Goal: Task Accomplishment & Management: Manage account settings

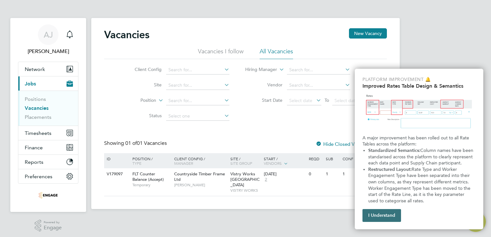
click at [383, 217] on button "I Understand" at bounding box center [381, 215] width 39 height 13
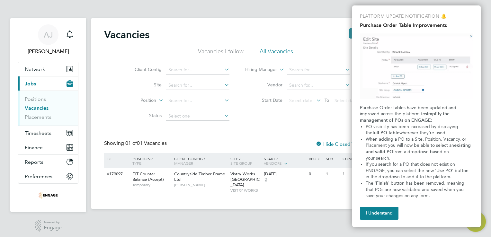
click at [470, 34] on img "Purchase Order Table Improvements" at bounding box center [416, 65] width 113 height 65
click at [470, 36] on img "Purchase Order Table Improvements" at bounding box center [416, 65] width 113 height 65
click at [371, 214] on button "I Understand" at bounding box center [379, 213] width 39 height 13
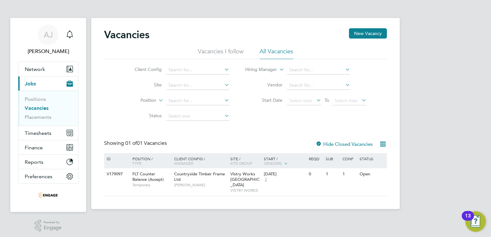
click at [490, 204] on html "AJ Aggie Jasinska Notifications Applications: Network Team Members Businesses S…" at bounding box center [245, 109] width 491 height 219
click at [51, 64] on button "Network" at bounding box center [48, 69] width 60 height 14
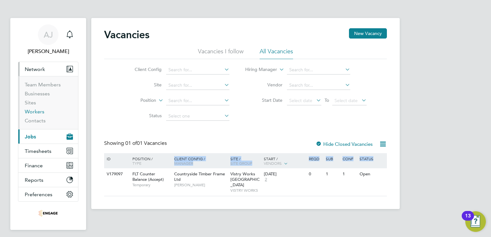
click at [38, 111] on link "Workers" at bounding box center [35, 112] width 20 height 6
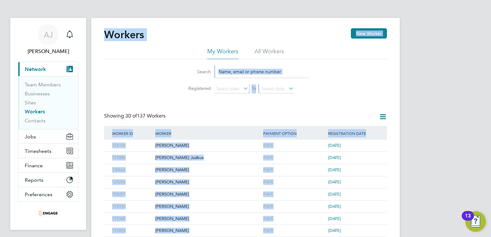
click at [298, 73] on input at bounding box center [262, 71] width 94 height 13
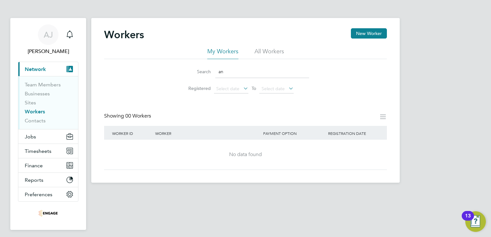
type input "a"
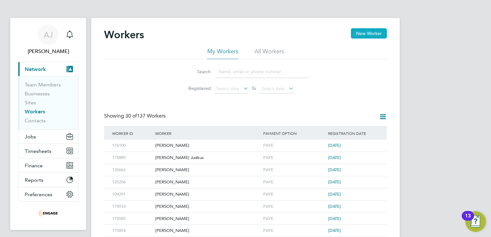
click at [374, 34] on button "New Worker" at bounding box center [369, 33] width 36 height 10
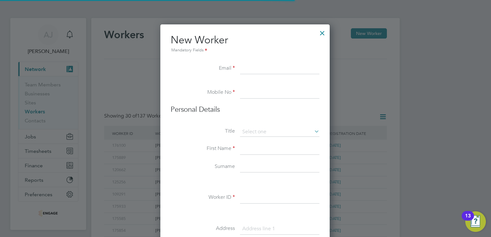
scroll to position [544, 170]
click at [246, 69] on input at bounding box center [279, 69] width 79 height 12
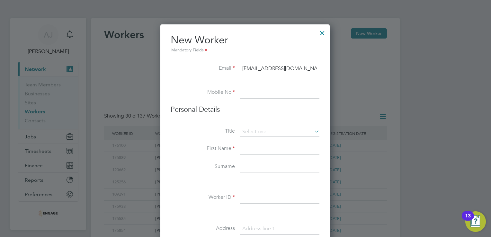
type input "ania.zak@tlen.pl"
click at [248, 93] on input at bounding box center [279, 93] width 79 height 12
type input "07547871815"
click icon
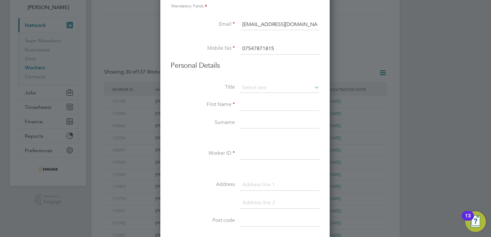
scroll to position [96, 0]
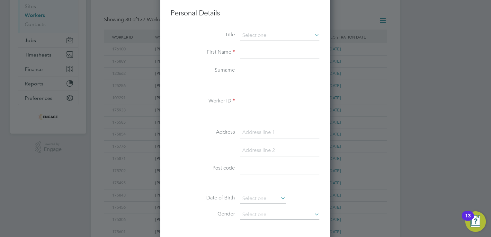
click input
type input "Andrzej"
click input
type input "Walkowski"
click input
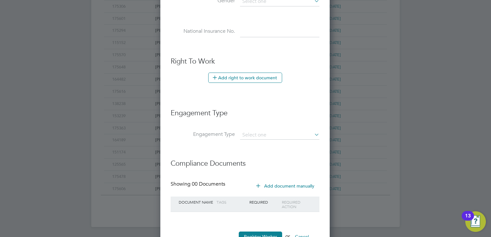
scroll to position [331, 0]
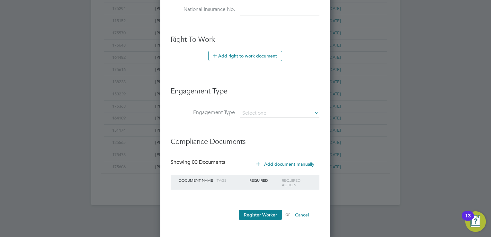
type input "168585"
click icon
click input
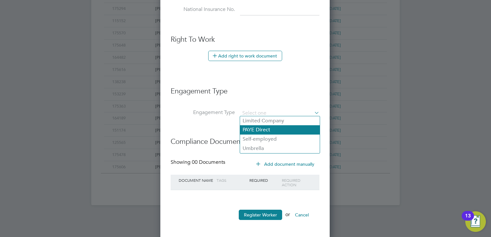
click li "PAYE Direct"
type input "PAYE Direct"
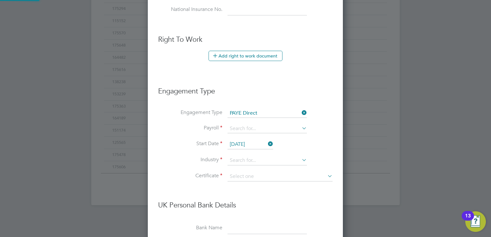
scroll to position [731, 195]
click icon
click li "PAYE"
type input "PAYE"
click icon
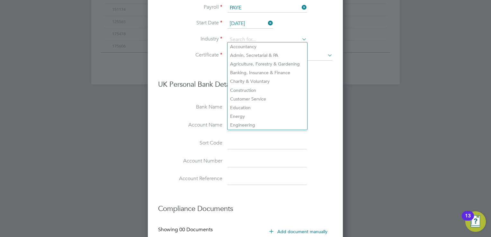
scroll to position [396, 0]
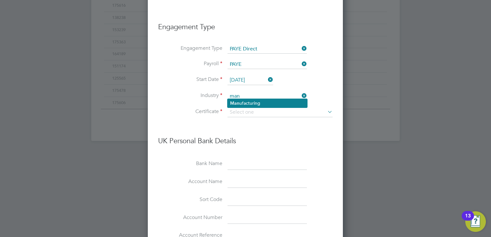
click li "Man ufacturing"
type input "Manufacturing"
click icon
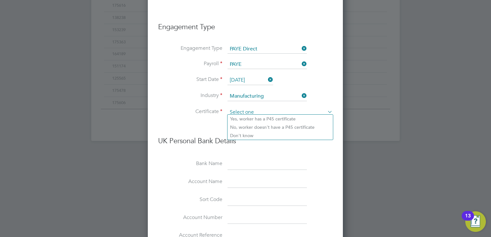
drag, startPoint x: 254, startPoint y: 108, endPoint x: 258, endPoint y: 106, distance: 4.6
click input
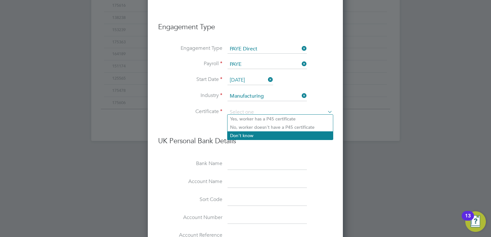
click li "Don't know"
type input "Don't know"
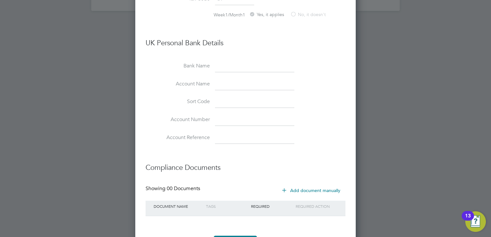
scroll to position [550, 0]
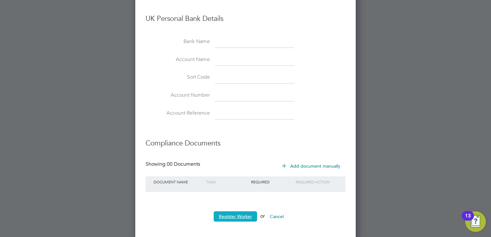
click button "Register Worker"
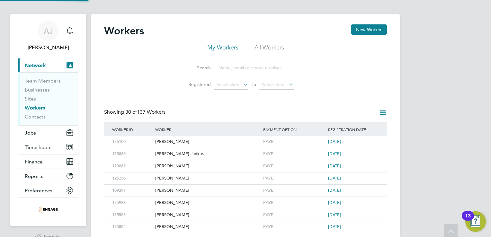
scroll to position [0, 0]
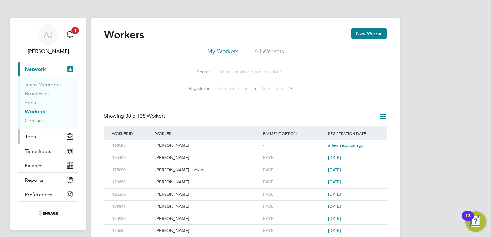
click icon "Main navigation"
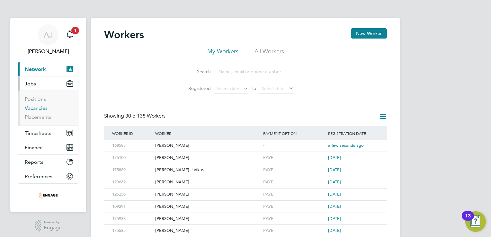
click link "Vacancies"
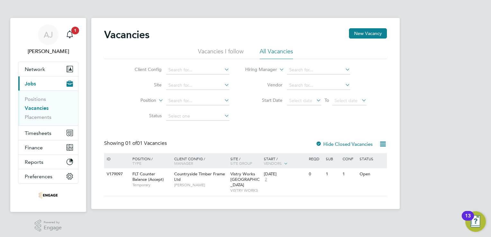
click link "Vacancies"
click div "Open"
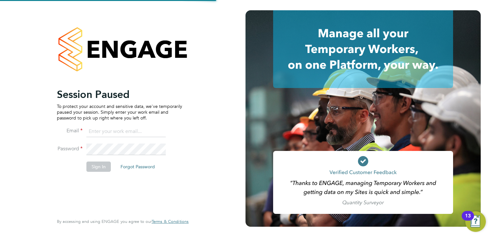
type input "aggie@acceptrec.co.uk"
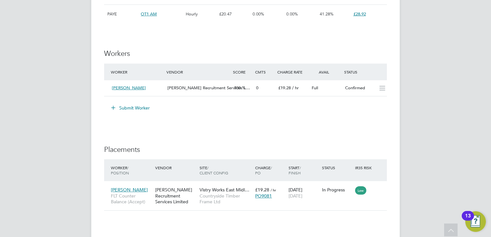
click at [127, 106] on button "Submit Worker" at bounding box center [131, 108] width 48 height 10
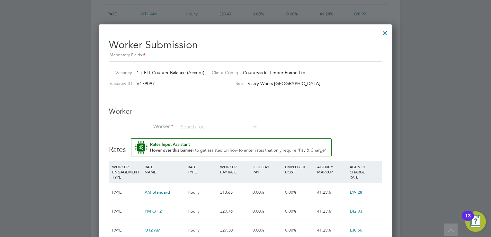
click at [383, 33] on div at bounding box center [385, 32] width 12 height 12
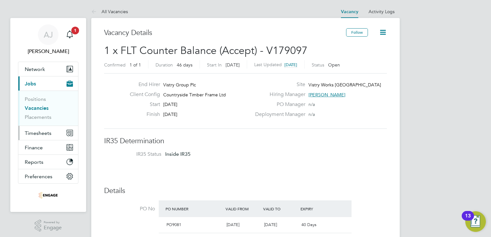
click at [69, 134] on icon "Main navigation" at bounding box center [68, 134] width 3 height 3
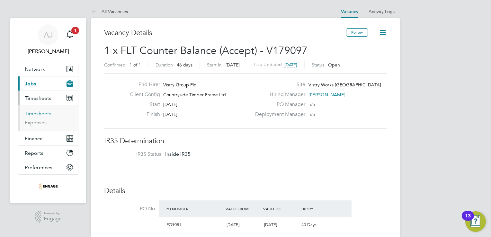
click at [48, 114] on link "Timesheets" at bounding box center [38, 113] width 27 height 6
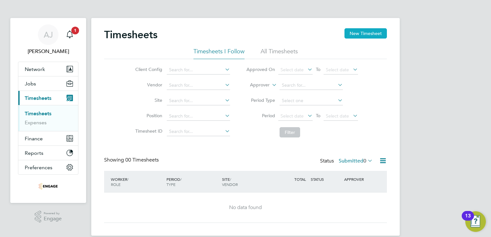
click at [370, 35] on button "New Timesheet" at bounding box center [365, 33] width 42 height 10
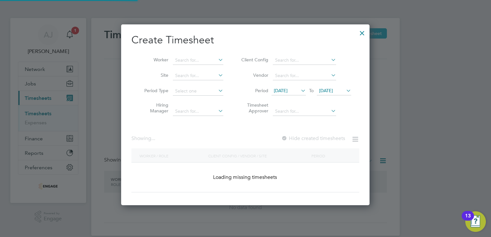
scroll to position [921, 249]
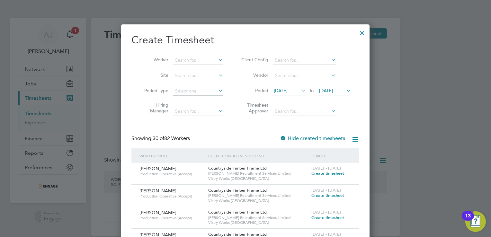
click at [363, 32] on div at bounding box center [362, 32] width 12 height 12
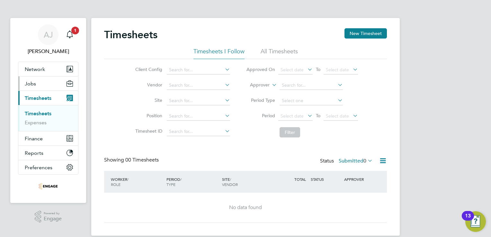
click at [71, 81] on icon "Main navigation" at bounding box center [70, 82] width 6 height 3
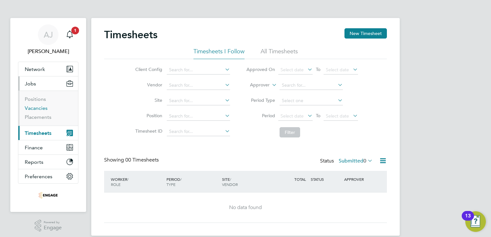
click at [39, 109] on link "Vacancies" at bounding box center [36, 108] width 23 height 6
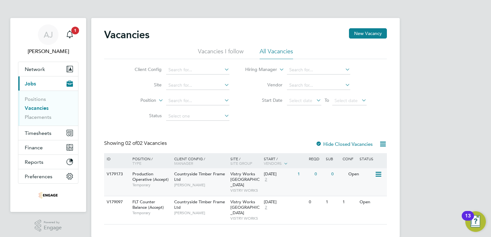
click at [355, 176] on div "Open" at bounding box center [360, 174] width 28 height 12
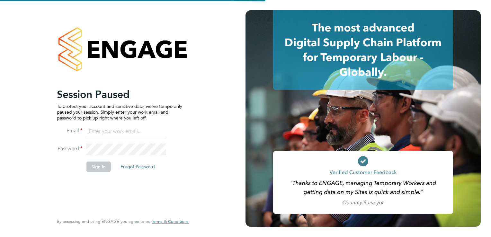
type input "[EMAIL_ADDRESS][DOMAIN_NAME]"
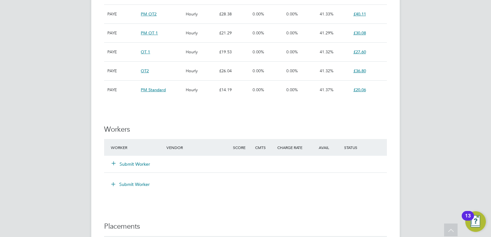
scroll to position [514, 0]
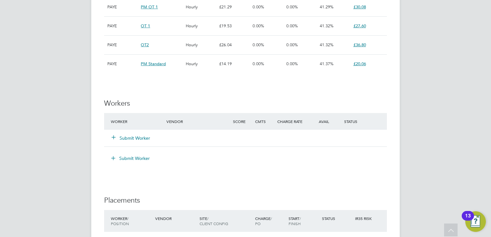
click at [134, 136] on button "Submit Worker" at bounding box center [131, 138] width 39 height 6
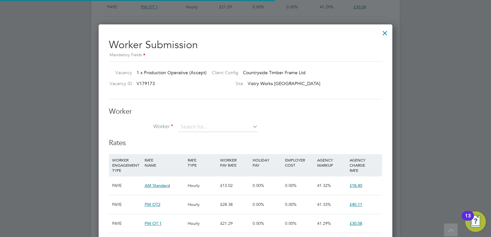
scroll to position [3, 3]
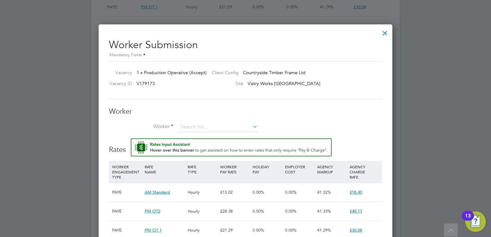
click at [251, 127] on icon at bounding box center [251, 126] width 0 height 9
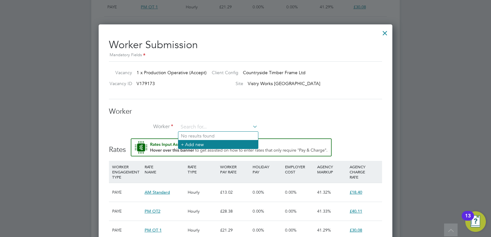
click at [210, 144] on li "+ Add new" at bounding box center [218, 144] width 80 height 9
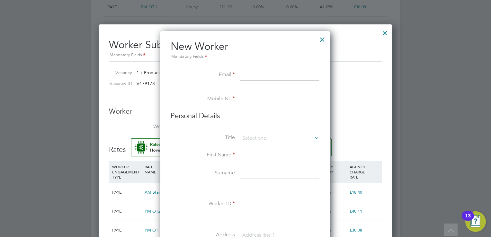
click at [321, 38] on div at bounding box center [322, 38] width 12 height 12
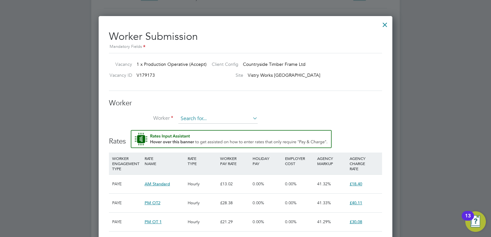
click at [196, 118] on input at bounding box center [217, 119] width 79 height 10
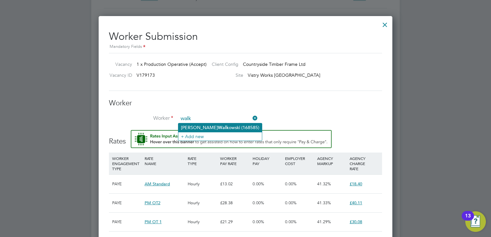
click at [218, 125] on b "Walk" at bounding box center [223, 127] width 11 height 5
type input "Andrzej Walkowski (168585)"
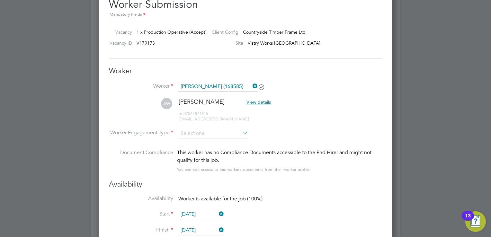
click at [241, 131] on icon at bounding box center [241, 132] width 0 height 9
click at [241, 132] on icon at bounding box center [241, 132] width 0 height 9
click at [241, 129] on icon at bounding box center [241, 132] width 0 height 9
click at [193, 132] on input at bounding box center [213, 134] width 70 height 10
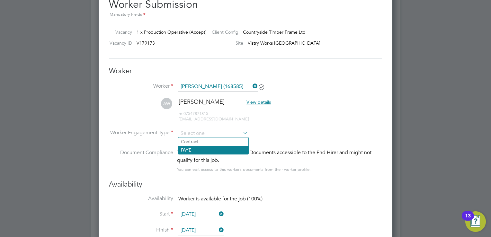
click at [195, 146] on li "PAYE" at bounding box center [213, 150] width 70 height 8
type input "PAYE"
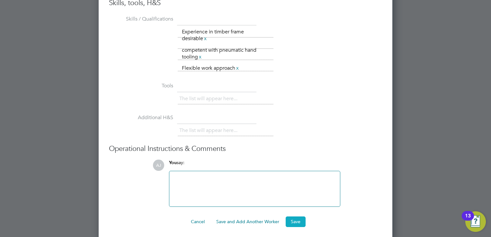
click at [294, 219] on button "Save" at bounding box center [295, 221] width 20 height 10
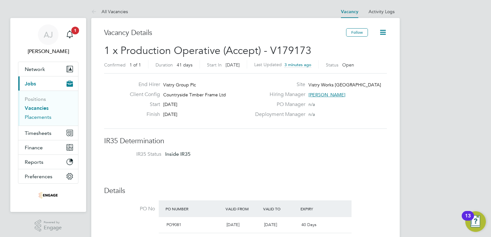
click at [39, 115] on link "Placements" at bounding box center [38, 117] width 27 height 6
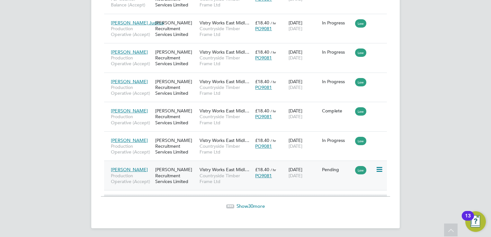
click at [380, 167] on icon at bounding box center [378, 170] width 6 height 8
click at [344, 208] on li "Start" at bounding box center [359, 208] width 46 height 9
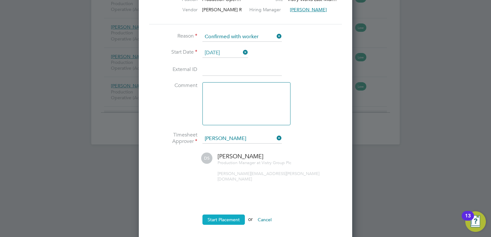
click at [222, 214] on button "Start Placement" at bounding box center [223, 219] width 42 height 10
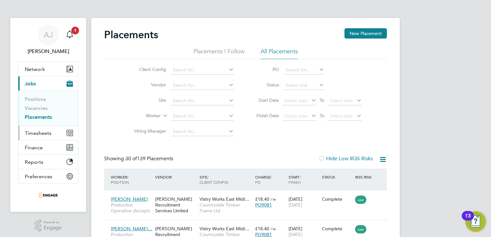
click at [43, 133] on span "Timesheets" at bounding box center [38, 133] width 27 height 6
click at [69, 132] on icon "Main navigation" at bounding box center [68, 134] width 4 height 4
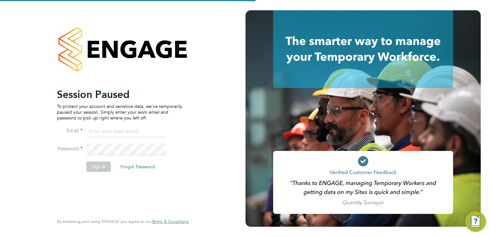
type input "aggie@acceptrec.co.uk"
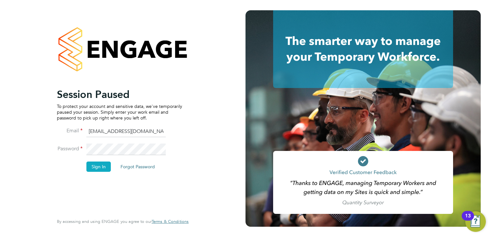
click at [90, 169] on button "Sign In" at bounding box center [98, 167] width 24 height 10
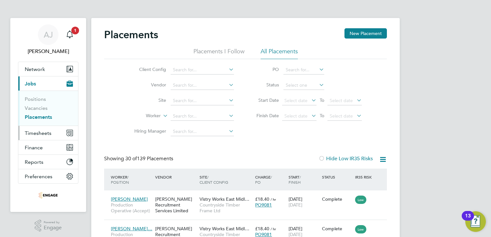
click at [40, 131] on span "Timesheets" at bounding box center [38, 133] width 27 height 6
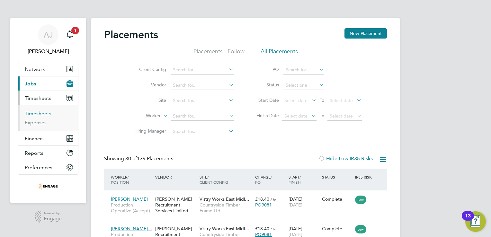
click at [39, 114] on link "Timesheets" at bounding box center [38, 113] width 27 height 6
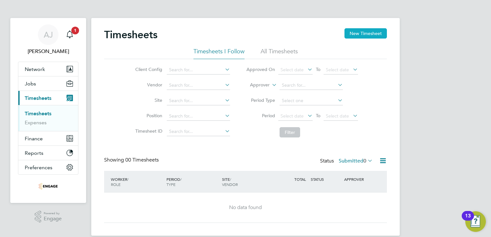
click at [357, 33] on button "New Timesheet" at bounding box center [365, 33] width 42 height 10
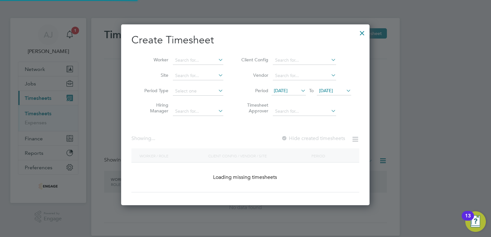
scroll to position [943, 249]
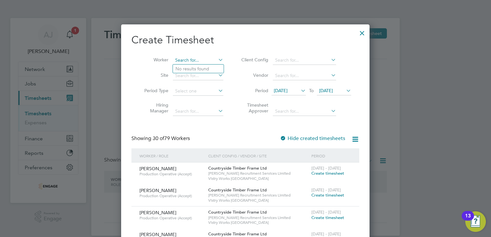
click at [182, 61] on input at bounding box center [198, 60] width 50 height 9
paste input "Phelps"
click at [212, 66] on b "Phelps" at bounding box center [230, 68] width 37 height 5
type input "Timothy Phelps"
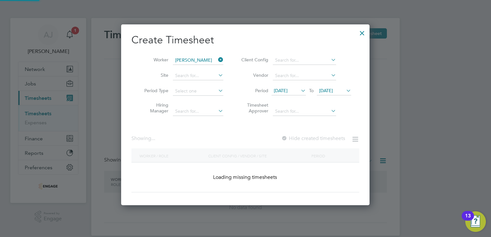
scroll to position [173, 249]
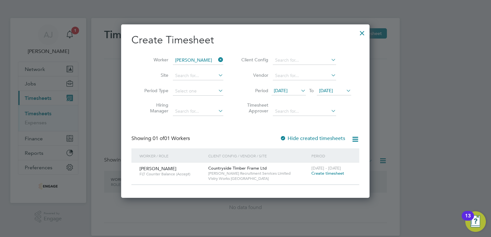
click at [329, 174] on span "Create timesheet" at bounding box center [327, 172] width 33 height 5
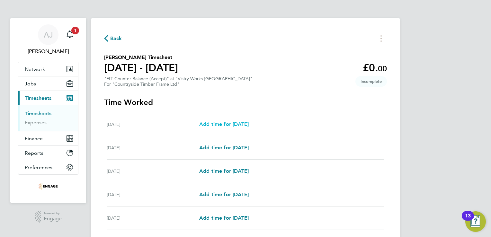
click at [241, 123] on span "Add time for Mon 18 Aug" at bounding box center [223, 124] width 49 height 6
select select "15"
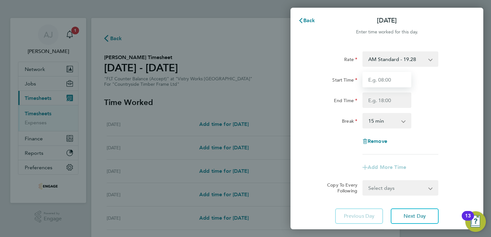
click at [385, 79] on input "Start Time" at bounding box center [386, 79] width 49 height 15
type input "14:00"
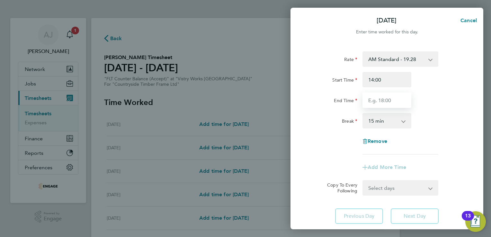
click at [386, 103] on input "End Time" at bounding box center [386, 99] width 49 height 15
type input "22:30"
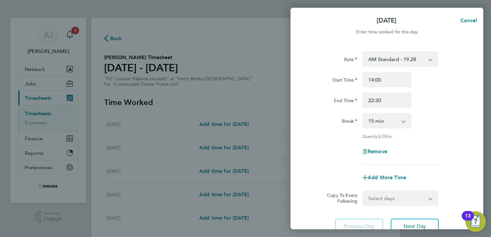
click at [404, 119] on app-icon-cross-button at bounding box center [407, 121] width 8 height 14
click at [403, 121] on app-icon-cross-button at bounding box center [407, 121] width 8 height 14
click at [381, 122] on select "0 min 15 min 30 min 45 min 60 min 75 min 90 min" at bounding box center [383, 121] width 40 height 14
select select "30"
click at [363, 114] on select "0 min 15 min 30 min 45 min 60 min 75 min 90 min" at bounding box center [383, 121] width 40 height 14
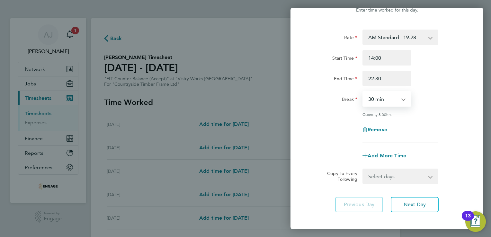
scroll to position [32, 0]
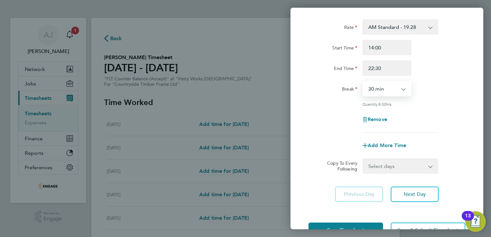
drag, startPoint x: 430, startPoint y: 166, endPoint x: 427, endPoint y: 167, distance: 3.3
click at [430, 166] on select "Select days Day Weekday (Mon-Fri) Weekend (Sat-Sun) Tuesday Wednesday Thursday …" at bounding box center [396, 166] width 67 height 14
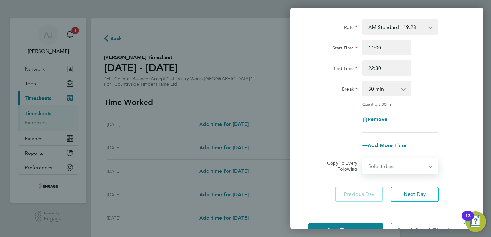
select select "WEEKDAY"
click at [363, 159] on select "Select days Day Weekday (Mon-Fri) Weekend (Sat-Sun) Tuesday Wednesday Thursday …" at bounding box center [396, 166] width 67 height 14
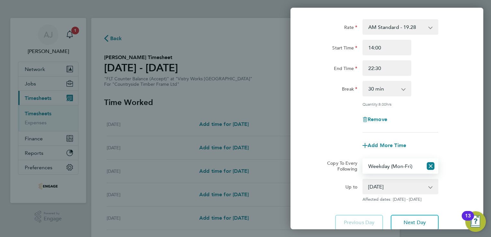
scroll to position [81, 0]
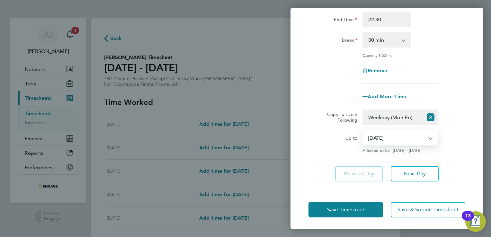
click at [429, 138] on select "19 Aug 2025 20 Aug 2025 21 Aug 2025 22 Aug 2025 23 Aug 2025 24 Aug 2025" at bounding box center [396, 138] width 67 height 14
select select "2025-08-21"
click at [363, 131] on select "19 Aug 2025 20 Aug 2025 21 Aug 2025 22 Aug 2025 23 Aug 2025 24 Aug 2025" at bounding box center [396, 138] width 67 height 14
click at [339, 207] on span "Save Timesheet" at bounding box center [345, 209] width 37 height 6
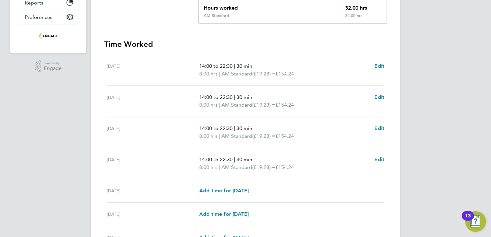
scroll to position [161, 0]
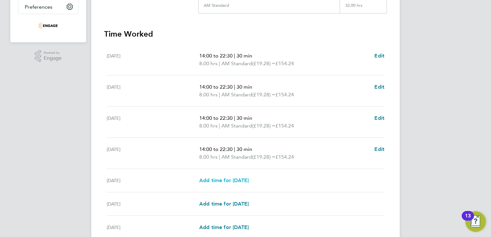
click at [215, 178] on span "Add time for [DATE]" at bounding box center [223, 180] width 49 height 6
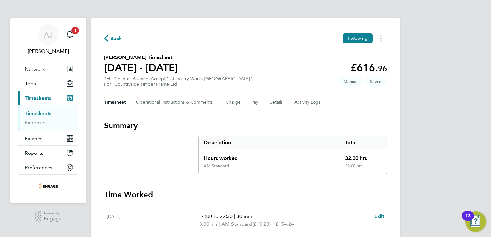
select select "15"
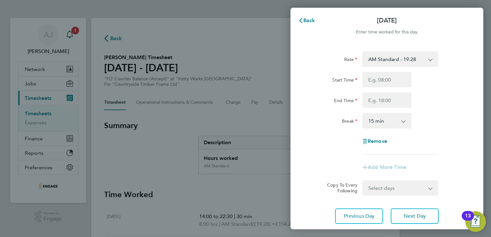
click at [431, 60] on app-icon-cross-button at bounding box center [434, 59] width 8 height 14
drag, startPoint x: 384, startPoint y: 57, endPoint x: 384, endPoint y: 60, distance: 3.2
click at [384, 57] on select "AM Standard - 19.28 OT1 AM - 28.92 PM Standard - 21.02 PM OT 1 - 31.52 OT2 AM -…" at bounding box center [396, 59] width 67 height 14
select select "15"
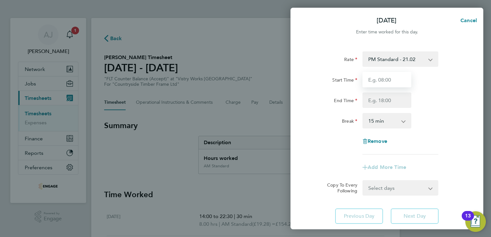
click at [371, 78] on input "Start Time" at bounding box center [386, 79] width 49 height 15
click at [249, 57] on div "Fri 22 Aug Cancel Enter time worked for this day. Rate PM Standard - 21.02 OT1 …" at bounding box center [245, 118] width 491 height 237
click at [372, 79] on input "Start Time" at bounding box center [386, 79] width 49 height 15
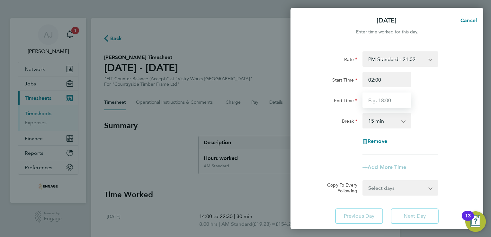
click at [378, 101] on input "End Time" at bounding box center [386, 99] width 49 height 15
click at [372, 80] on input "02:00" at bounding box center [386, 79] width 49 height 15
type input "14:00"
click at [371, 99] on input "End Time" at bounding box center [386, 99] width 49 height 15
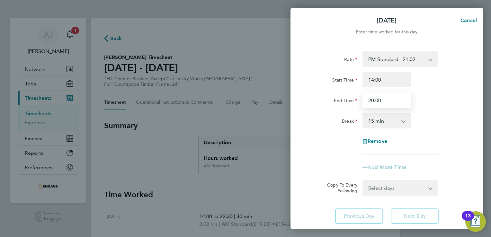
type input "20:00"
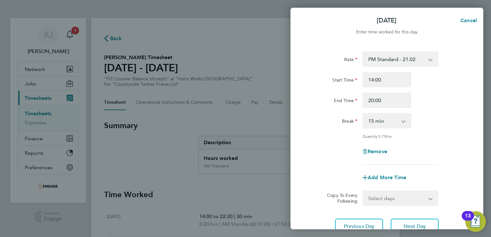
click at [403, 122] on app-icon-cross-button at bounding box center [407, 121] width 8 height 14
click at [402, 123] on select "0 min 15 min 30 min 45 min 60 min 75 min 90 min" at bounding box center [383, 121] width 40 height 14
select select "30"
click at [363, 114] on select "0 min 15 min 30 min 45 min 60 min 75 min 90 min" at bounding box center [383, 121] width 40 height 14
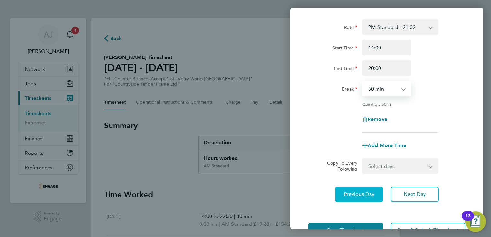
scroll to position [53, 0]
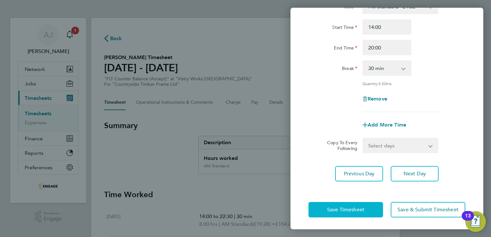
click at [342, 208] on span "Save Timesheet" at bounding box center [345, 209] width 37 height 6
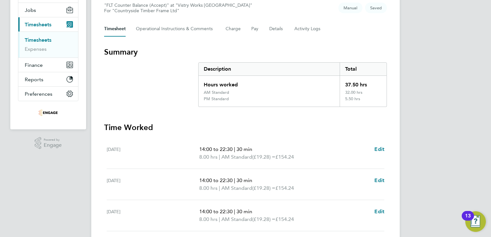
scroll to position [96, 0]
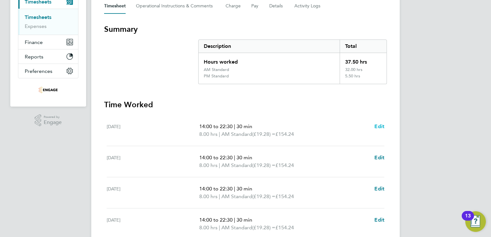
click at [379, 126] on span "Edit" at bounding box center [379, 126] width 10 height 6
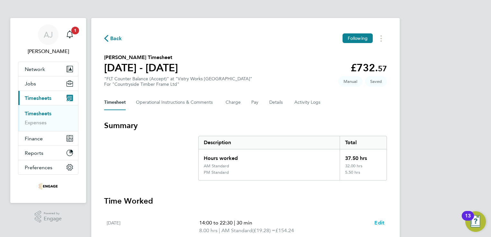
select select "30"
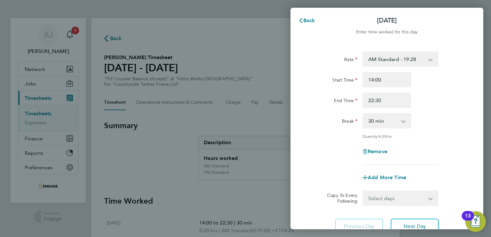
click at [431, 58] on app-icon-cross-button at bounding box center [434, 59] width 8 height 14
drag, startPoint x: 422, startPoint y: 60, endPoint x: 414, endPoint y: 61, distance: 7.5
click at [422, 60] on select "AM Standard - 19.28 OT1 AM - 28.92 PM Standard - 21.02 PM OT 1 - 31.52 OT2 AM -…" at bounding box center [396, 59] width 67 height 14
select select "30"
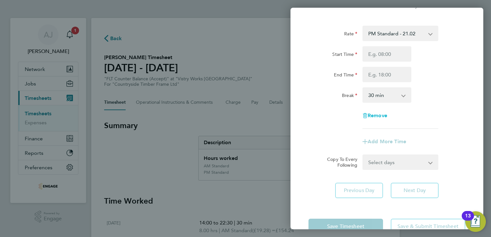
scroll to position [11, 0]
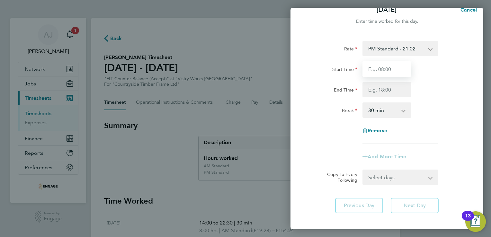
click at [394, 70] on input "Start Time" at bounding box center [386, 68] width 49 height 15
type input "14:00"
click at [391, 89] on input "End Time" at bounding box center [386, 89] width 49 height 15
type input "22:30"
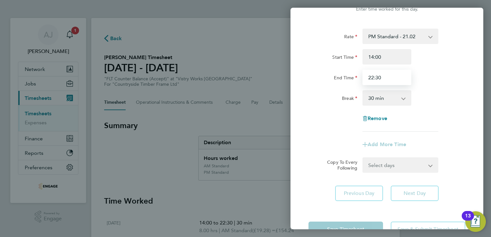
scroll to position [43, 0]
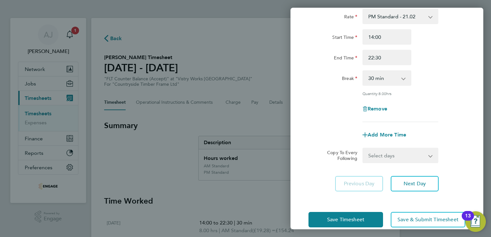
drag, startPoint x: 431, startPoint y: 155, endPoint x: 415, endPoint y: 160, distance: 17.1
click at [432, 155] on app-icon-cross-button at bounding box center [434, 155] width 8 height 14
click at [382, 153] on select "Select days Day Weekday (Mon-Fri) Weekend (Sat-Sun) [DATE] [DATE] [DATE] [DATE]…" at bounding box center [396, 155] width 67 height 14
select select "WEEKDAY"
click at [363, 148] on select "Select days Day Weekday (Mon-Fri) Weekend (Sat-Sun) [DATE] [DATE] [DATE] [DATE]…" at bounding box center [396, 155] width 67 height 14
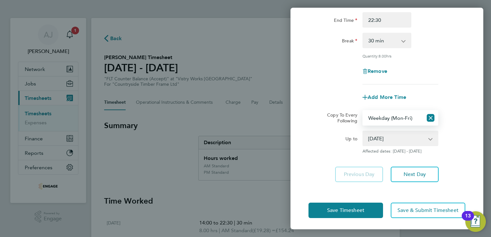
scroll to position [81, 0]
click at [383, 135] on select "19 Aug 2025 20 Aug 2025 21 Aug 2025 22 Aug 2025 23 Aug 2025 24 Aug 2025" at bounding box center [396, 138] width 67 height 14
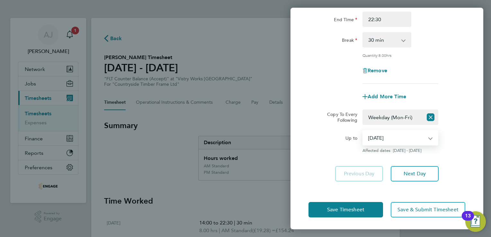
select select "2025-08-21"
click at [363, 131] on select "19 Aug 2025 20 Aug 2025 21 Aug 2025 22 Aug 2025 23 Aug 2025 24 Aug 2025" at bounding box center [396, 138] width 67 height 14
click at [347, 159] on div "Rate PM Standard - 21.02 OT1 AM - 28.92 PM OT 1 - 31.52 OT2 AM - 38.56 AM Stand…" at bounding box center [386, 76] width 193 height 226
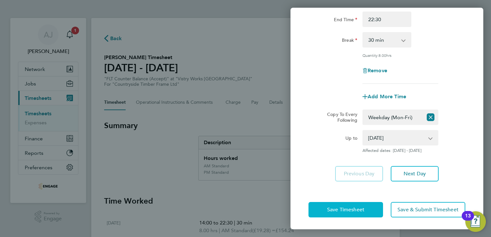
click at [338, 206] on span "Save Timesheet" at bounding box center [345, 209] width 37 height 6
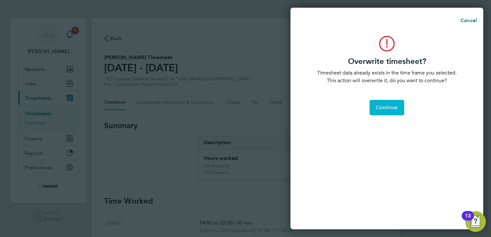
click at [385, 109] on span "Continue" at bounding box center [387, 107] width 22 height 6
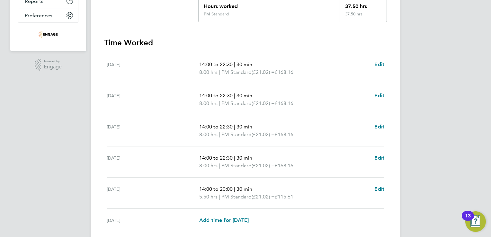
scroll to position [193, 0]
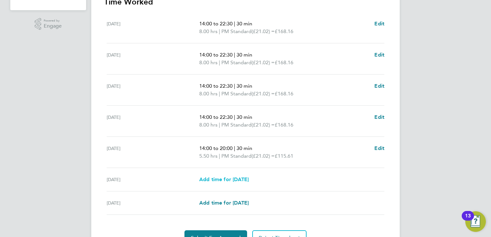
click at [223, 179] on span "Add time for Sat 23 Aug" at bounding box center [223, 179] width 49 height 6
select select "15"
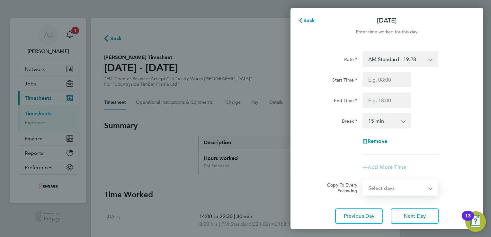
click at [430, 188] on select "Select days Sunday" at bounding box center [396, 188] width 67 height 14
drag, startPoint x: 340, startPoint y: 161, endPoint x: 338, endPoint y: 155, distance: 6.2
click at [340, 161] on div "Add More Time" at bounding box center [387, 167] width 162 height 15
click at [409, 57] on select "AM Standard - 19.28 OT1 AM - 28.92 PM Standard - 21.02 PM OT 1 - 31.52 OT2 AM -…" at bounding box center [396, 59] width 67 height 14
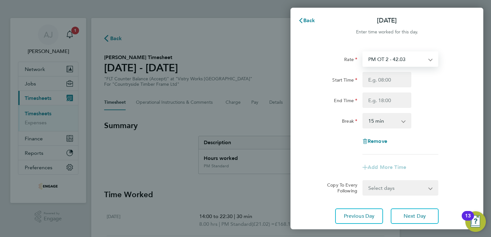
select select "15"
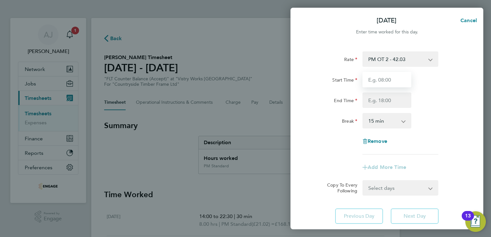
click at [370, 78] on input "Start Time" at bounding box center [386, 79] width 49 height 15
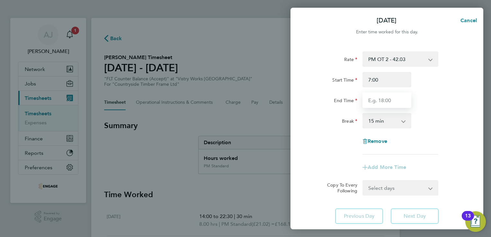
type input "07:00"
click at [374, 99] on input "End Time" at bounding box center [386, 99] width 49 height 15
type input "15:00"
click at [403, 121] on app-icon-cross-button at bounding box center [407, 121] width 8 height 14
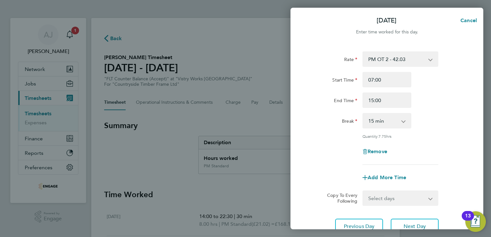
drag, startPoint x: 375, startPoint y: 118, endPoint x: 378, endPoint y: 125, distance: 7.8
click at [375, 118] on select "0 min 15 min 30 min 45 min 60 min 75 min 90 min" at bounding box center [383, 121] width 40 height 14
select select "30"
click at [363, 114] on select "0 min 15 min 30 min 45 min 60 min 75 min 90 min" at bounding box center [383, 121] width 40 height 14
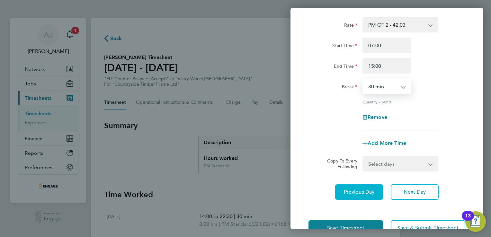
scroll to position [53, 0]
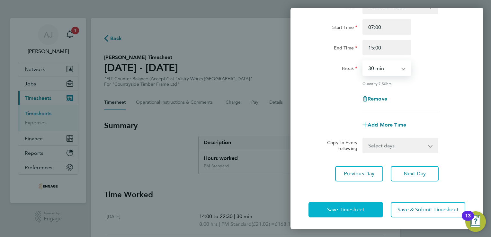
click at [349, 210] on span "Save Timesheet" at bounding box center [345, 209] width 37 height 6
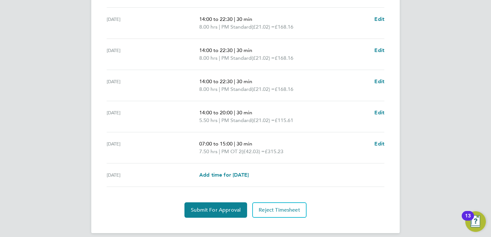
scroll to position [240, 0]
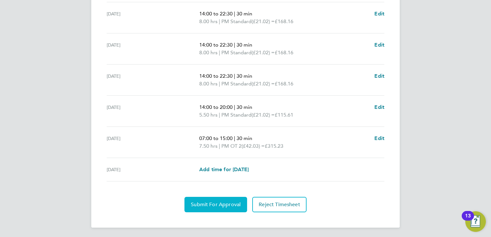
click at [222, 200] on button "Submit For Approval" at bounding box center [215, 204] width 63 height 15
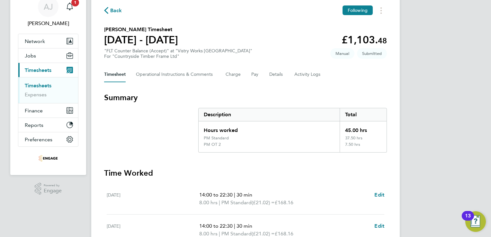
scroll to position [0, 0]
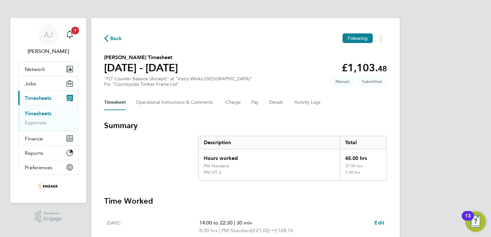
click at [42, 100] on span "Timesheets" at bounding box center [38, 98] width 27 height 6
click at [40, 113] on link "Timesheets" at bounding box center [38, 113] width 27 height 6
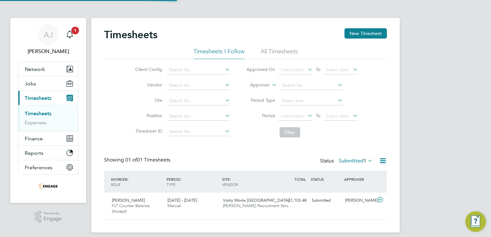
scroll to position [16, 56]
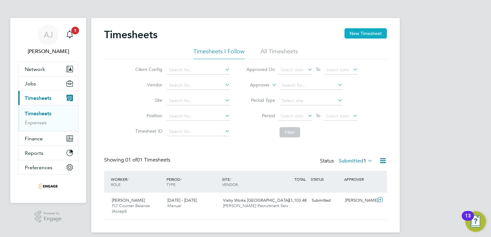
click at [372, 31] on button "New Timesheet" at bounding box center [365, 33] width 42 height 10
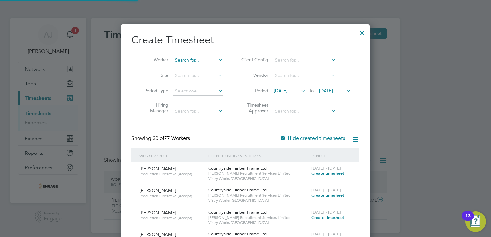
scroll to position [965, 249]
click at [188, 61] on input at bounding box center [198, 60] width 50 height 9
paste input "[PERSON_NAME]"
click at [188, 69] on li "Natalie Smith" at bounding box center [212, 69] width 79 height 9
type input "[PERSON_NAME]"
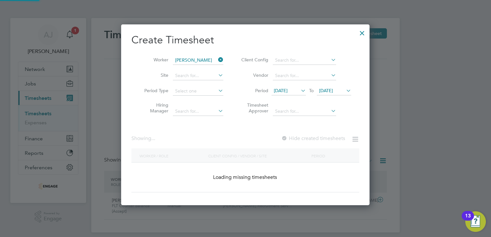
scroll to position [173, 249]
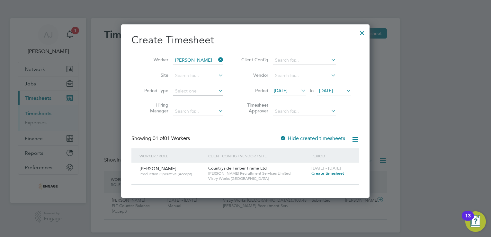
click at [299, 90] on icon at bounding box center [299, 90] width 0 height 9
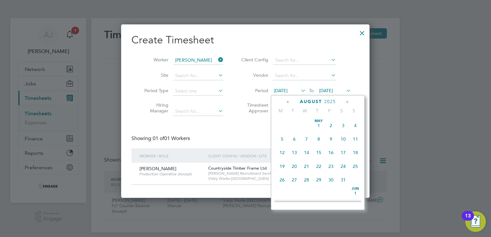
scroll to position [223, 0]
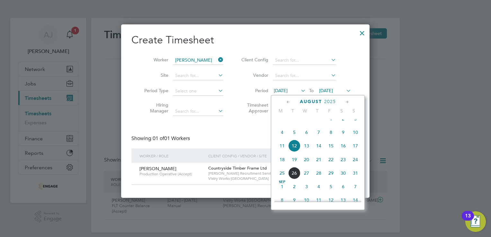
click at [283, 165] on span "18" at bounding box center [282, 159] width 12 height 12
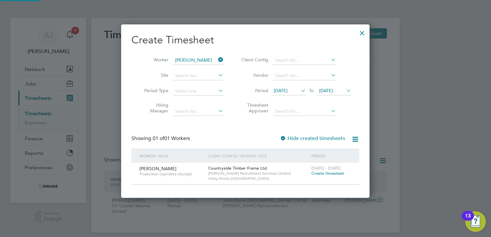
scroll to position [173, 249]
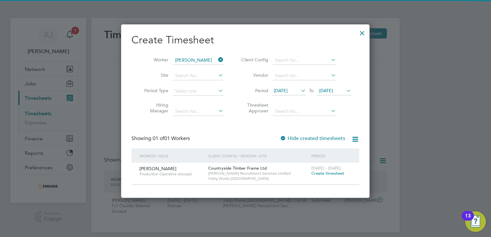
click at [345, 90] on icon at bounding box center [345, 90] width 0 height 9
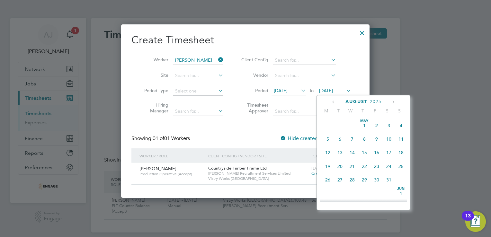
scroll to position [238, 0]
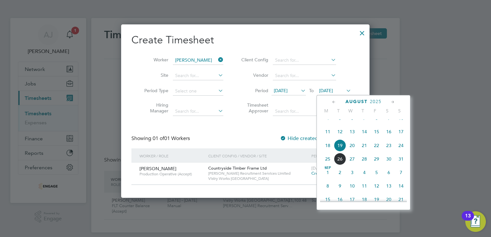
click at [400, 152] on span "24" at bounding box center [401, 145] width 12 height 12
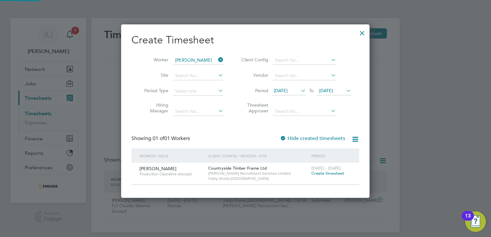
scroll to position [173, 249]
click at [329, 173] on span "Create timesheet" at bounding box center [327, 172] width 33 height 5
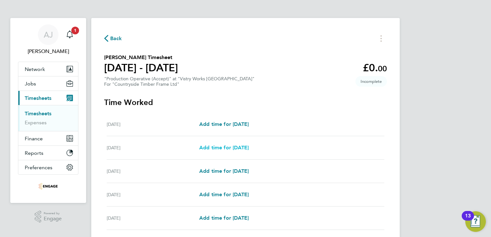
click at [219, 148] on span "Add time for Tue 19 Aug" at bounding box center [223, 147] width 49 height 6
select select "15"
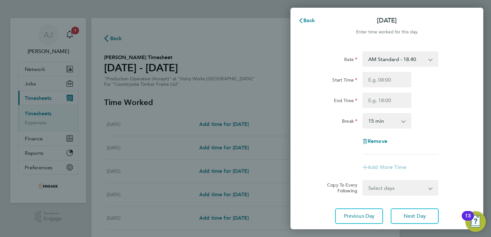
drag, startPoint x: 429, startPoint y: 60, endPoint x: 418, endPoint y: 59, distance: 11.0
click at [423, 59] on select "AM Standard - 18.40 PM Standard - 20.06 OT2 - 36.80 OT 1 - 27.60 PM OT 1 - 30.0…" at bounding box center [396, 59] width 67 height 14
select select "15"
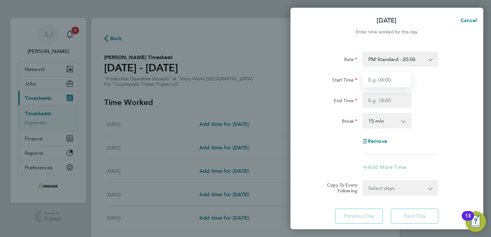
click at [373, 83] on input "Start Time" at bounding box center [386, 79] width 49 height 15
type input "14:00"
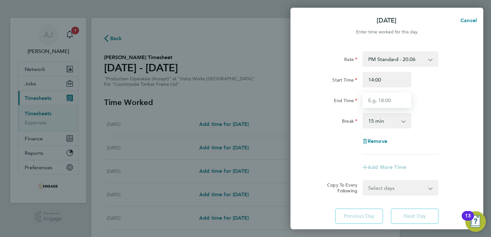
click at [391, 101] on input "End Time" at bounding box center [386, 99] width 49 height 15
type input "22:30"
click at [377, 118] on select "0 min 15 min 30 min 45 min 60 min 75 min 90 min" at bounding box center [383, 121] width 40 height 14
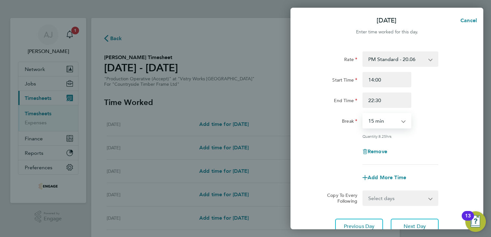
select select "30"
click at [363, 114] on select "0 min 15 min 30 min 45 min 60 min 75 min 90 min" at bounding box center [383, 121] width 40 height 14
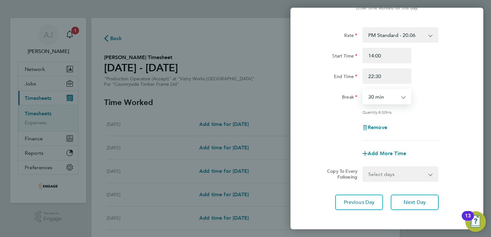
scroll to position [53, 0]
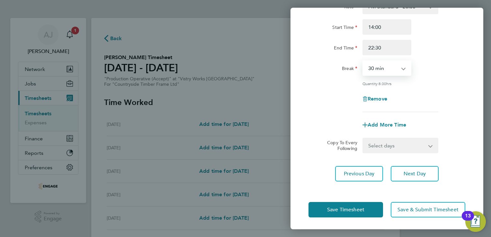
drag, startPoint x: 427, startPoint y: 146, endPoint x: 421, endPoint y: 145, distance: 6.5
click at [427, 146] on select "Select days Day Weekday (Mon-Fri) Weekend (Sat-Sun) Wednesday Thursday Friday S…" at bounding box center [396, 145] width 67 height 14
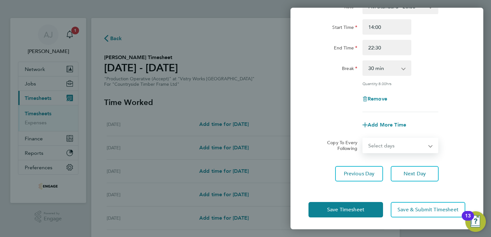
select select "WEEKDAY"
click at [363, 138] on select "Select days Day Weekday (Mon-Fri) Weekend (Sat-Sun) Wednesday Thursday Friday S…" at bounding box center [396, 145] width 67 height 14
select select "2025-08-24"
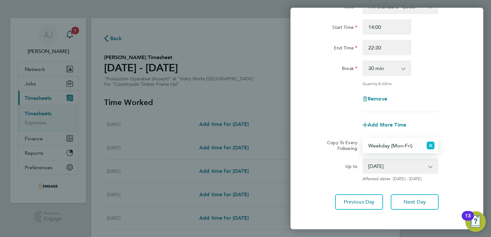
click at [431, 145] on icon "Reset selection" at bounding box center [430, 146] width 8 height 8
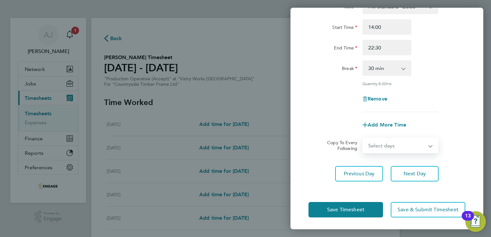
drag, startPoint x: 428, startPoint y: 145, endPoint x: 410, endPoint y: 145, distance: 17.3
click at [428, 145] on select "Select days Day Weekday (Mon-Fri) Weekend (Sat-Sun) Wednesday Thursday Friday S…" at bounding box center [396, 145] width 67 height 14
select select "WED"
click at [363, 138] on select "Select days Day Weekday (Mon-Fri) Weekend (Sat-Sun) Wednesday Thursday Friday S…" at bounding box center [396, 145] width 67 height 14
select select "2025-08-24"
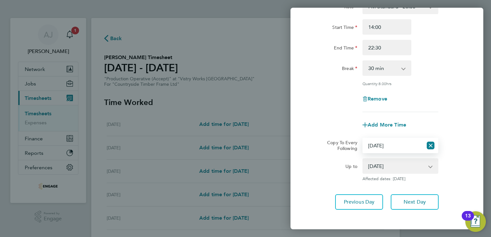
click at [431, 165] on app-icon-cross-button at bounding box center [434, 166] width 8 height 14
click at [375, 166] on select "20 Aug 2025 21 Aug 2025 22 Aug 2025 23 Aug 2025 24 Aug 2025" at bounding box center [396, 166] width 67 height 14
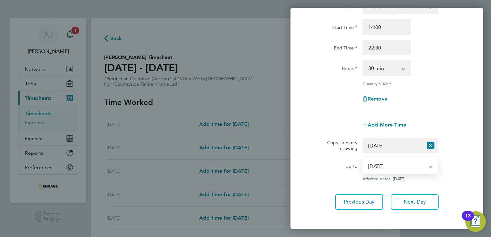
drag, startPoint x: 311, startPoint y: 164, endPoint x: 314, endPoint y: 163, distance: 3.3
click at [311, 164] on div "Up to" at bounding box center [332, 164] width 49 height 13
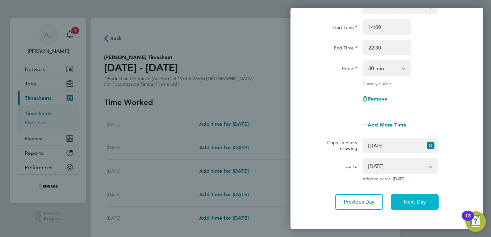
click at [408, 202] on span "Next Day" at bounding box center [414, 202] width 22 height 6
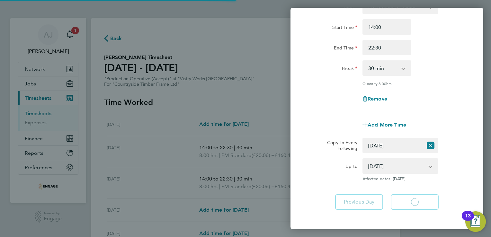
select select "30"
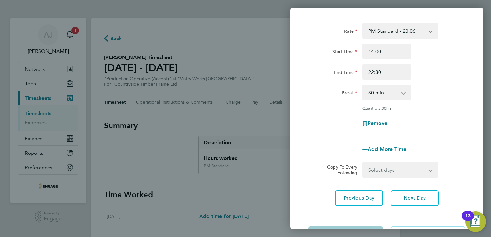
scroll to position [53, 0]
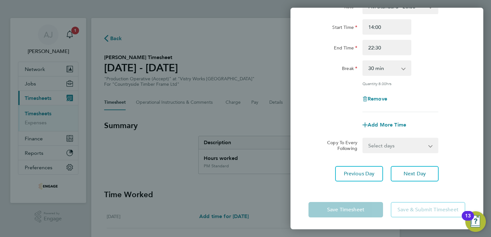
click at [371, 146] on select "Select days Day Weekday (Mon-Fri) Weekend (Sat-Sun) Thursday Friday Saturday Su…" at bounding box center [396, 145] width 67 height 14
select select "THU"
click at [363, 138] on select "Select days Day Weekday (Mon-Fri) Weekend (Sat-Sun) Thursday Friday Saturday Su…" at bounding box center [396, 145] width 67 height 14
select select "2025-08-24"
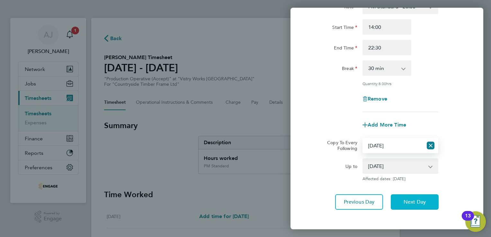
click at [409, 205] on button "Next Day" at bounding box center [414, 201] width 48 height 15
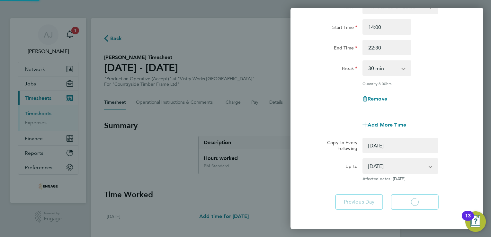
select select "0: null"
select select "30"
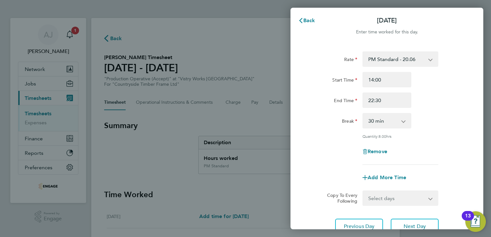
scroll to position [53, 0]
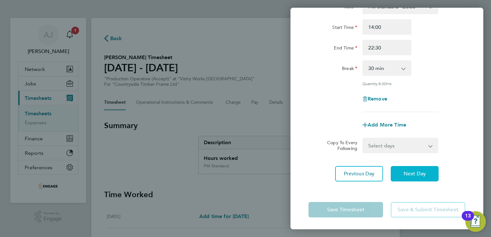
click at [411, 174] on span "Next Day" at bounding box center [414, 173] width 22 height 6
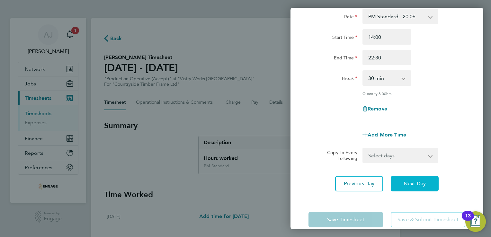
select select "15"
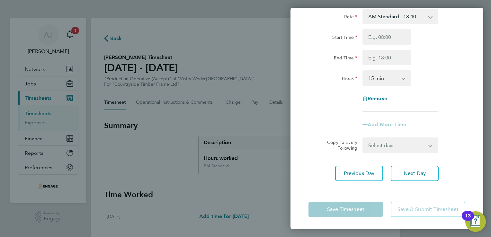
scroll to position [0, 0]
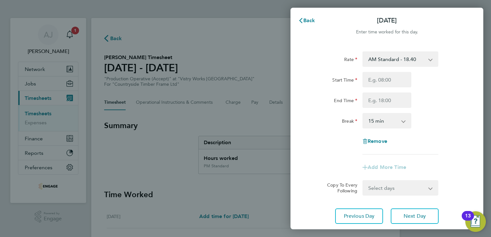
click at [382, 57] on select "AM Standard - 18.40 PM Standard - 20.06 OT2 - 36.80 OT 1 - 27.60 PM OT 1 - 30.0…" at bounding box center [396, 59] width 67 height 14
select select "15"
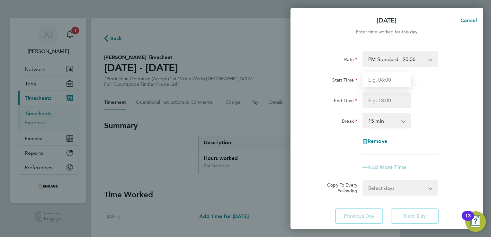
click at [376, 80] on input "Start Time" at bounding box center [386, 79] width 49 height 15
click at [377, 79] on input "Start Time" at bounding box center [386, 79] width 49 height 15
type input "14:00"
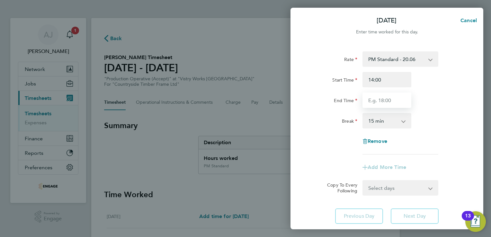
click at [366, 99] on input "End Time" at bounding box center [386, 99] width 49 height 15
type input "20:00"
drag, startPoint x: 371, startPoint y: 121, endPoint x: 372, endPoint y: 124, distance: 3.4
click at [371, 121] on select "0 min 15 min 30 min 45 min 60 min 75 min 90 min" at bounding box center [383, 121] width 40 height 14
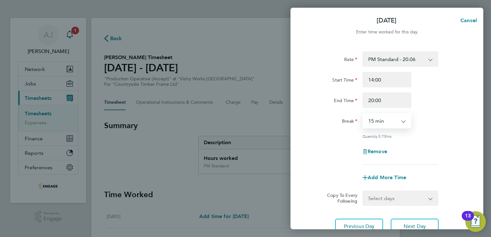
select select "30"
click at [363, 114] on select "0 min 15 min 30 min 45 min 60 min 75 min 90 min" at bounding box center [383, 121] width 40 height 14
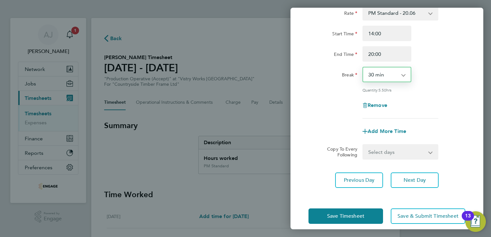
scroll to position [53, 0]
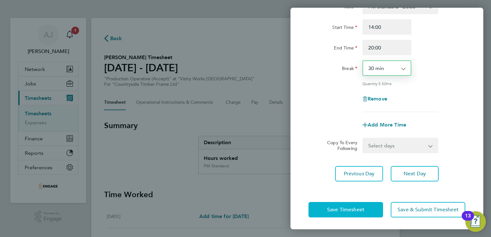
click at [342, 210] on span "Save Timesheet" at bounding box center [345, 209] width 37 height 6
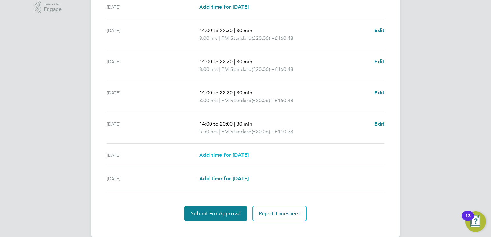
scroll to position [218, 0]
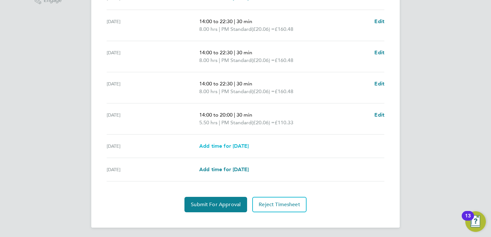
click at [213, 144] on span "Add time for Sat 23 Aug" at bounding box center [223, 146] width 49 height 6
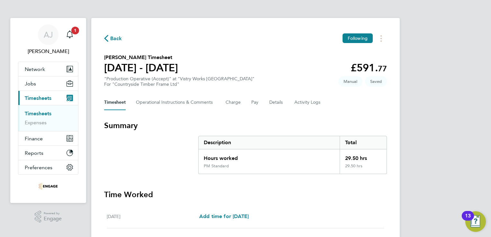
select select "15"
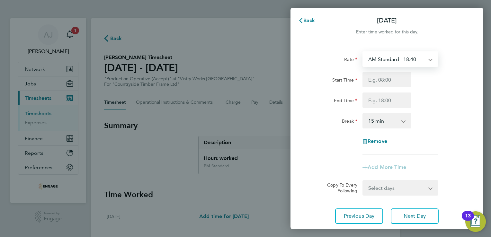
drag, startPoint x: 423, startPoint y: 58, endPoint x: 406, endPoint y: 62, distance: 18.1
click at [423, 58] on select "AM Standard - 18.40 PM Standard - 20.06 OT2 - 36.80 OT 1 - 27.60 PM OT 1 - 30.0…" at bounding box center [396, 59] width 67 height 14
select select "15"
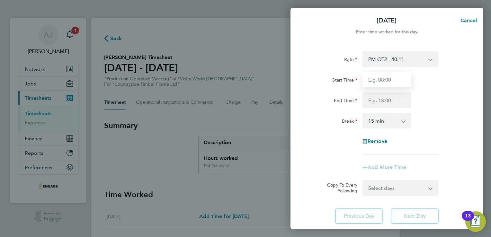
click at [375, 82] on input "Start Time" at bounding box center [386, 79] width 49 height 15
type input "14:00"
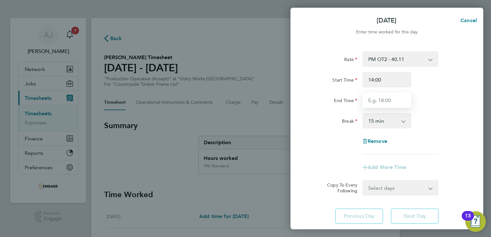
type input "20:00"
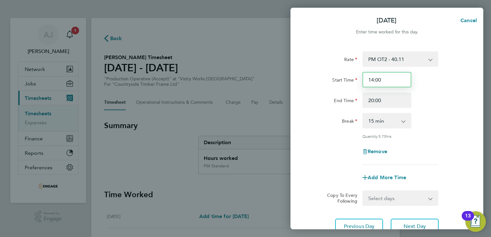
drag, startPoint x: 384, startPoint y: 80, endPoint x: 354, endPoint y: 80, distance: 30.2
click at [354, 79] on div "Start Time 14:00" at bounding box center [387, 79] width 162 height 15
type input "07:00"
click at [382, 100] on input "20:00" at bounding box center [386, 99] width 49 height 15
type input "2"
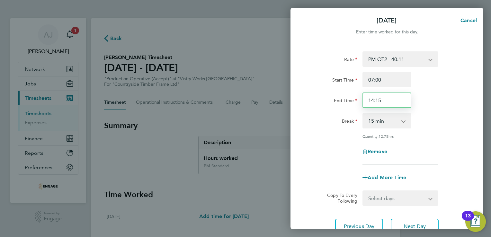
type input "14:15"
click at [373, 120] on select "0 min 15 min 30 min 45 min 60 min 75 min 90 min" at bounding box center [383, 121] width 40 height 14
select select "30"
click at [363, 114] on select "0 min 15 min 30 min 45 min 60 min 75 min 90 min" at bounding box center [383, 121] width 40 height 14
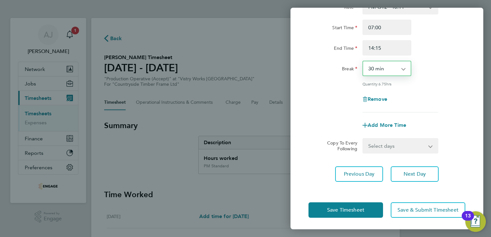
scroll to position [53, 0]
click at [344, 211] on span "Save Timesheet" at bounding box center [345, 209] width 37 height 6
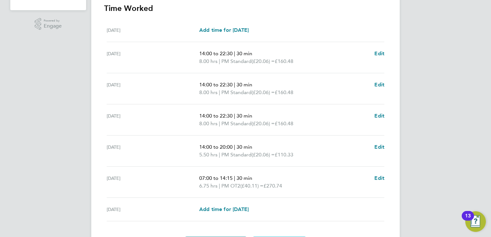
scroll to position [232, 0]
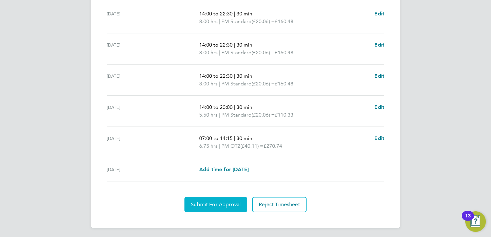
click at [211, 203] on span "Submit For Approval" at bounding box center [216, 204] width 50 height 6
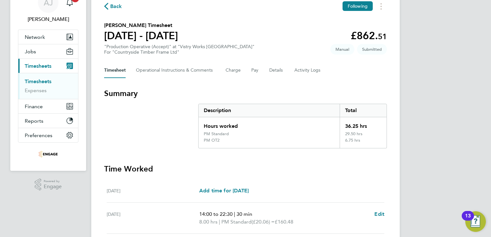
scroll to position [0, 0]
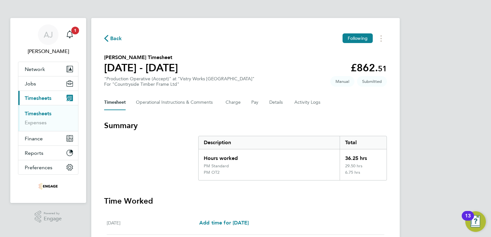
click at [41, 114] on link "Timesheets" at bounding box center [38, 113] width 27 height 6
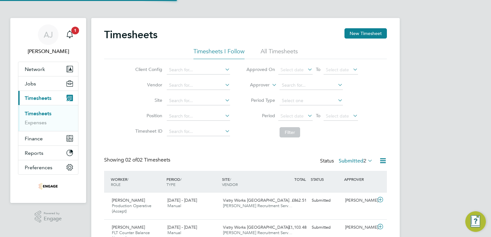
scroll to position [16, 56]
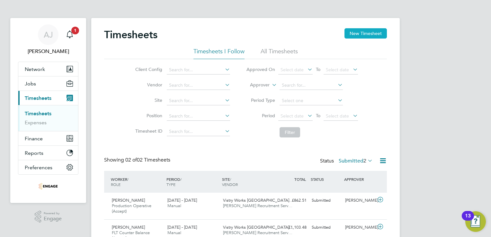
click at [373, 34] on button "New Timesheet" at bounding box center [365, 33] width 42 height 10
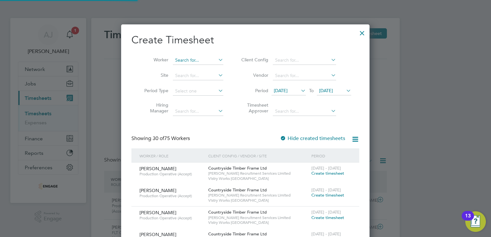
scroll to position [986, 249]
click at [185, 60] on input at bounding box center [198, 60] width 50 height 9
paste input "Tauteanu"
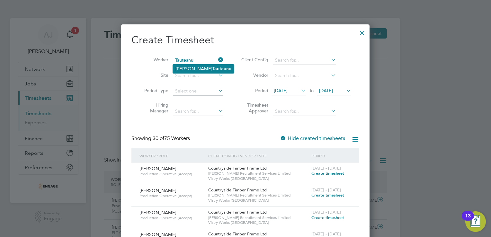
click at [195, 68] on li "Alexandru Tauteanu" at bounding box center [203, 69] width 61 height 9
type input "[PERSON_NAME]"
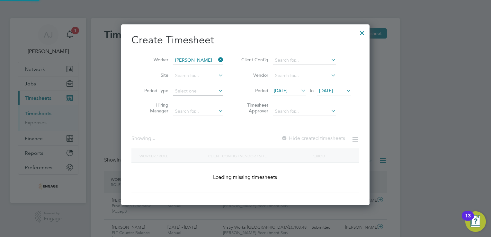
scroll to position [173, 249]
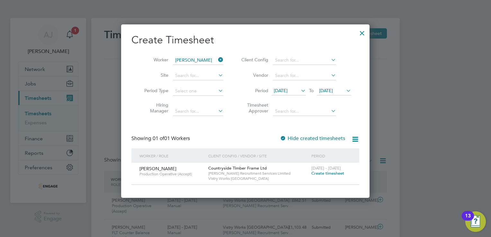
click at [325, 172] on span "Create timesheet" at bounding box center [327, 172] width 33 height 5
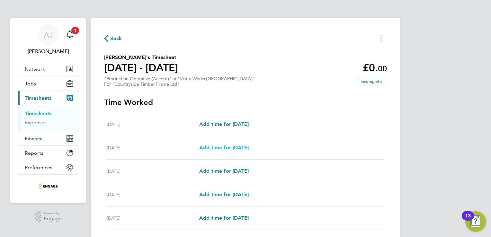
click at [214, 148] on span "Add time for Tue 19 Aug" at bounding box center [223, 147] width 49 height 6
select select "15"
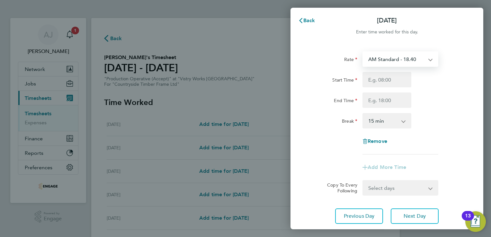
click at [406, 58] on select "AM Standard - 18.40 OT 1 - 27.60 PM Standard - 20.06 OT2 - 36.80 PM OT 1 - 30.0…" at bounding box center [396, 59] width 67 height 14
select select "15"
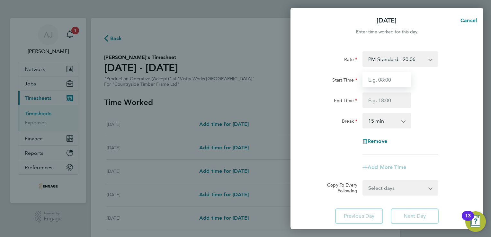
click at [380, 80] on input "Start Time" at bounding box center [386, 79] width 49 height 15
type input "14:00"
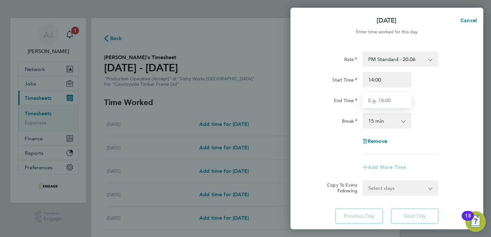
click at [385, 100] on input "End Time" at bounding box center [386, 99] width 49 height 15
type input "22:30"
click at [375, 122] on select "0 min 15 min 30 min 45 min 60 min 75 min 90 min" at bounding box center [383, 121] width 40 height 14
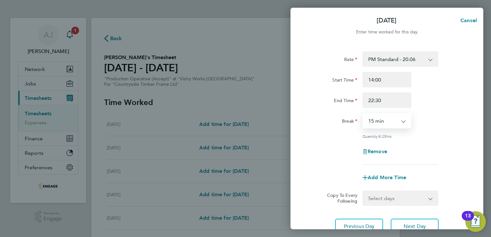
select select "30"
click at [363, 114] on select "0 min 15 min 30 min 45 min 60 min 75 min 90 min" at bounding box center [383, 121] width 40 height 14
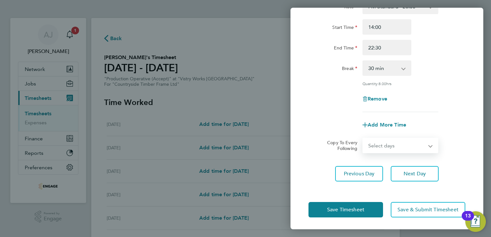
click at [369, 147] on select "Select days Day Weekday (Mon-Fri) Weekend (Sat-Sun) Wednesday Thursday Friday S…" at bounding box center [396, 145] width 67 height 14
select select "WED"
click at [363, 138] on select "Select days Day Weekday (Mon-Fri) Weekend (Sat-Sun) Wednesday Thursday Friday S…" at bounding box center [396, 145] width 67 height 14
select select "2025-08-24"
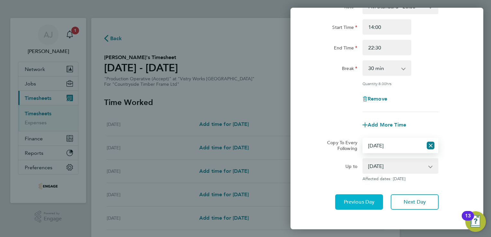
click at [357, 200] on span "Previous Day" at bounding box center [359, 202] width 31 height 6
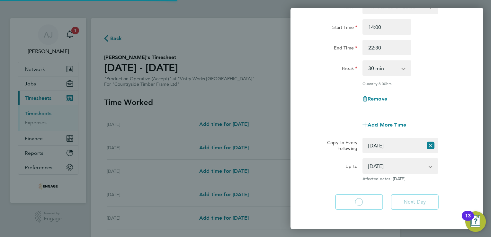
select select "15"
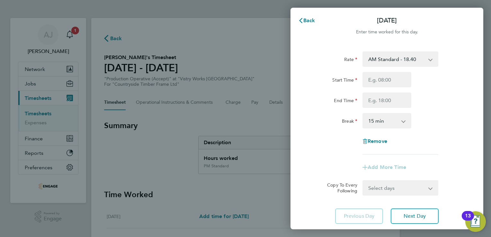
click at [374, 59] on select "AM Standard - 18.40 OT 1 - 27.60 PM Standard - 20.06 OT2 - 36.80 PM OT 1 - 30.0…" at bounding box center [396, 59] width 67 height 14
select select "15"
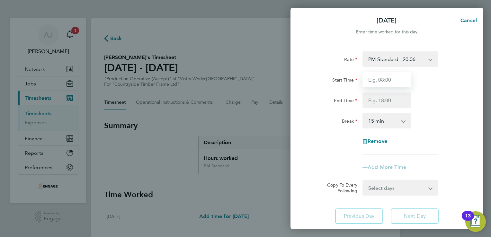
click at [371, 79] on input "Start Time" at bounding box center [386, 79] width 49 height 15
type input "14:00"
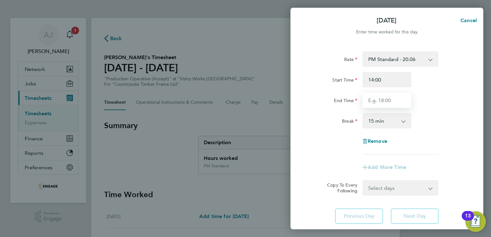
type input "22:30"
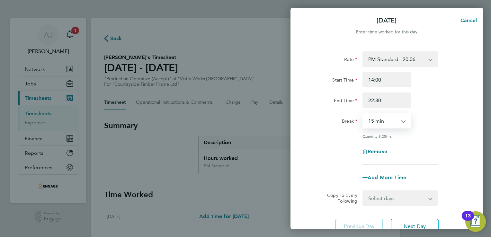
drag, startPoint x: 375, startPoint y: 120, endPoint x: 378, endPoint y: 126, distance: 5.6
click at [375, 120] on select "0 min 15 min 30 min 45 min 60 min 75 min 90 min" at bounding box center [383, 121] width 40 height 14
select select "30"
click at [363, 114] on select "0 min 15 min 30 min 45 min 60 min 75 min 90 min" at bounding box center [383, 121] width 40 height 14
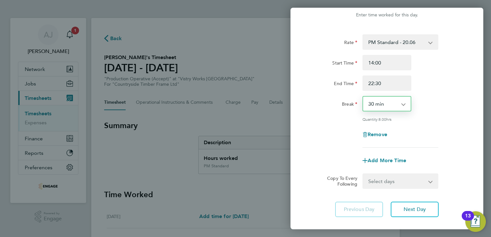
scroll to position [53, 0]
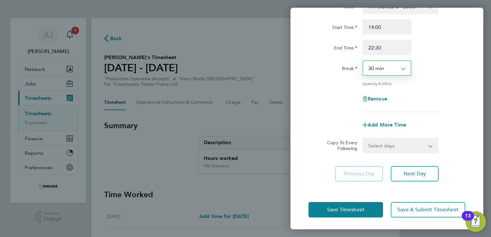
click at [378, 146] on select "Select days Day Weekday (Mon-Fri) Weekend (Sat-Sun) [DATE] [DATE] [DATE] [DATE]…" at bounding box center [396, 145] width 67 height 14
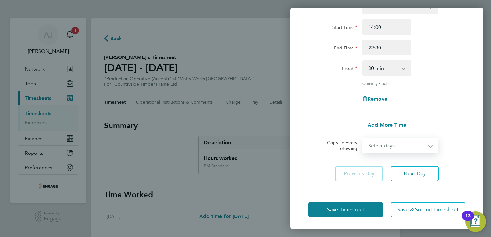
select select "THU"
click at [363, 138] on select "Select days Day Weekday (Mon-Fri) Weekend (Sat-Sun) [DATE] [DATE] [DATE] [DATE]…" at bounding box center [396, 145] width 67 height 14
select select "2025-08-24"
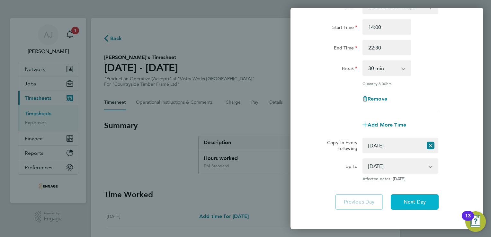
click at [400, 202] on button "Next Day" at bounding box center [414, 201] width 48 height 15
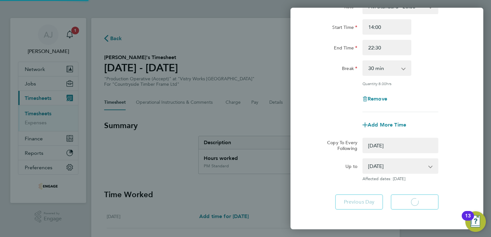
select select "0: null"
select select "30"
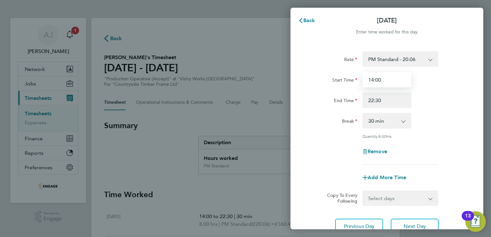
click at [383, 80] on input "14:00" at bounding box center [386, 79] width 49 height 15
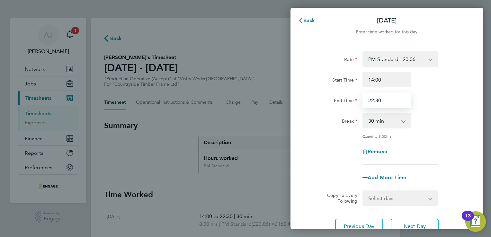
click at [385, 100] on input "22:30" at bounding box center [386, 99] width 49 height 15
drag, startPoint x: 380, startPoint y: 101, endPoint x: 364, endPoint y: 99, distance: 16.8
click at [364, 99] on input "22:30" at bounding box center [386, 99] width 49 height 15
type input "20:00"
click at [327, 133] on div "Rate PM Standard - 20.06 OT 1 - 27.60 OT2 - 36.80 PM OT 1 - 30.08 AM Standard -…" at bounding box center [386, 107] width 157 height 113
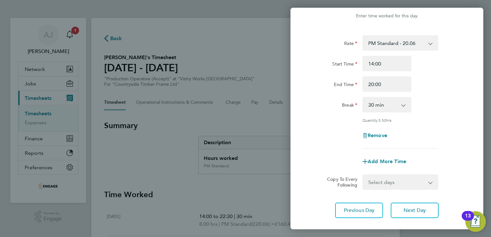
scroll to position [53, 0]
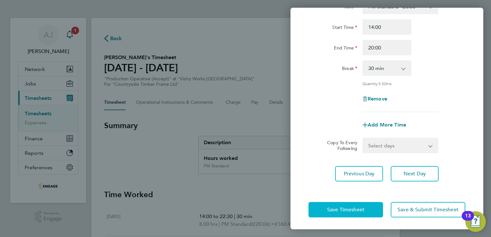
click at [349, 209] on span "Save Timesheet" at bounding box center [345, 209] width 37 height 6
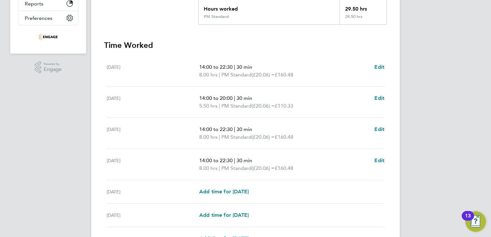
scroll to position [161, 0]
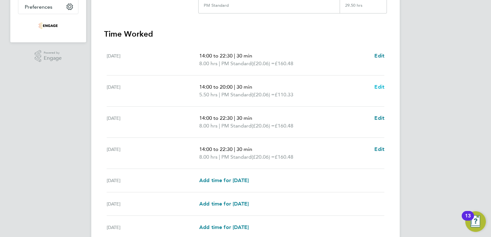
click at [376, 87] on span "Edit" at bounding box center [379, 87] width 10 height 6
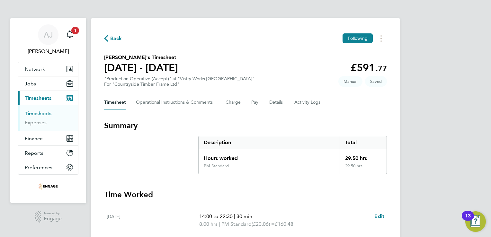
select select "30"
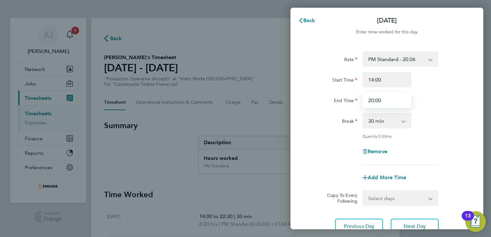
click at [383, 100] on input "20:00" at bounding box center [386, 99] width 49 height 15
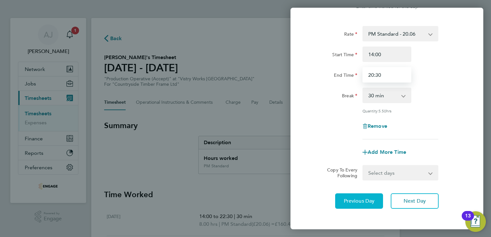
scroll to position [53, 0]
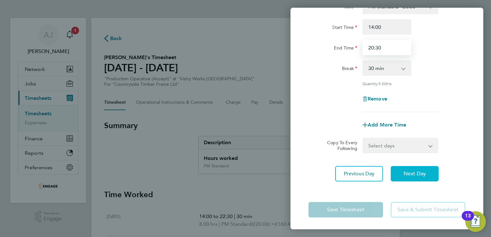
type input "20:30"
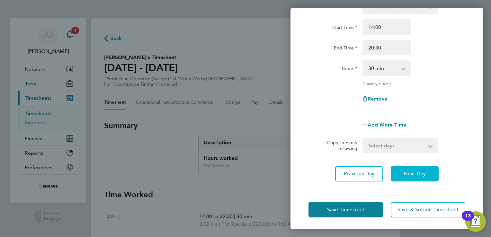
click at [404, 176] on button "Next Day" at bounding box center [414, 173] width 48 height 15
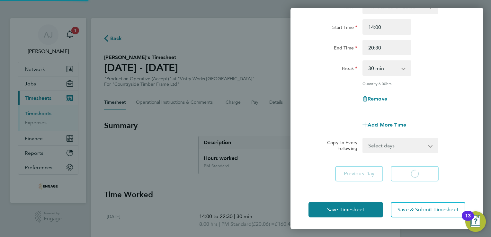
select select "30"
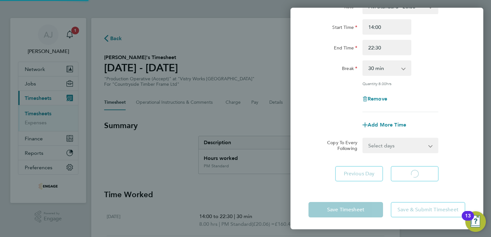
select select "30"
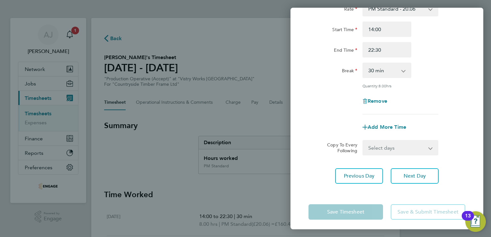
scroll to position [53, 0]
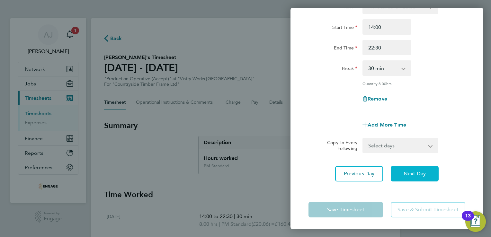
click at [409, 172] on span "Next Day" at bounding box center [414, 173] width 22 height 6
select select "30"
click at [417, 170] on span "Next Day" at bounding box center [414, 173] width 22 height 6
select select "15"
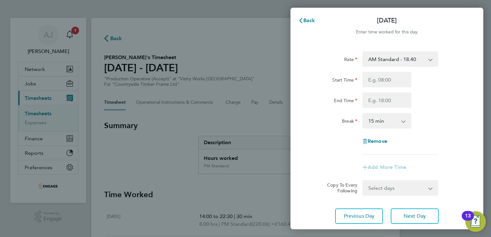
click at [391, 59] on select "AM Standard - 18.40 OT 1 - 27.60 PM Standard - 20.06 OT2 - 36.80 PM OT 1 - 30.0…" at bounding box center [396, 59] width 67 height 14
select select "15"
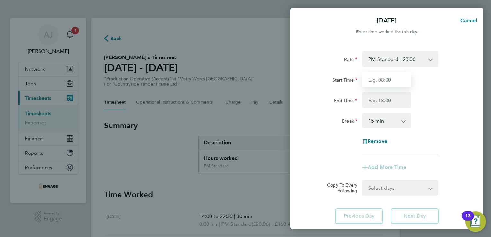
click at [378, 80] on input "Start Time" at bounding box center [386, 79] width 49 height 15
type input "14:00"
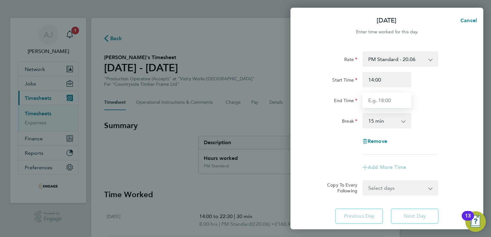
click at [369, 102] on input "End Time" at bounding box center [386, 99] width 49 height 15
type input "20:00"
drag, startPoint x: 370, startPoint y: 121, endPoint x: 372, endPoint y: 125, distance: 4.8
click at [370, 121] on select "0 min 15 min 30 min 45 min 60 min 75 min 90 min" at bounding box center [383, 121] width 40 height 14
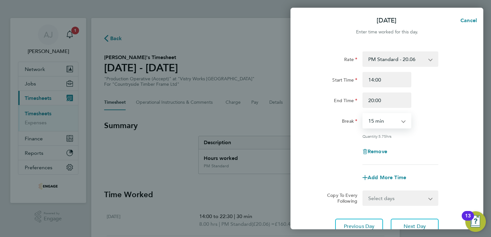
select select "30"
click at [363, 114] on select "0 min 15 min 30 min 45 min 60 min 75 min 90 min" at bounding box center [383, 121] width 40 height 14
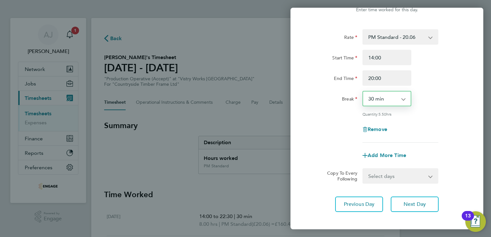
scroll to position [53, 0]
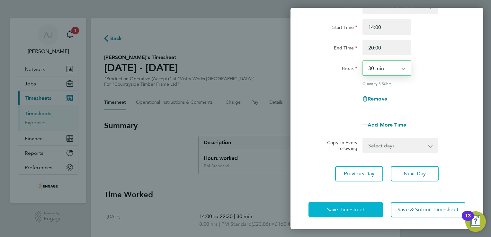
click at [342, 205] on button "Save Timesheet" at bounding box center [345, 209] width 74 height 15
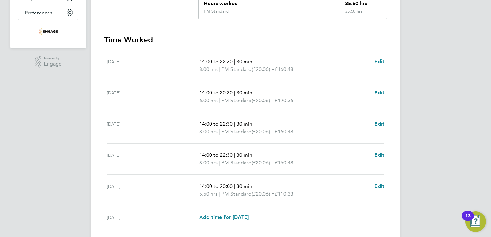
scroll to position [91, 0]
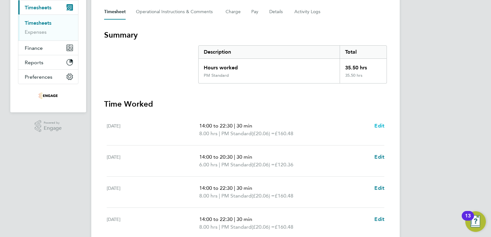
click at [380, 124] on span "Edit" at bounding box center [379, 126] width 10 height 6
select select "30"
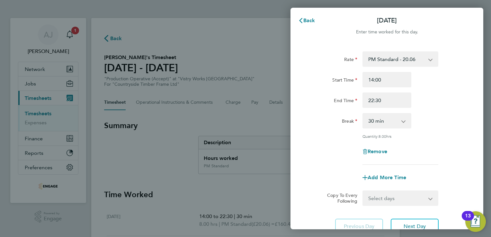
click at [430, 60] on app-icon-cross-button at bounding box center [434, 59] width 8 height 14
click at [402, 60] on select "PM Standard - 20.06 OT 1 - 27.60 OT2 - 36.80 PM OT 1 - 30.08 AM Standard - 18.4…" at bounding box center [396, 59] width 67 height 14
drag, startPoint x: 246, startPoint y: 64, endPoint x: 258, endPoint y: 63, distance: 11.9
click at [247, 63] on div "Back Mon 18 Aug Enter time worked for this day. Rate PM Standard - 20.06 OT 1 -…" at bounding box center [245, 118] width 491 height 237
click at [310, 18] on span "Back" at bounding box center [309, 20] width 12 height 6
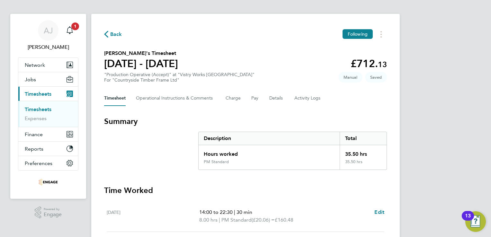
scroll to position [32, 0]
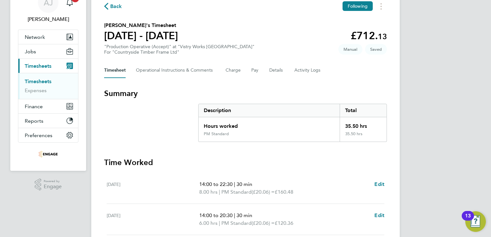
click at [124, 185] on div "[DATE]" at bounding box center [153, 187] width 92 height 15
click at [379, 182] on span "Edit" at bounding box center [379, 184] width 10 height 6
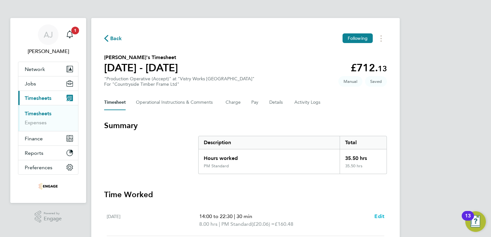
select select "30"
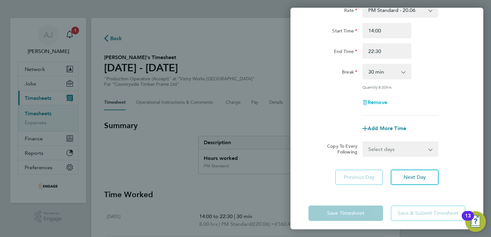
scroll to position [53, 0]
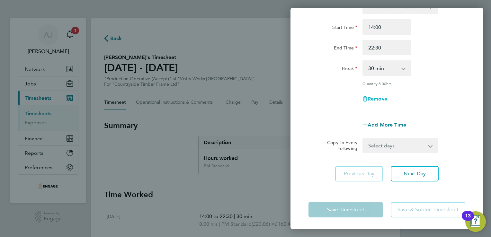
click at [380, 100] on span "Remove" at bounding box center [377, 99] width 20 height 6
select select "null"
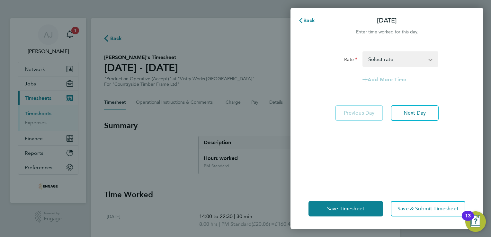
scroll to position [0, 0]
click at [352, 207] on span "Save Timesheet" at bounding box center [345, 208] width 37 height 6
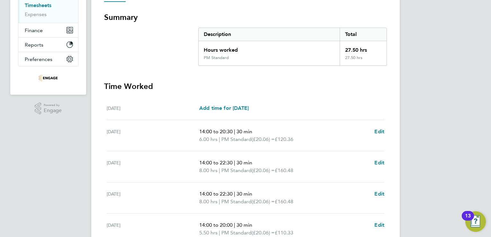
scroll to position [128, 0]
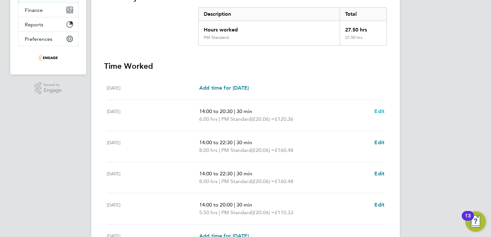
click at [376, 110] on span "Edit" at bounding box center [379, 111] width 10 height 6
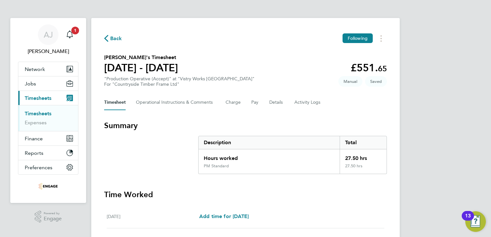
select select "30"
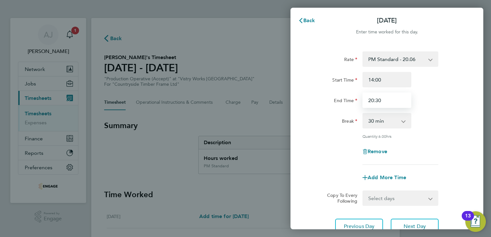
click at [373, 100] on input "20:30" at bounding box center [386, 99] width 49 height 15
type input "22:30"
click at [453, 120] on div "Break 0 min 15 min 30 min 45 min 60 min 75 min 90 min" at bounding box center [387, 120] width 162 height 15
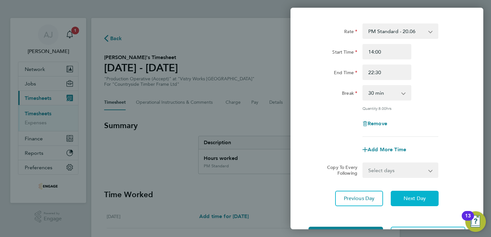
scroll to position [53, 0]
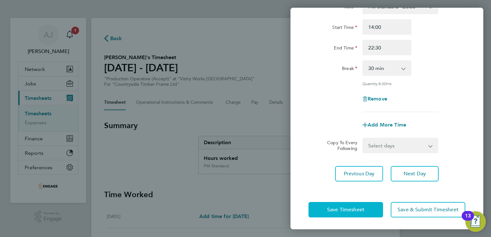
click at [353, 204] on button "Save Timesheet" at bounding box center [345, 209] width 74 height 15
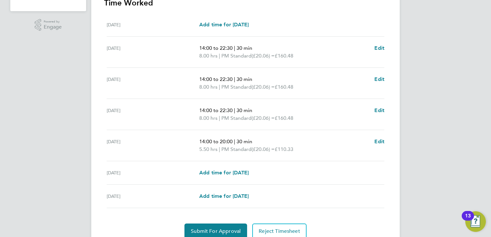
scroll to position [218, 0]
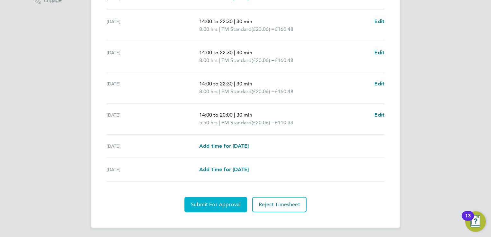
click at [210, 201] on span "Submit For Approval" at bounding box center [216, 204] width 50 height 6
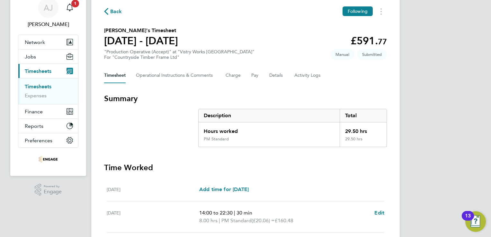
scroll to position [0, 0]
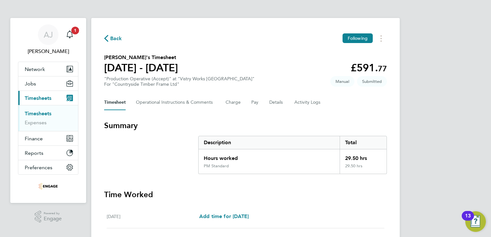
click at [41, 114] on link "Timesheets" at bounding box center [38, 113] width 27 height 6
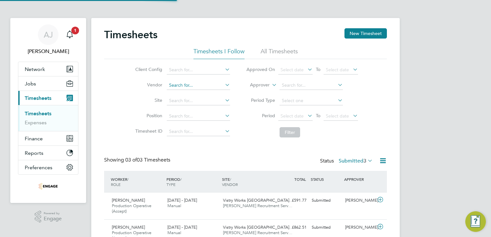
scroll to position [22, 56]
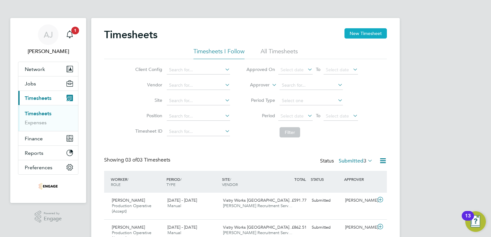
click at [365, 31] on button "New Timesheet" at bounding box center [365, 33] width 42 height 10
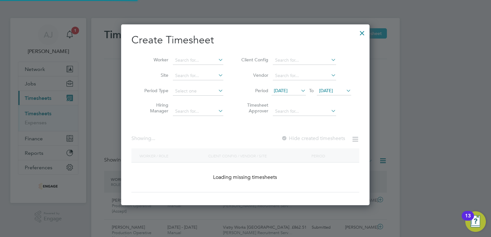
scroll to position [986, 249]
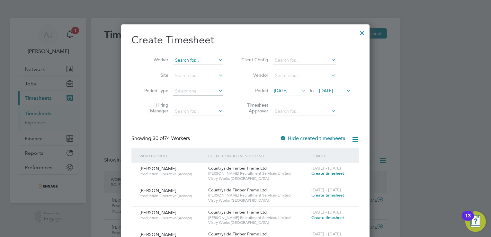
click at [188, 59] on input at bounding box center [198, 60] width 50 height 9
paste input "Kanyi"
type input "Kanyi"
paste input "Kanyi"
click at [194, 57] on input "Kanyi" at bounding box center [198, 60] width 50 height 9
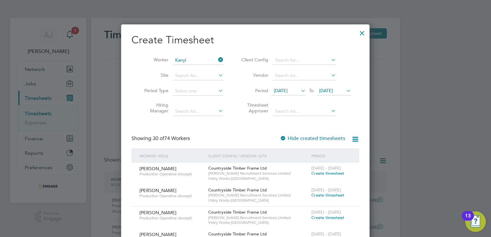
click at [173, 58] on input "Kanyi" at bounding box center [198, 60] width 50 height 9
click at [194, 59] on input "Kanyi" at bounding box center [198, 60] width 50 height 9
type input "K"
paste input "Kanyi"
type input "Kanyi"
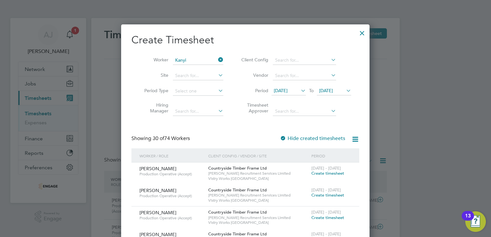
drag, startPoint x: 191, startPoint y: 59, endPoint x: 170, endPoint y: 57, distance: 21.9
click at [170, 57] on li "Worker Kanyi" at bounding box center [181, 60] width 100 height 15
type input "amang"
click at [217, 59] on icon at bounding box center [217, 59] width 0 height 9
click at [189, 60] on input at bounding box center [198, 60] width 50 height 9
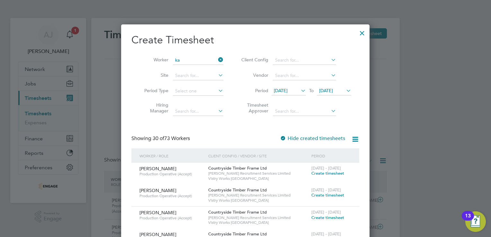
type input "k"
click at [363, 31] on div at bounding box center [362, 32] width 12 height 12
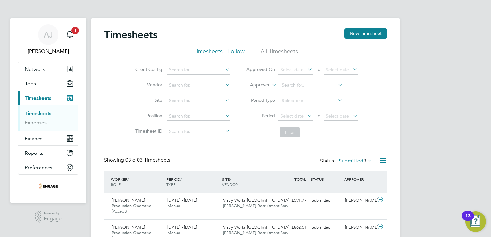
scroll to position [22, 56]
click at [183, 70] on input at bounding box center [198, 69] width 63 height 9
paste input "Kanyi"
type input "Kanyi"
click at [223, 67] on icon at bounding box center [223, 69] width 0 height 9
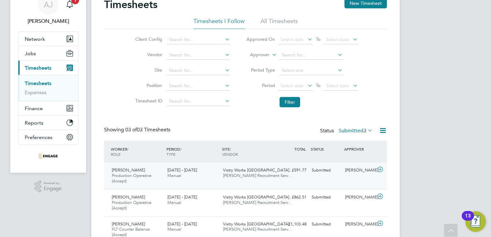
scroll to position [0, 0]
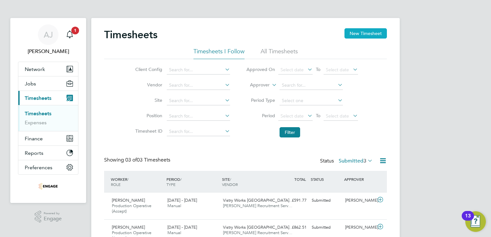
click at [358, 31] on button "New Timesheet" at bounding box center [365, 33] width 42 height 10
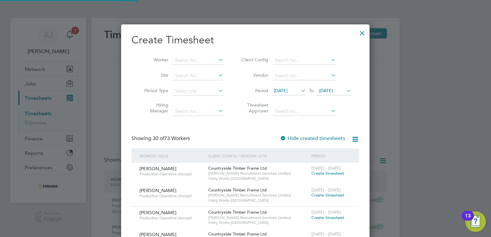
scroll to position [986, 249]
click at [183, 59] on input at bounding box center [198, 60] width 50 height 9
paste input "Kanyi"
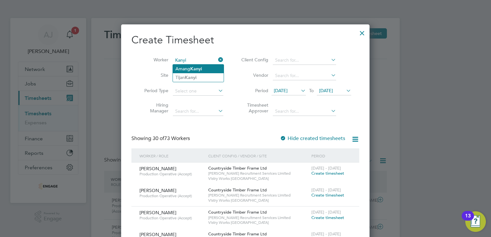
click at [190, 70] on li "Amang Kanyi" at bounding box center [198, 69] width 51 height 9
type input "[PERSON_NAME]"
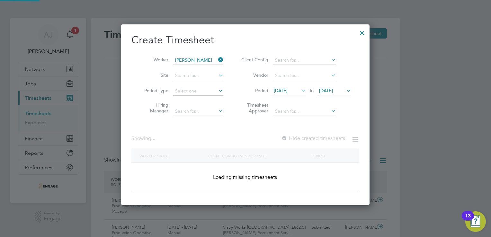
scroll to position [173, 249]
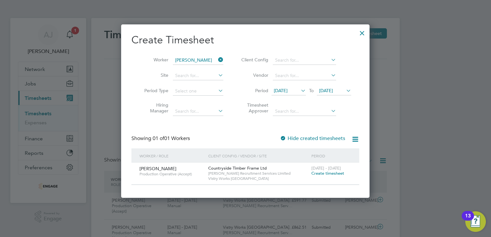
click at [456, 196] on div at bounding box center [245, 118] width 491 height 237
click at [320, 174] on span "Create timesheet" at bounding box center [327, 172] width 33 height 5
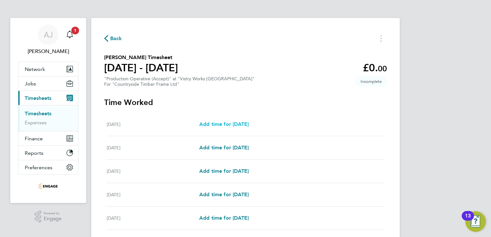
click at [221, 125] on span "Add time for Mon 18 Aug" at bounding box center [223, 124] width 49 height 6
select select "15"
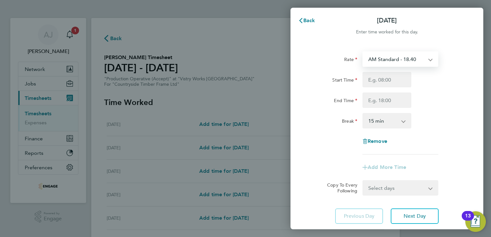
click at [392, 59] on select "AM Standard - 18.40 OT 1 - 27.60 PM OT 1 - 30.08 PM Standard - 20.06 OT2 - 36.8…" at bounding box center [396, 59] width 67 height 14
select select "15"
click at [385, 60] on select "PM OT 1 - 30.08 OT 1 - 27.60 PM Standard - 20.06 OT2 - 36.80 AM Standard - 18.4…" at bounding box center [396, 59] width 67 height 14
select select "15"
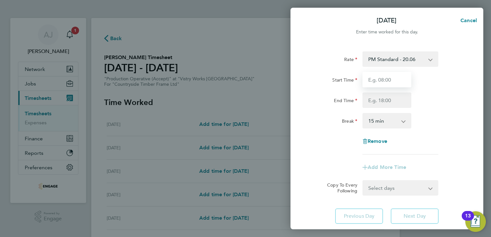
click at [383, 80] on input "Start Time" at bounding box center [386, 79] width 49 height 15
type input "14:00"
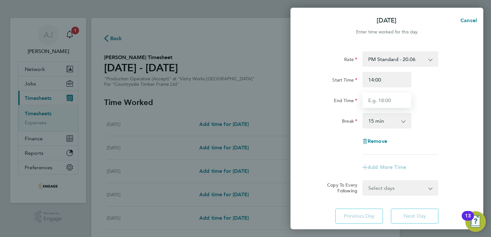
type input "22:30"
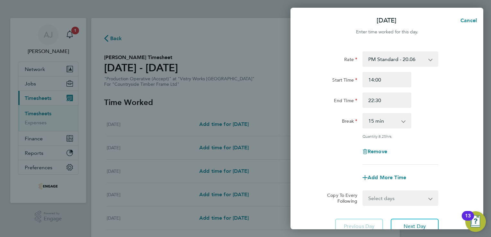
click at [378, 121] on select "0 min 15 min 30 min 45 min 60 min 75 min 90 min" at bounding box center [383, 121] width 40 height 14
select select "30"
click at [363, 114] on select "0 min 15 min 30 min 45 min 60 min 75 min 90 min" at bounding box center [383, 121] width 40 height 14
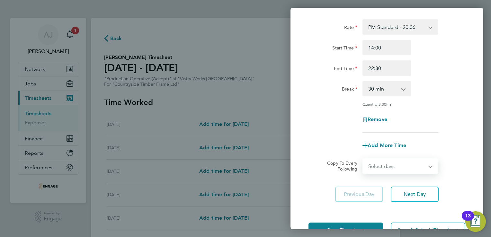
click at [379, 168] on select "Select days Day Weekday (Mon-Fri) Weekend (Sat-Sun) [DATE] [DATE] [DATE] [DATE]…" at bounding box center [396, 166] width 67 height 14
select select "WEEKDAY"
click at [363, 159] on select "Select days Day Weekday (Mon-Fri) Weekend (Sat-Sun) [DATE] [DATE] [DATE] [DATE]…" at bounding box center [396, 166] width 67 height 14
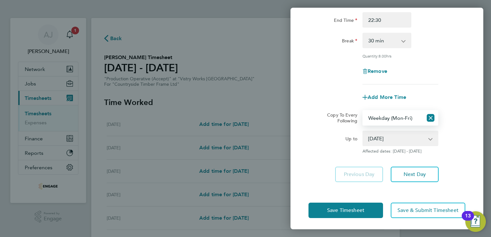
scroll to position [81, 0]
click at [389, 137] on select "19 Aug 2025 20 Aug 2025 21 Aug 2025 22 Aug 2025 23 Aug 2025 24 Aug 2025" at bounding box center [396, 138] width 67 height 14
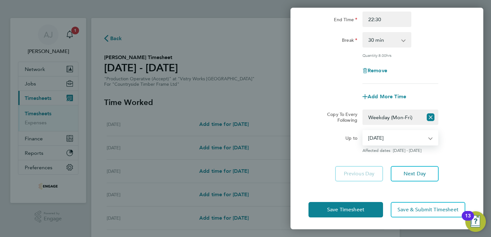
select select "2025-08-21"
click at [363, 131] on select "19 Aug 2025 20 Aug 2025 21 Aug 2025 22 Aug 2025 23 Aug 2025 24 Aug 2025" at bounding box center [396, 138] width 67 height 14
click at [328, 211] on span "Save Timesheet" at bounding box center [345, 209] width 37 height 6
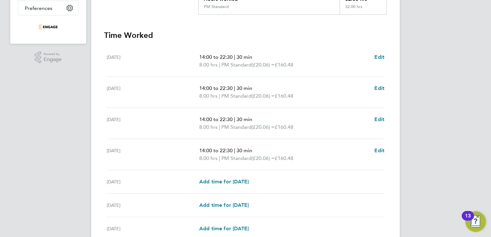
scroll to position [161, 0]
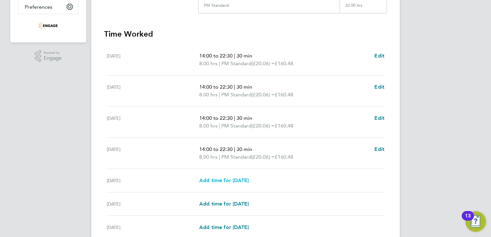
click at [223, 180] on span "Add time for Fri 22 Aug" at bounding box center [223, 180] width 49 height 6
select select "15"
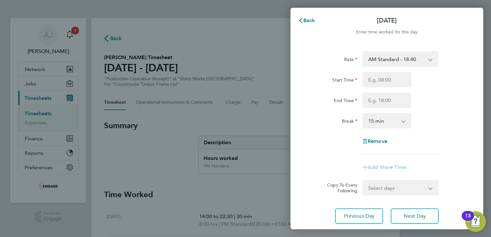
click at [380, 60] on select "AM Standard - 18.40 OT 1 - 27.60 PM OT 1 - 30.08 PM Standard - 20.06 OT2 - 36.8…" at bounding box center [396, 59] width 67 height 14
select select "15"
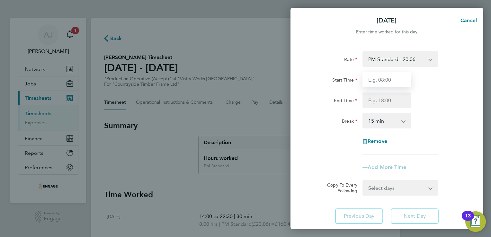
click at [383, 79] on input "Start Time" at bounding box center [386, 79] width 49 height 15
type input "14:00"
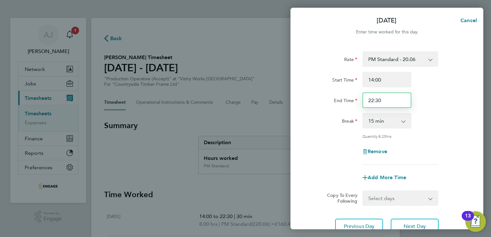
click at [383, 100] on input "22:30" at bounding box center [386, 99] width 49 height 15
type input "20:00"
click at [384, 120] on select "0 min 15 min 30 min 45 min 60 min 75 min 90 min" at bounding box center [383, 121] width 40 height 14
select select "30"
click at [363, 114] on select "0 min 15 min 30 min 45 min 60 min 75 min 90 min" at bounding box center [383, 121] width 40 height 14
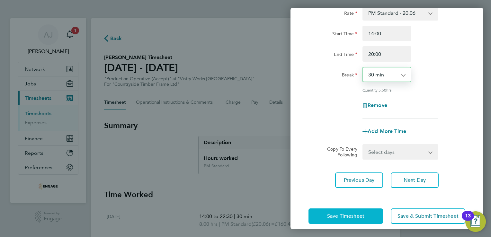
scroll to position [53, 0]
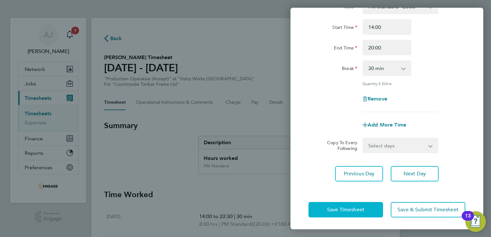
click at [347, 207] on span "Save Timesheet" at bounding box center [345, 209] width 37 height 6
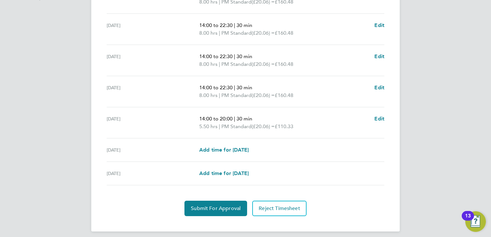
scroll to position [226, 0]
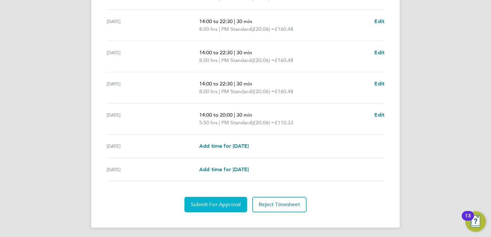
click at [204, 206] on span "Submit For Approval" at bounding box center [216, 204] width 50 height 6
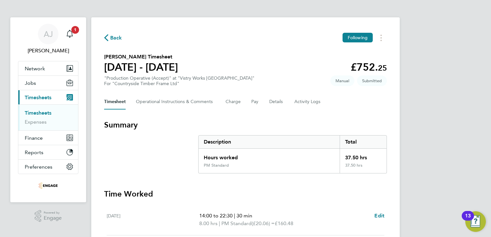
scroll to position [0, 0]
click at [47, 113] on link "Timesheets" at bounding box center [38, 113] width 27 height 6
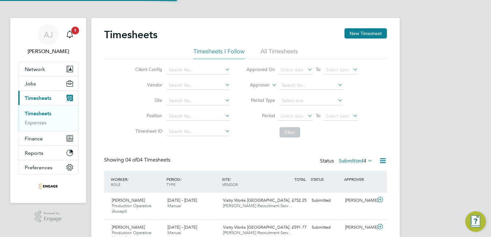
scroll to position [22, 56]
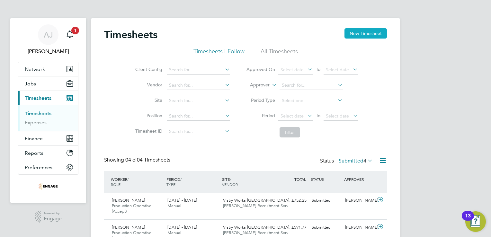
click at [367, 32] on button "New Timesheet" at bounding box center [365, 33] width 42 height 10
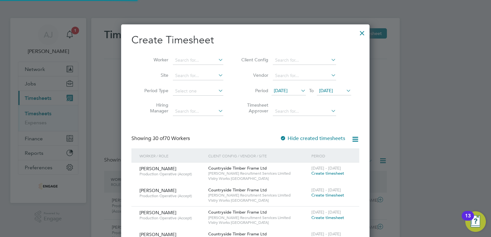
scroll to position [986, 249]
click at [194, 59] on input at bounding box center [198, 60] width 50 height 9
paste input "Kanyi"
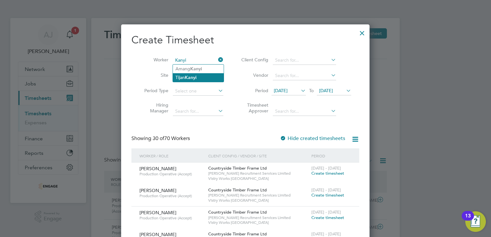
click at [181, 76] on li "Tijan Kanyi" at bounding box center [198, 77] width 51 height 9
type input "[PERSON_NAME]"
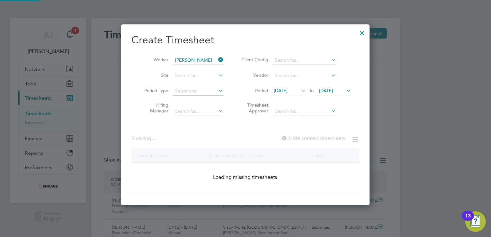
scroll to position [173, 249]
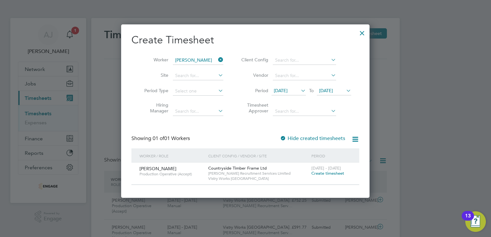
click at [331, 173] on span "Create timesheet" at bounding box center [327, 172] width 33 height 5
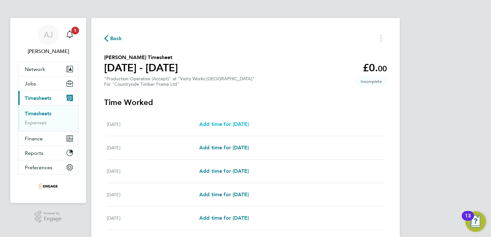
click at [218, 124] on span "Add time for Mon 18 Aug" at bounding box center [223, 124] width 49 height 6
select select "15"
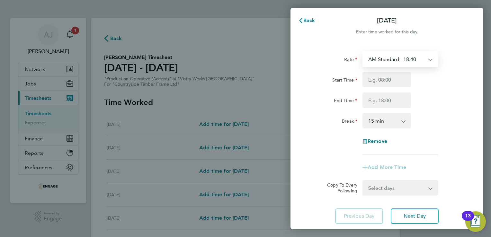
drag, startPoint x: 380, startPoint y: 60, endPoint x: 381, endPoint y: 65, distance: 5.2
click at [380, 60] on select "AM Standard - 18.40 OT 1 - 27.60 PM OT 1 - 30.08 PM Standard - 20.06 OT2 - 36.8…" at bounding box center [396, 59] width 67 height 14
select select "15"
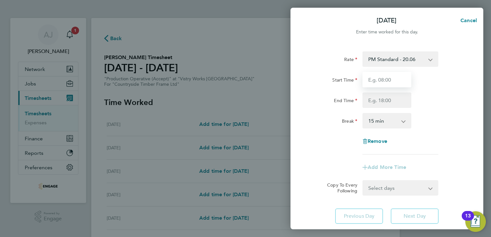
click at [382, 83] on input "Start Time" at bounding box center [386, 79] width 49 height 15
type input "14:00"
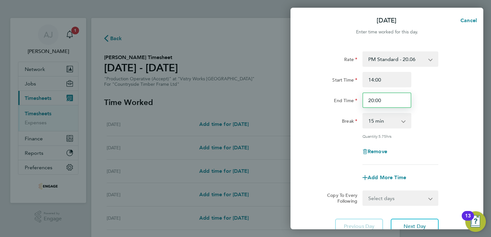
click at [382, 106] on input "20:00" at bounding box center [386, 99] width 49 height 15
type input "22:30"
click at [375, 120] on select "0 min 15 min 30 min 45 min 60 min 75 min 90 min" at bounding box center [383, 121] width 40 height 14
select select "30"
click at [363, 114] on select "0 min 15 min 30 min 45 min 60 min 75 min 90 min" at bounding box center [383, 121] width 40 height 14
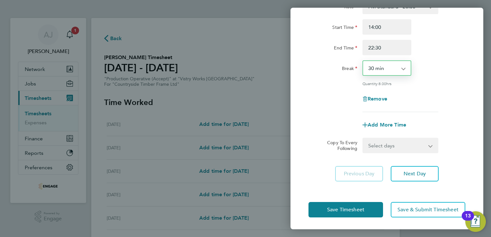
click at [384, 146] on select "Select days Day Weekday (Mon-Fri) Weekend (Sat-Sun) [DATE] [DATE] [DATE] [DATE]…" at bounding box center [396, 145] width 67 height 14
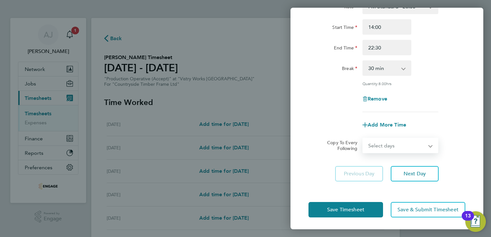
select select "WEEKDAY"
click at [363, 138] on select "Select days Day Weekday (Mon-Fri) Weekend (Sat-Sun) [DATE] [DATE] [DATE] [DATE]…" at bounding box center [396, 145] width 67 height 14
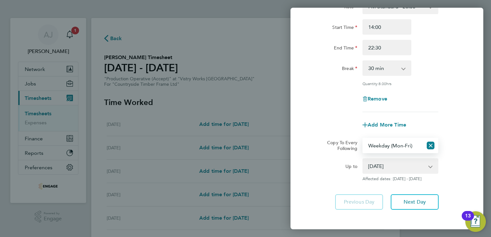
click at [373, 166] on select "19 Aug 2025 20 Aug 2025 21 Aug 2025 22 Aug 2025 23 Aug 2025 24 Aug 2025" at bounding box center [396, 166] width 67 height 14
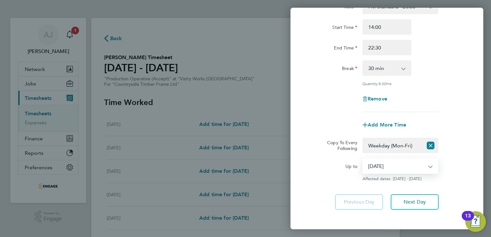
select select "2025-08-21"
click at [363, 159] on select "19 Aug 2025 20 Aug 2025 21 Aug 2025 22 Aug 2025 23 Aug 2025 24 Aug 2025" at bounding box center [396, 166] width 67 height 14
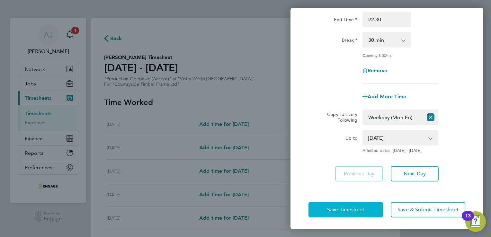
click at [330, 208] on span "Save Timesheet" at bounding box center [345, 209] width 37 height 6
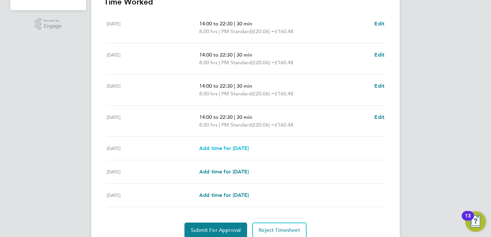
click at [205, 145] on span "Add time for Fri 22 Aug" at bounding box center [223, 148] width 49 height 6
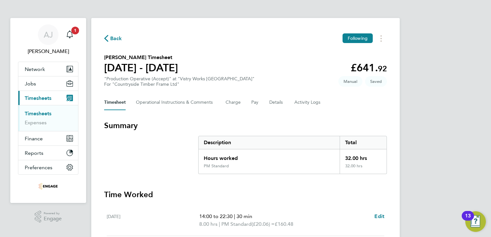
select select "15"
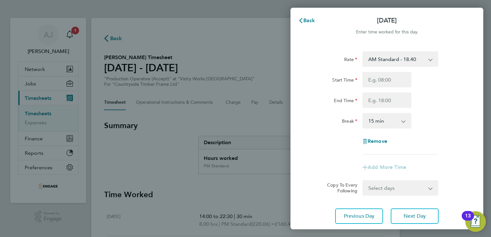
click at [383, 60] on select "AM Standard - 18.40 OT 1 - 27.60 PM OT 1 - 30.08 PM Standard - 20.06 OT2 - 36.8…" at bounding box center [396, 59] width 67 height 14
select select "15"
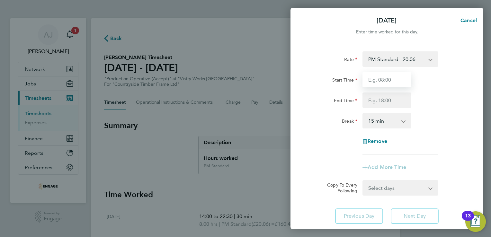
click at [378, 81] on input "Start Time" at bounding box center [386, 79] width 49 height 15
type input "14:00"
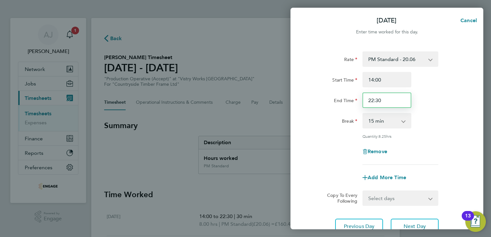
click at [380, 100] on input "22:30" at bounding box center [386, 99] width 49 height 15
type input "20:00"
click at [380, 121] on select "0 min 15 min 30 min 45 min 60 min 75 min 90 min" at bounding box center [383, 121] width 40 height 14
select select "30"
click at [363, 114] on select "0 min 15 min 30 min 45 min 60 min 75 min 90 min" at bounding box center [383, 121] width 40 height 14
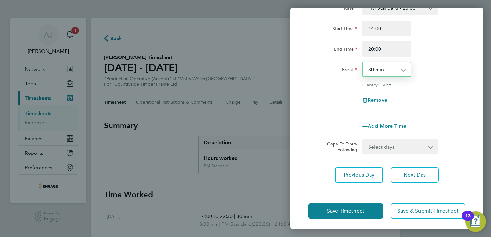
scroll to position [53, 0]
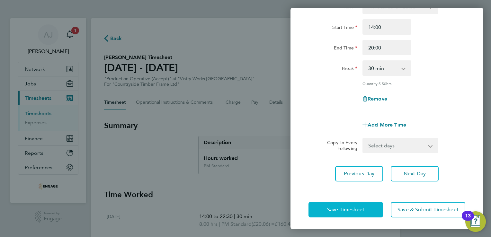
click at [353, 206] on span "Save Timesheet" at bounding box center [345, 209] width 37 height 6
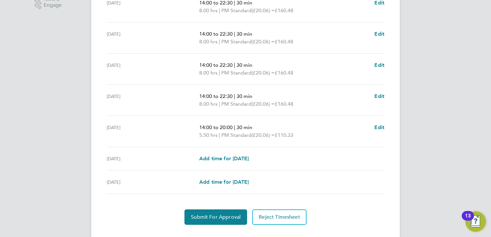
scroll to position [225, 0]
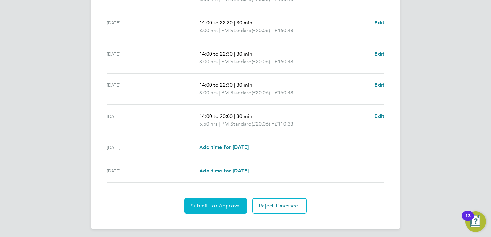
click at [212, 205] on span "Submit For Approval" at bounding box center [216, 206] width 50 height 6
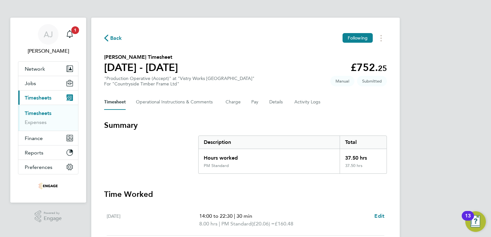
scroll to position [0, 0]
click at [43, 114] on link "Timesheets" at bounding box center [38, 113] width 27 height 6
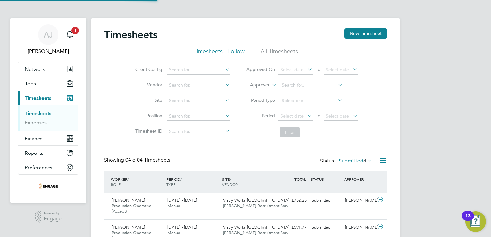
scroll to position [22, 56]
click at [364, 32] on button "New Timesheet" at bounding box center [365, 33] width 42 height 10
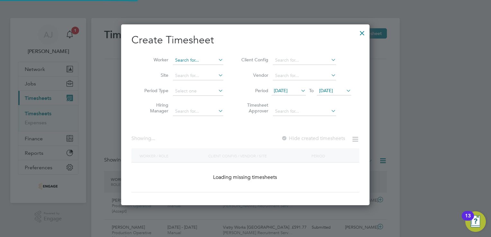
scroll to position [986, 249]
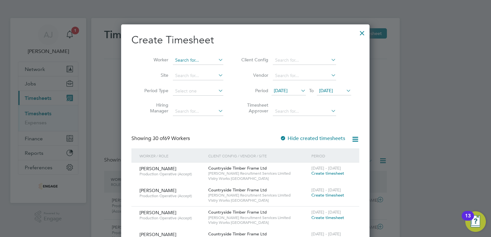
click at [182, 58] on input at bounding box center [198, 60] width 50 height 9
paste input "Hand"
click at [187, 66] on li "David Hand" at bounding box center [199, 69] width 53 height 9
type input "[PERSON_NAME]"
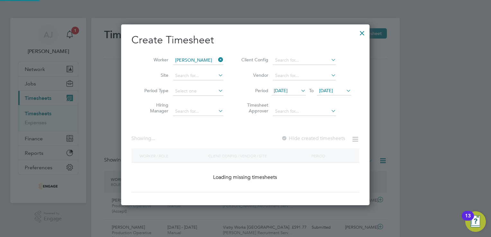
scroll to position [173, 249]
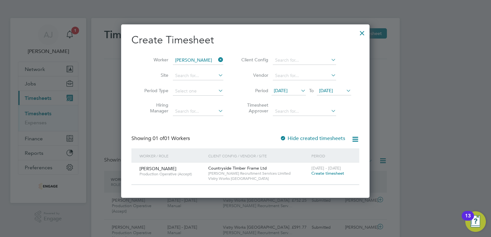
click at [287, 90] on span "12 Aug 2025" at bounding box center [281, 91] width 14 height 6
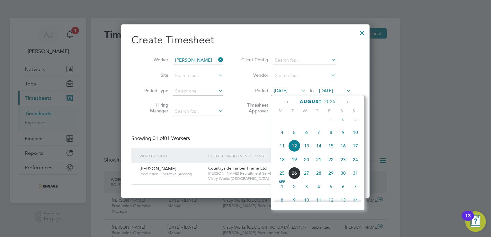
click at [283, 166] on span "18" at bounding box center [282, 159] width 12 height 12
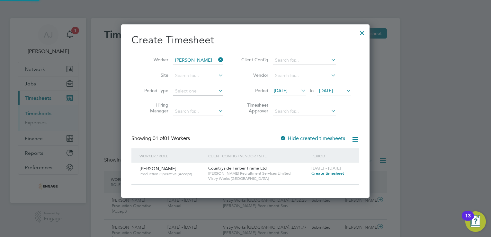
scroll to position [3, 3]
click at [326, 173] on span "Create timesheet" at bounding box center [327, 172] width 33 height 5
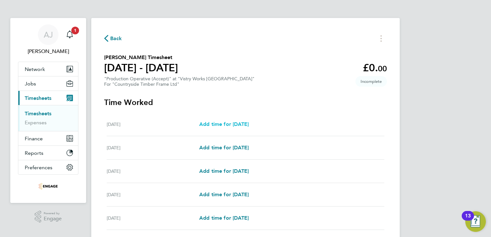
click at [222, 123] on span "Add time for Mon 18 Aug" at bounding box center [223, 124] width 49 height 6
select select "15"
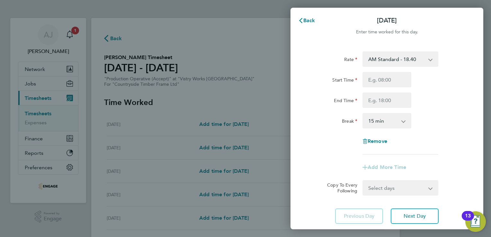
click at [385, 58] on select "AM Standard - 18.40 OT 1 - 27.60 PM OT2 - 40.11 PM Standard - 20.06 OT2 - 36.80…" at bounding box center [396, 59] width 67 height 14
select select "15"
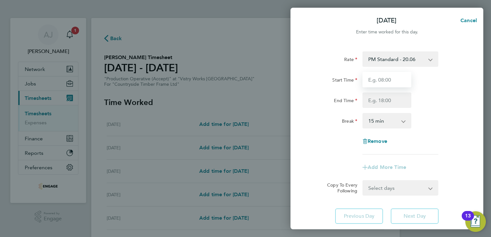
click at [376, 78] on input "Start Time" at bounding box center [386, 79] width 49 height 15
type input "14:00"
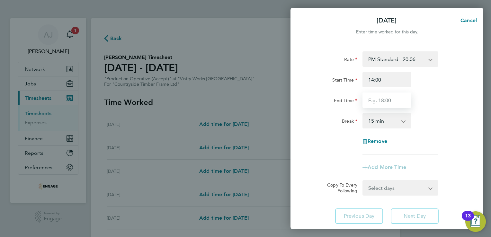
type input "20:00"
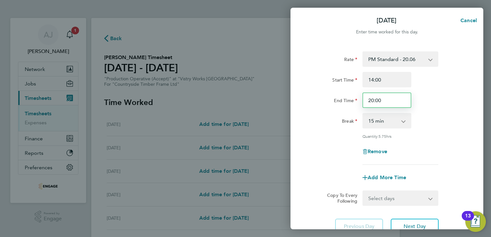
click at [381, 101] on input "20:00" at bounding box center [386, 99] width 49 height 15
click at [369, 100] on input "20:00" at bounding box center [386, 99] width 49 height 15
drag, startPoint x: 384, startPoint y: 101, endPoint x: 354, endPoint y: 101, distance: 30.2
click at [354, 101] on div "End Time 20:00" at bounding box center [387, 99] width 162 height 15
type input "22:30"
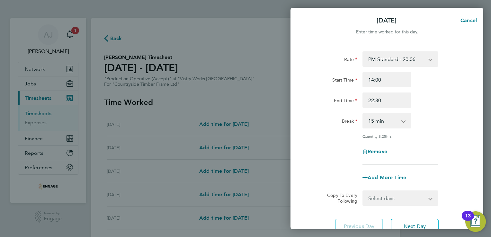
click at [386, 122] on select "0 min 15 min 30 min 45 min 60 min 75 min 90 min" at bounding box center [383, 121] width 40 height 14
select select "30"
click at [363, 114] on select "0 min 15 min 30 min 45 min 60 min 75 min 90 min" at bounding box center [383, 121] width 40 height 14
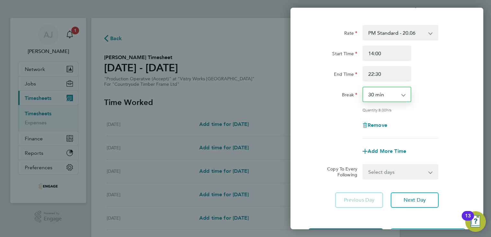
scroll to position [53, 0]
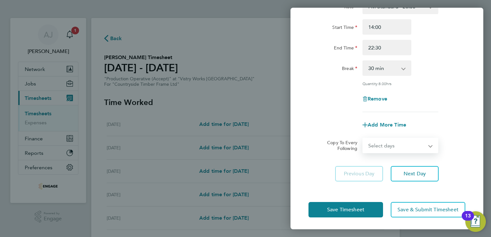
drag, startPoint x: 427, startPoint y: 144, endPoint x: 420, endPoint y: 145, distance: 6.8
click at [427, 144] on select "Select days Day Weekday (Mon-Fri) Weekend (Sat-Sun) [DATE] [DATE] [DATE] [DATE]…" at bounding box center [396, 145] width 67 height 14
select select "WEEKDAY"
click at [363, 138] on select "Select days Day Weekday (Mon-Fri) Weekend (Sat-Sun) [DATE] [DATE] [DATE] [DATE]…" at bounding box center [396, 145] width 67 height 14
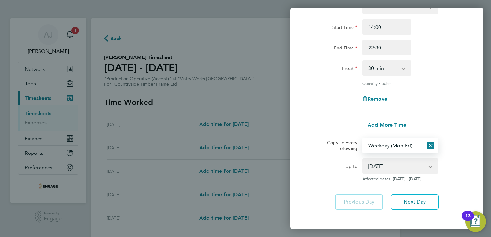
click at [376, 164] on select "19 Aug 2025 20 Aug 2025 21 Aug 2025 22 Aug 2025 23 Aug 2025 24 Aug 2025" at bounding box center [396, 166] width 67 height 14
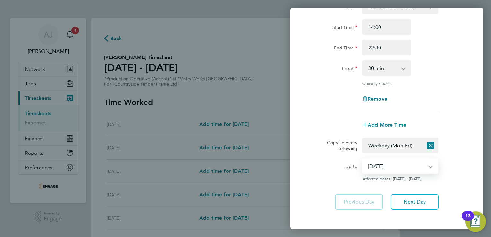
select select "2025-08-21"
click at [363, 159] on select "19 Aug 2025 20 Aug 2025 21 Aug 2025 22 Aug 2025 23 Aug 2025 24 Aug 2025" at bounding box center [396, 166] width 67 height 14
click at [389, 165] on select "19 Aug 2025 20 Aug 2025 21 Aug 2025 22 Aug 2025 23 Aug 2025 24 Aug 2025" at bounding box center [396, 166] width 67 height 14
click at [363, 159] on select "19 Aug 2025 20 Aug 2025 21 Aug 2025 22 Aug 2025 23 Aug 2025 24 Aug 2025" at bounding box center [396, 166] width 67 height 14
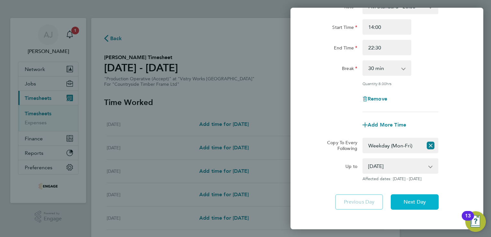
click at [409, 205] on button "Next Day" at bounding box center [414, 201] width 48 height 15
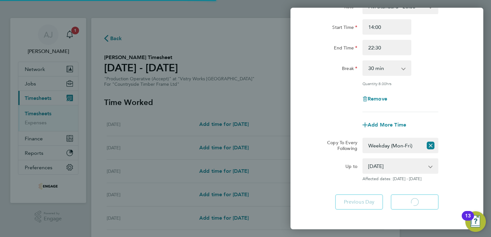
select select "30"
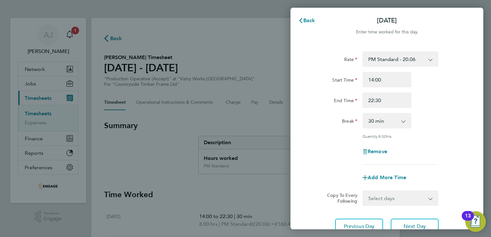
click at [212, 117] on div "Back Tue 19 Aug Enter time worked for this day. Rate PM Standard - 20.06 OT 1 -…" at bounding box center [245, 118] width 491 height 237
click at [304, 20] on span "Back" at bounding box center [309, 20] width 12 height 6
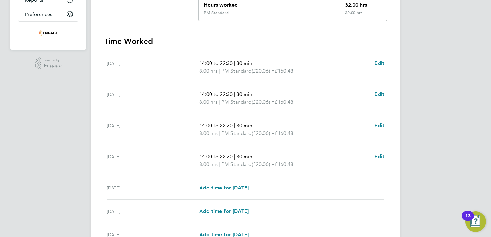
scroll to position [193, 0]
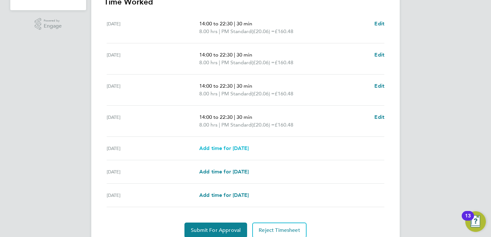
click at [225, 146] on span "Add time for Fri 22 Aug" at bounding box center [223, 148] width 49 height 6
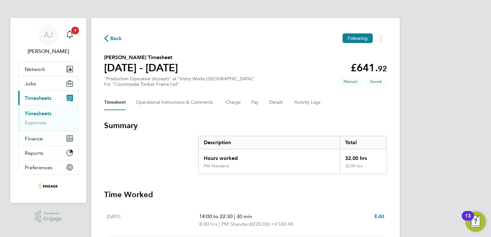
select select "15"
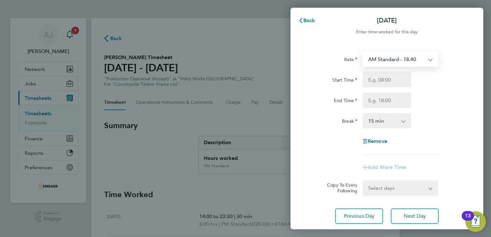
click at [375, 59] on select "AM Standard - 18.40 OT 1 - 27.60 PM OT2 - 40.11 PM Standard - 20.06 OT2 - 36.80…" at bounding box center [396, 59] width 67 height 14
select select "15"
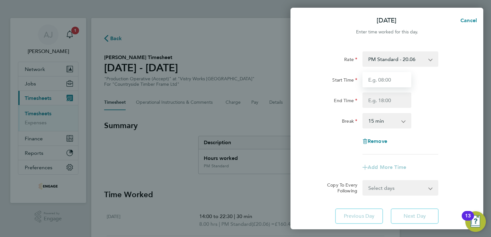
click at [377, 80] on input "Start Time" at bounding box center [386, 79] width 49 height 15
type input "14:00"
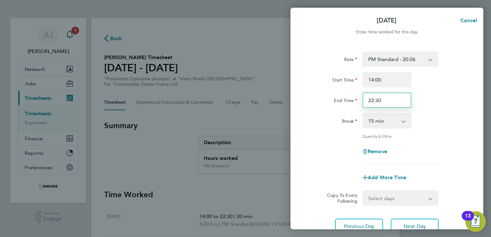
click at [373, 98] on input "22:30" at bounding box center [386, 99] width 49 height 15
click at [386, 100] on input "22:30" at bounding box center [386, 99] width 49 height 15
type input "2"
type input "20:00"
click at [385, 116] on select "0 min 15 min 30 min 45 min 60 min 75 min 90 min" at bounding box center [383, 121] width 40 height 14
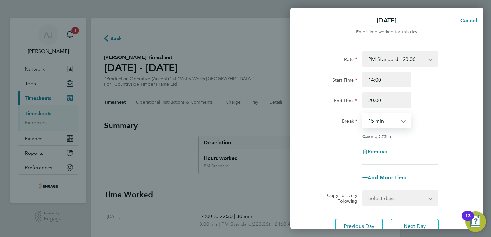
select select "30"
click at [363, 114] on select "0 min 15 min 30 min 45 min 60 min 75 min 90 min" at bounding box center [383, 121] width 40 height 14
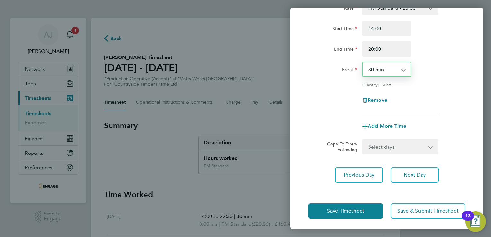
scroll to position [53, 0]
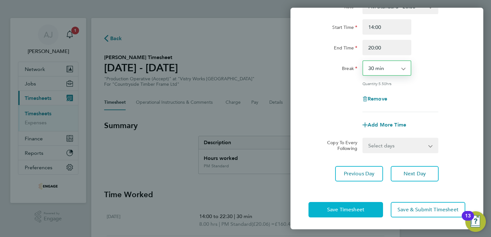
click at [346, 211] on span "Save Timesheet" at bounding box center [345, 209] width 37 height 6
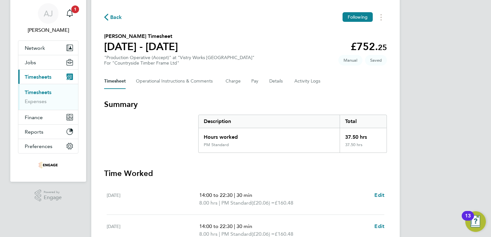
scroll to position [32, 0]
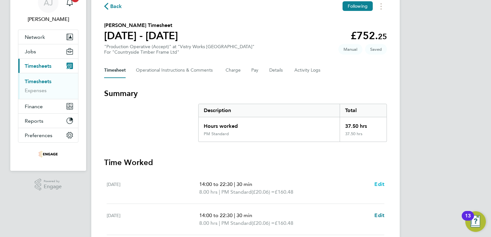
click at [379, 183] on span "Edit" at bounding box center [379, 184] width 10 height 6
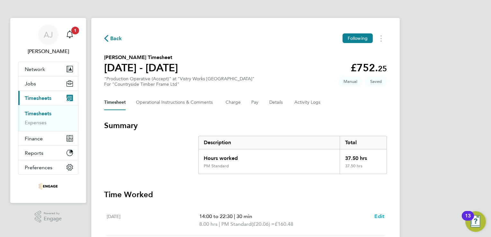
select select "30"
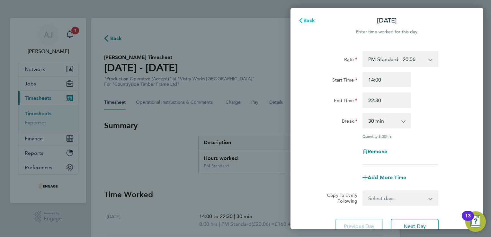
click at [308, 20] on span "Back" at bounding box center [309, 20] width 12 height 6
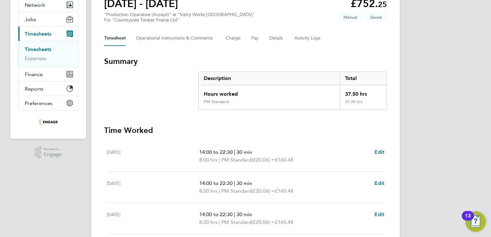
scroll to position [128, 0]
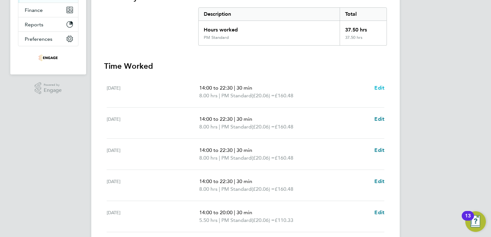
click at [378, 85] on span "Edit" at bounding box center [379, 88] width 10 height 6
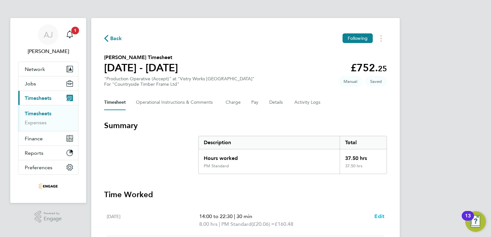
select select "30"
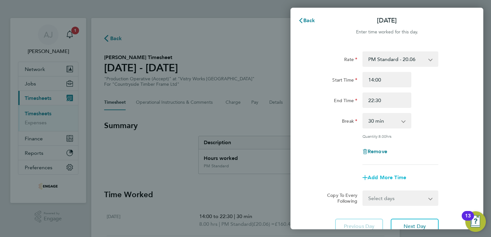
click at [397, 175] on span "Add More Time" at bounding box center [386, 177] width 39 height 6
select select "null"
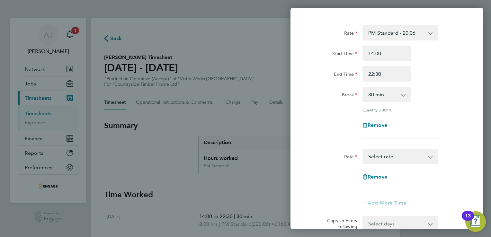
scroll to position [64, 0]
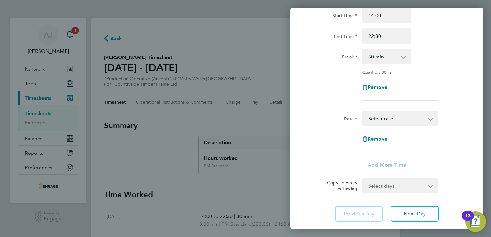
click at [410, 118] on select "OT 1 - 27.60 PM OT2 - 40.11 PM Standard - 20.06 AM Standard - 18.40 OT2 - 36.80…" at bounding box center [396, 118] width 67 height 14
select select "15"
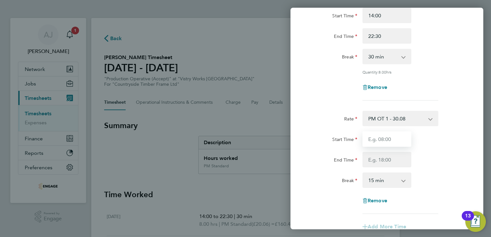
click at [373, 138] on input "Start Time" at bounding box center [386, 138] width 49 height 15
type input "11:00"
click at [383, 160] on input "End Time" at bounding box center [386, 159] width 49 height 15
type input "14:00"
click at [403, 180] on app-icon-cross-button at bounding box center [407, 180] width 8 height 14
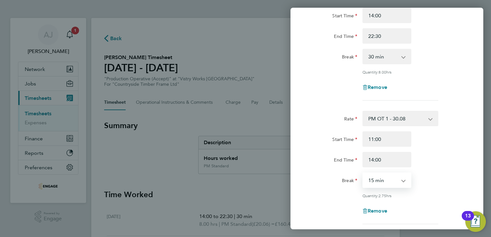
click at [387, 179] on select "0 min 15 min 30 min 45 min 60 min 75 min 90 min" at bounding box center [383, 180] width 40 height 14
select select "0"
click at [363, 173] on select "0 min 15 min 30 min 45 min 60 min 75 min 90 min" at bounding box center [383, 180] width 40 height 14
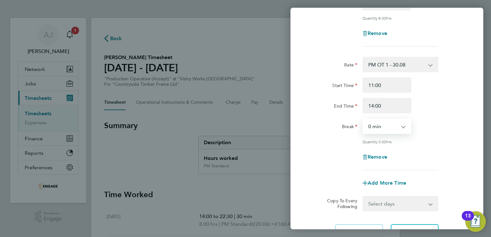
scroll to position [161, 0]
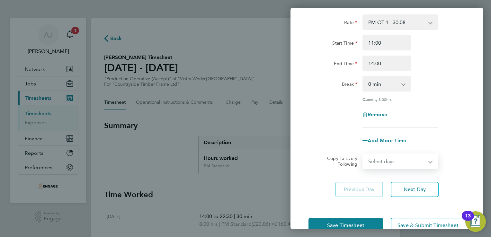
click at [384, 159] on select "Select days Day Weekday (Mon-Fri) Weekend (Sat-Sun) [DATE] [DATE] [DATE] [DATE]…" at bounding box center [396, 161] width 67 height 14
select select "TUE"
click at [363, 154] on select "Select days Day Weekday (Mon-Fri) Weekend (Sat-Sun) [DATE] [DATE] [DATE] [DATE]…" at bounding box center [396, 161] width 67 height 14
select select "2025-08-24"
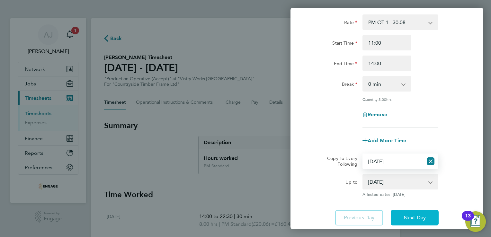
click at [417, 216] on span "Next Day" at bounding box center [414, 217] width 22 height 6
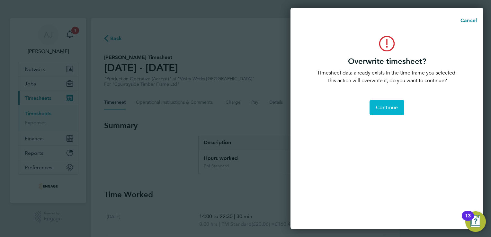
click at [384, 107] on span "Continue" at bounding box center [387, 107] width 22 height 6
select select "0: null"
select select "30"
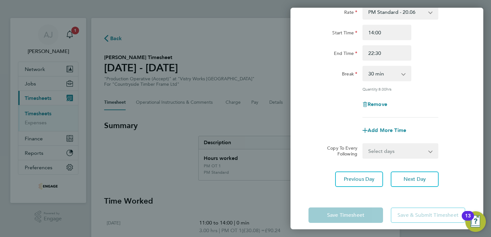
scroll to position [176, 0]
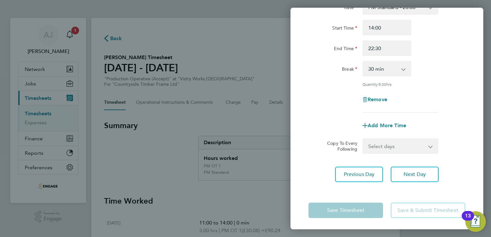
click at [375, 68] on select "0 min 15 min 30 min 45 min 60 min 75 min 90 min" at bounding box center [383, 69] width 40 height 14
click at [448, 88] on div "Rate PM Standard - 20.06 OT 1 - 27.60 PM OT2 - 40.11 AM Standard - 18.40 OT2 - …" at bounding box center [386, 55] width 157 height 113
click at [377, 63] on select "0 min 15 min 30 min 45 min 60 min 75 min 90 min" at bounding box center [383, 69] width 40 height 14
click at [363, 62] on select "0 min 15 min 30 min 45 min 60 min 75 min 90 min" at bounding box center [383, 69] width 40 height 14
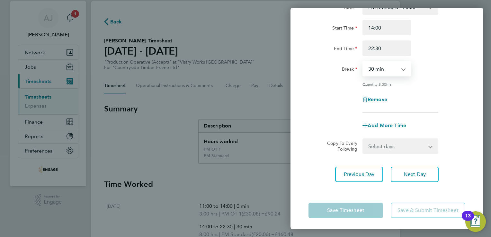
scroll to position [32, 0]
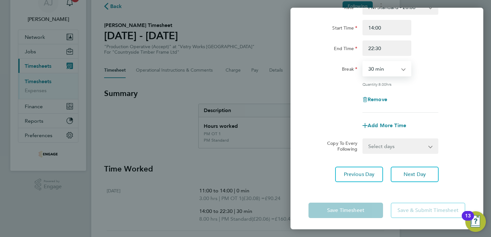
click at [331, 121] on div "Add More Time" at bounding box center [387, 125] width 162 height 15
click at [340, 207] on app-form-button "Save Timesheet" at bounding box center [347, 210] width 78 height 15
drag, startPoint x: 414, startPoint y: 181, endPoint x: 415, endPoint y: 178, distance: 3.4
click at [414, 181] on div "Rate PM OT 1 - 30.08 OT 1 - 27.60 PM OT2 - 40.11 PM Standard - 20.06 AM Standar…" at bounding box center [386, 29] width 193 height 322
click at [419, 172] on span "Next Day" at bounding box center [414, 174] width 22 height 6
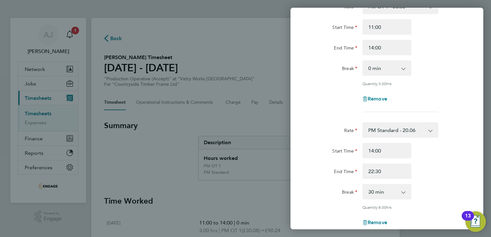
select select "30"
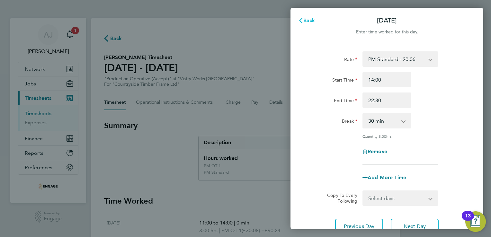
click at [305, 20] on span "Back" at bounding box center [309, 20] width 12 height 6
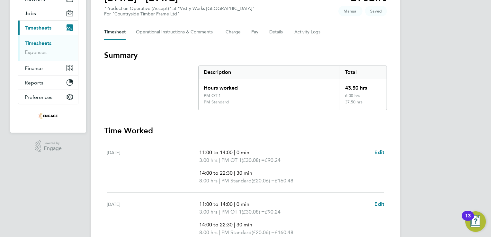
scroll to position [49, 0]
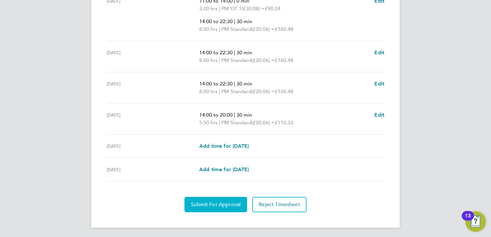
click at [200, 201] on span "Submit For Approval" at bounding box center [216, 204] width 50 height 6
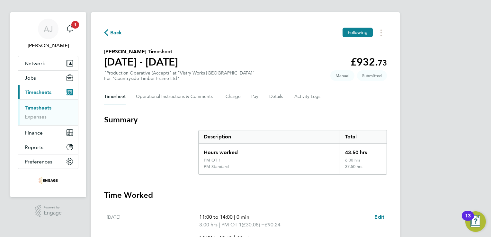
scroll to position [0, 0]
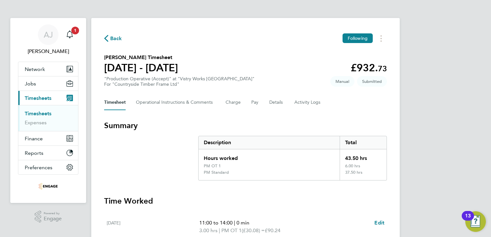
click at [41, 115] on link "Timesheets" at bounding box center [38, 113] width 27 height 6
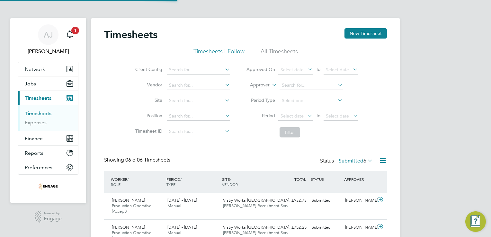
scroll to position [22, 56]
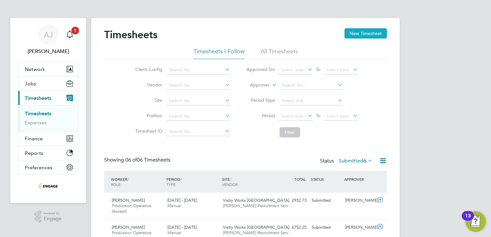
click at [365, 33] on button "New Timesheet" at bounding box center [365, 33] width 42 height 10
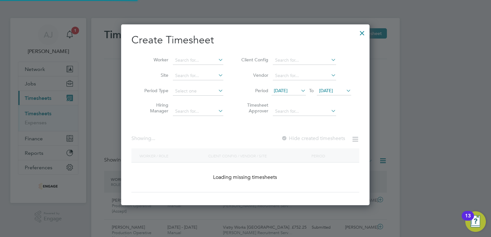
scroll to position [3, 3]
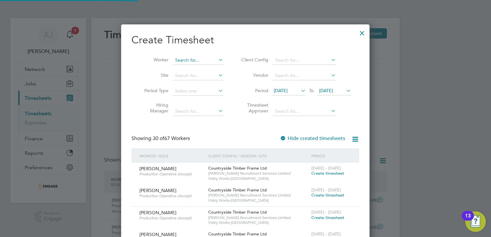
click at [187, 62] on input at bounding box center [198, 60] width 50 height 9
paste input "Byszkin"
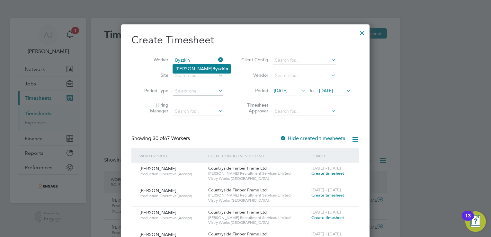
click at [191, 69] on li "Grzegorz Byszkin" at bounding box center [202, 69] width 58 height 9
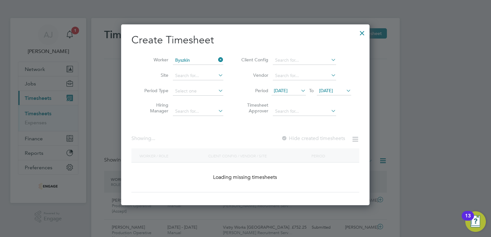
type input "[PERSON_NAME]"
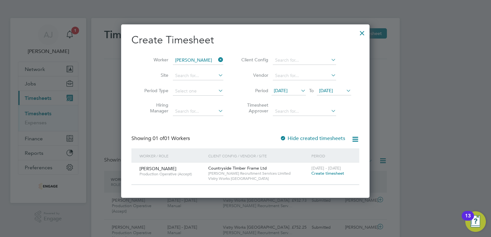
click at [328, 173] on span "Create timesheet" at bounding box center [327, 172] width 33 height 5
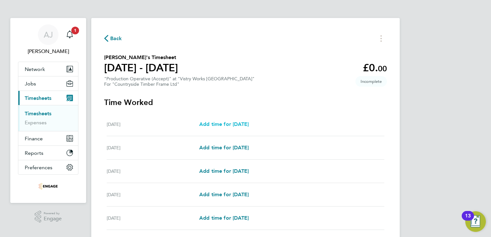
click at [229, 124] on span "Add time for Mon 18 Aug" at bounding box center [223, 124] width 49 height 6
select select "15"
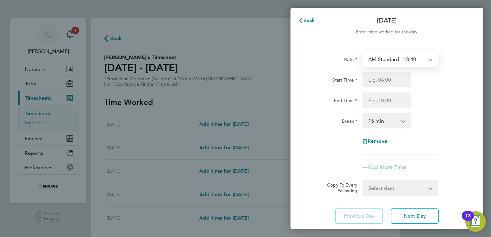
click at [384, 60] on select "AM Standard - 18.40 PM OT2 - 40.11 PM OT 1 - 30.08 OT2 - 36.80 PM Standard - 20…" at bounding box center [396, 59] width 67 height 14
select select "15"
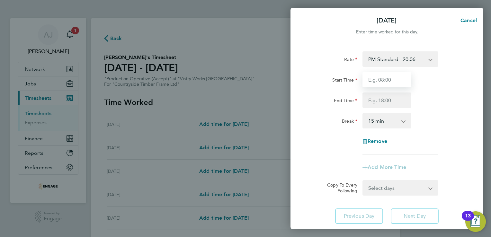
drag, startPoint x: 369, startPoint y: 80, endPoint x: 372, endPoint y: 82, distance: 3.5
click at [369, 80] on input "Start Time" at bounding box center [386, 79] width 49 height 15
type input "14:00"
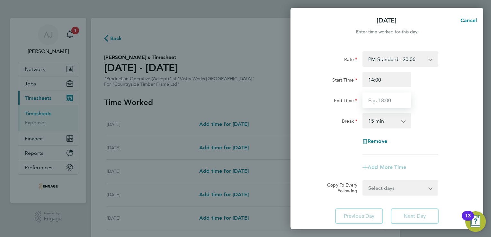
type input "22:30"
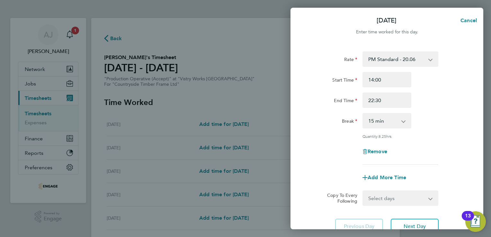
click at [373, 119] on select "0 min 15 min 30 min 45 min 60 min 75 min 90 min" at bounding box center [383, 121] width 40 height 14
select select "30"
click at [363, 114] on select "0 min 15 min 30 min 45 min 60 min 75 min 90 min" at bounding box center [383, 121] width 40 height 14
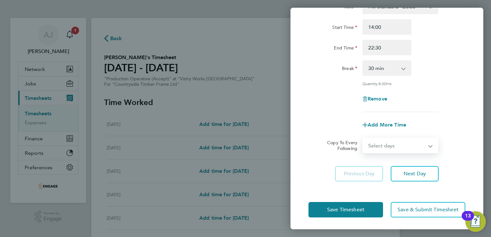
click at [380, 146] on select "Select days Day Weekday (Mon-Fri) Weekend (Sat-Sun) [DATE] [DATE] [DATE] [DATE]…" at bounding box center [396, 145] width 67 height 14
select select "WEEKDAY"
click at [363, 138] on select "Select days Day Weekday (Mon-Fri) Weekend (Sat-Sun) [DATE] [DATE] [DATE] [DATE]…" at bounding box center [396, 145] width 67 height 14
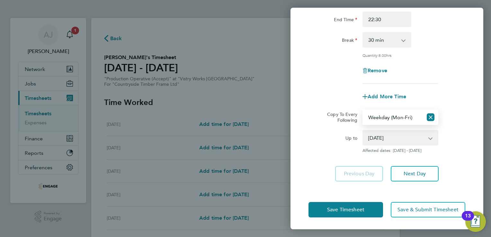
click at [374, 138] on select "19 Aug 2025 20 Aug 2025 21 Aug 2025 22 Aug 2025 23 Aug 2025 24 Aug 2025" at bounding box center [396, 138] width 67 height 14
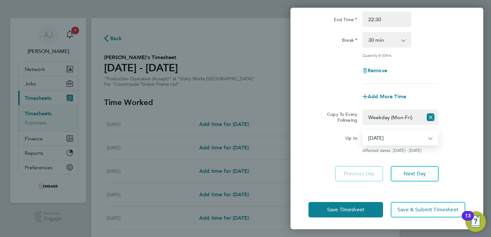
select select "2025-08-21"
click at [363, 131] on select "19 Aug 2025 20 Aug 2025 21 Aug 2025 22 Aug 2025 23 Aug 2025 24 Aug 2025" at bounding box center [396, 138] width 67 height 14
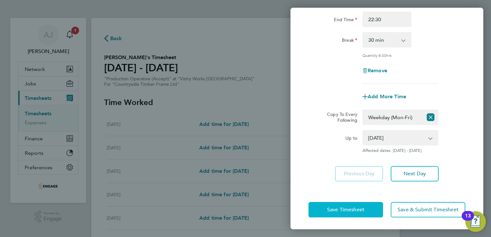
click at [343, 207] on span "Save Timesheet" at bounding box center [345, 209] width 37 height 6
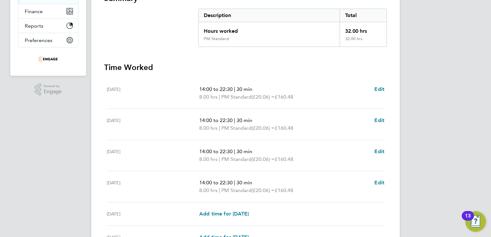
scroll to position [161, 0]
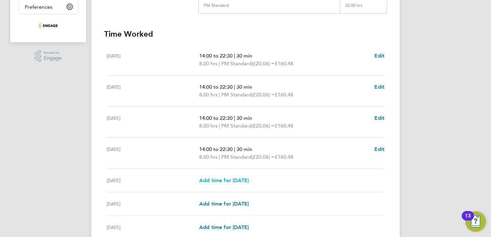
click at [218, 180] on span "Add time for Fri 22 Aug" at bounding box center [223, 180] width 49 height 6
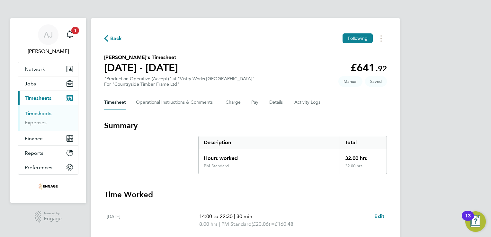
select select "15"
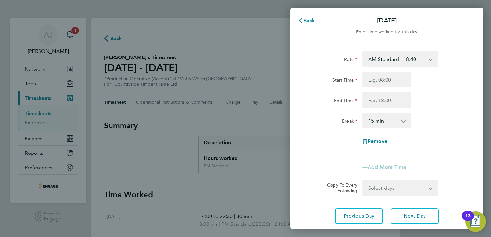
click at [401, 57] on select "AM Standard - 18.40 PM OT2 - 40.11 PM OT 1 - 30.08 OT2 - 36.80 PM Standard - 20…" at bounding box center [396, 59] width 67 height 14
select select "15"
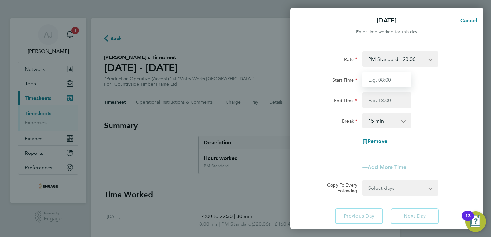
click at [367, 78] on input "Start Time" at bounding box center [386, 79] width 49 height 15
type input "14:00"
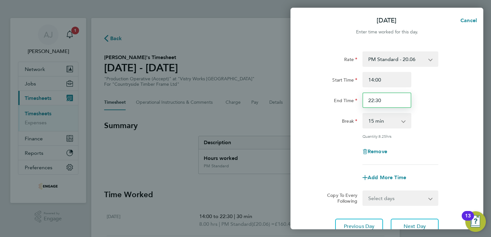
click at [383, 100] on input "22:30" at bounding box center [386, 99] width 49 height 15
type input "2"
type input "20:00"
click at [387, 121] on select "0 min 15 min 30 min 45 min 60 min 75 min 90 min" at bounding box center [383, 121] width 40 height 14
select select "30"
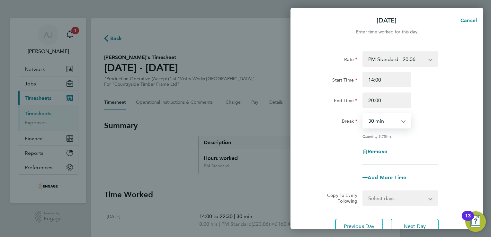
click at [363, 114] on select "0 min 15 min 30 min 45 min 60 min 75 min 90 min" at bounding box center [383, 121] width 40 height 14
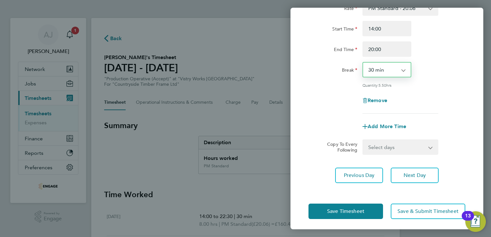
scroll to position [53, 0]
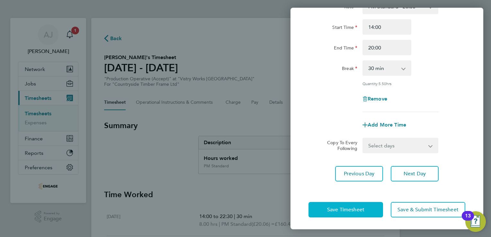
click at [340, 206] on span "Save Timesheet" at bounding box center [345, 209] width 37 height 6
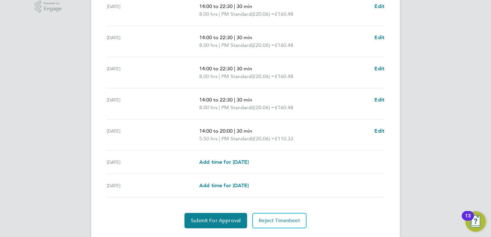
scroll to position [226, 0]
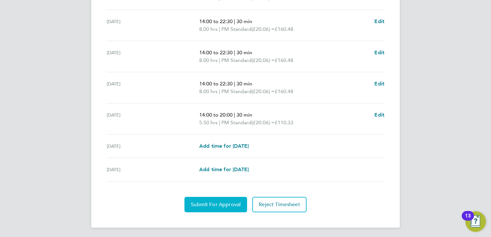
click at [210, 204] on span "Submit For Approval" at bounding box center [216, 204] width 50 height 6
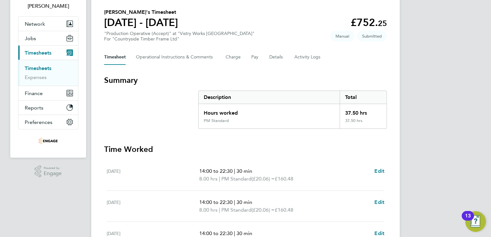
scroll to position [0, 0]
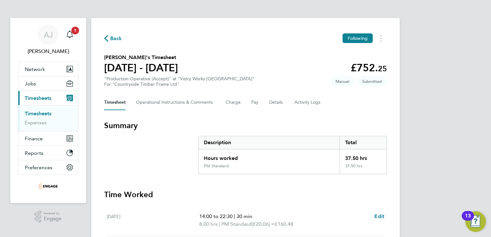
click at [41, 111] on link "Timesheets" at bounding box center [38, 113] width 27 height 6
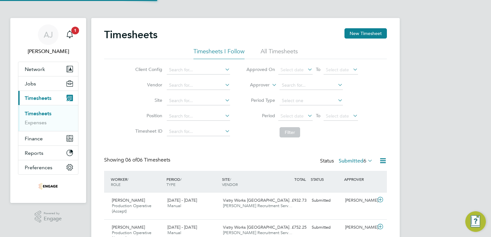
scroll to position [22, 56]
click at [354, 34] on button "New Timesheet" at bounding box center [365, 33] width 42 height 10
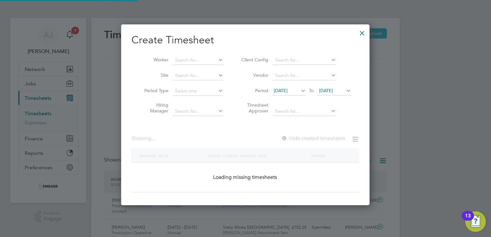
scroll to position [986, 249]
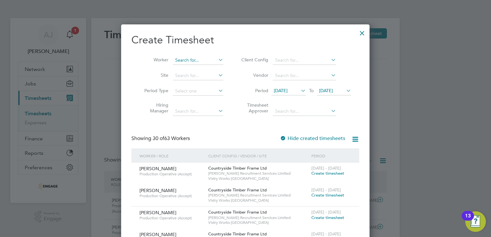
click at [189, 62] on input at bounding box center [198, 60] width 50 height 9
paste input "cieminski"
click at [212, 67] on b "[PERSON_NAME]" at bounding box center [230, 68] width 37 height 5
type input "[PERSON_NAME]"
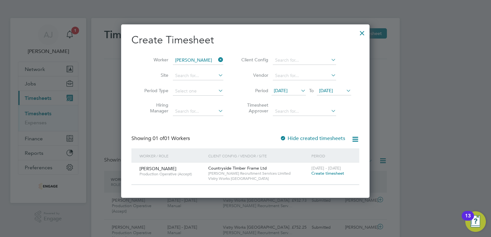
click at [320, 174] on span "Create timesheet" at bounding box center [327, 172] width 33 height 5
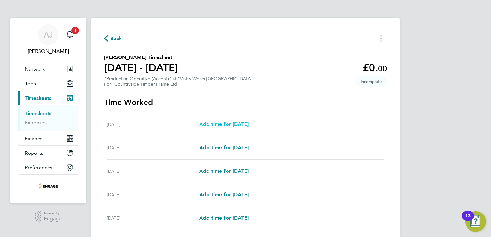
click at [220, 122] on span "Add time for Mon 18 Aug" at bounding box center [223, 124] width 49 height 6
select select "15"
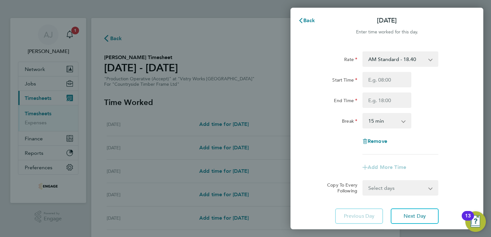
click at [398, 60] on select "AM Standard - 18.40 PM OT 1 - 30.08 OT 1 - 27.60 PM Standard - 20.06 PM OT2 - 4…" at bounding box center [396, 59] width 67 height 14
select select "15"
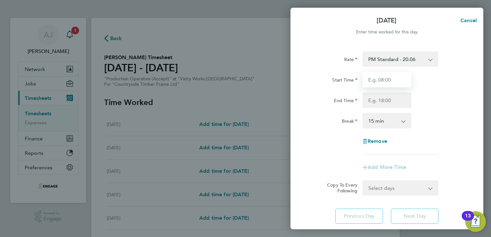
click at [376, 81] on input "Start Time" at bounding box center [386, 79] width 49 height 15
type input "14:00"
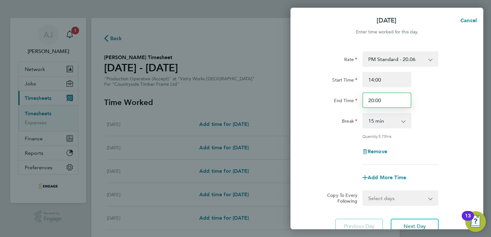
click at [383, 100] on input "20:00" at bounding box center [386, 99] width 49 height 15
type input "22:30"
click at [385, 121] on select "0 min 15 min 30 min 45 min 60 min 75 min 90 min" at bounding box center [383, 121] width 40 height 14
select select "30"
click at [363, 114] on select "0 min 15 min 30 min 45 min 60 min 75 min 90 min" at bounding box center [383, 121] width 40 height 14
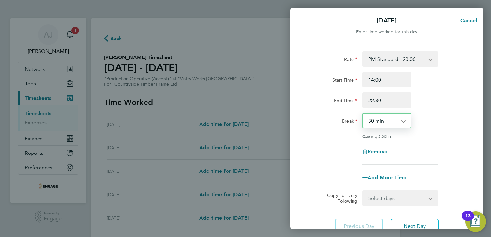
click at [370, 196] on select "Select days Day Weekday (Mon-Fri) Weekend (Sat-Sun) Tuesday Wednesday Thursday …" at bounding box center [396, 198] width 67 height 14
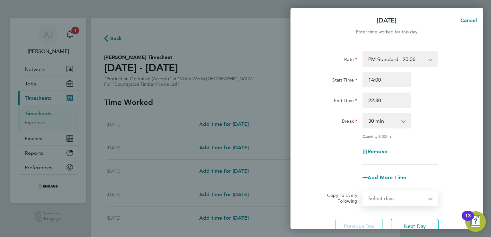
select select "WEEKDAY"
click at [363, 191] on select "Select days Day Weekday (Mon-Fri) Weekend (Sat-Sun) Tuesday Wednesday Thursday …" at bounding box center [396, 198] width 67 height 14
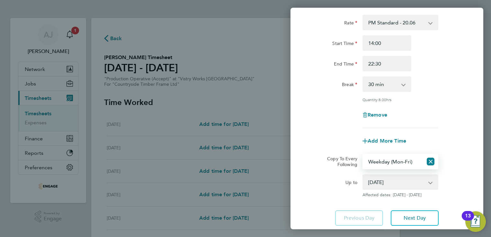
scroll to position [64, 0]
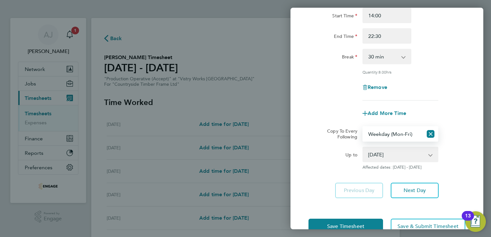
click at [386, 156] on select "19 Aug 2025 20 Aug 2025 21 Aug 2025 22 Aug 2025 23 Aug 2025 24 Aug 2025" at bounding box center [396, 154] width 67 height 14
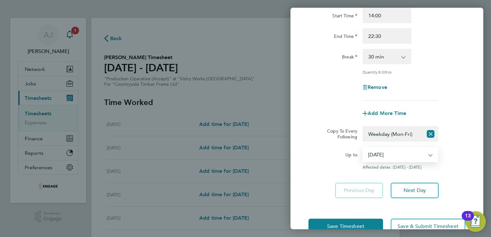
select select "2025-08-21"
click at [363, 147] on select "19 Aug 2025 20 Aug 2025 21 Aug 2025 22 Aug 2025 23 Aug 2025 24 Aug 2025" at bounding box center [396, 154] width 67 height 14
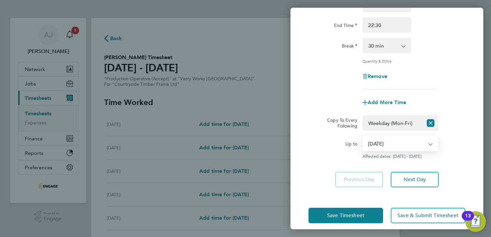
scroll to position [81, 0]
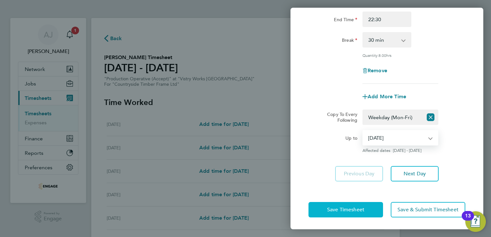
click at [342, 210] on span "Save Timesheet" at bounding box center [345, 209] width 37 height 6
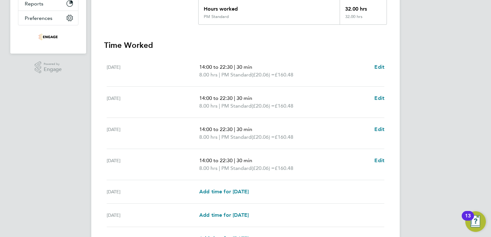
scroll to position [161, 0]
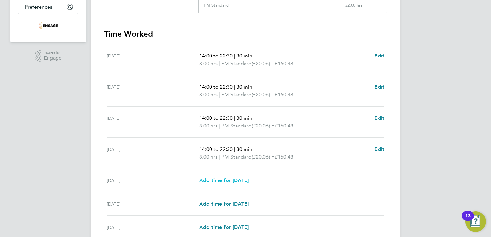
click at [221, 181] on span "Add time for Fri 22 Aug" at bounding box center [223, 180] width 49 height 6
select select "15"
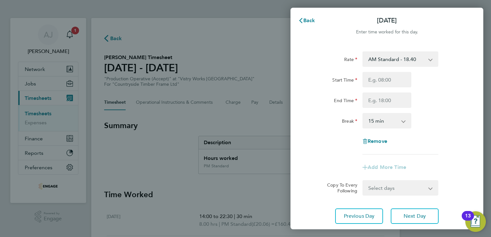
click at [384, 59] on select "AM Standard - 18.40 PM OT 1 - 30.08 OT 1 - 27.60 PM Standard - 20.06 PM OT2 - 4…" at bounding box center [396, 59] width 67 height 14
select select "15"
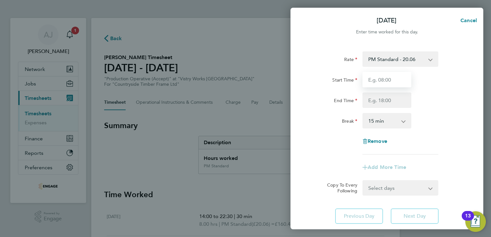
click at [380, 79] on input "Start Time" at bounding box center [386, 79] width 49 height 15
type input "14:00"
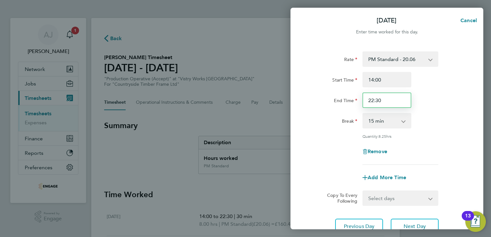
click at [385, 97] on input "22:30" at bounding box center [386, 99] width 49 height 15
type input "20:00"
click at [383, 120] on select "0 min 15 min 30 min 45 min 60 min 75 min 90 min" at bounding box center [383, 121] width 40 height 14
select select "30"
click at [363, 114] on select "0 min 15 min 30 min 45 min 60 min 75 min 90 min" at bounding box center [383, 121] width 40 height 14
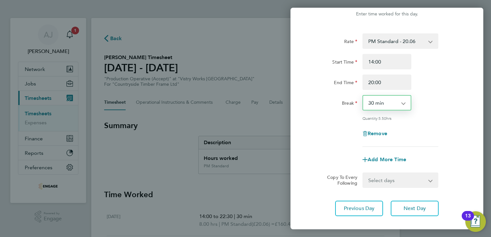
scroll to position [53, 0]
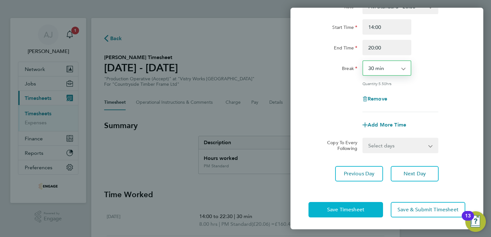
click at [343, 210] on span "Save Timesheet" at bounding box center [345, 209] width 37 height 6
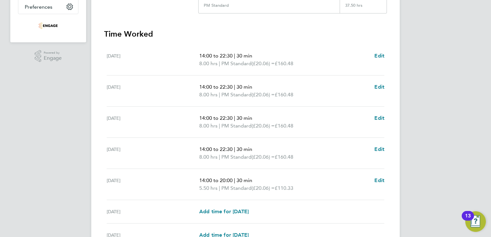
scroll to position [193, 0]
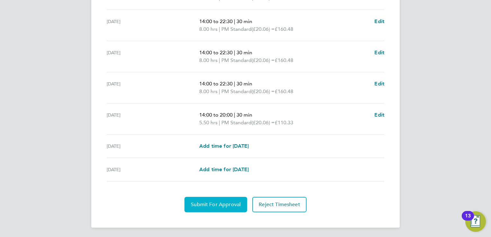
click at [217, 206] on span "Submit For Approval" at bounding box center [216, 204] width 50 height 6
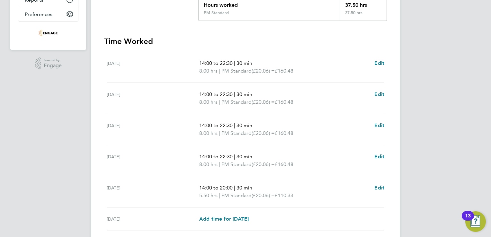
scroll to position [65, 0]
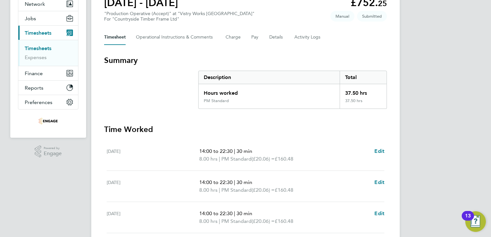
click at [39, 47] on link "Timesheets" at bounding box center [38, 48] width 27 height 6
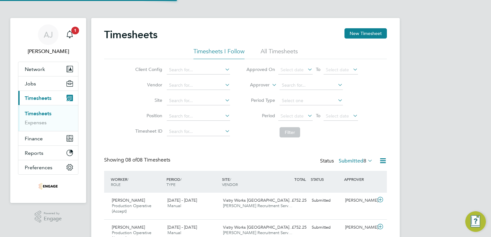
scroll to position [3, 3]
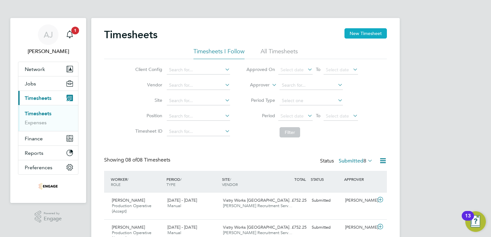
click at [360, 31] on button "New Timesheet" at bounding box center [365, 33] width 42 height 10
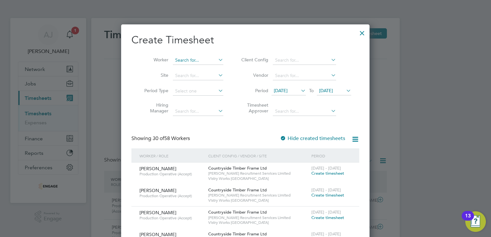
click at [185, 61] on input at bounding box center [198, 60] width 50 height 9
paste input "Allen"
click at [212, 70] on b "Allen" at bounding box center [230, 68] width 37 height 5
type input "Sam Allen"
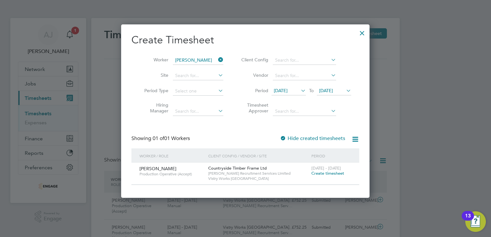
click at [283, 89] on span "[DATE]" at bounding box center [281, 91] width 14 height 6
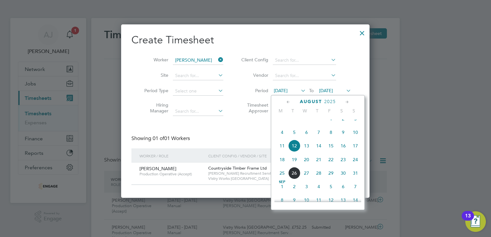
click at [283, 165] on span "18" at bounding box center [282, 159] width 12 height 12
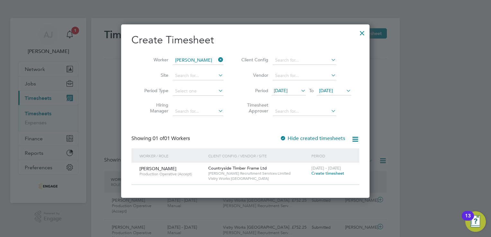
click at [327, 91] on span "[DATE]" at bounding box center [326, 91] width 14 height 6
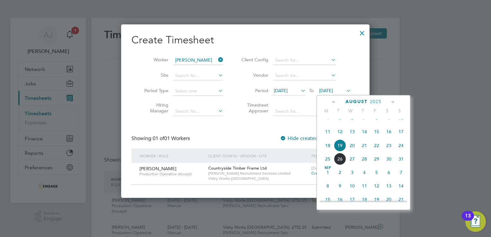
click at [400, 152] on span "24" at bounding box center [401, 145] width 12 height 12
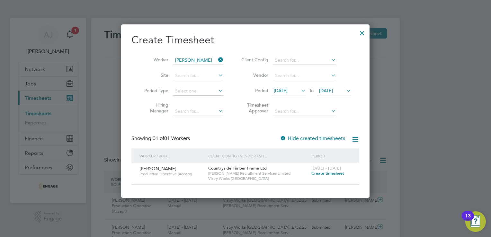
click at [333, 174] on span "Create timesheet" at bounding box center [327, 172] width 33 height 5
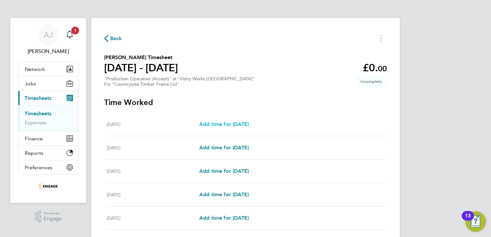
click at [214, 124] on span "Add time for Mon 18 Aug" at bounding box center [223, 124] width 49 height 6
select select "15"
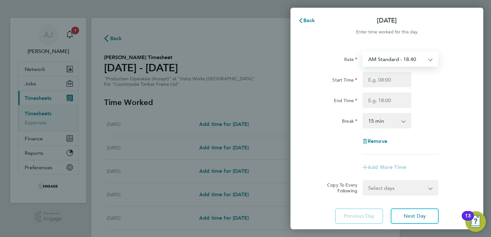
click at [367, 58] on select "AM Standard - 18.40 OT2 - 36.80 PM Standard - 20.06 PM OT2 - 40.11 OT 1 - 27.60…" at bounding box center [396, 59] width 67 height 14
select select "15"
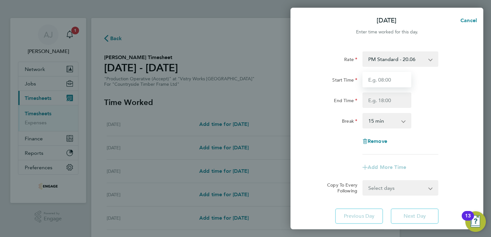
click at [391, 82] on input "Start Time" at bounding box center [386, 79] width 49 height 15
type input "14:00"
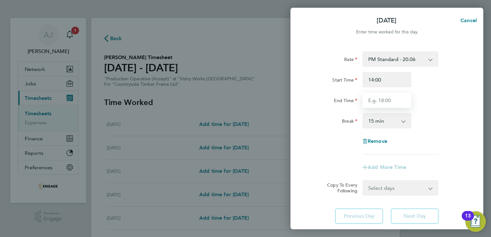
type input "20:00"
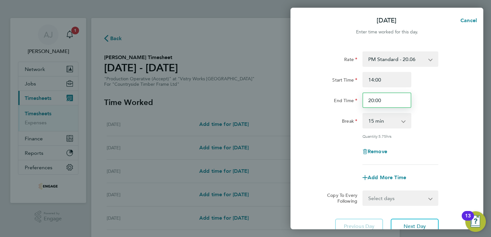
click at [383, 103] on input "20:00" at bounding box center [386, 99] width 49 height 15
drag, startPoint x: 383, startPoint y: 102, endPoint x: 353, endPoint y: 96, distance: 30.2
click at [353, 96] on div "End Time 20:00" at bounding box center [387, 99] width 162 height 15
click at [379, 102] on input "End Time" at bounding box center [386, 99] width 49 height 15
type input "22:30"
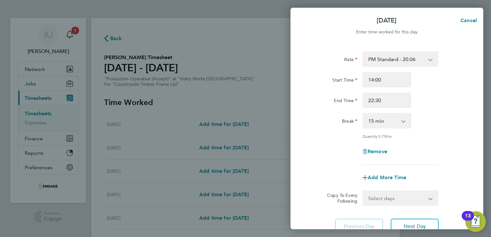
click at [389, 122] on select "0 min 15 min 30 min 45 min 60 min 75 min 90 min" at bounding box center [383, 121] width 40 height 14
select select "30"
click at [363, 114] on select "0 min 15 min 30 min 45 min 60 min 75 min 90 min" at bounding box center [383, 121] width 40 height 14
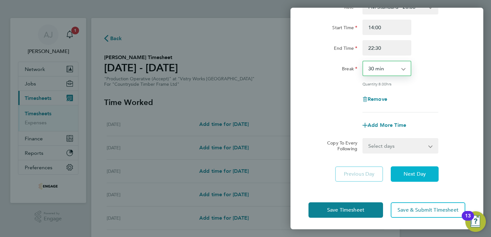
scroll to position [53, 0]
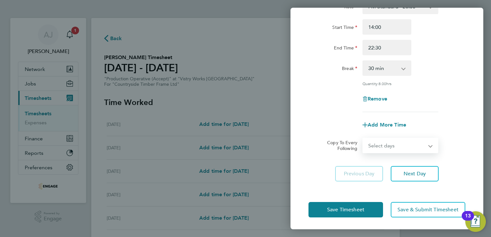
click at [383, 144] on select "Select days Day Weekday (Mon-Fri) Weekend (Sat-Sun) Tuesday Wednesday Thursday …" at bounding box center [396, 145] width 67 height 14
select select "WEEKDAY"
click at [363, 138] on select "Select days Day Weekday (Mon-Fri) Weekend (Sat-Sun) Tuesday Wednesday Thursday …" at bounding box center [396, 145] width 67 height 14
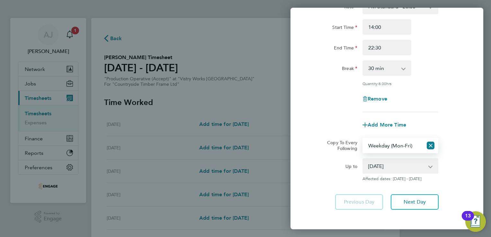
click at [425, 165] on select "19 Aug 2025 20 Aug 2025 21 Aug 2025 22 Aug 2025 23 Aug 2025 24 Aug 2025" at bounding box center [396, 166] width 67 height 14
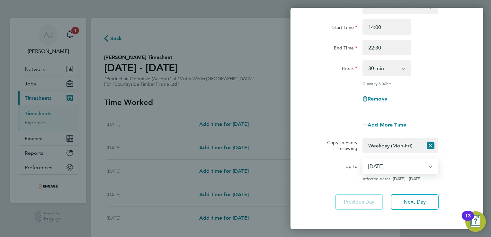
select select "2025-08-21"
click at [363, 159] on select "19 Aug 2025 20 Aug 2025 21 Aug 2025 22 Aug 2025 23 Aug 2025 24 Aug 2025" at bounding box center [396, 166] width 67 height 14
click at [404, 201] on span "Next Day" at bounding box center [414, 202] width 22 height 6
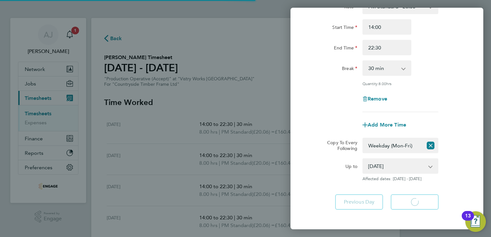
select select "30"
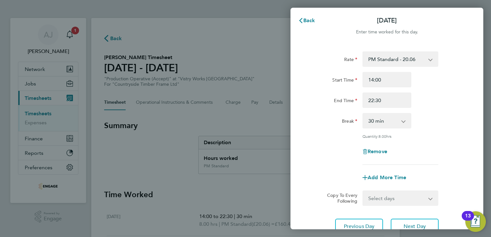
click at [257, 51] on div "Back Tue 19 Aug Enter time worked for this day. Rate PM Standard - 20.06 AM Sta…" at bounding box center [245, 118] width 491 height 237
click at [300, 17] on button "Back" at bounding box center [307, 20] width 30 height 13
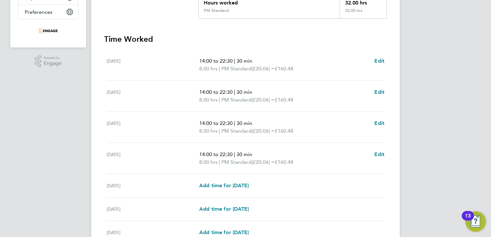
scroll to position [193, 0]
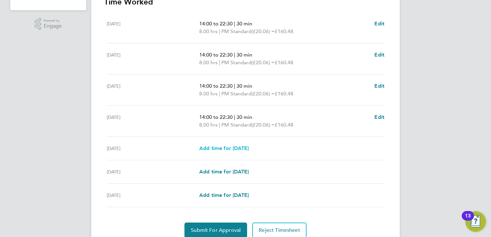
click at [215, 147] on span "Add time for Fri 22 Aug" at bounding box center [223, 148] width 49 height 6
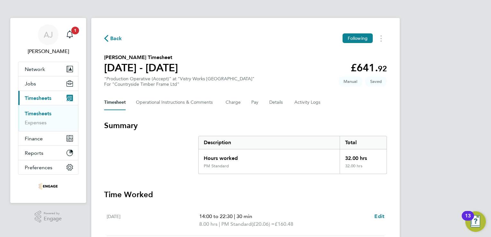
select select "15"
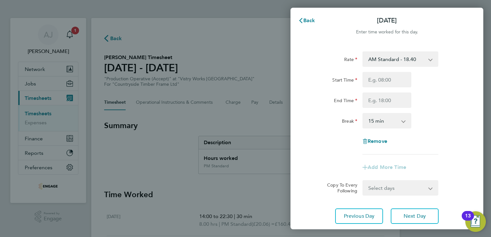
click at [389, 62] on select "AM Standard - 18.40 OT2 - 36.80 PM Standard - 20.06 PM OT2 - 40.11 OT 1 - 27.60…" at bounding box center [396, 59] width 67 height 14
select select "15"
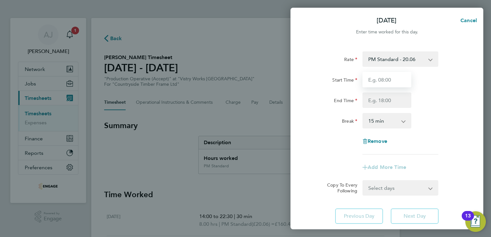
click at [380, 80] on input "Start Time" at bounding box center [386, 79] width 49 height 15
type input "14:00"
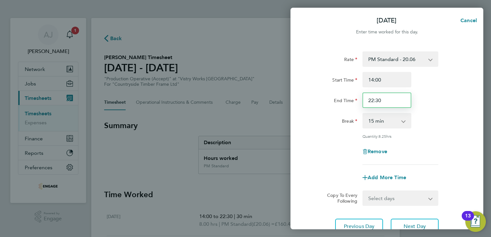
click at [382, 102] on input "22:30" at bounding box center [386, 99] width 49 height 15
type input "20:00"
click at [452, 72] on div "Start Time 14:00" at bounding box center [387, 79] width 162 height 15
click at [386, 122] on select "0 min 15 min 30 min 45 min 60 min 75 min 90 min" at bounding box center [383, 121] width 40 height 14
select select "30"
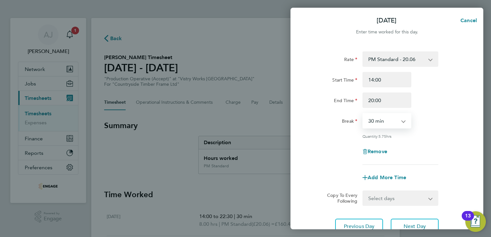
click at [363, 114] on select "0 min 15 min 30 min 45 min 60 min 75 min 90 min" at bounding box center [383, 121] width 40 height 14
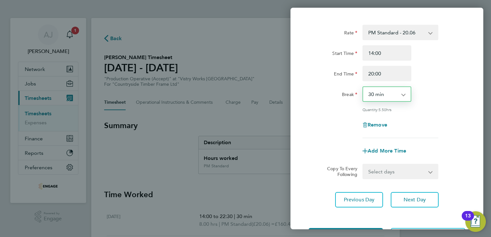
scroll to position [53, 0]
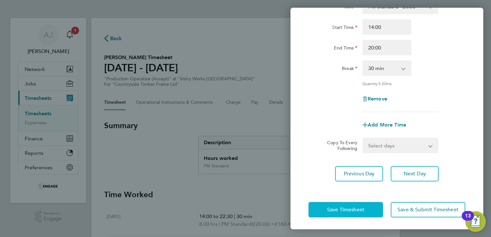
click at [331, 211] on span "Save Timesheet" at bounding box center [345, 209] width 37 height 6
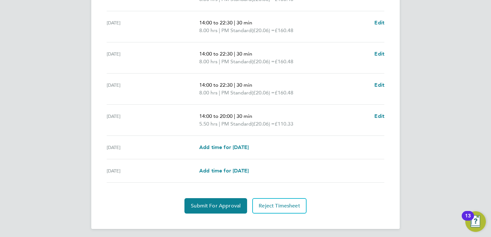
scroll to position [226, 0]
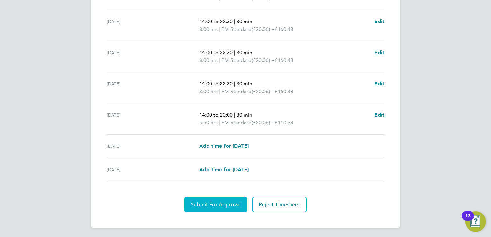
click at [209, 202] on span "Submit For Approval" at bounding box center [216, 204] width 50 height 6
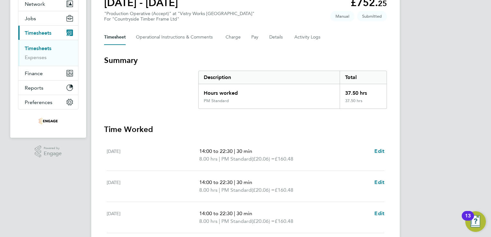
scroll to position [0, 0]
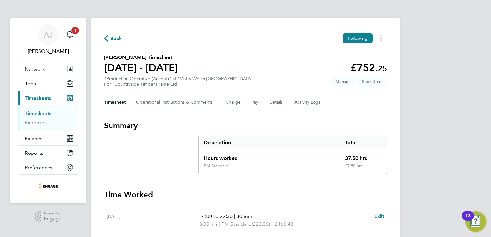
click at [32, 113] on link "Timesheets" at bounding box center [38, 113] width 27 height 6
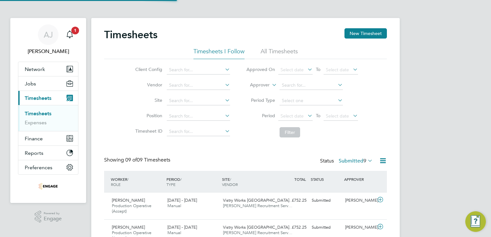
scroll to position [22, 56]
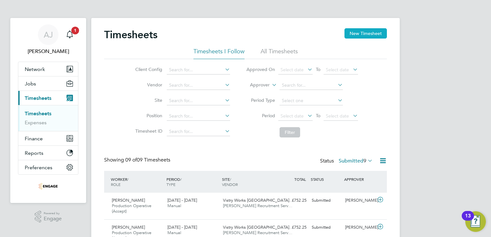
click at [354, 34] on button "New Timesheet" at bounding box center [365, 33] width 42 height 10
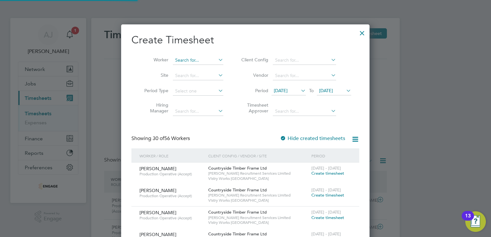
click at [193, 60] on input at bounding box center [198, 60] width 50 height 9
paste input "King"
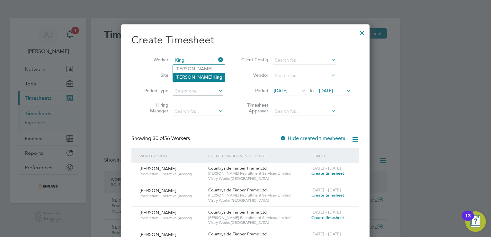
click at [212, 78] on b "King" at bounding box center [217, 76] width 10 height 5
type input "[PERSON_NAME]"
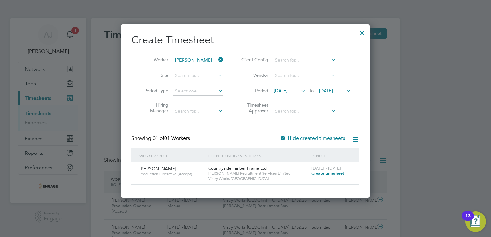
click at [325, 173] on span "Create timesheet" at bounding box center [327, 172] width 33 height 5
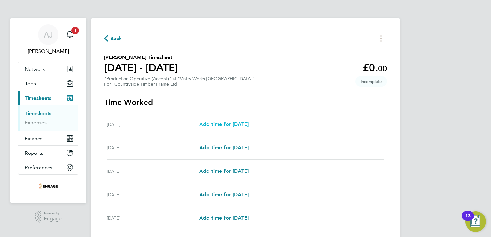
click at [241, 125] on span "Add time for Mon 18 Aug" at bounding box center [223, 124] width 49 height 6
select select "15"
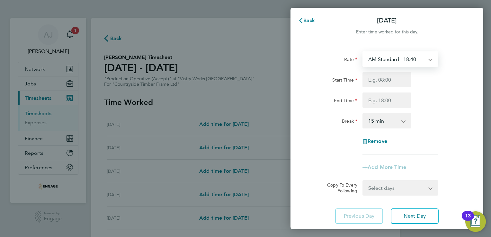
click at [407, 60] on select "AM Standard - 18.40 PM Standard - 20.06 OT 1 - 27.60 OT2 - 36.80 PM OT 1 - 30.0…" at bounding box center [396, 59] width 67 height 14
select select "15"
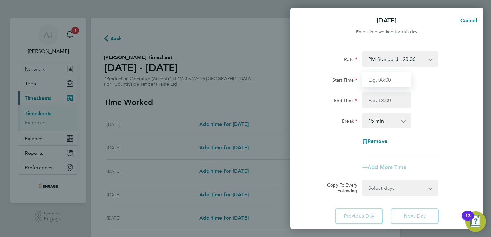
click at [376, 80] on input "Start Time" at bounding box center [386, 79] width 49 height 15
type input "14:00"
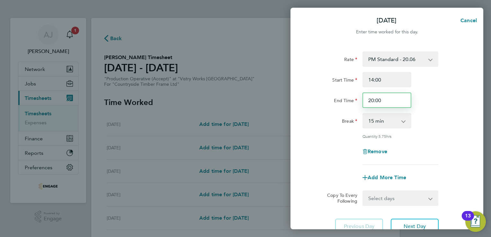
click at [381, 100] on input "20:00" at bounding box center [386, 99] width 49 height 15
type input "22:30"
click at [392, 120] on select "0 min 15 min 30 min 45 min 60 min 75 min 90 min" at bounding box center [383, 121] width 40 height 14
select select "30"
click at [363, 114] on select "0 min 15 min 30 min 45 min 60 min 75 min 90 min" at bounding box center [383, 121] width 40 height 14
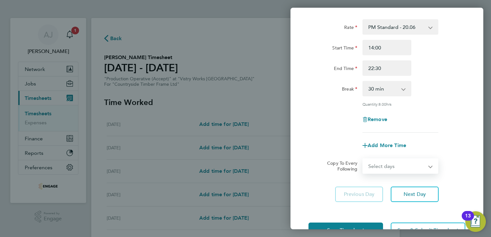
click at [373, 166] on select "Select days Day Weekday (Mon-Fri) Weekend (Sat-Sun) Tuesday Wednesday Thursday …" at bounding box center [396, 166] width 67 height 14
select select "WEEKDAY"
click at [363, 159] on select "Select days Day Weekday (Mon-Fri) Weekend (Sat-Sun) Tuesday Wednesday Thursday …" at bounding box center [396, 166] width 67 height 14
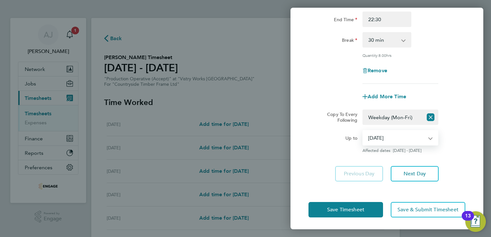
click at [398, 137] on select "19 Aug 2025 20 Aug 2025 21 Aug 2025 22 Aug 2025 23 Aug 2025 24 Aug 2025" at bounding box center [396, 138] width 67 height 14
select select "2025-08-21"
click at [363, 131] on select "19 Aug 2025 20 Aug 2025 21 Aug 2025 22 Aug 2025 23 Aug 2025 24 Aug 2025" at bounding box center [396, 138] width 67 height 14
click at [350, 211] on span "Save Timesheet" at bounding box center [345, 209] width 37 height 6
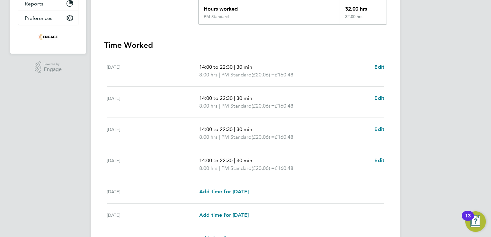
scroll to position [161, 0]
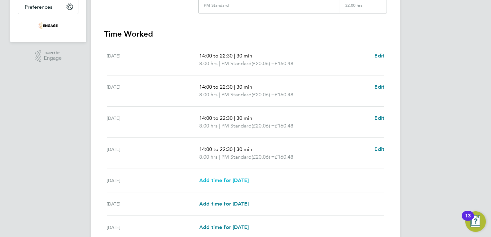
click at [223, 180] on span "Add time for Fri 22 Aug" at bounding box center [223, 180] width 49 height 6
select select "15"
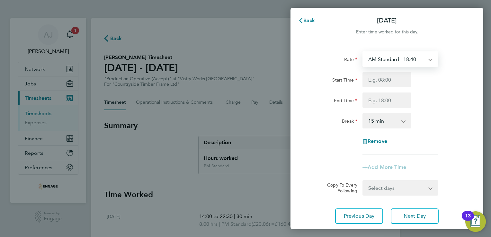
drag, startPoint x: 394, startPoint y: 58, endPoint x: 397, endPoint y: 66, distance: 8.9
click at [394, 58] on select "AM Standard - 18.40 PM Standard - 20.06 OT 1 - 27.60 OT2 - 36.80 PM OT 1 - 30.0…" at bounding box center [396, 59] width 67 height 14
select select "15"
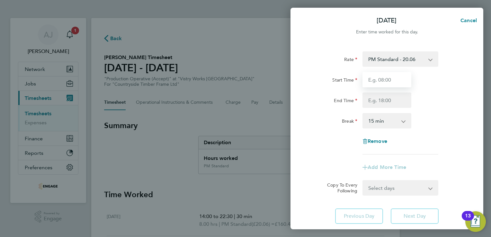
click at [377, 79] on input "Start Time" at bounding box center [386, 79] width 49 height 15
type input "14:00"
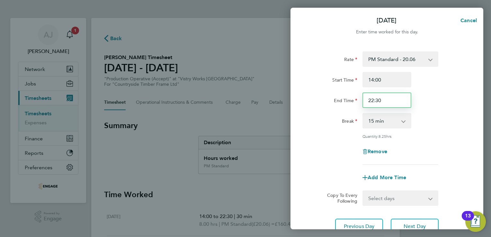
click at [383, 99] on input "22:30" at bounding box center [386, 99] width 49 height 15
click at [377, 116] on select "0 min 15 min 30 min 45 min 60 min 75 min 90 min" at bounding box center [383, 121] width 40 height 14
click at [363, 114] on select "0 min 15 min 30 min 45 min 60 min 75 min 90 min" at bounding box center [383, 121] width 40 height 14
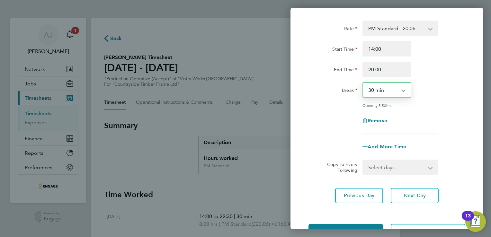
scroll to position [53, 0]
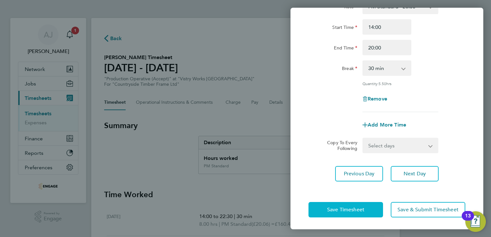
click at [346, 206] on span "Save Timesheet" at bounding box center [345, 209] width 37 height 6
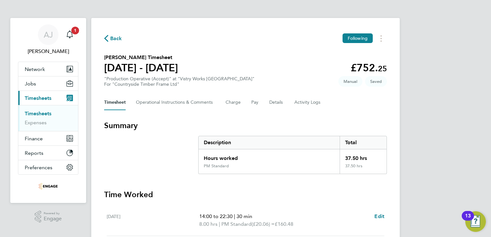
click at [39, 115] on link "Timesheets" at bounding box center [38, 113] width 27 height 6
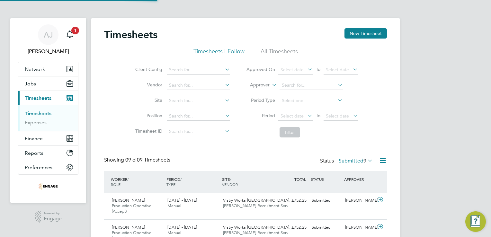
scroll to position [22, 56]
click at [377, 30] on button "New Timesheet" at bounding box center [365, 33] width 42 height 10
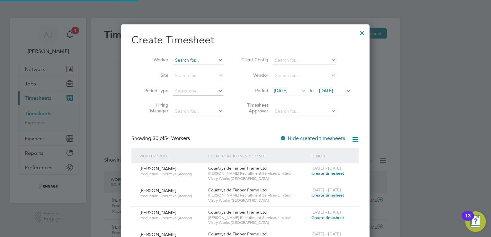
click at [186, 57] on input at bounding box center [198, 60] width 50 height 9
paste input "Pelczynska"
click at [187, 67] on li "Katarzyna Pelczynska" at bounding box center [205, 69] width 65 height 9
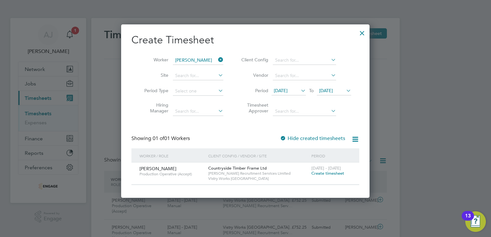
click at [333, 173] on span "Create timesheet" at bounding box center [327, 172] width 33 height 5
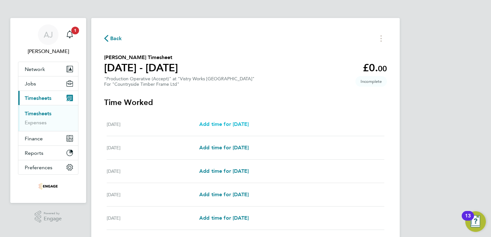
click at [207, 125] on span "Add time for Mon 18 Aug" at bounding box center [223, 124] width 49 height 6
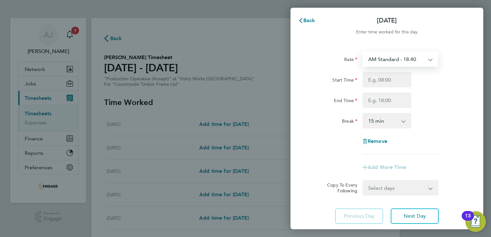
click at [383, 60] on select "AM Standard - 18.40 PM OT 1 - 30.08 OT2 - 36.80 PM Standard - 20.06 PM OT2 - 40…" at bounding box center [396, 59] width 67 height 14
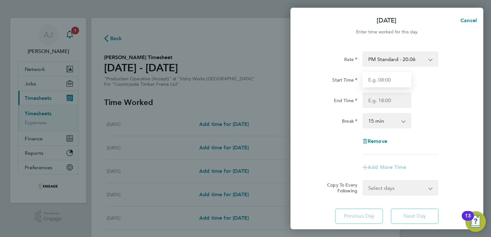
click at [371, 79] on input "Start Time" at bounding box center [386, 79] width 49 height 15
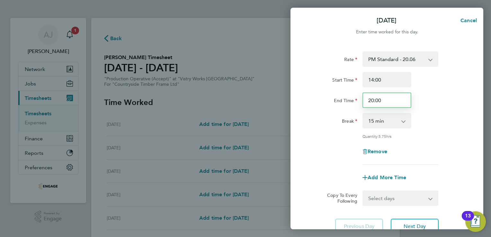
click at [382, 96] on input "20:00" at bounding box center [386, 99] width 49 height 15
click at [386, 121] on select "0 min 15 min 30 min 45 min 60 min 75 min 90 min" at bounding box center [383, 121] width 40 height 14
click at [363, 114] on select "0 min 15 min 30 min 45 min 60 min 75 min 90 min" at bounding box center [383, 121] width 40 height 14
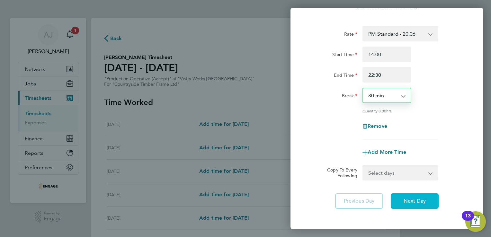
scroll to position [53, 0]
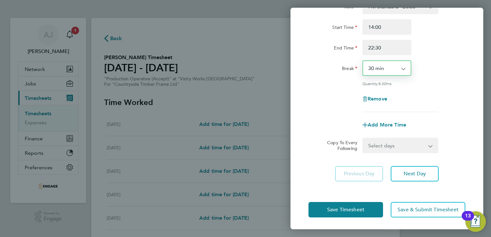
drag, startPoint x: 425, startPoint y: 146, endPoint x: 421, endPoint y: 150, distance: 5.7
click at [425, 146] on select "Select days Day Weekday (Mon-Fri) Weekend (Sat-Sun) Tuesday Wednesday Thursday …" at bounding box center [396, 145] width 67 height 14
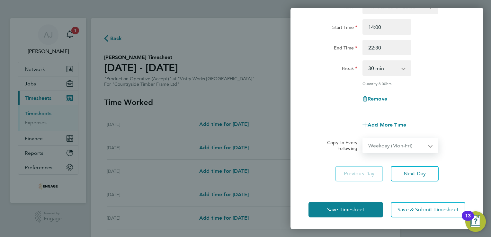
click at [363, 138] on select "Select days Day Weekday (Mon-Fri) Weekend (Sat-Sun) Tuesday Wednesday Thursday …" at bounding box center [396, 145] width 67 height 14
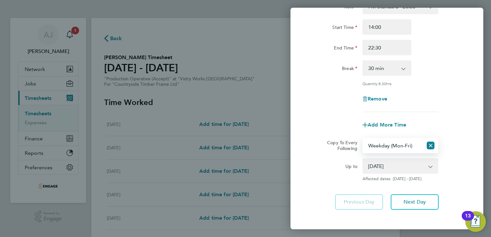
click at [382, 166] on select "19 Aug 2025 20 Aug 2025 21 Aug 2025 22 Aug 2025 23 Aug 2025 24 Aug 2025" at bounding box center [396, 166] width 67 height 14
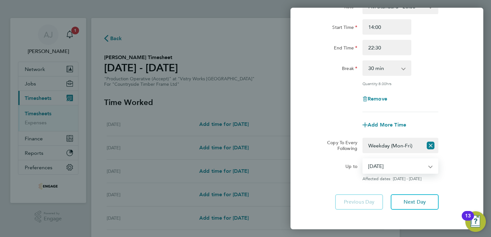
click at [363, 159] on select "19 Aug 2025 20 Aug 2025 21 Aug 2025 22 Aug 2025 23 Aug 2025 24 Aug 2025" at bounding box center [396, 166] width 67 height 14
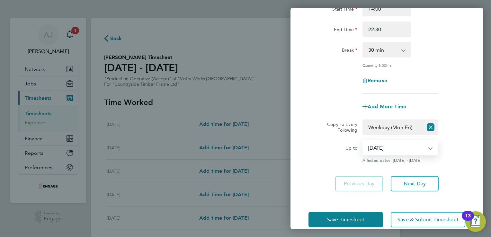
scroll to position [81, 0]
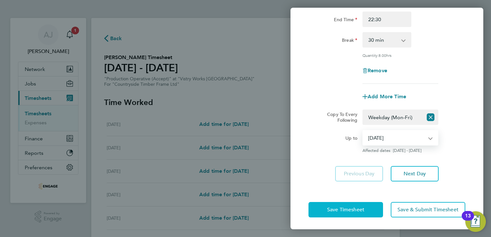
click at [353, 209] on span "Save Timesheet" at bounding box center [345, 209] width 37 height 6
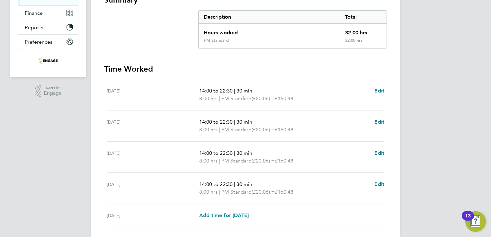
scroll to position [161, 0]
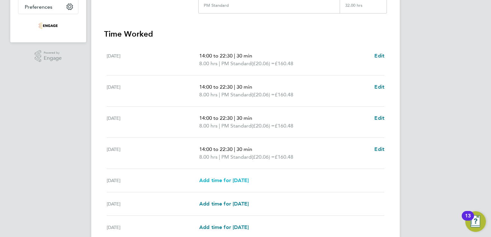
click at [217, 180] on span "Add time for Fri 22 Aug" at bounding box center [223, 180] width 49 height 6
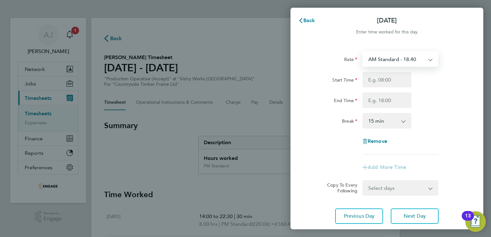
drag, startPoint x: 392, startPoint y: 58, endPoint x: 393, endPoint y: 66, distance: 7.6
click at [392, 58] on select "AM Standard - 18.40 PM OT 1 - 30.08 OT2 - 36.80 PM Standard - 20.06 PM OT2 - 40…" at bounding box center [396, 59] width 67 height 14
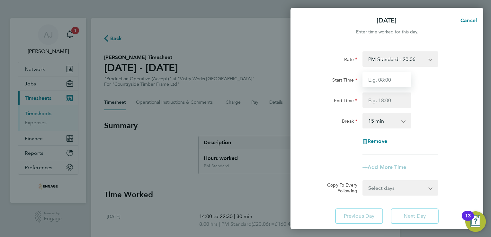
click at [378, 80] on input "Start Time" at bounding box center [386, 79] width 49 height 15
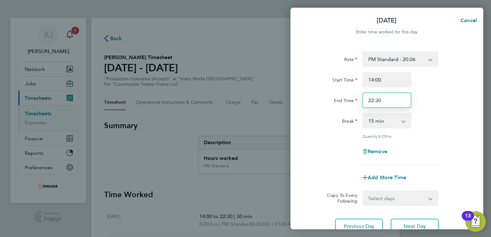
click at [385, 102] on input "22:30" at bounding box center [386, 99] width 49 height 15
click at [385, 123] on select "0 min 15 min 30 min 45 min 60 min 75 min 90 min" at bounding box center [383, 121] width 40 height 14
click at [363, 114] on select "0 min 15 min 30 min 45 min 60 min 75 min 90 min" at bounding box center [383, 121] width 40 height 14
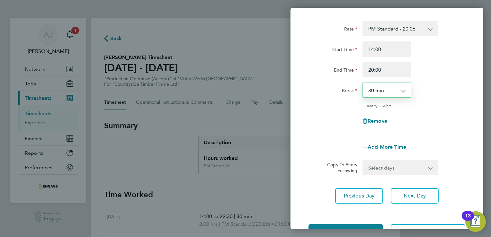
scroll to position [53, 0]
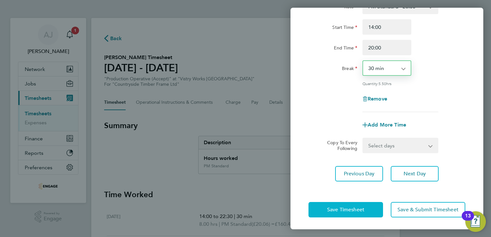
click at [365, 206] on button "Save Timesheet" at bounding box center [345, 209] width 74 height 15
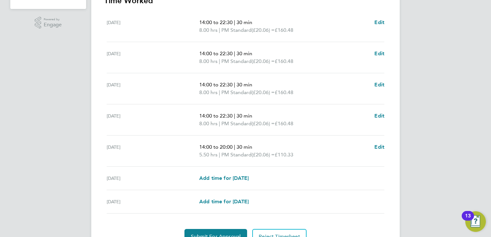
scroll to position [225, 0]
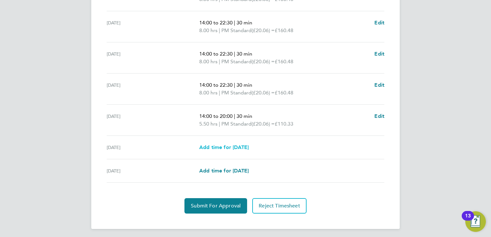
click at [210, 145] on span "Add time for [DATE]" at bounding box center [223, 147] width 49 height 6
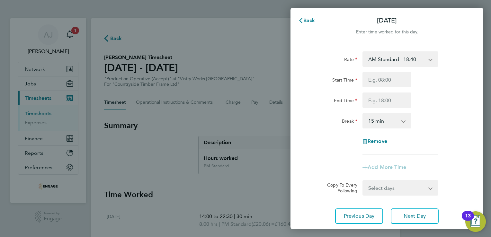
click at [381, 56] on select "AM Standard - 18.40 PM OT 1 - 30.08 OT2 - 36.80 PM Standard - 20.06 PM OT2 - 40…" at bounding box center [396, 59] width 67 height 14
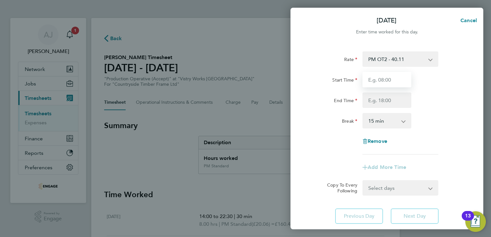
click at [375, 78] on input "Start Time" at bounding box center [386, 79] width 49 height 15
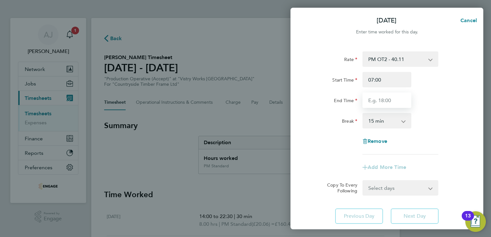
click at [383, 101] on input "End Time" at bounding box center [386, 99] width 49 height 15
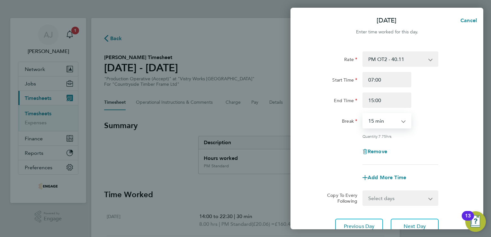
drag, startPoint x: 383, startPoint y: 122, endPoint x: 379, endPoint y: 125, distance: 5.3
click at [383, 122] on select "0 min 15 min 30 min 45 min 60 min 75 min 90 min" at bounding box center [383, 121] width 40 height 14
click at [363, 114] on select "0 min 15 min 30 min 45 min 60 min 75 min 90 min" at bounding box center [383, 121] width 40 height 14
click at [315, 131] on div "Rate PM OT2 - 40.11 PM OT 1 - 30.08 OT2 - 36.80 PM Standard - 20.06 OT 1 - 27.6…" at bounding box center [386, 107] width 157 height 113
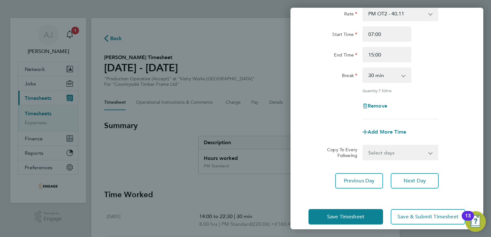
scroll to position [53, 0]
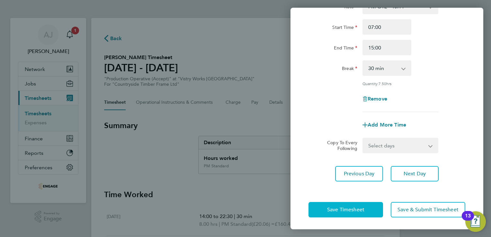
click at [335, 210] on span "Save Timesheet" at bounding box center [345, 209] width 37 height 6
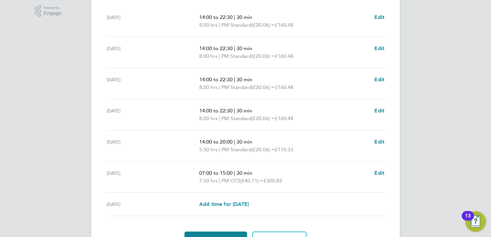
scroll to position [240, 0]
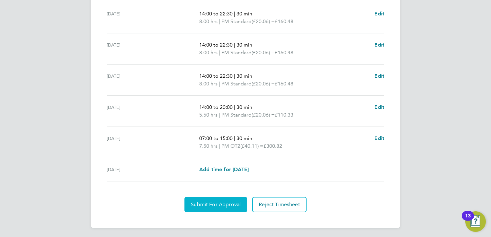
click at [212, 205] on span "Submit For Approval" at bounding box center [216, 204] width 50 height 6
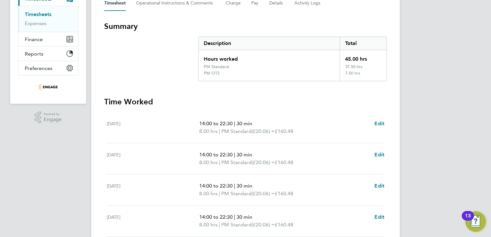
scroll to position [47, 0]
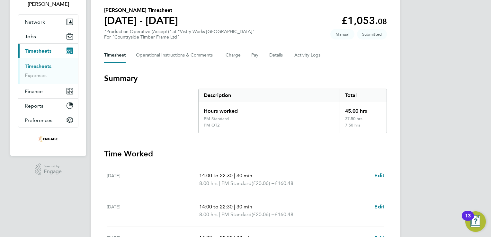
click at [40, 65] on link "Timesheets" at bounding box center [38, 66] width 27 height 6
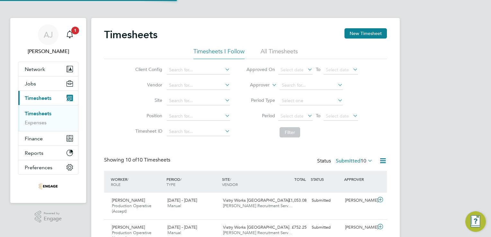
scroll to position [3, 3]
drag, startPoint x: 364, startPoint y: 34, endPoint x: 367, endPoint y: 55, distance: 21.1
click at [363, 35] on button "New Timesheet" at bounding box center [365, 33] width 42 height 10
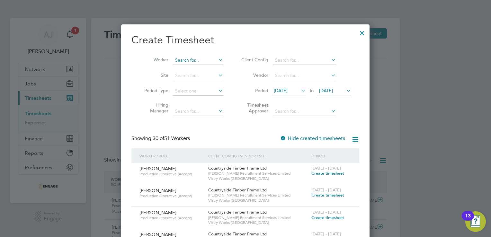
click at [179, 61] on input at bounding box center [198, 60] width 50 height 9
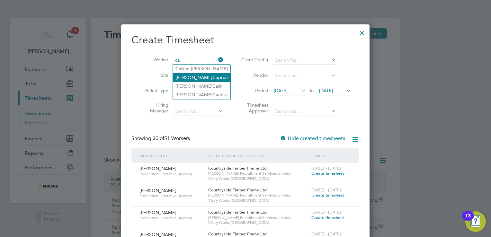
click at [186, 76] on li "Stephen Ca pron" at bounding box center [201, 77] width 57 height 9
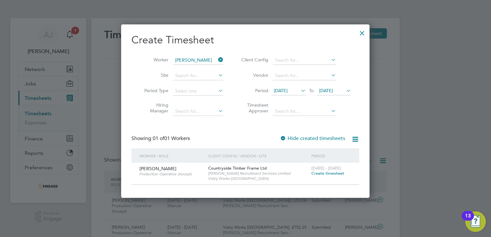
click at [319, 173] on span "Create timesheet" at bounding box center [327, 172] width 33 height 5
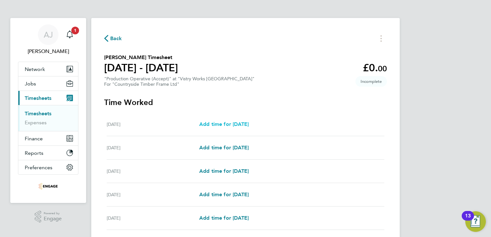
click at [220, 123] on span "Add time for Mon 18 Aug" at bounding box center [223, 124] width 49 height 6
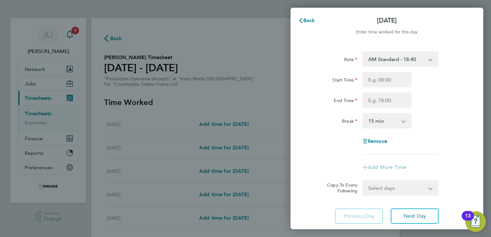
click at [382, 58] on select "AM Standard - 18.40 PM Standard - 20.06 PM OT 1 - 30.08 OT2 - 36.80 PM OT2 - 40…" at bounding box center [396, 59] width 67 height 14
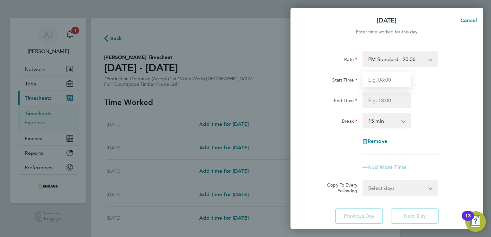
click at [369, 80] on input "Start Time" at bounding box center [386, 79] width 49 height 15
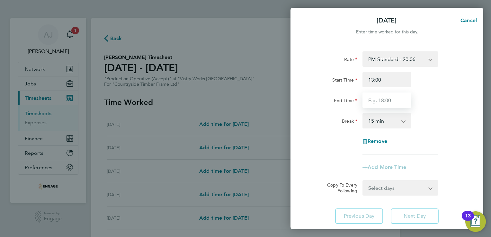
click at [372, 103] on input "End Time" at bounding box center [386, 99] width 49 height 15
click at [402, 120] on select "0 min 15 min 30 min 45 min 60 min 75 min 90 min" at bounding box center [383, 121] width 40 height 14
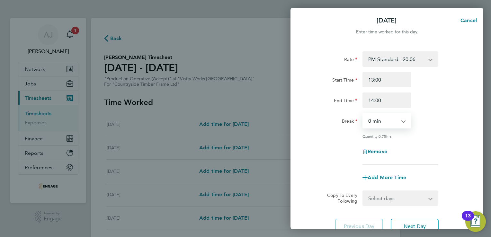
click at [363, 114] on select "0 min 15 min 30 min 45 min" at bounding box center [383, 121] width 40 height 14
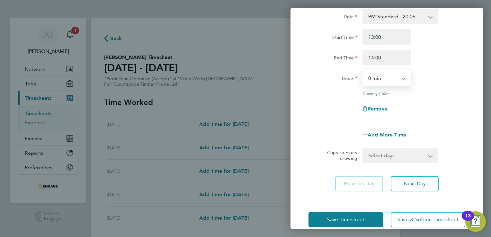
scroll to position [53, 0]
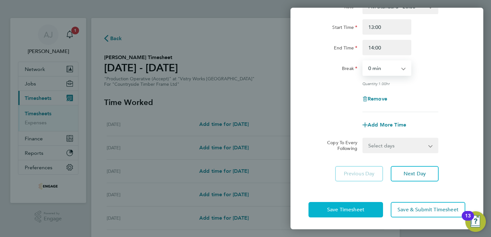
click at [356, 206] on span "Save Timesheet" at bounding box center [345, 209] width 37 height 6
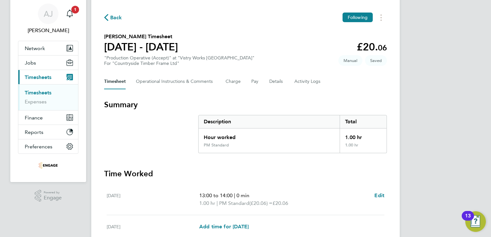
scroll to position [32, 0]
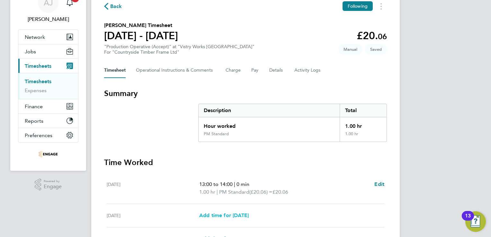
click at [214, 216] on span "Add time for Tue 19 Aug" at bounding box center [223, 215] width 49 height 6
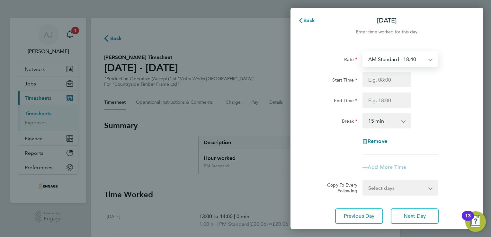
click at [393, 60] on select "AM Standard - 18.40 PM Standard - 20.06 PM OT 1 - 30.08 OT2 - 36.80 PM OT2 - 40…" at bounding box center [396, 59] width 67 height 14
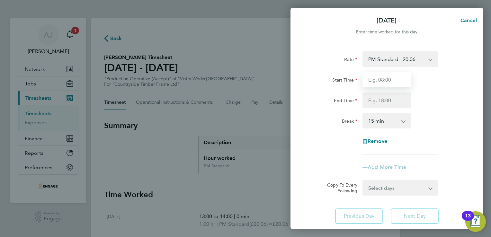
click at [385, 79] on input "Start Time" at bounding box center [386, 79] width 49 height 15
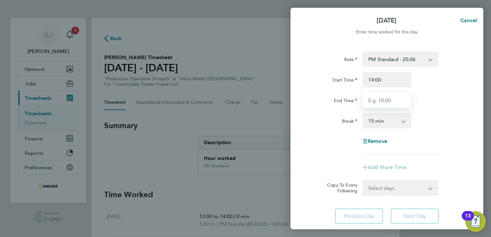
click at [380, 101] on input "End Time" at bounding box center [386, 99] width 49 height 15
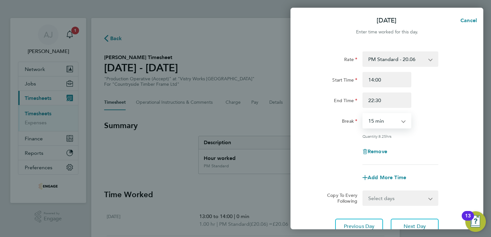
click at [384, 122] on select "0 min 15 min 30 min 45 min 60 min 75 min 90 min" at bounding box center [383, 121] width 40 height 14
click at [363, 114] on select "0 min 15 min 30 min 45 min 60 min 75 min 90 min" at bounding box center [383, 121] width 40 height 14
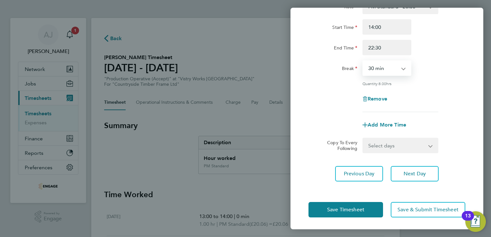
click at [383, 144] on select "Select days Day Weekday (Mon-Fri) Weekend (Sat-Sun) Wednesday Thursday Friday S…" at bounding box center [396, 145] width 67 height 14
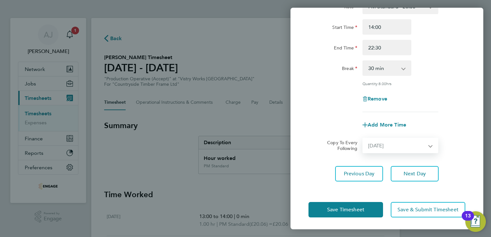
click at [363, 138] on select "Select days Day Weekday (Mon-Fri) Weekend (Sat-Sun) Wednesday Thursday Friday S…" at bounding box center [396, 145] width 67 height 14
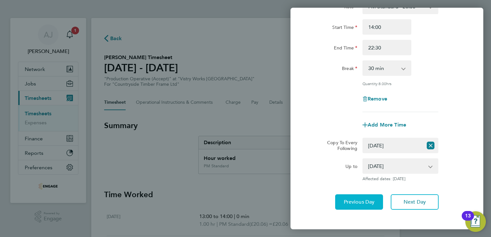
click at [364, 203] on span "Previous Day" at bounding box center [359, 202] width 31 height 6
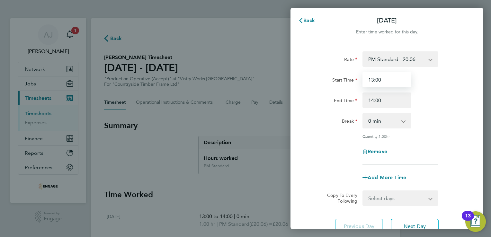
click at [385, 82] on input "13:00" at bounding box center [386, 79] width 49 height 15
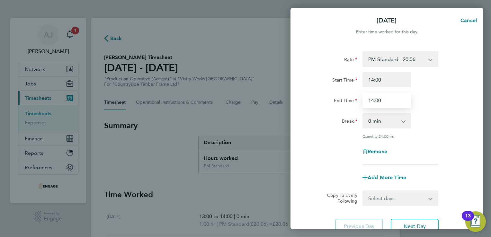
click at [383, 100] on input "14:00" at bounding box center [386, 99] width 49 height 15
click at [429, 79] on div "Start Time 14:00" at bounding box center [387, 79] width 162 height 15
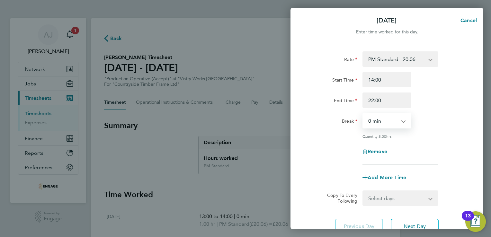
drag, startPoint x: 384, startPoint y: 123, endPoint x: 383, endPoint y: 127, distance: 4.5
click at [384, 123] on select "0 min 15 min 30 min 45 min 60 min 75 min 90 min" at bounding box center [383, 121] width 40 height 14
click at [363, 114] on select "0 min 15 min 30 min 45 min 60 min 75 min 90 min" at bounding box center [383, 121] width 40 height 14
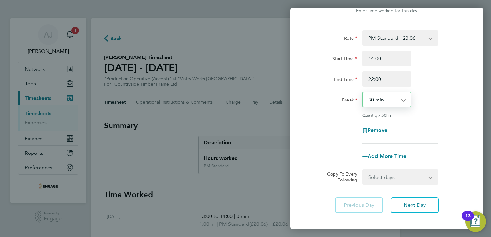
scroll to position [32, 0]
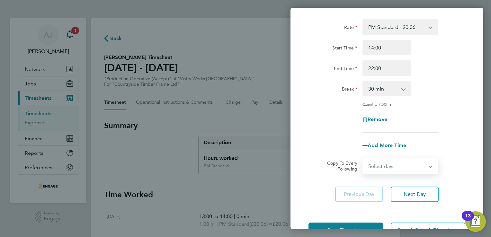
click at [411, 166] on select "Select days Day Weekday (Mon-Fri) Weekend (Sat-Sun) Tuesday Wednesday Thursday …" at bounding box center [396, 166] width 67 height 14
click at [363, 159] on select "Select days Day Weekday (Mon-Fri) Weekend (Sat-Sun) Tuesday Wednesday Thursday …" at bounding box center [396, 166] width 67 height 14
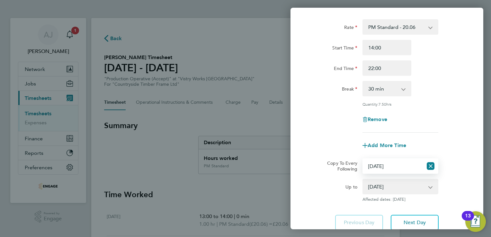
scroll to position [81, 0]
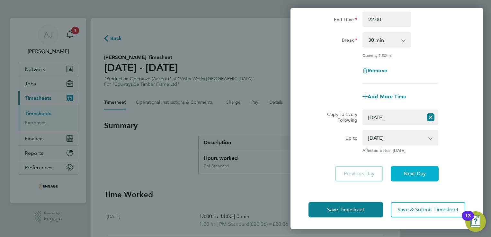
click at [411, 173] on span "Next Day" at bounding box center [414, 173] width 22 height 6
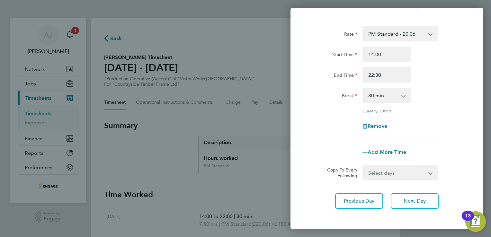
scroll to position [53, 0]
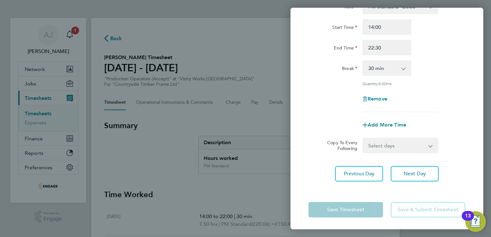
click at [424, 143] on select "Select days Day Weekday (Mon-Fri) Weekend (Sat-Sun) Wednesday Thursday Friday S…" at bounding box center [396, 145] width 67 height 14
click at [363, 138] on select "Select days Day Weekday (Mon-Fri) Weekend (Sat-Sun) Wednesday Thursday Friday S…" at bounding box center [396, 145] width 67 height 14
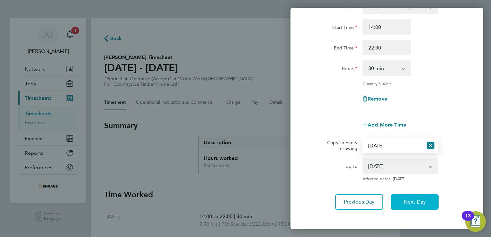
click at [412, 202] on span "Next Day" at bounding box center [414, 202] width 22 height 6
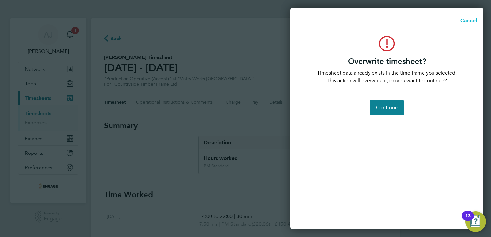
click at [468, 24] on button "Cancel" at bounding box center [466, 20] width 33 height 13
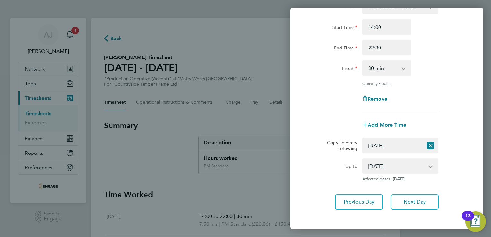
scroll to position [0, 0]
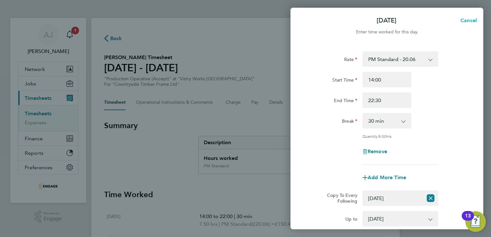
click at [469, 17] on span "Cancel" at bounding box center [467, 20] width 18 height 6
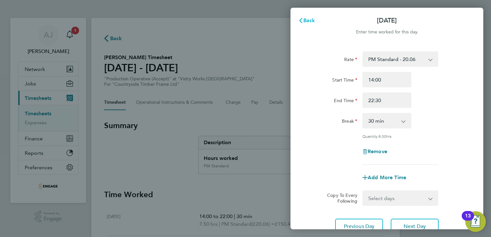
click at [305, 20] on span "Back" at bounding box center [309, 20] width 12 height 6
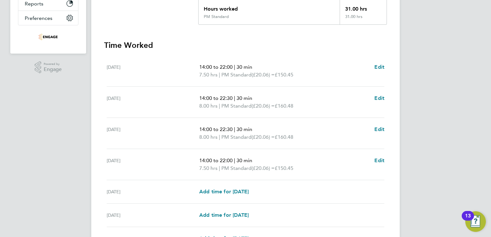
scroll to position [161, 0]
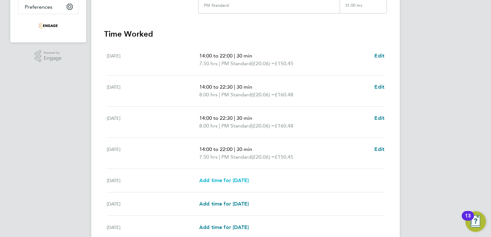
click at [212, 180] on span "Add time for Fri 22 Aug" at bounding box center [223, 180] width 49 height 6
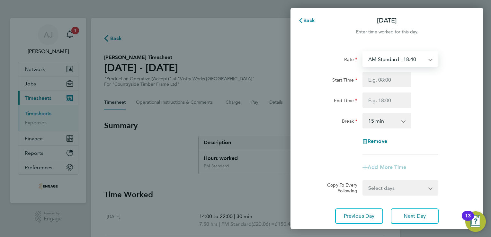
click at [391, 58] on select "AM Standard - 18.40 PM Standard - 20.06 PM OT 1 - 30.08 OT2 - 36.80 PM OT2 - 40…" at bounding box center [396, 59] width 67 height 14
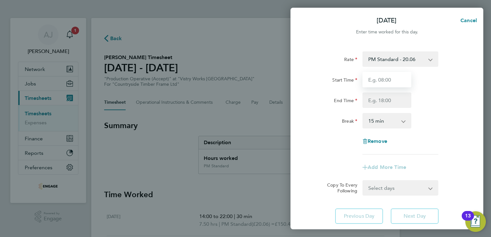
click at [381, 79] on input "Start Time" at bounding box center [386, 79] width 49 height 15
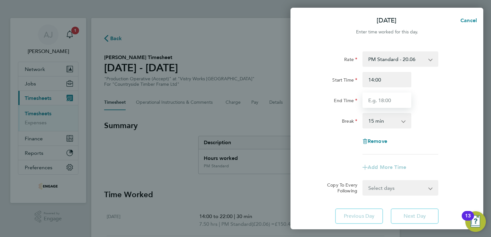
click at [384, 104] on input "End Time" at bounding box center [386, 99] width 49 height 15
click at [418, 88] on div "Start Time 14:00 End Time 20:00" at bounding box center [387, 90] width 162 height 36
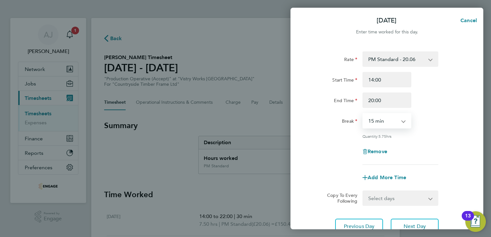
drag, startPoint x: 397, startPoint y: 118, endPoint x: 386, endPoint y: 124, distance: 12.2
click at [396, 118] on select "0 min 15 min 30 min 45 min 60 min 75 min 90 min" at bounding box center [383, 121] width 40 height 14
click at [363, 114] on select "0 min 15 min 30 min 45 min 60 min 75 min 90 min" at bounding box center [383, 121] width 40 height 14
click at [443, 123] on div "Break 0 min 15 min 30 min 45 min 60 min 75 min 90 min" at bounding box center [387, 120] width 162 height 15
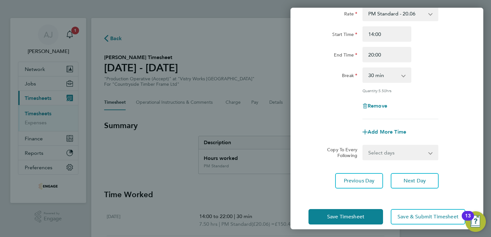
scroll to position [53, 0]
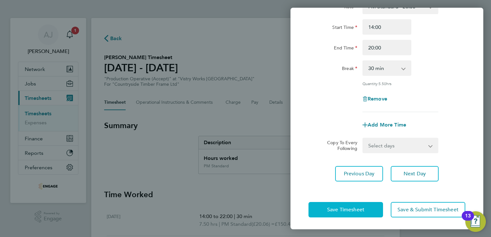
click at [337, 209] on span "Save Timesheet" at bounding box center [345, 209] width 37 height 6
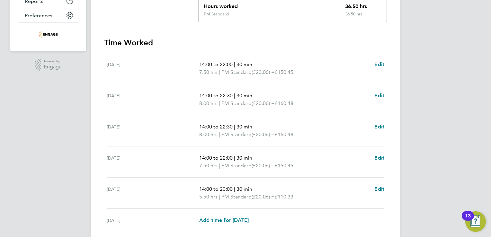
scroll to position [193, 0]
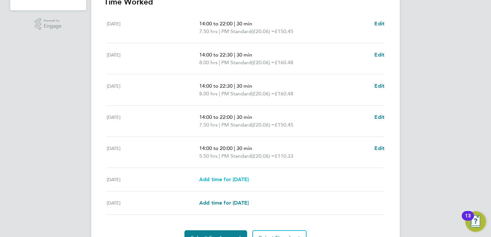
click at [215, 179] on span "Add time for [DATE]" at bounding box center [223, 179] width 49 height 6
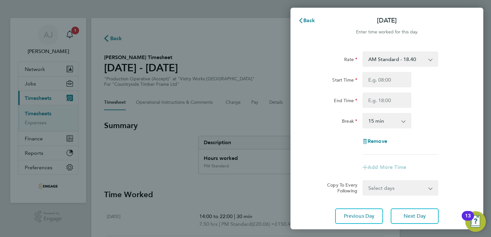
drag, startPoint x: 379, startPoint y: 56, endPoint x: 381, endPoint y: 59, distance: 4.3
click at [379, 56] on select "AM Standard - 18.40 PM Standard - 20.06 PM OT 1 - 30.08 OT2 - 36.80 PM OT2 - 40…" at bounding box center [396, 59] width 67 height 14
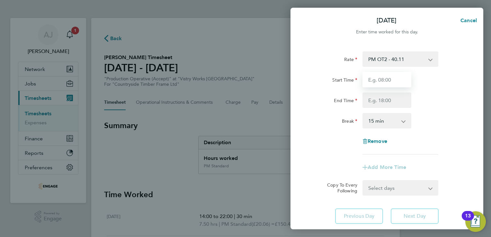
click at [373, 77] on input "Start Time" at bounding box center [386, 79] width 49 height 15
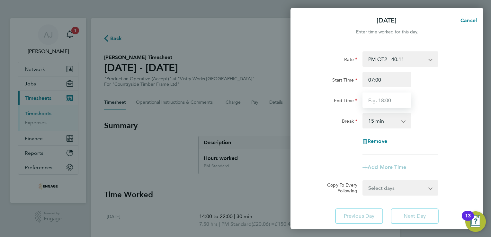
click at [389, 98] on input "End Time" at bounding box center [386, 99] width 49 height 15
click at [389, 122] on select "0 min 15 min 30 min 45 min 60 min 75 min 90 min" at bounding box center [383, 121] width 40 height 14
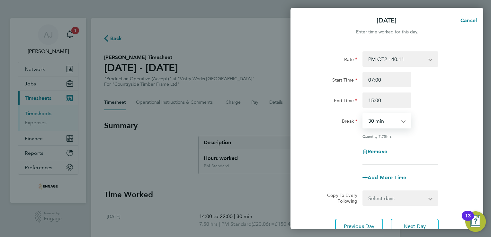
click at [363, 114] on select "0 min 15 min 30 min 45 min 60 min 75 min 90 min" at bounding box center [383, 121] width 40 height 14
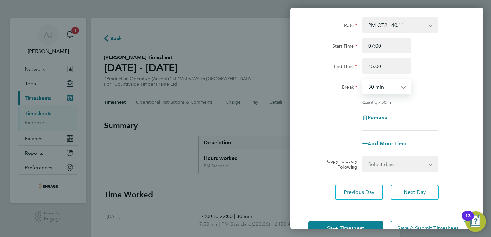
scroll to position [53, 0]
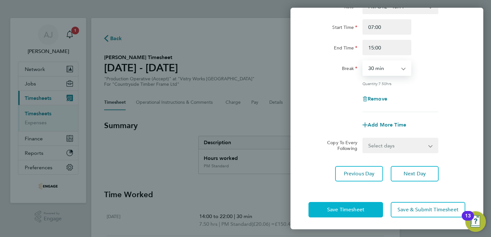
click at [325, 208] on button "Save Timesheet" at bounding box center [345, 209] width 74 height 15
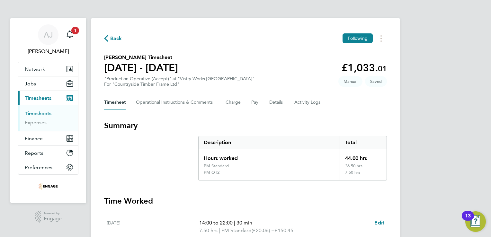
click at [36, 95] on span "Timesheets" at bounding box center [38, 98] width 27 height 6
click at [46, 111] on link "Timesheets" at bounding box center [38, 113] width 27 height 6
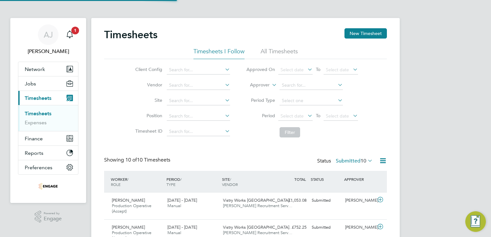
scroll to position [22, 56]
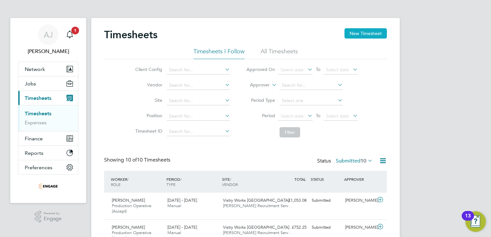
click at [371, 39] on div "Timesheets New Timesheet" at bounding box center [245, 37] width 283 height 19
click at [372, 34] on button "New Timesheet" at bounding box center [365, 33] width 42 height 10
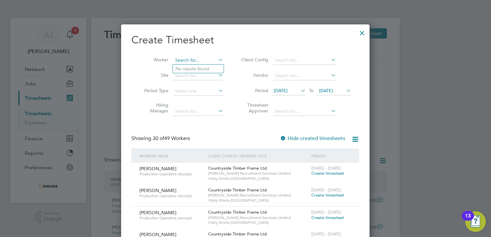
click at [185, 64] on input at bounding box center [198, 60] width 50 height 9
paste input "Haji"
drag, startPoint x: 362, startPoint y: 30, endPoint x: 334, endPoint y: 49, distance: 34.2
click at [362, 30] on div at bounding box center [362, 32] width 12 height 12
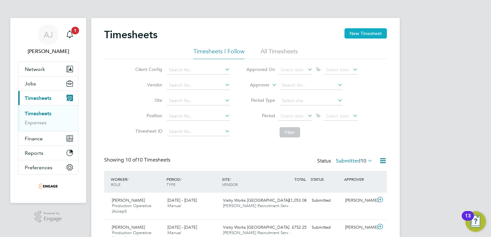
click at [375, 32] on button "New Timesheet" at bounding box center [365, 33] width 42 height 10
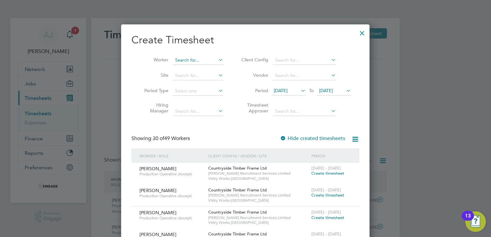
click at [185, 58] on input at bounding box center [198, 60] width 50 height 9
click at [188, 69] on li "Abdulkarim Haji" at bounding box center [198, 69] width 51 height 9
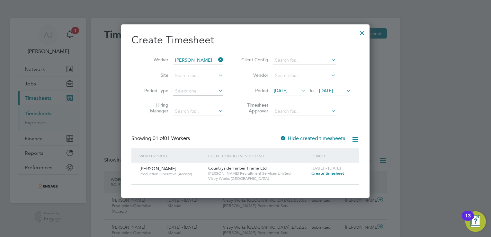
click at [333, 172] on span "Create timesheet" at bounding box center [327, 172] width 33 height 5
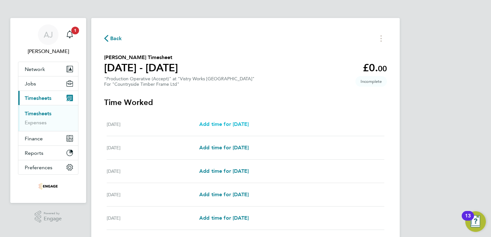
click at [245, 124] on span "Add time for Mon 18 Aug" at bounding box center [223, 124] width 49 height 6
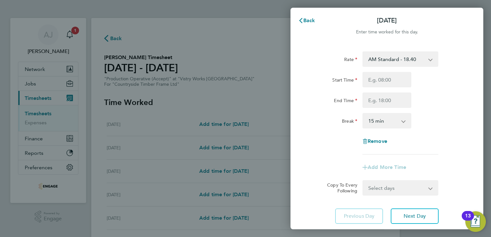
click at [390, 56] on select "AM Standard - 18.40 PM OT2 - 40.11 PM OT 1 - 30.08 PM Standard - 20.06 OT2 - 36…" at bounding box center [396, 59] width 67 height 14
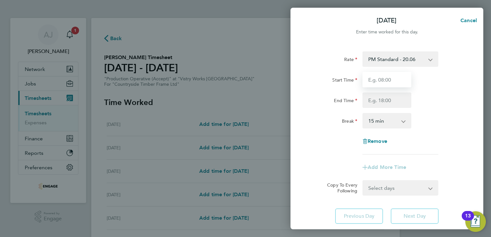
click at [379, 78] on input "Start Time" at bounding box center [386, 79] width 49 height 15
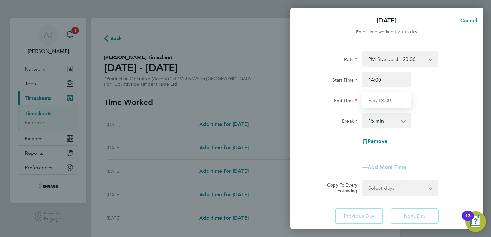
click at [374, 100] on input "End Time" at bounding box center [386, 99] width 49 height 15
click at [376, 121] on select "0 min 15 min 30 min 45 min 60 min 75 min 90 min" at bounding box center [383, 121] width 40 height 14
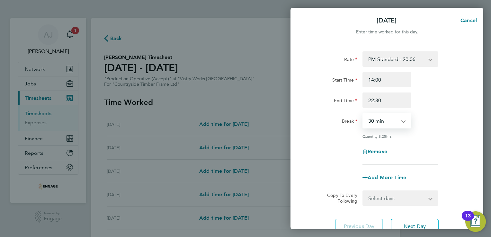
click at [363, 114] on select "0 min 15 min 30 min 45 min 60 min 75 min 90 min" at bounding box center [383, 121] width 40 height 14
click at [385, 195] on select "Select days Day Weekday (Mon-Fri) Weekend (Sat-Sun) Tuesday Wednesday Thursday …" at bounding box center [396, 198] width 67 height 14
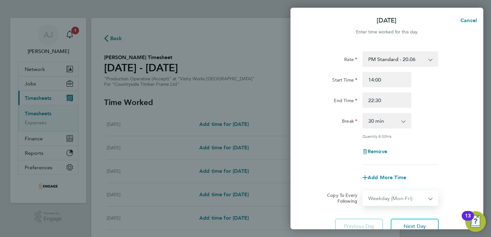
click at [363, 191] on select "Select days Day Weekday (Mon-Fri) Weekend (Sat-Sun) Tuesday Wednesday Thursday …" at bounding box center [396, 198] width 67 height 14
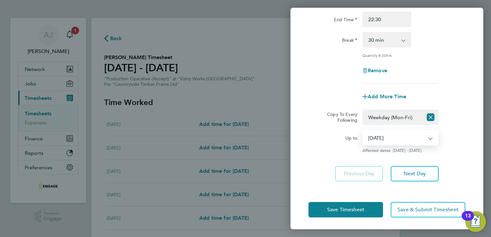
drag, startPoint x: 412, startPoint y: 137, endPoint x: 399, endPoint y: 141, distance: 13.3
click at [412, 137] on select "19 Aug 2025 20 Aug 2025 21 Aug 2025 22 Aug 2025 23 Aug 2025 24 Aug 2025" at bounding box center [396, 138] width 67 height 14
click at [363, 131] on select "19 Aug 2025 20 Aug 2025 21 Aug 2025 22 Aug 2025 23 Aug 2025 24 Aug 2025" at bounding box center [396, 138] width 67 height 14
click at [339, 206] on span "Save Timesheet" at bounding box center [345, 209] width 37 height 6
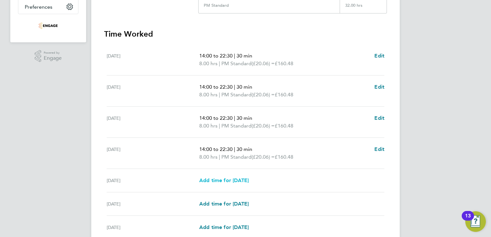
click at [220, 180] on span "Add time for Fri 22 Aug" at bounding box center [223, 180] width 49 height 6
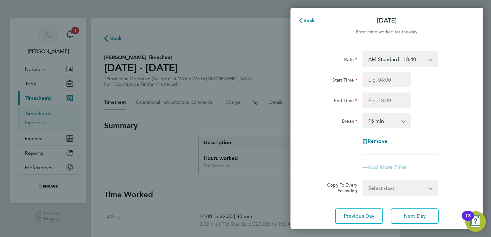
click at [376, 57] on select "AM Standard - 18.40 PM OT2 - 40.11 PM OT 1 - 30.08 PM Standard - 20.06 OT2 - 36…" at bounding box center [396, 59] width 67 height 14
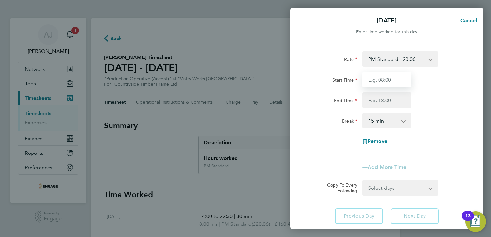
click at [375, 80] on input "Start Time" at bounding box center [386, 79] width 49 height 15
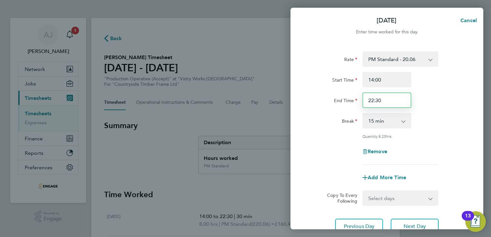
click at [380, 99] on input "22:30" at bounding box center [386, 99] width 49 height 15
click at [395, 119] on select "0 min 15 min 30 min 45 min 60 min 75 min 90 min" at bounding box center [383, 121] width 40 height 14
click at [363, 114] on select "0 min 15 min 30 min 45 min 60 min 75 min 90 min" at bounding box center [383, 121] width 40 height 14
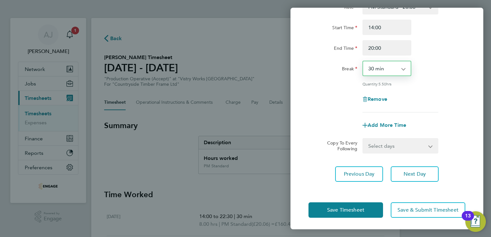
scroll to position [53, 0]
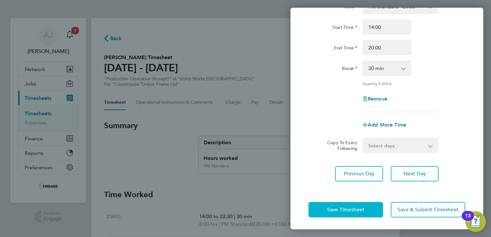
click at [343, 210] on span "Save Timesheet" at bounding box center [345, 209] width 37 height 6
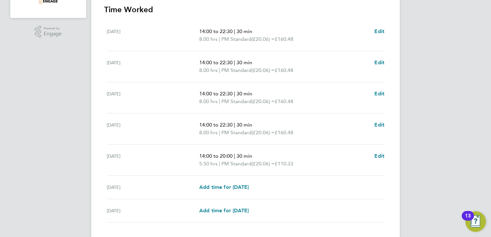
scroll to position [225, 0]
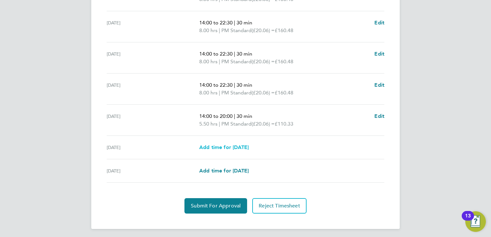
click at [232, 145] on span "Add time for [DATE]" at bounding box center [223, 147] width 49 height 6
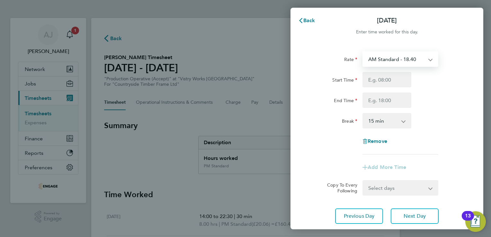
drag, startPoint x: 380, startPoint y: 56, endPoint x: 382, endPoint y: 59, distance: 4.1
click at [380, 57] on select "AM Standard - 18.40 PM OT2 - 40.11 PM OT 1 - 30.08 PM Standard - 20.06 OT2 - 36…" at bounding box center [396, 59] width 67 height 14
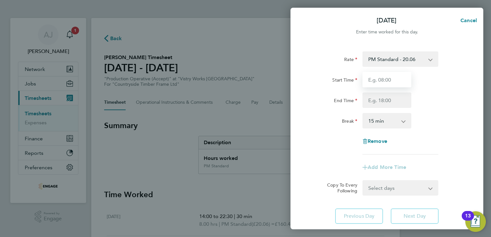
click at [374, 80] on input "Start Time" at bounding box center [386, 79] width 49 height 15
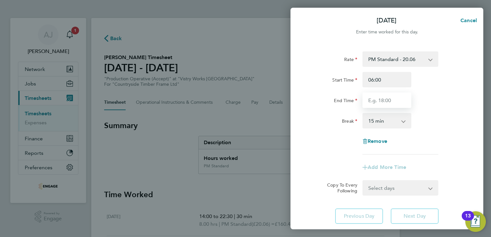
click at [377, 98] on input "End Time" at bounding box center [386, 99] width 49 height 15
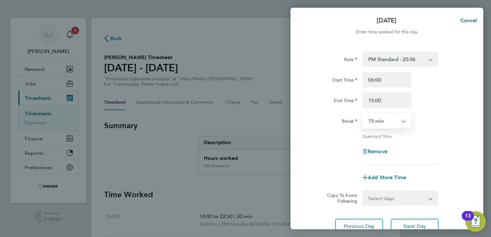
click at [375, 123] on select "0 min 15 min 30 min 45 min 60 min 75 min 90 min" at bounding box center [383, 121] width 40 height 14
click at [363, 114] on select "0 min 15 min 30 min 45 min 60 min 75 min 90 min" at bounding box center [383, 121] width 40 height 14
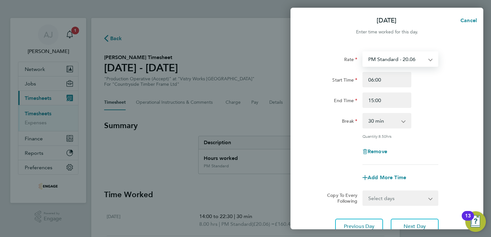
click at [393, 60] on select "PM Standard - 20.06 PM OT2 - 40.11 PM OT 1 - 30.08 OT2 - 36.80 OT 1 - 27.60 AM …" at bounding box center [396, 59] width 67 height 14
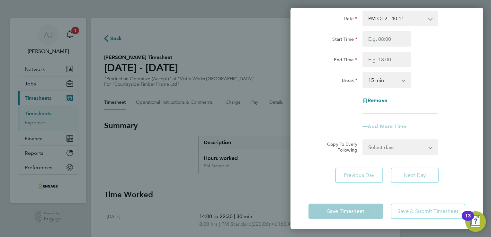
scroll to position [43, 0]
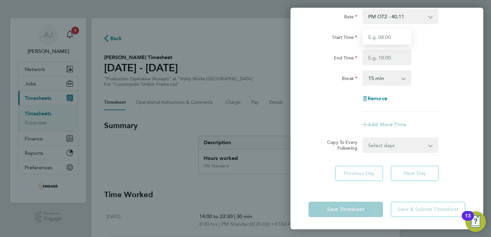
click at [371, 35] on input "Start Time" at bounding box center [386, 36] width 49 height 15
click at [367, 56] on input "End Time" at bounding box center [386, 57] width 49 height 15
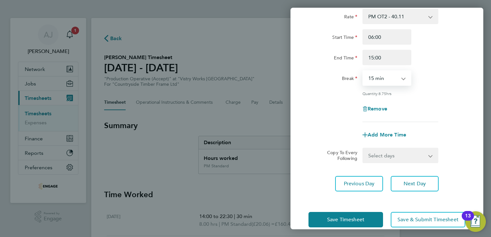
click at [372, 79] on select "0 min 15 min 30 min 45 min 60 min 75 min 90 min" at bounding box center [383, 78] width 40 height 14
click at [363, 71] on select "0 min 15 min 30 min 45 min 60 min 75 min 90 min" at bounding box center [383, 78] width 40 height 14
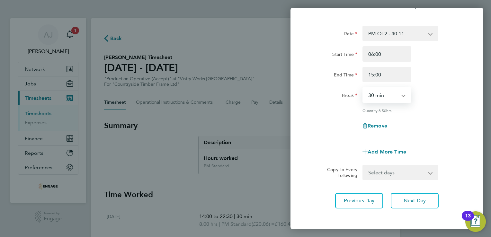
scroll to position [53, 0]
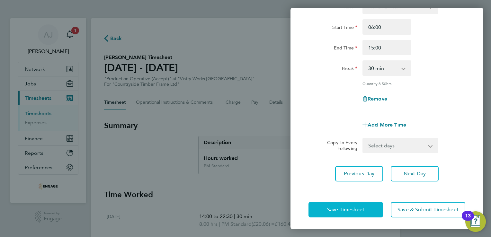
click at [340, 206] on span "Save Timesheet" at bounding box center [345, 209] width 37 height 6
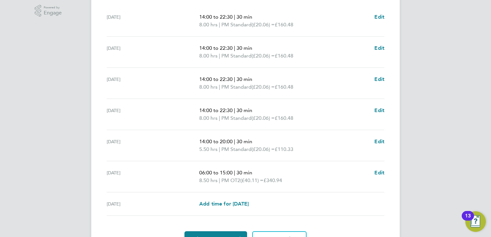
scroll to position [240, 0]
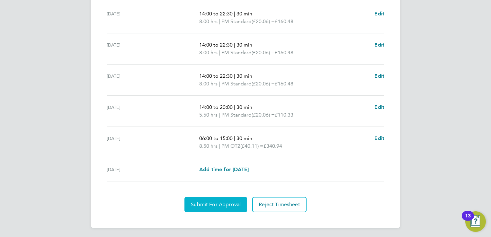
click at [216, 202] on span "Submit For Approval" at bounding box center [216, 204] width 50 height 6
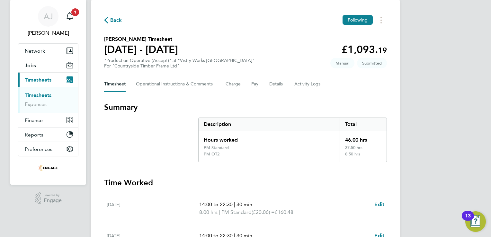
scroll to position [0, 0]
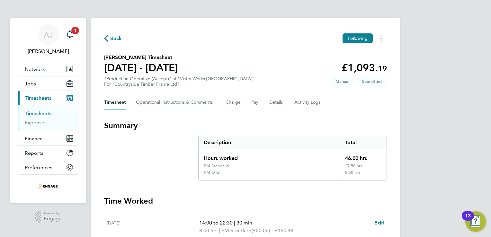
click at [33, 113] on link "Timesheets" at bounding box center [38, 113] width 27 height 6
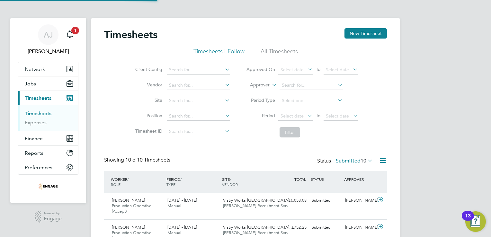
scroll to position [22, 56]
click at [360, 34] on button "New Timesheet" at bounding box center [365, 33] width 42 height 10
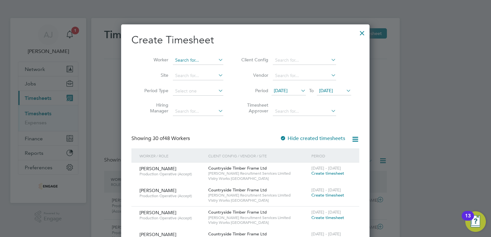
click at [185, 61] on input at bounding box center [198, 60] width 50 height 9
paste input "Kalinowski"
click at [196, 68] on b "Kalinowski" at bounding box center [203, 68] width 37 height 5
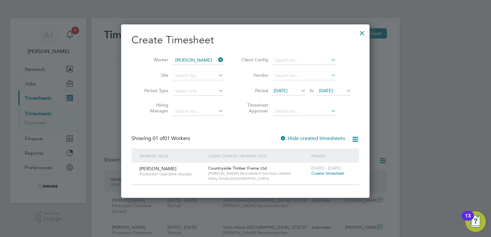
click at [333, 173] on span "Create timesheet" at bounding box center [327, 172] width 33 height 5
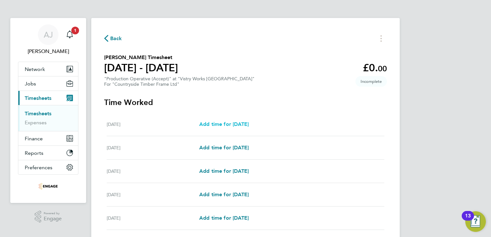
click at [227, 126] on span "Add time for Mon 18 Aug" at bounding box center [223, 124] width 49 height 6
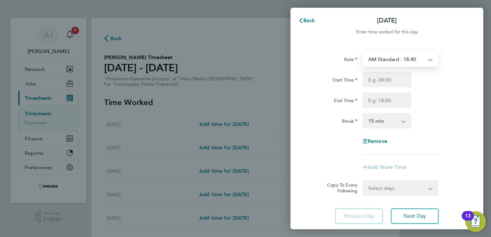
click at [385, 58] on select "AM Standard - 18.40 OT 1 - 27.60 OT2 - 36.80 PM OT 1 - 30.08 PM Standard - 20.0…" at bounding box center [396, 59] width 67 height 14
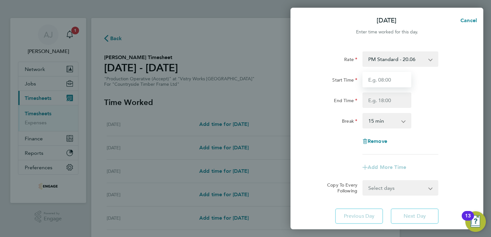
click at [371, 80] on input "Start Time" at bounding box center [386, 79] width 49 height 15
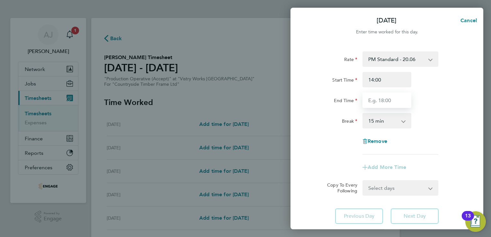
click at [381, 101] on input "End Time" at bounding box center [386, 99] width 49 height 15
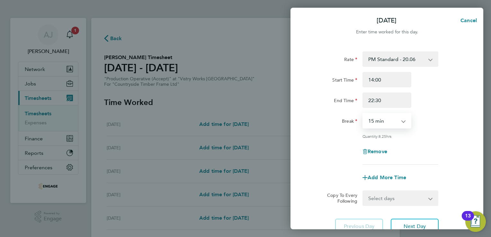
click at [375, 119] on select "0 min 15 min 30 min 45 min 60 min 75 min 90 min" at bounding box center [383, 121] width 40 height 14
click at [363, 114] on select "0 min 15 min 30 min 45 min 60 min 75 min 90 min" at bounding box center [383, 121] width 40 height 14
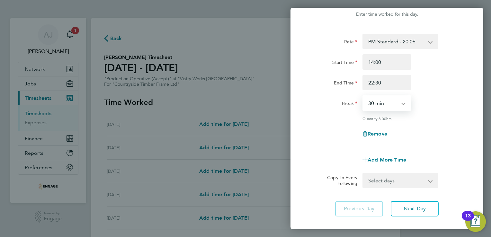
scroll to position [32, 0]
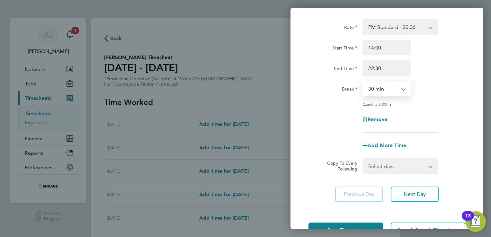
click at [409, 168] on select "Select days Day Weekday (Mon-Fri) Weekend (Sat-Sun) Tuesday Wednesday Thursday …" at bounding box center [396, 166] width 67 height 14
click at [363, 159] on select "Select days Day Weekday (Mon-Fri) Weekend (Sat-Sun) Tuesday Wednesday Thursday …" at bounding box center [396, 166] width 67 height 14
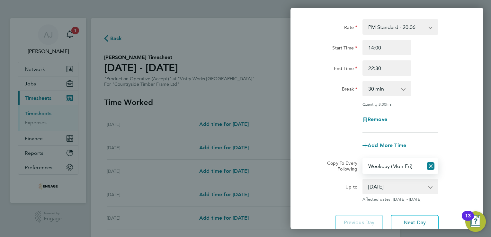
scroll to position [64, 0]
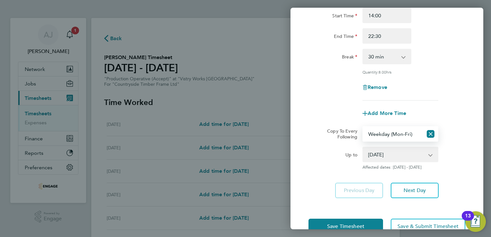
click at [383, 155] on select "19 Aug 2025 20 Aug 2025 21 Aug 2025 22 Aug 2025 23 Aug 2025 24 Aug 2025" at bounding box center [396, 154] width 67 height 14
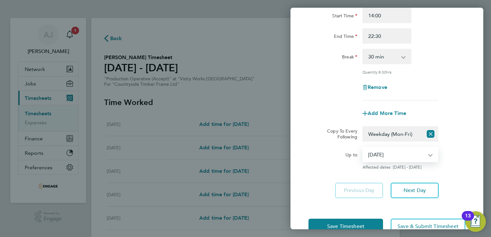
click at [363, 147] on select "19 Aug 2025 20 Aug 2025 21 Aug 2025 22 Aug 2025 23 Aug 2025 24 Aug 2025" at bounding box center [396, 154] width 67 height 14
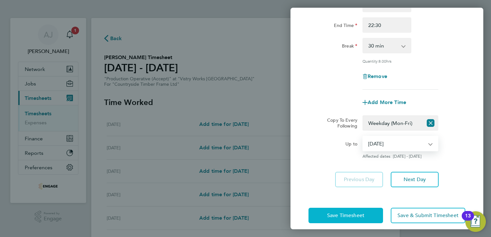
scroll to position [81, 0]
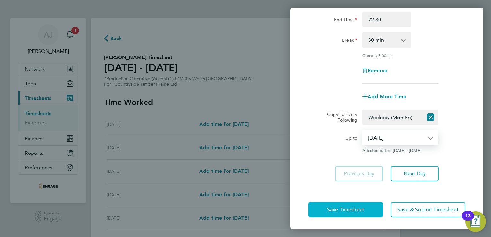
click at [344, 206] on span "Save Timesheet" at bounding box center [345, 209] width 37 height 6
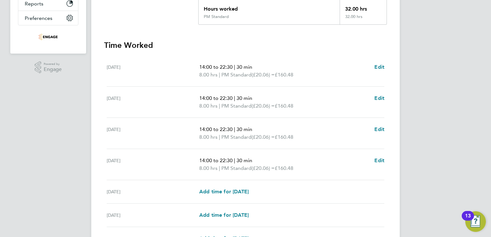
scroll to position [161, 0]
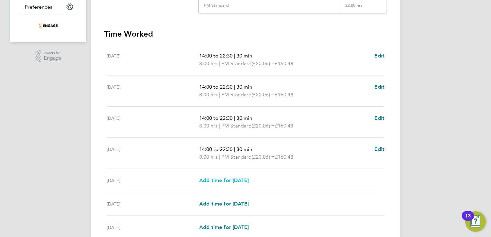
click at [215, 180] on span "Add time for Fri 22 Aug" at bounding box center [223, 180] width 49 height 6
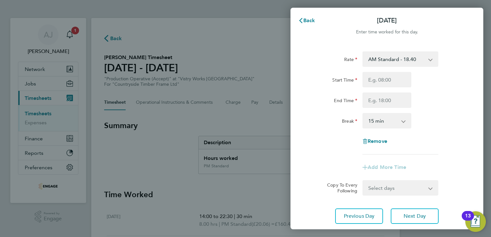
click at [398, 60] on select "AM Standard - 18.40 OT 1 - 27.60 OT2 - 36.80 PM OT 1 - 30.08 PM Standard - 20.0…" at bounding box center [396, 59] width 67 height 14
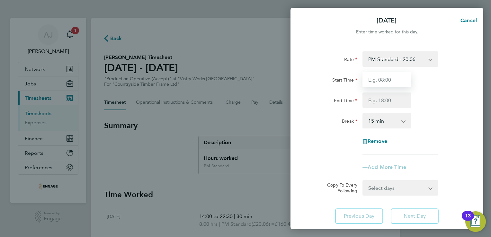
click at [381, 78] on input "Start Time" at bounding box center [386, 79] width 49 height 15
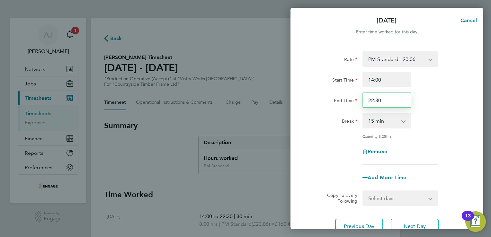
click at [382, 101] on input "22:30" at bounding box center [386, 99] width 49 height 15
click at [425, 99] on div "End Time 20:00" at bounding box center [387, 99] width 162 height 15
click at [378, 121] on select "0 min 15 min 30 min 45 min 60 min 75 min 90 min" at bounding box center [383, 121] width 40 height 14
click at [363, 114] on select "0 min 15 min 30 min 45 min 60 min 75 min 90 min" at bounding box center [383, 121] width 40 height 14
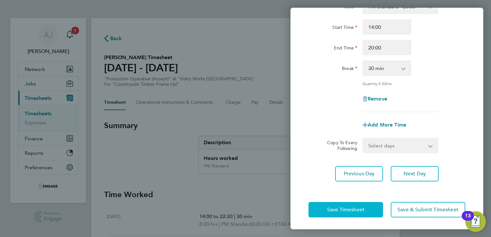
click at [326, 210] on button "Save Timesheet" at bounding box center [345, 209] width 74 height 15
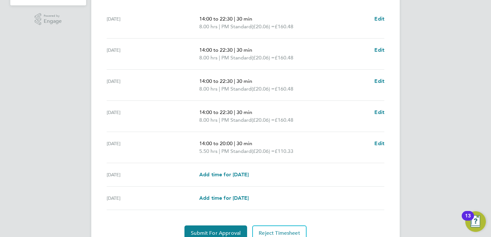
scroll to position [226, 0]
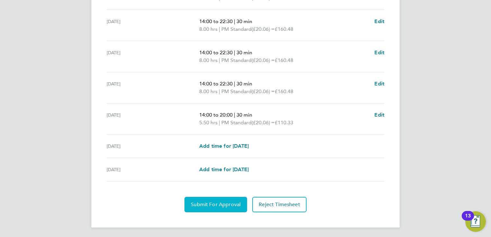
click at [213, 204] on span "Submit For Approval" at bounding box center [216, 204] width 50 height 6
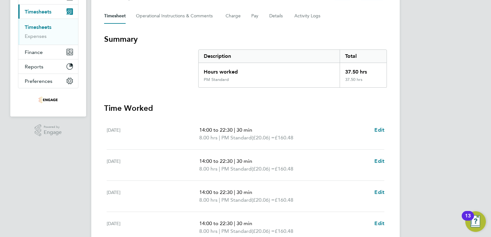
scroll to position [33, 0]
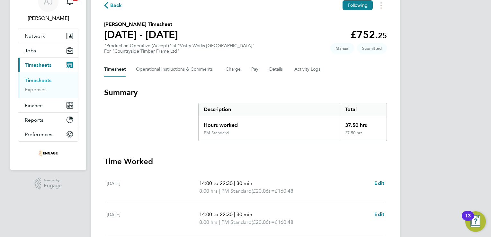
click at [39, 79] on link "Timesheets" at bounding box center [38, 80] width 27 height 6
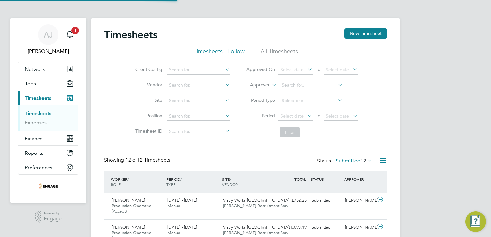
scroll to position [3, 3]
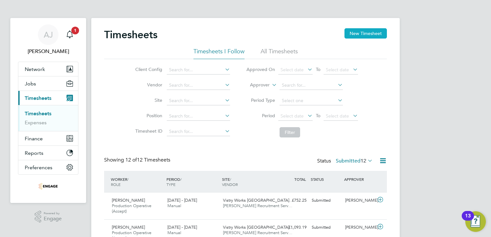
click at [359, 32] on button "New Timesheet" at bounding box center [365, 33] width 42 height 10
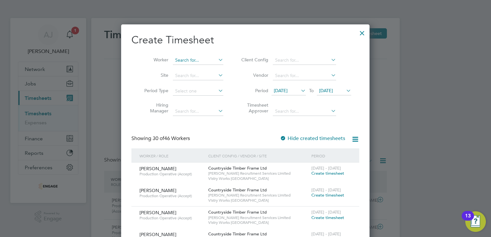
click at [188, 61] on input at bounding box center [198, 60] width 50 height 9
paste input "Gorka"
click at [188, 68] on li "Marcin Gorka" at bounding box center [212, 69] width 79 height 9
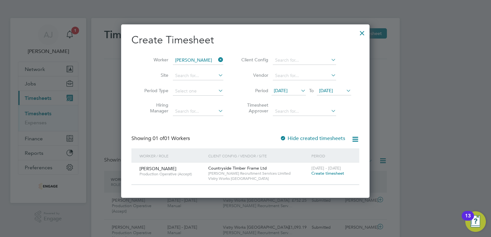
click at [325, 172] on span "Create timesheet" at bounding box center [327, 172] width 33 height 5
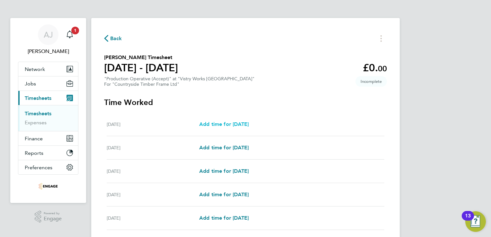
click at [245, 124] on span "Add time for Mon 18 Aug" at bounding box center [223, 124] width 49 height 6
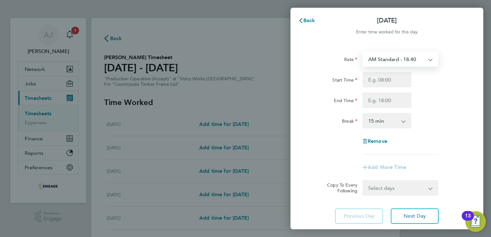
click at [388, 58] on select "AM Standard - 18.40 PM OT 1 - 30.08 OT2 - 36.80 PM OT2 - 40.11 PM Standard - 20…" at bounding box center [396, 59] width 67 height 14
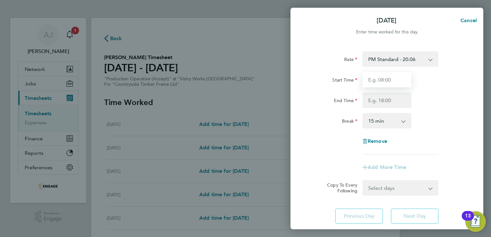
click at [371, 79] on input "Start Time" at bounding box center [386, 79] width 49 height 15
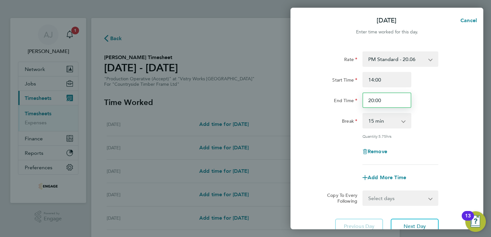
click at [383, 101] on input "20:00" at bounding box center [386, 99] width 49 height 15
click at [386, 121] on select "0 min 15 min 30 min 45 min 60 min 75 min 90 min" at bounding box center [383, 121] width 40 height 14
click at [363, 114] on select "0 min 15 min 30 min 45 min 60 min 75 min 90 min" at bounding box center [383, 121] width 40 height 14
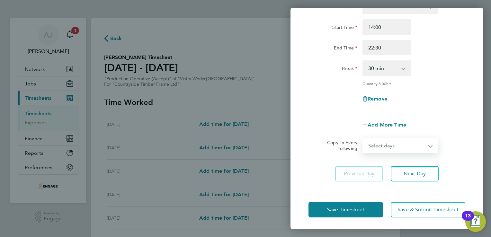
click at [429, 146] on select "Select days Day Weekday (Mon-Fri) Weekend (Sat-Sun) Tuesday Wednesday Thursday …" at bounding box center [396, 145] width 67 height 14
click at [363, 138] on select "Select days Day Weekday (Mon-Fri) Weekend (Sat-Sun) Tuesday Wednesday Thursday …" at bounding box center [396, 145] width 67 height 14
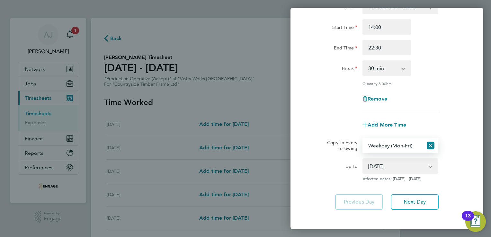
click at [400, 166] on select "19 Aug 2025 20 Aug 2025 21 Aug 2025 22 Aug 2025 23 Aug 2025 24 Aug 2025" at bounding box center [396, 166] width 67 height 14
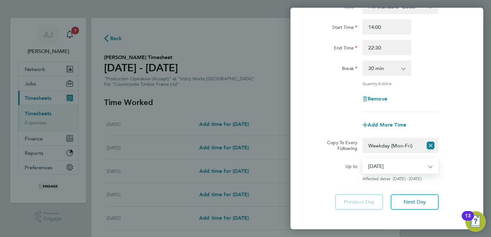
click at [363, 159] on select "19 Aug 2025 20 Aug 2025 21 Aug 2025 22 Aug 2025 23 Aug 2025 24 Aug 2025" at bounding box center [396, 166] width 67 height 14
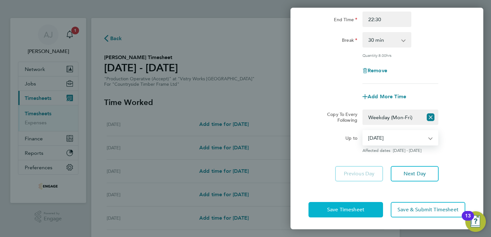
click at [343, 211] on span "Save Timesheet" at bounding box center [345, 209] width 37 height 6
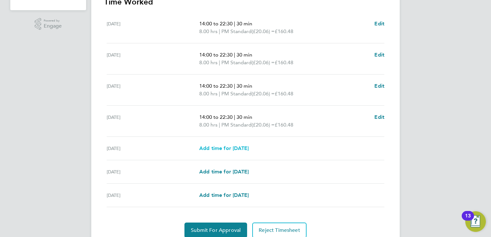
click at [214, 147] on span "Add time for Fri 22 Aug" at bounding box center [223, 148] width 49 height 6
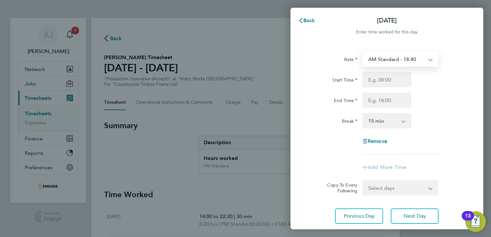
drag, startPoint x: 388, startPoint y: 58, endPoint x: 392, endPoint y: 67, distance: 9.8
click at [388, 58] on select "AM Standard - 18.40 PM OT 1 - 30.08 OT2 - 36.80 PM OT2 - 40.11 PM Standard - 20…" at bounding box center [396, 59] width 67 height 14
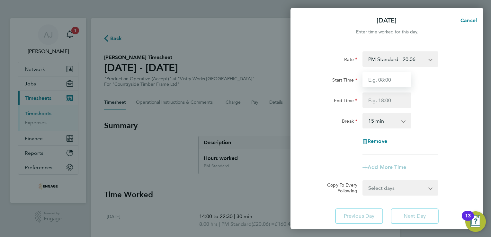
click at [373, 81] on input "Start Time" at bounding box center [386, 79] width 49 height 15
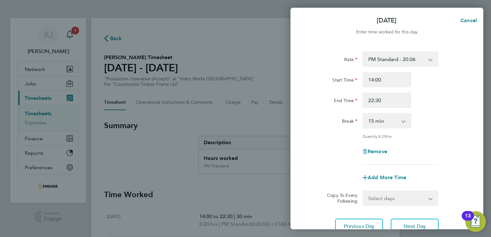
select select "15"
click at [381, 100] on input "22:30" at bounding box center [386, 99] width 49 height 15
click at [379, 100] on input "22:30" at bounding box center [386, 99] width 49 height 15
type input "2"
type input "20:00"
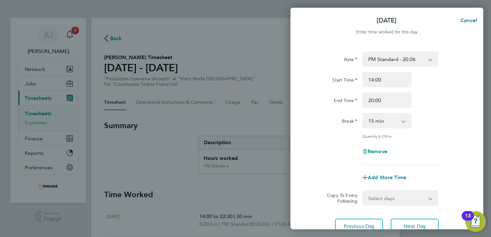
click at [393, 121] on select "0 min 15 min 30 min 45 min 60 min 75 min 90 min" at bounding box center [383, 121] width 40 height 14
select select "30"
click at [363, 114] on select "0 min 15 min 30 min 45 min 60 min 75 min 90 min" at bounding box center [383, 121] width 40 height 14
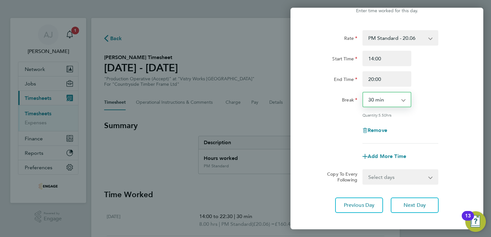
scroll to position [53, 0]
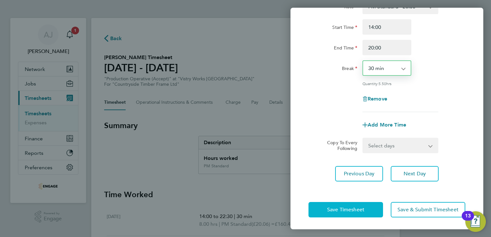
click at [339, 208] on span "Save Timesheet" at bounding box center [345, 209] width 37 height 6
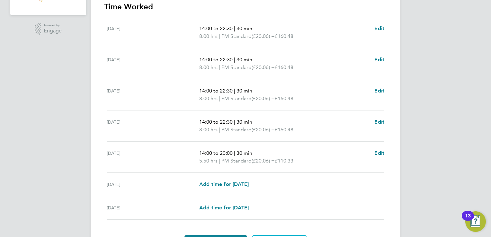
scroll to position [225, 0]
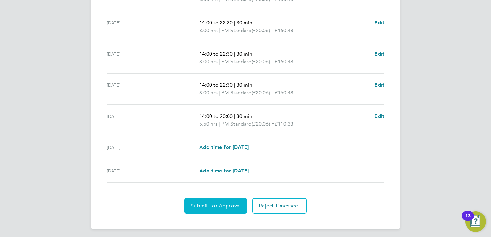
click at [203, 205] on span "Submit For Approval" at bounding box center [216, 206] width 50 height 6
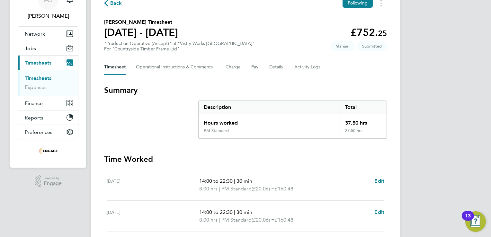
scroll to position [0, 0]
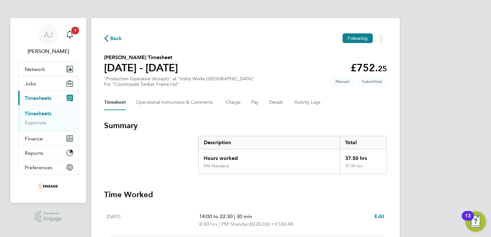
click at [42, 112] on link "Timesheets" at bounding box center [38, 113] width 27 height 6
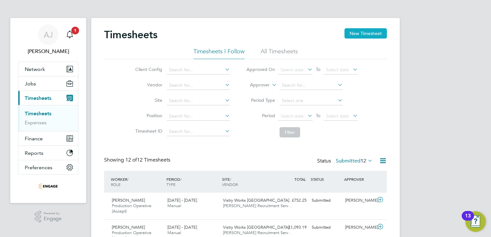
click at [362, 32] on button "New Timesheet" at bounding box center [365, 33] width 42 height 10
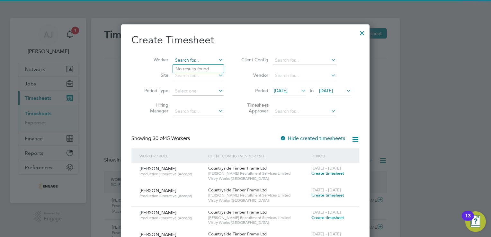
click at [186, 59] on input at bounding box center [198, 60] width 50 height 9
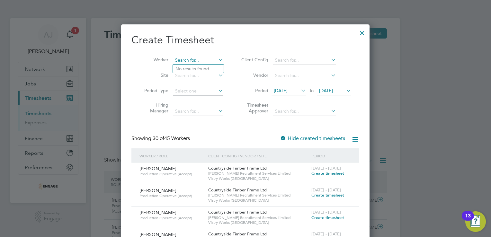
paste input "UZOMA"
click at [190, 69] on li "Uzoma Obi" at bounding box center [198, 69] width 51 height 9
type input "[PERSON_NAME]"
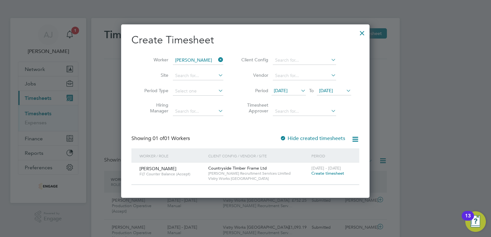
click at [327, 173] on span "Create timesheet" at bounding box center [327, 172] width 33 height 5
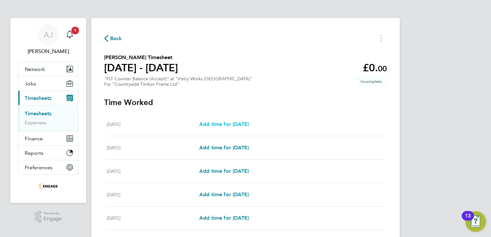
click at [214, 124] on span "Add time for Mon 18 Aug" at bounding box center [223, 124] width 49 height 6
select select "15"
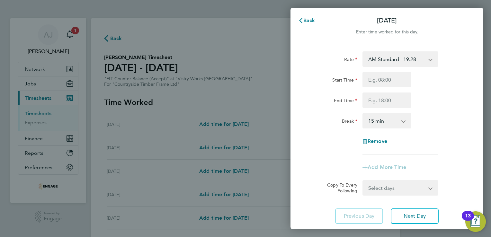
click at [385, 58] on select "AM Standard - 19.28 OT1 AM - 28.92 PM OT 1 - 31.52 PM Standard - 21.02 PM OT 2 …" at bounding box center [396, 59] width 67 height 14
select select "15"
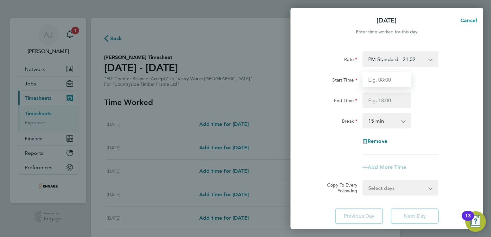
click at [377, 80] on input "Start Time" at bounding box center [386, 79] width 49 height 15
type input "14:00"
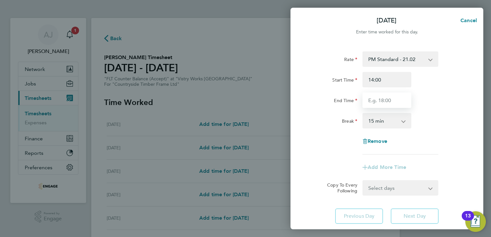
click at [370, 100] on input "End Time" at bounding box center [386, 99] width 49 height 15
type input "22:30"
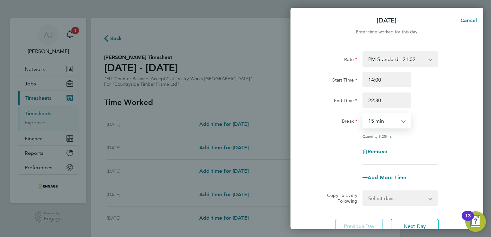
click at [373, 120] on select "0 min 15 min 30 min 45 min 60 min 75 min 90 min" at bounding box center [383, 121] width 40 height 14
select select "30"
click at [363, 114] on select "0 min 15 min 30 min 45 min 60 min 75 min 90 min" at bounding box center [383, 121] width 40 height 14
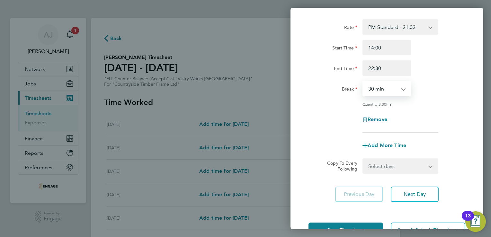
click at [386, 163] on select "Select days Day Weekday (Mon-Fri) Weekend (Sat-Sun) [DATE] [DATE] [DATE] [DATE]…" at bounding box center [396, 166] width 67 height 14
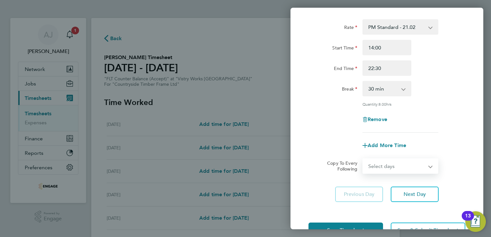
select select "WEEKDAY"
click at [363, 159] on select "Select days Day Weekday (Mon-Fri) Weekend (Sat-Sun) [DATE] [DATE] [DATE] [DATE]…" at bounding box center [396, 166] width 67 height 14
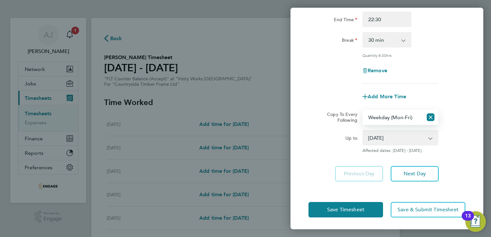
click at [388, 137] on select "19 Aug 2025 20 Aug 2025 21 Aug 2025 22 Aug 2025 23 Aug 2025 24 Aug 2025" at bounding box center [396, 138] width 67 height 14
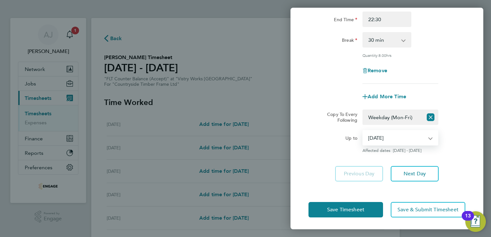
select select "2025-08-21"
click at [363, 131] on select "19 Aug 2025 20 Aug 2025 21 Aug 2025 22 Aug 2025 23 Aug 2025 24 Aug 2025" at bounding box center [396, 138] width 67 height 14
click at [343, 208] on span "Save Timesheet" at bounding box center [345, 209] width 37 height 6
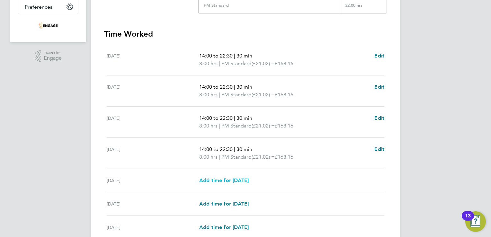
click at [236, 178] on span "Add time for Fri 22 Aug" at bounding box center [223, 180] width 49 height 6
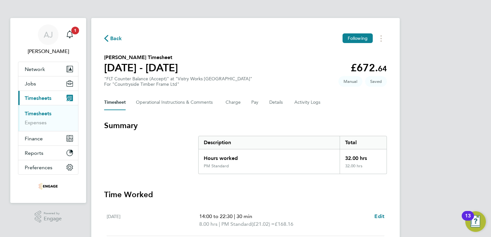
select select "15"
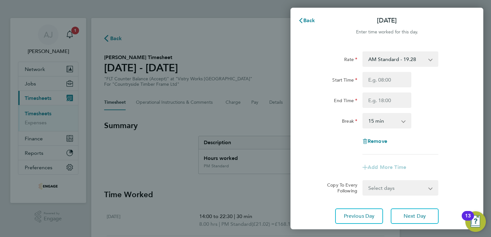
click at [392, 60] on select "AM Standard - 19.28 OT1 AM - 28.92 PM OT 1 - 31.52 PM Standard - 21.02 PM OT 2 …" at bounding box center [396, 59] width 67 height 14
select select "15"
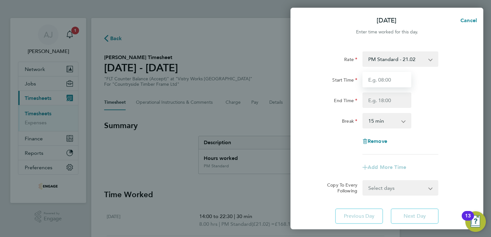
click at [382, 82] on input "Start Time" at bounding box center [386, 79] width 49 height 15
type input "14:00"
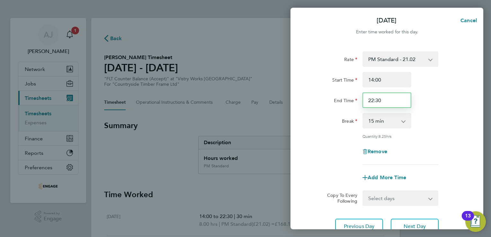
click at [383, 100] on input "22:30" at bounding box center [386, 99] width 49 height 15
type input "20:00"
click at [381, 121] on select "0 min 15 min 30 min 45 min 60 min 75 min 90 min" at bounding box center [383, 121] width 40 height 14
select select "30"
click at [363, 114] on select "0 min 15 min 30 min 45 min 60 min 75 min 90 min" at bounding box center [383, 121] width 40 height 14
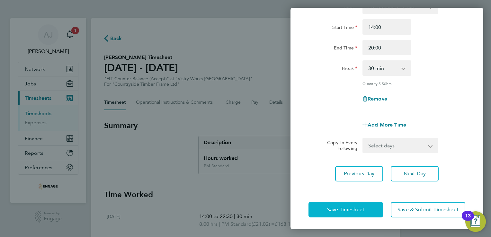
click at [358, 209] on span "Save Timesheet" at bounding box center [345, 209] width 37 height 6
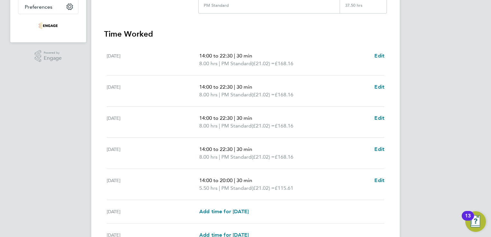
scroll to position [193, 0]
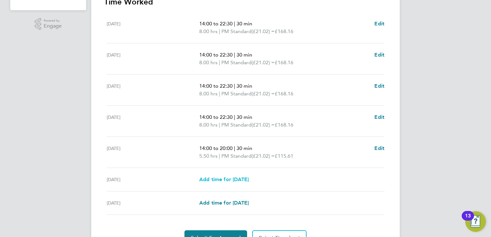
click at [226, 178] on span "Add time for Sat 23 Aug" at bounding box center [223, 179] width 49 height 6
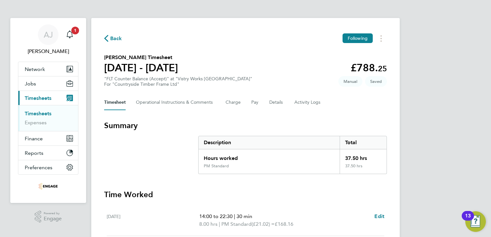
select select "15"
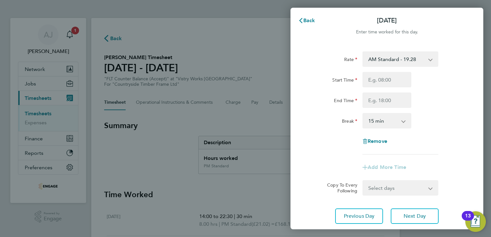
drag, startPoint x: 378, startPoint y: 57, endPoint x: 387, endPoint y: 65, distance: 11.6
click at [379, 57] on select "AM Standard - 19.28 OT1 AM - 28.92 PM OT 1 - 31.52 PM Standard - 21.02 PM OT 2 …" at bounding box center [396, 59] width 67 height 14
select select "15"
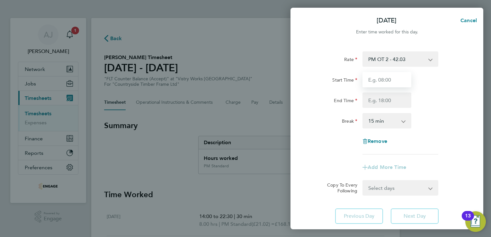
click at [388, 80] on input "Start Time" at bounding box center [386, 79] width 49 height 15
type input "07:00"
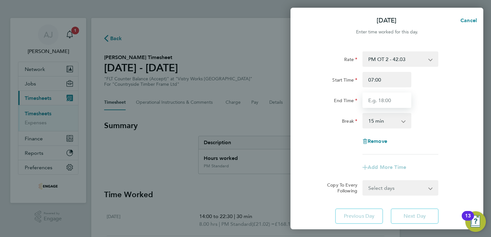
click at [380, 102] on input "End Time" at bounding box center [386, 99] width 49 height 15
type input "15:00"
click at [375, 121] on select "0 min 15 min 30 min 45 min 60 min 75 min 90 min" at bounding box center [383, 121] width 40 height 14
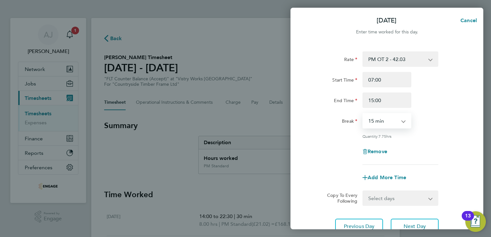
select select "30"
click at [363, 114] on select "0 min 15 min 30 min 45 min 60 min 75 min 90 min" at bounding box center [383, 121] width 40 height 14
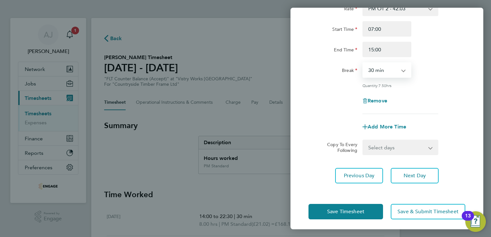
scroll to position [53, 0]
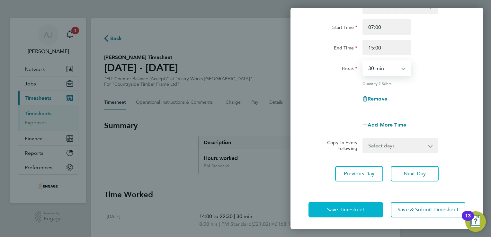
click at [357, 208] on span "Save Timesheet" at bounding box center [345, 209] width 37 height 6
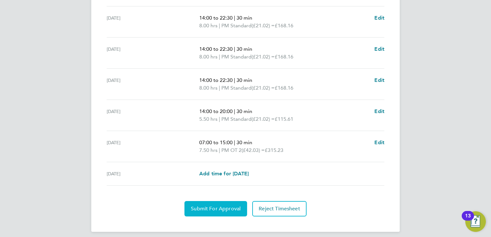
scroll to position [240, 0]
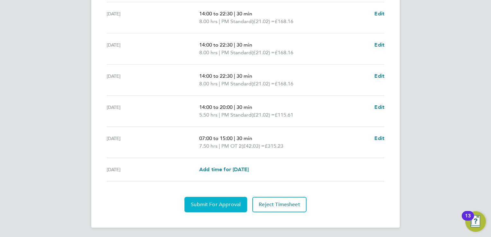
click at [220, 203] on span "Submit For Approval" at bounding box center [216, 204] width 50 height 6
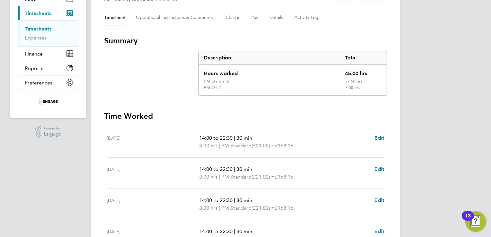
scroll to position [47, 0]
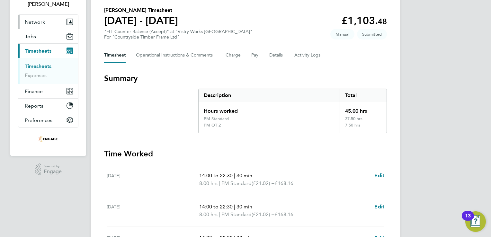
drag, startPoint x: 45, startPoint y: 65, endPoint x: 51, endPoint y: 66, distance: 5.9
click at [45, 65] on link "Timesheets" at bounding box center [38, 66] width 27 height 6
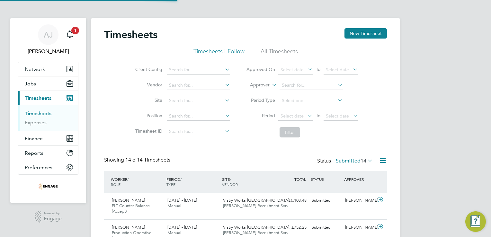
scroll to position [3, 3]
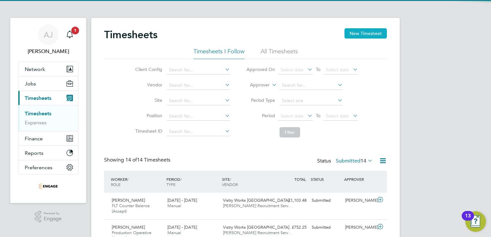
click at [365, 34] on button "New Timesheet" at bounding box center [365, 33] width 42 height 10
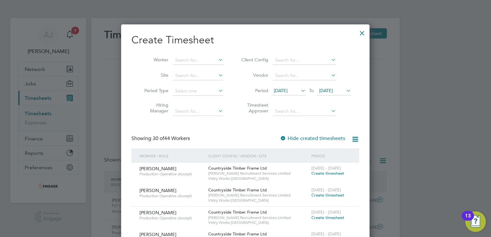
click at [199, 54] on li "Worker" at bounding box center [181, 60] width 100 height 15
click at [189, 57] on input at bounding box center [198, 60] width 50 height 9
paste input "[PERSON_NAME]"
click at [186, 66] on li "Adrian Kaczowka" at bounding box center [212, 69] width 79 height 9
type input "[PERSON_NAME]"
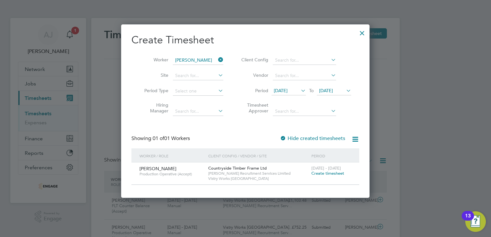
click at [299, 90] on icon at bounding box center [299, 90] width 0 height 9
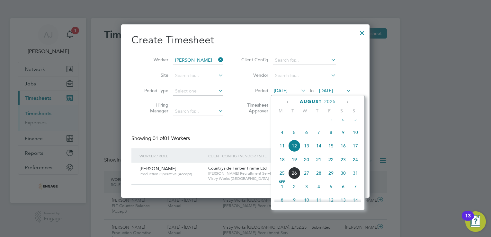
click at [281, 166] on span "18" at bounding box center [282, 159] width 12 height 12
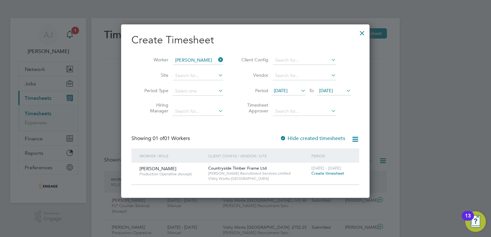
click at [328, 89] on span "19 Aug 2025" at bounding box center [326, 91] width 14 height 6
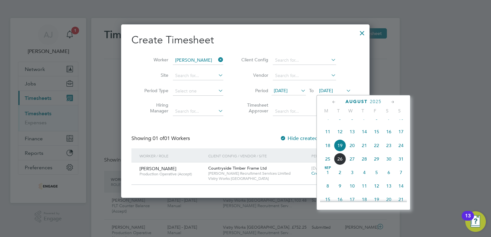
click at [401, 152] on span "24" at bounding box center [401, 145] width 12 height 12
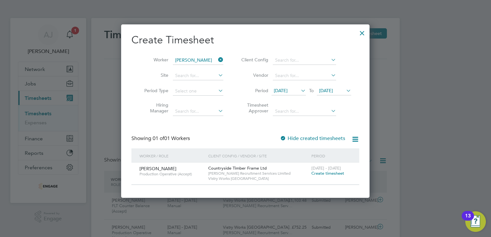
click at [328, 172] on span "Create timesheet" at bounding box center [327, 172] width 33 height 5
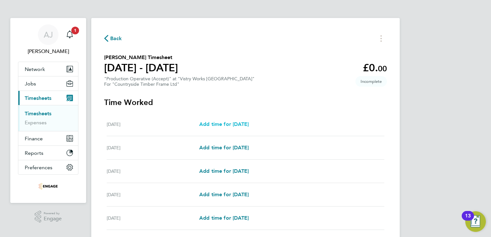
click at [221, 122] on span "Add time for Mon 18 Aug" at bounding box center [223, 124] width 49 height 6
select select "15"
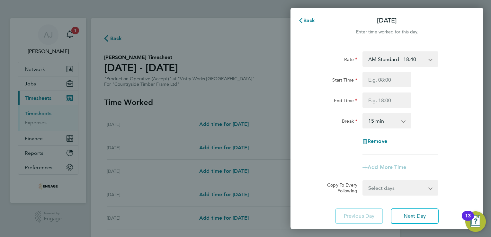
click at [388, 61] on select "AM Standard - 18.40 PM OT2 - 40.11 OT2 - 36.80 OT 1 - 27.60 PM OT 1 - 30.08 PM …" at bounding box center [396, 59] width 67 height 14
select select "15"
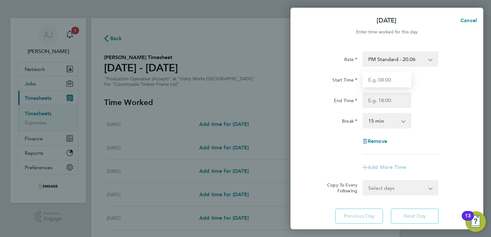
click at [371, 78] on input "Start Time" at bounding box center [386, 79] width 49 height 15
type input "14:00"
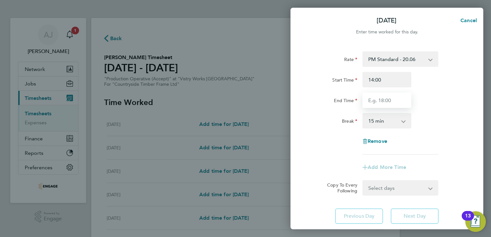
click at [379, 96] on input "End Time" at bounding box center [386, 99] width 49 height 15
type input "22:30"
click at [378, 122] on select "0 min 15 min 30 min 45 min 60 min 75 min 90 min" at bounding box center [383, 121] width 40 height 14
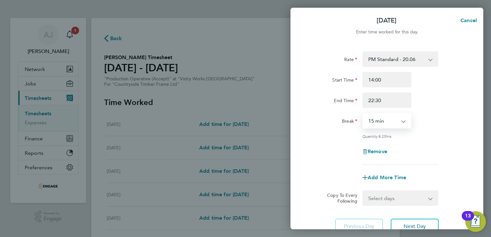
select select "30"
click at [363, 114] on select "0 min 15 min 30 min 45 min 60 min 75 min 90 min" at bounding box center [383, 121] width 40 height 14
click at [463, 92] on div "End Time 22:30" at bounding box center [387, 99] width 162 height 15
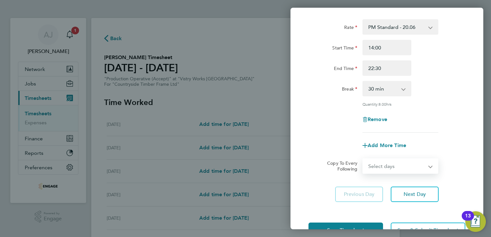
click at [393, 167] on select "Select days Day Weekday (Mon-Fri) Weekend (Sat-Sun) [DATE] [DATE] [DATE] [DATE]…" at bounding box center [396, 166] width 67 height 14
select select "WEEKDAY"
click at [363, 159] on select "Select days Day Weekday (Mon-Fri) Weekend (Sat-Sun) [DATE] [DATE] [DATE] [DATE]…" at bounding box center [396, 166] width 67 height 14
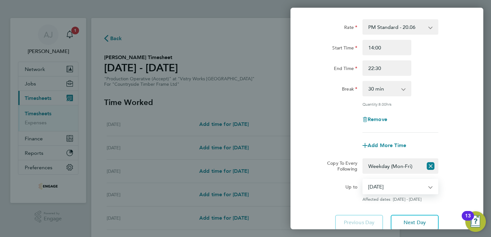
click at [390, 186] on select "19 Aug 2025 20 Aug 2025 21 Aug 2025 22 Aug 2025 23 Aug 2025 24 Aug 2025" at bounding box center [396, 186] width 67 height 14
select select "2025-08-21"
click at [363, 179] on select "19 Aug 2025 20 Aug 2025 21 Aug 2025 22 Aug 2025 23 Aug 2025 24 Aug 2025" at bounding box center [396, 186] width 67 height 14
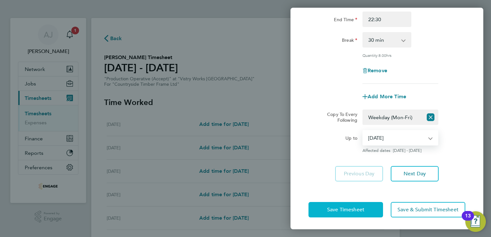
click at [337, 210] on span "Save Timesheet" at bounding box center [345, 209] width 37 height 6
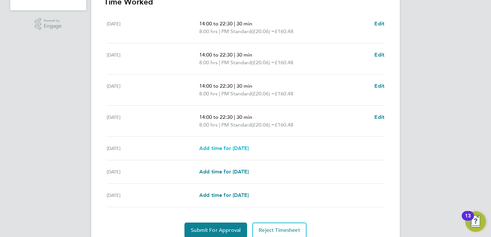
click at [234, 148] on span "Add time for Fri 22 Aug" at bounding box center [223, 148] width 49 height 6
select select "15"
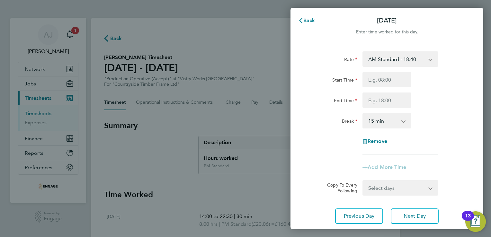
click at [390, 61] on select "AM Standard - 18.40 PM OT2 - 40.11 OT2 - 36.80 OT 1 - 27.60 PM OT 1 - 30.08 PM …" at bounding box center [396, 59] width 67 height 14
select select "15"
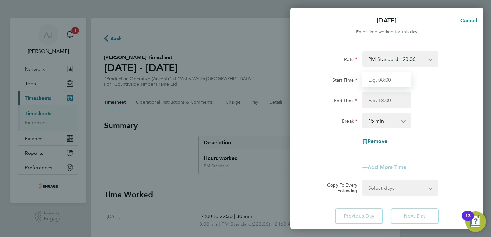
click at [376, 83] on input "Start Time" at bounding box center [386, 79] width 49 height 15
type input "14:00"
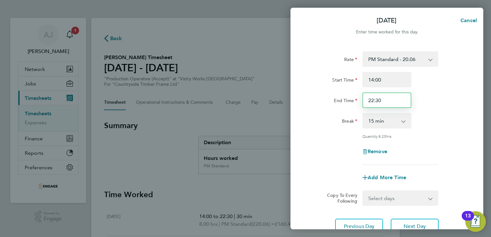
click at [383, 100] on input "22:30" at bounding box center [386, 99] width 49 height 15
type input "20:00"
drag, startPoint x: 382, startPoint y: 122, endPoint x: 386, endPoint y: 129, distance: 7.8
click at [382, 122] on select "0 min 15 min 30 min 45 min 60 min 75 min 90 min" at bounding box center [383, 121] width 40 height 14
select select "30"
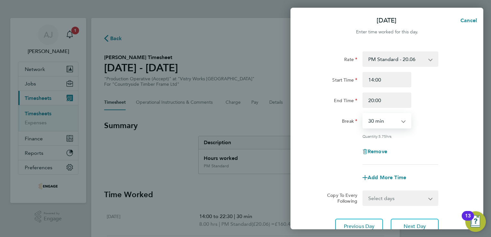
click at [363, 114] on select "0 min 15 min 30 min 45 min 60 min 75 min 90 min" at bounding box center [383, 121] width 40 height 14
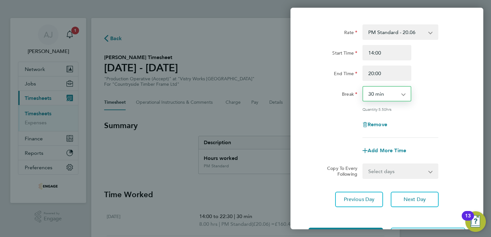
scroll to position [53, 0]
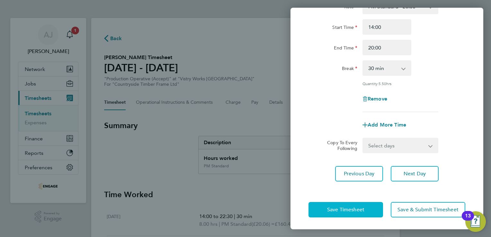
click at [341, 210] on span "Save Timesheet" at bounding box center [345, 209] width 37 height 6
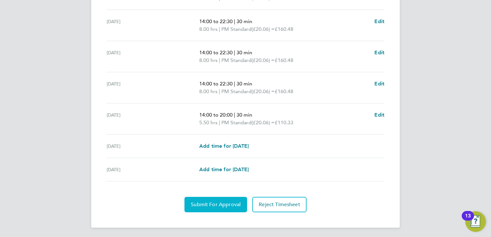
click at [220, 208] on button "Submit For Approval" at bounding box center [215, 204] width 63 height 15
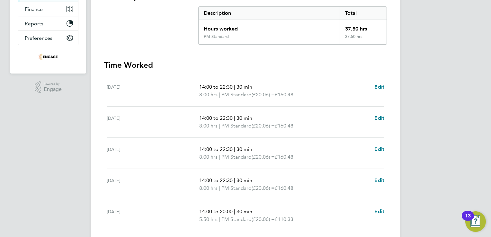
scroll to position [1, 0]
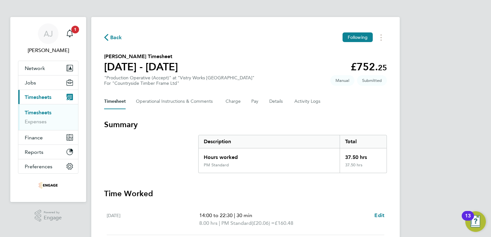
click at [31, 112] on link "Timesheets" at bounding box center [38, 112] width 27 height 6
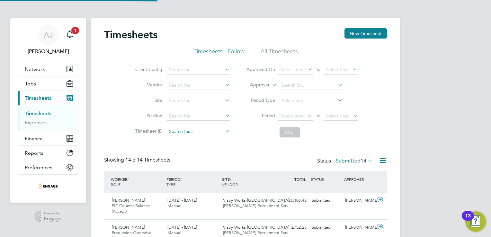
scroll to position [3, 3]
click at [377, 32] on button "New Timesheet" at bounding box center [365, 33] width 42 height 10
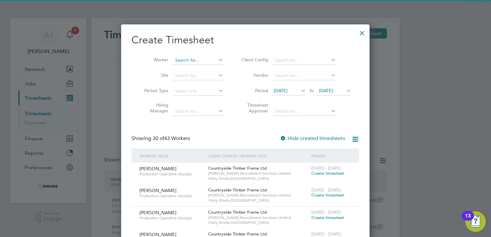
click at [188, 59] on input at bounding box center [198, 60] width 50 height 9
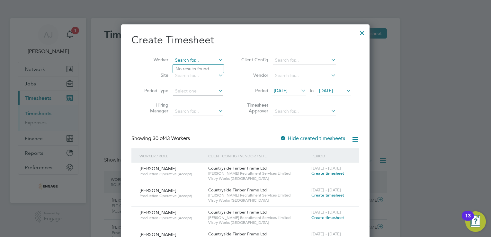
paste input "[PERSON_NAME]"
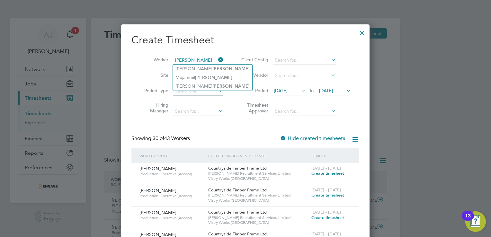
type input "[PERSON_NAME]"
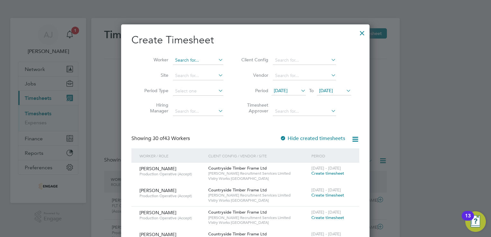
click at [181, 59] on input at bounding box center [198, 60] width 50 height 9
paste input "[PERSON_NAME]"
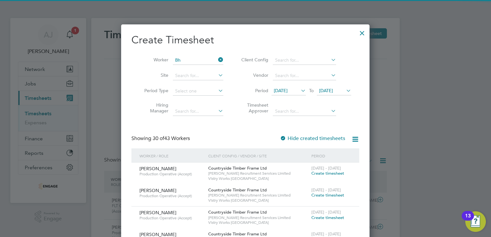
type input "B"
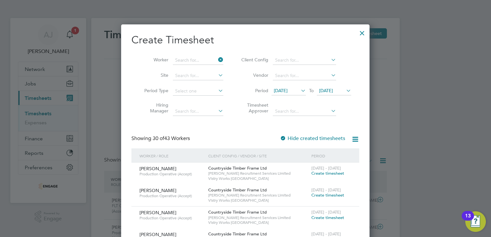
click at [361, 31] on div at bounding box center [362, 32] width 12 height 12
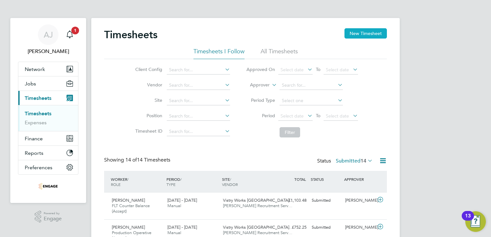
click at [366, 34] on button "New Timesheet" at bounding box center [365, 33] width 42 height 10
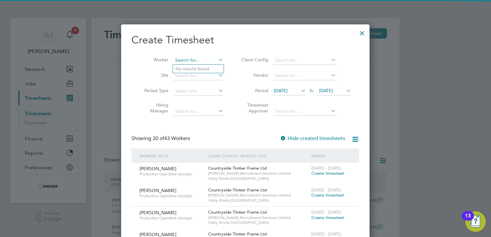
click at [196, 58] on input at bounding box center [198, 60] width 50 height 9
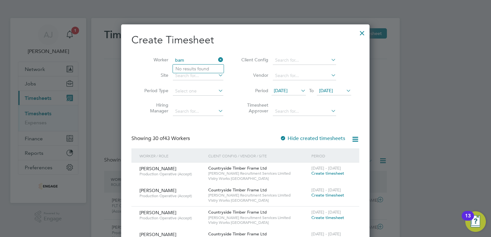
click at [194, 59] on input "bam" at bounding box center [198, 60] width 50 height 9
type input "bam"
click at [217, 59] on icon at bounding box center [217, 59] width 0 height 9
click at [192, 58] on input at bounding box center [198, 60] width 50 height 9
paste input "[PERSON_NAME]"
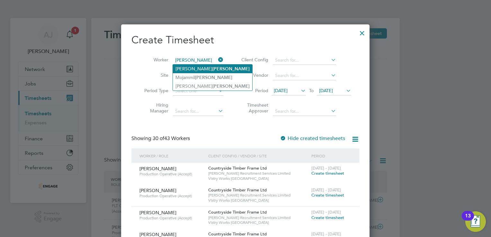
click at [212, 69] on b "[PERSON_NAME]" at bounding box center [230, 68] width 37 height 5
type input "[PERSON_NAME]"
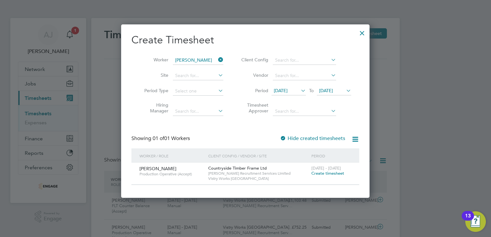
click at [299, 88] on icon at bounding box center [299, 90] width 0 height 9
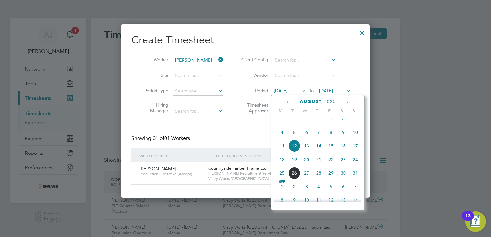
click at [281, 165] on span "18" at bounding box center [282, 159] width 12 height 12
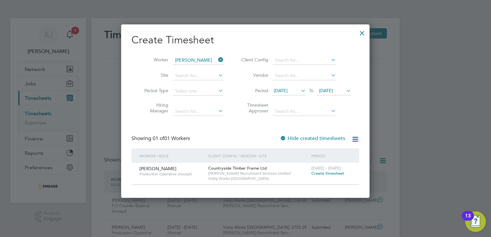
click at [331, 91] on span "19 Aug 2025" at bounding box center [326, 91] width 14 height 6
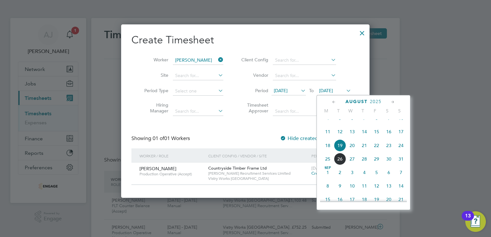
click at [400, 152] on span "24" at bounding box center [401, 145] width 12 height 12
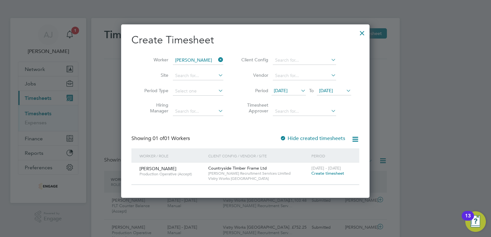
click at [324, 173] on span "Create timesheet" at bounding box center [327, 172] width 33 height 5
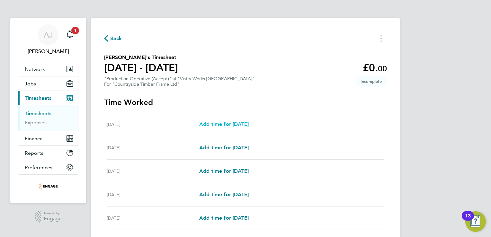
click at [211, 124] on span "Add time for Mon 18 Aug" at bounding box center [223, 124] width 49 height 6
select select "15"
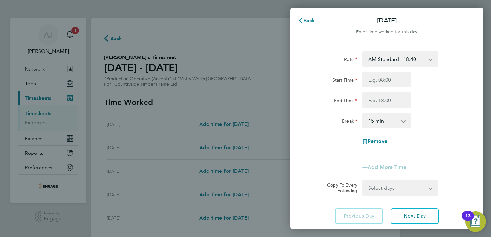
click at [387, 59] on select "AM Standard - 18.40 PM Standard - 20.06 PM OT2 - 40.11 OT2 - 36.80 OT 1 - 27.60…" at bounding box center [396, 59] width 67 height 14
select select "15"
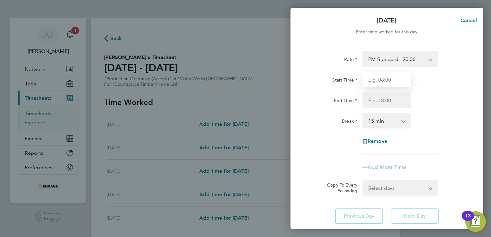
click at [374, 77] on input "Start Time" at bounding box center [386, 79] width 49 height 15
type input "14:00"
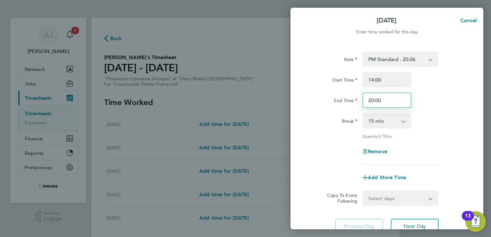
click at [382, 100] on input "20:00" at bounding box center [386, 99] width 49 height 15
type input "22:30"
drag, startPoint x: 381, startPoint y: 122, endPoint x: 382, endPoint y: 125, distance: 3.7
click at [381, 122] on select "0 min 15 min 30 min 45 min 60 min 75 min 90 min" at bounding box center [383, 121] width 40 height 14
select select "30"
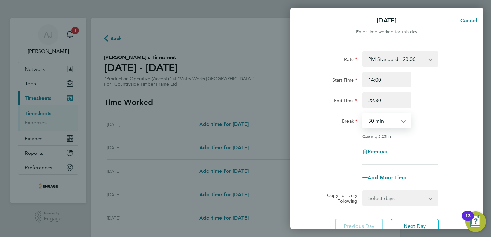
click at [363, 114] on select "0 min 15 min 30 min 45 min 60 min 75 min 90 min" at bounding box center [383, 121] width 40 height 14
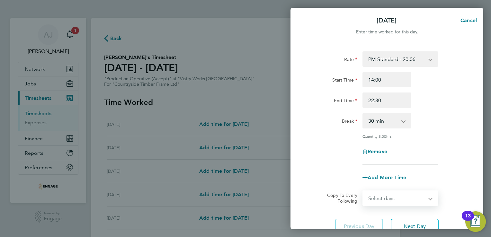
drag, startPoint x: 408, startPoint y: 199, endPoint x: 388, endPoint y: 190, distance: 22.4
click at [408, 199] on select "Select days Day Weekday (Mon-Fri) Weekend (Sat-Sun) [DATE] [DATE] [DATE] [DATE]…" at bounding box center [396, 198] width 67 height 14
select select "WEEKDAY"
click at [363, 191] on select "Select days Day Weekday (Mon-Fri) Weekend (Sat-Sun) [DATE] [DATE] [DATE] [DATE]…" at bounding box center [396, 198] width 67 height 14
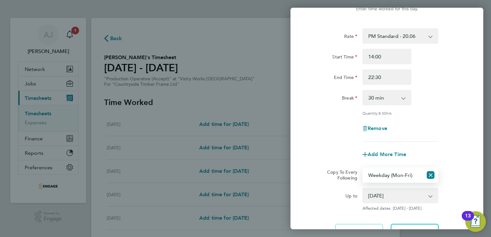
scroll to position [64, 0]
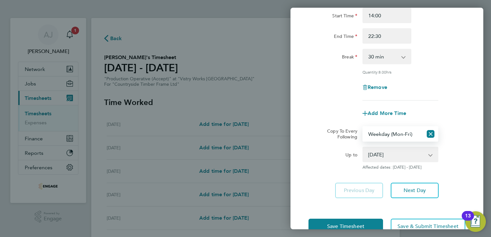
drag, startPoint x: 382, startPoint y: 154, endPoint x: 384, endPoint y: 157, distance: 3.5
click at [382, 154] on select "19 Aug 2025 20 Aug 2025 21 Aug 2025 22 Aug 2025 23 Aug 2025 24 Aug 2025" at bounding box center [396, 154] width 67 height 14
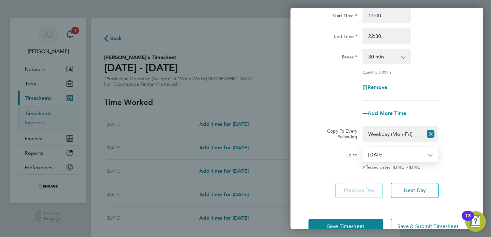
select select "2025-08-21"
click at [363, 147] on select "19 Aug 2025 20 Aug 2025 21 Aug 2025 22 Aug 2025 23 Aug 2025 24 Aug 2025" at bounding box center [396, 154] width 67 height 14
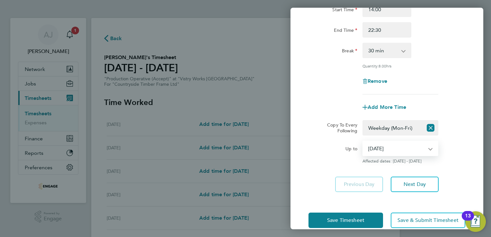
scroll to position [81, 0]
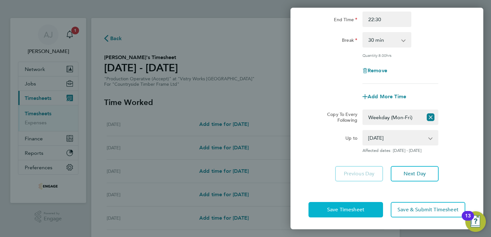
click at [345, 206] on span "Save Timesheet" at bounding box center [345, 209] width 37 height 6
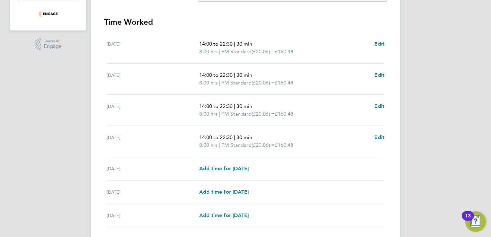
scroll to position [193, 0]
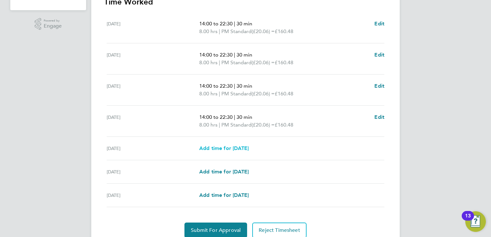
click at [213, 149] on span "Add time for Fri 22 Aug" at bounding box center [223, 148] width 49 height 6
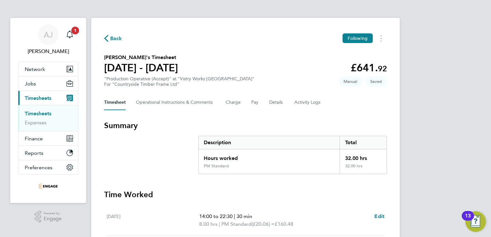
select select "15"
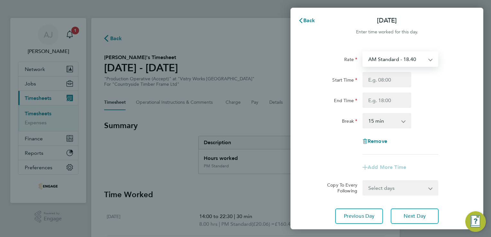
click at [390, 55] on select "AM Standard - 18.40 PM Standard - 20.06 PM OT2 - 40.11 OT2 - 36.80 OT 1 - 27.60…" at bounding box center [396, 59] width 67 height 14
select select "15"
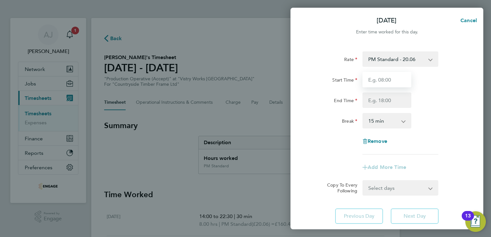
click at [375, 80] on input "Start Time" at bounding box center [386, 79] width 49 height 15
type input "14:00"
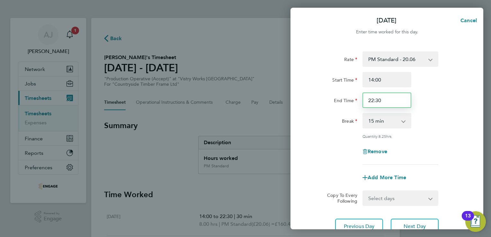
click at [381, 101] on input "22:30" at bounding box center [386, 99] width 49 height 15
type input "20:00"
click at [374, 119] on select "0 min 15 min 30 min 45 min 60 min 75 min 90 min" at bounding box center [383, 121] width 40 height 14
select select "30"
click at [363, 114] on select "0 min 15 min 30 min 45 min 60 min 75 min 90 min" at bounding box center [383, 121] width 40 height 14
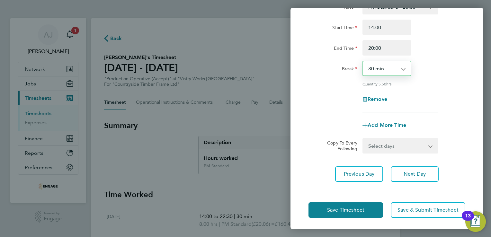
scroll to position [53, 0]
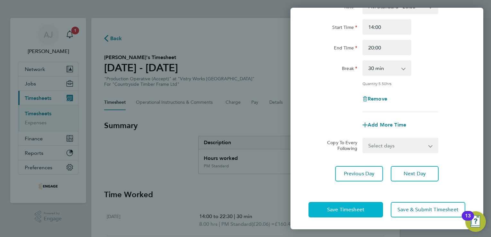
click at [343, 212] on button "Save Timesheet" at bounding box center [345, 209] width 74 height 15
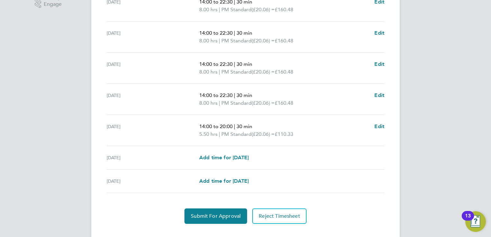
scroll to position [226, 0]
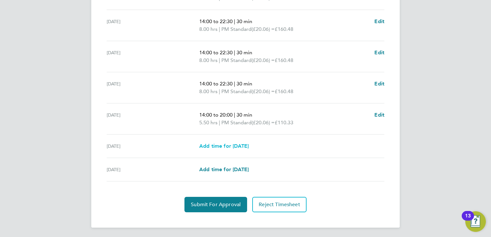
click at [216, 147] on span "Add time for Sat 23 Aug" at bounding box center [223, 146] width 49 height 6
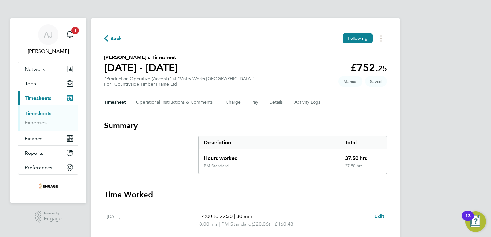
select select "15"
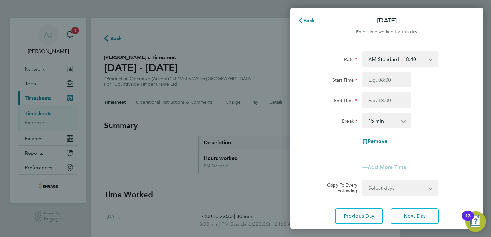
click at [399, 61] on select "AM Standard - 18.40 PM Standard - 20.06 PM OT2 - 40.11 OT2 - 36.80 OT 1 - 27.60…" at bounding box center [396, 59] width 67 height 14
select select "15"
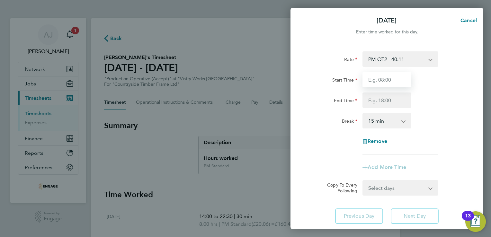
click at [371, 83] on input "Start Time" at bounding box center [386, 79] width 49 height 15
type input "07:00"
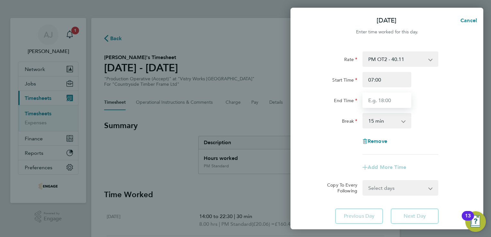
click at [387, 102] on input "End Time" at bounding box center [386, 99] width 49 height 15
type input "15:00"
click at [386, 121] on select "0 min 15 min 30 min 45 min 60 min 75 min 90 min" at bounding box center [383, 121] width 40 height 14
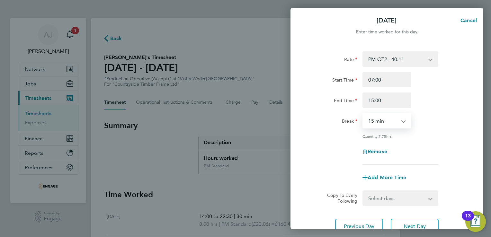
select select "30"
click at [363, 114] on select "0 min 15 min 30 min 45 min 60 min 75 min 90 min" at bounding box center [383, 121] width 40 height 14
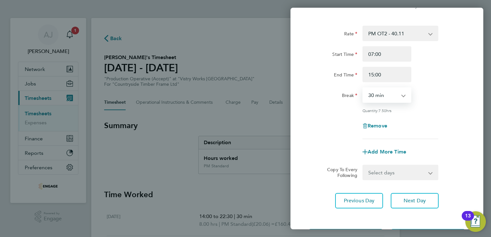
scroll to position [53, 0]
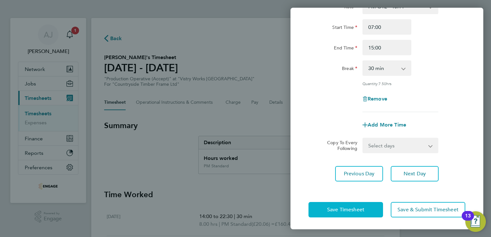
click at [348, 211] on span "Save Timesheet" at bounding box center [345, 209] width 37 height 6
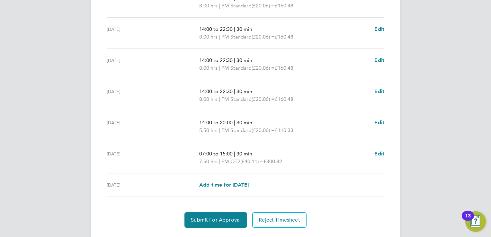
scroll to position [240, 0]
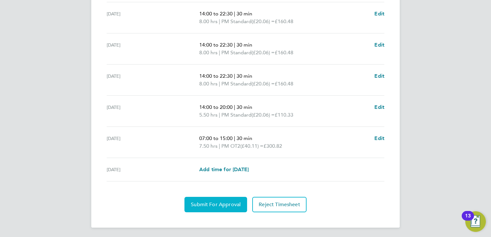
click at [222, 206] on span "Submit For Approval" at bounding box center [216, 204] width 50 height 6
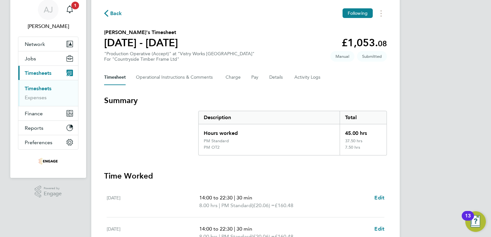
scroll to position [24, 0]
click at [32, 86] on link "Timesheets" at bounding box center [38, 89] width 27 height 6
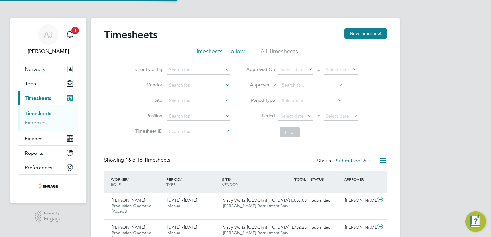
scroll to position [3, 3]
click at [289, 54] on li "All Timesheets" at bounding box center [278, 54] width 37 height 12
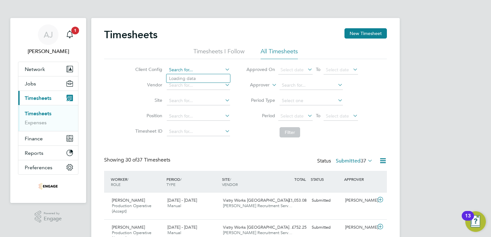
click at [188, 67] on input at bounding box center [198, 69] width 63 height 9
type input "u"
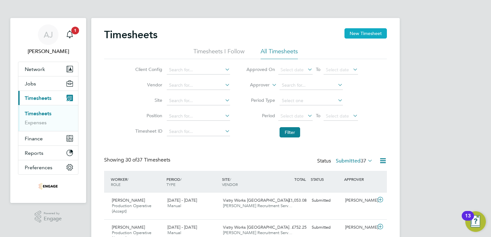
click at [362, 32] on button "New Timesheet" at bounding box center [365, 33] width 42 height 10
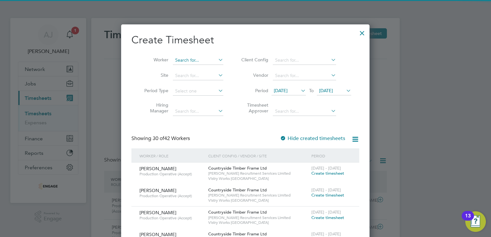
click at [187, 59] on input at bounding box center [198, 60] width 50 height 9
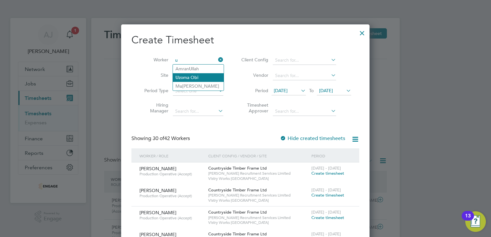
click at [197, 77] on li "U zoma Obi" at bounding box center [198, 77] width 51 height 9
type input "[PERSON_NAME]"
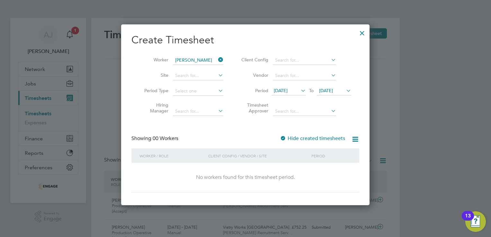
click at [284, 137] on div at bounding box center [283, 138] width 6 height 6
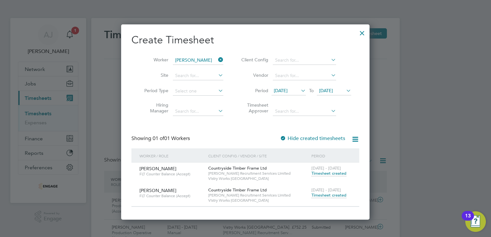
click at [320, 195] on span "Timesheet created" at bounding box center [328, 195] width 35 height 6
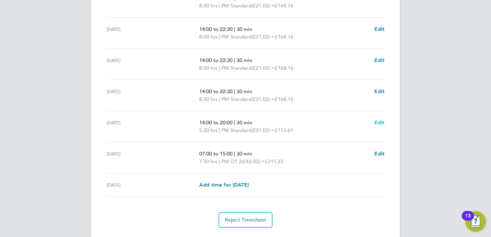
click at [376, 121] on span "Edit" at bounding box center [379, 122] width 10 height 6
select select "30"
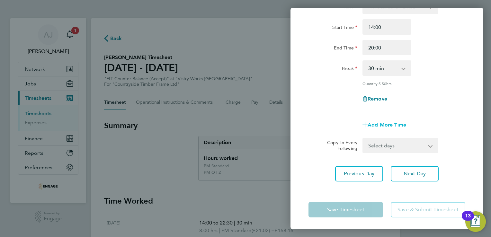
click at [382, 124] on span "Add More Time" at bounding box center [386, 125] width 39 height 6
select select "null"
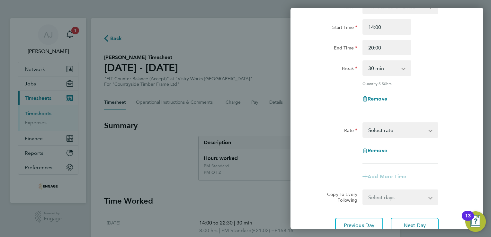
click at [389, 129] on select "AM Standard - 19.28 OT1 AM - 28.92 PM OT 1 - 31.52 PM Standard - 21.02 PM OT 2 …" at bounding box center [396, 130] width 67 height 14
select select "15"
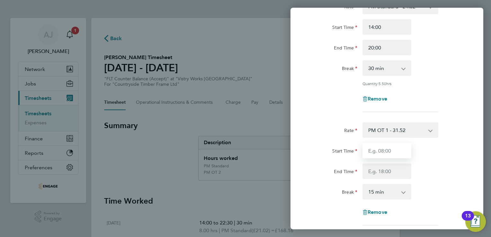
click at [371, 150] on input "Start Time" at bounding box center [386, 150] width 49 height 15
type input "12:00"
click at [375, 173] on input "End Time" at bounding box center [386, 170] width 49 height 15
type input "14:00"
click at [403, 192] on app-icon-cross-button at bounding box center [407, 192] width 8 height 14
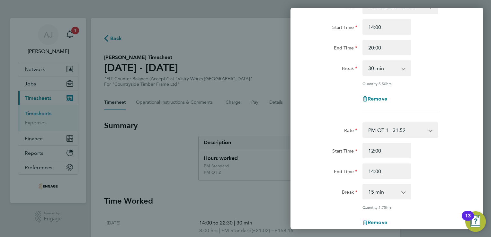
click at [380, 194] on select "0 min 15 min 30 min 45 min 60 min 75 min 90 min" at bounding box center [383, 192] width 40 height 14
select select "0"
click at [363, 185] on select "0 min 15 min 30 min 45 min 60 min 75 min 90 min" at bounding box center [383, 192] width 40 height 14
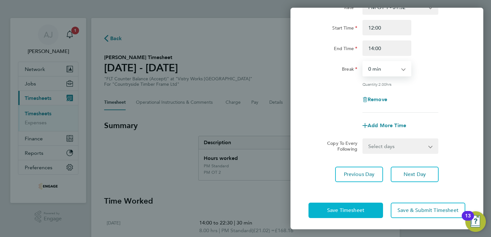
click at [338, 207] on span "Save Timesheet" at bounding box center [345, 210] width 37 height 6
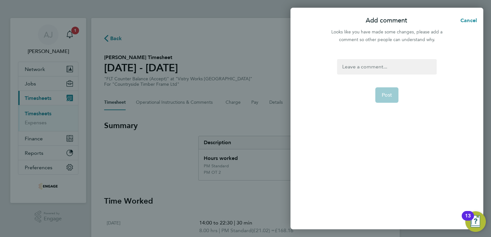
click at [374, 65] on div at bounding box center [386, 66] width 99 height 15
click at [373, 65] on div at bounding box center [386, 66] width 99 height 15
click at [380, 95] on button "Post" at bounding box center [386, 94] width 23 height 15
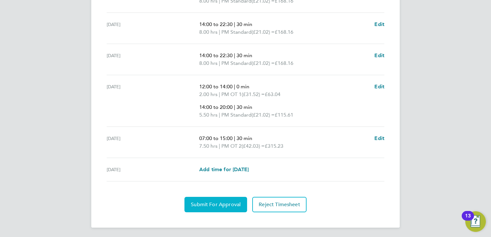
click at [220, 203] on span "Submit For Approval" at bounding box center [216, 204] width 50 height 6
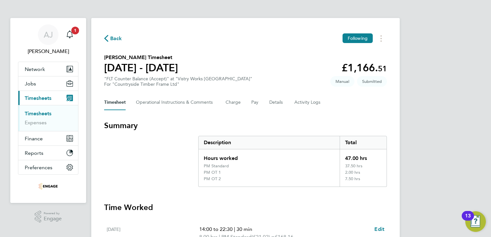
click at [49, 111] on link "Timesheets" at bounding box center [38, 113] width 27 height 6
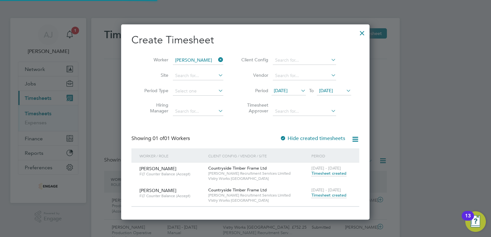
scroll to position [16, 56]
click at [363, 32] on div at bounding box center [362, 32] width 12 height 12
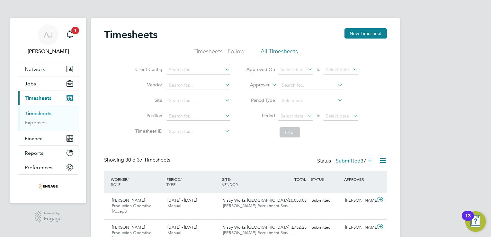
click at [46, 112] on link "Timesheets" at bounding box center [38, 113] width 27 height 6
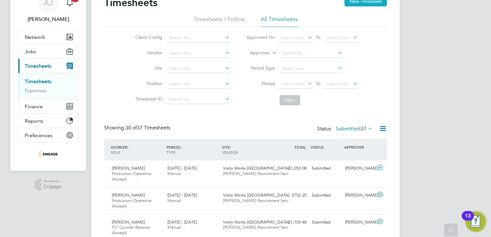
click at [351, 2] on button "New Timesheet" at bounding box center [365, 1] width 42 height 10
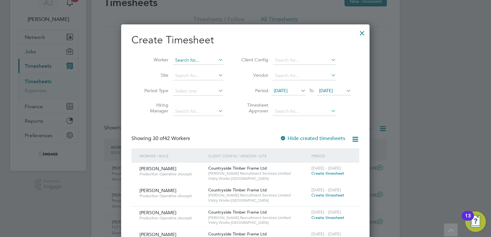
click at [182, 61] on input at bounding box center [198, 60] width 50 height 9
paste input "[PERSON_NAME]"
click at [178, 66] on li "Jakub Cyboron" at bounding box center [212, 69] width 79 height 9
type input "[PERSON_NAME]"
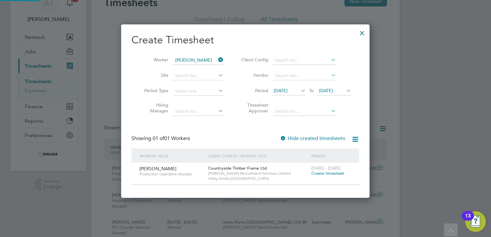
scroll to position [173, 249]
click at [321, 173] on span "Create timesheet" at bounding box center [327, 172] width 33 height 5
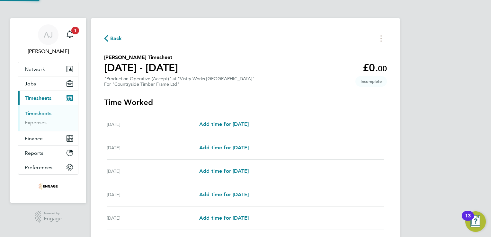
scroll to position [32, 0]
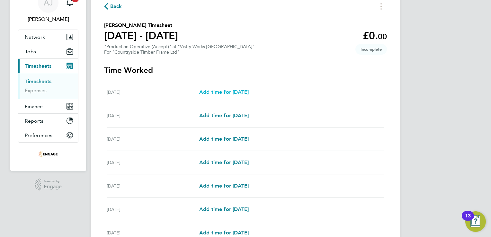
click at [224, 92] on span "Add time for Mon 18 Aug" at bounding box center [223, 92] width 49 height 6
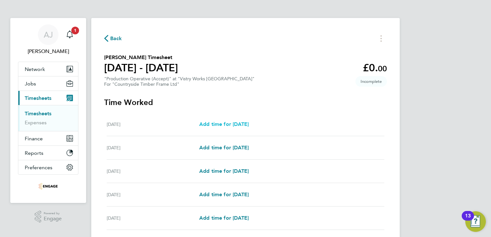
select select "15"
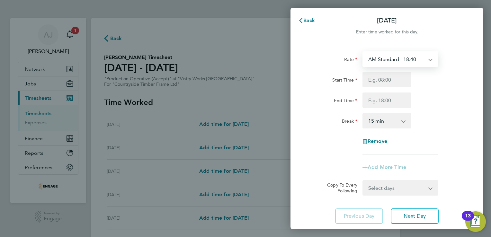
click at [379, 59] on select "AM Standard - 18.40 OT 1 - 27.60 PM OT2 - 40.11 OT2 - 36.80 PM Standard - 20.06…" at bounding box center [396, 59] width 67 height 14
select select "15"
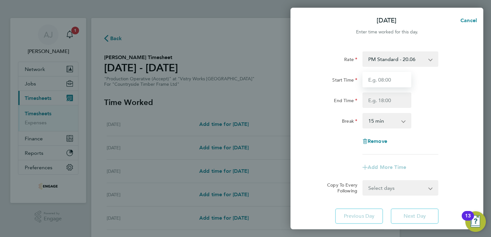
click at [374, 80] on input "Start Time" at bounding box center [386, 79] width 49 height 15
type input "14:00"
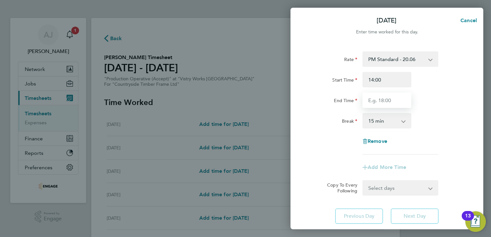
click at [379, 103] on input "End Time" at bounding box center [386, 99] width 49 height 15
type input "22:30"
click at [404, 124] on app-icon-cross-button at bounding box center [407, 121] width 8 height 14
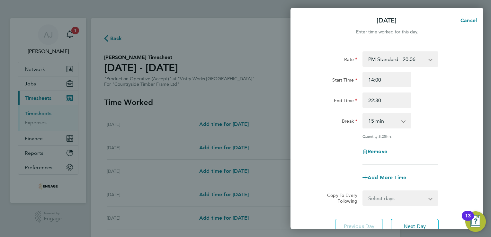
click at [375, 121] on select "0 min 15 min 30 min 45 min 60 min 75 min 90 min" at bounding box center [383, 121] width 40 height 14
select select "30"
click at [363, 114] on select "0 min 15 min 30 min 45 min 60 min 75 min 90 min" at bounding box center [383, 121] width 40 height 14
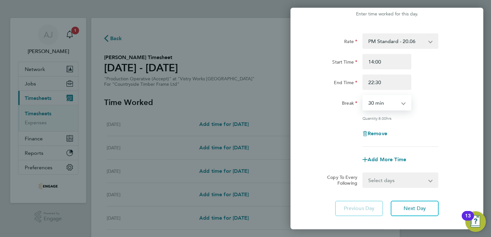
scroll to position [53, 0]
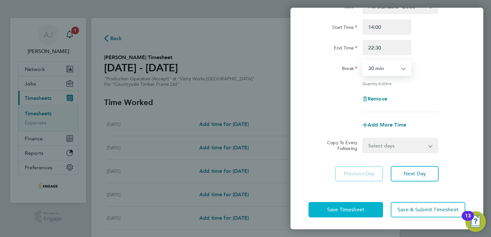
click at [349, 210] on span "Save Timesheet" at bounding box center [345, 209] width 37 height 6
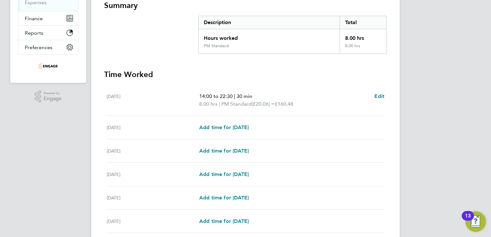
scroll to position [161, 0]
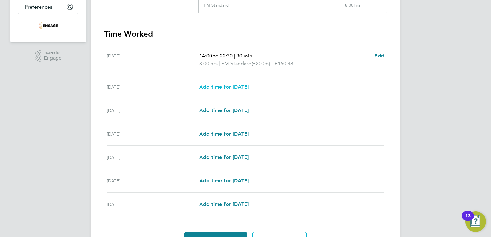
click at [223, 86] on span "Add time for Tue 19 Aug" at bounding box center [223, 87] width 49 height 6
select select "15"
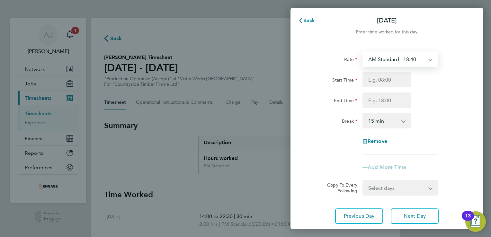
drag, startPoint x: 372, startPoint y: 59, endPoint x: 383, endPoint y: 66, distance: 13.2
click at [372, 59] on select "AM Standard - 18.40 OT 1 - 27.60 PM OT2 - 40.11 OT2 - 36.80 PM Standard - 20.06…" at bounding box center [396, 59] width 67 height 14
select select "15"
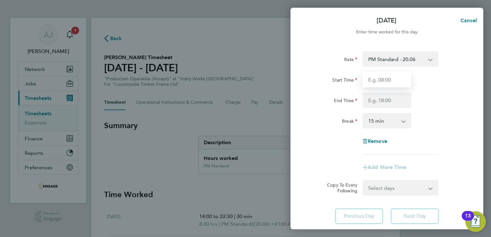
click at [380, 83] on input "Start Time" at bounding box center [386, 79] width 49 height 15
type input "14:00"
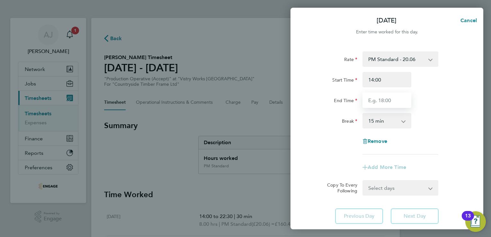
type input "22:30"
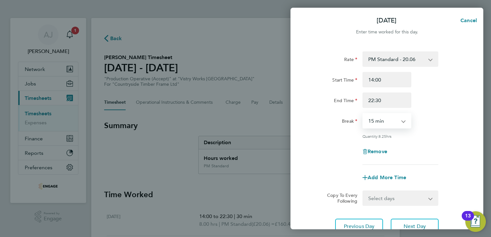
drag, startPoint x: 385, startPoint y: 121, endPoint x: 385, endPoint y: 125, distance: 4.2
click at [385, 121] on select "0 min 15 min 30 min 45 min 60 min 75 min 90 min" at bounding box center [383, 121] width 40 height 14
select select "30"
click at [363, 114] on select "0 min 15 min 30 min 45 min 60 min 75 min 90 min" at bounding box center [383, 121] width 40 height 14
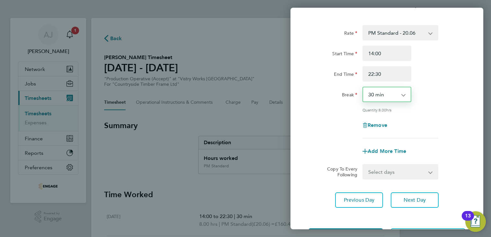
scroll to position [53, 0]
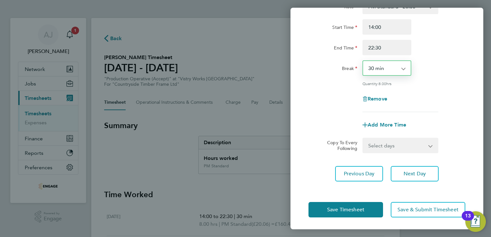
click at [407, 145] on select "Select days Day Weekday (Mon-Fri) Weekend (Sat-Sun) Wednesday Thursday Friday S…" at bounding box center [396, 145] width 67 height 14
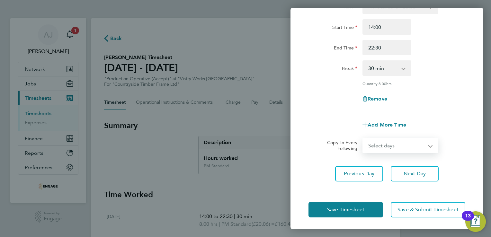
select select "WED"
click at [363, 138] on select "Select days Day Weekday (Mon-Fri) Weekend (Sat-Sun) Wednesday Thursday Friday S…" at bounding box center [396, 145] width 67 height 14
select select "2025-08-24"
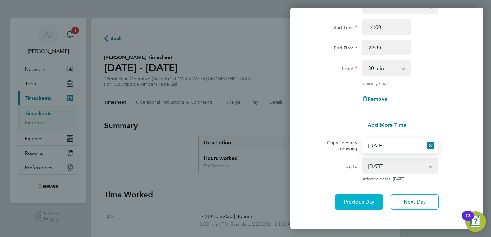
click at [357, 203] on span "Previous Day" at bounding box center [359, 202] width 31 height 6
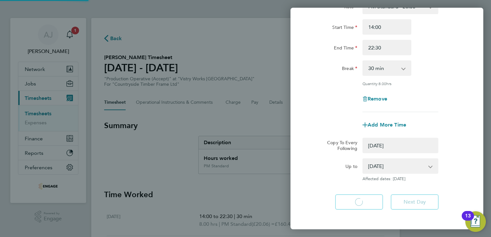
select select "0: null"
select select "30"
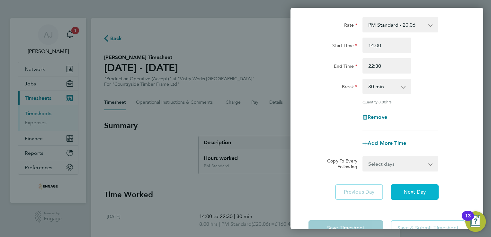
scroll to position [53, 0]
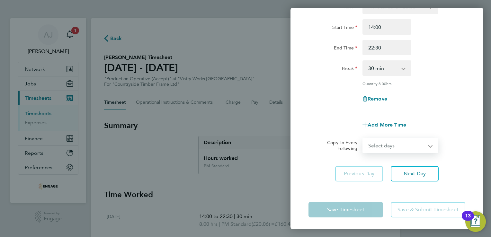
click at [427, 144] on select "Select days Day Weekday (Mon-Fri) Weekend (Sat-Sun) [DATE] [DATE] [DATE] [DATE]…" at bounding box center [396, 145] width 67 height 14
select select "THU"
click at [363, 138] on select "Select days Day Weekday (Mon-Fri) Weekend (Sat-Sun) [DATE] [DATE] [DATE] [DATE]…" at bounding box center [396, 145] width 67 height 14
select select "2025-08-24"
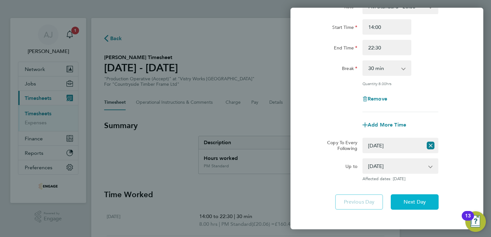
click at [414, 200] on span "Next Day" at bounding box center [414, 202] width 22 height 6
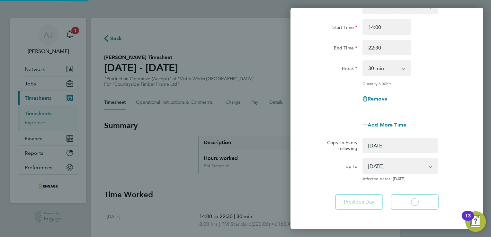
select select "0: null"
select select "30"
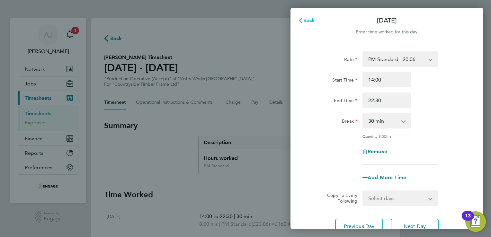
click at [310, 24] on button "Back" at bounding box center [307, 20] width 30 height 13
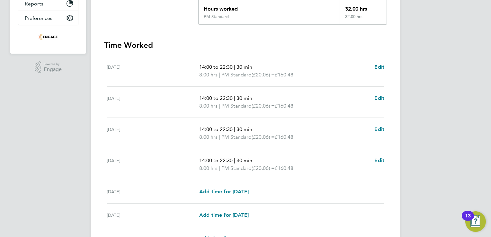
scroll to position [161, 0]
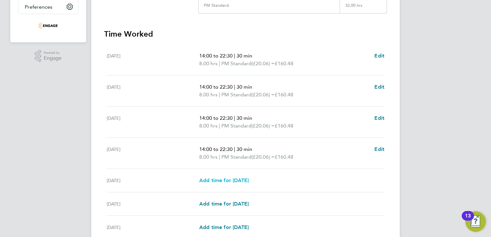
click at [210, 180] on span "Add time for Fri 22 Aug" at bounding box center [223, 180] width 49 height 6
select select "15"
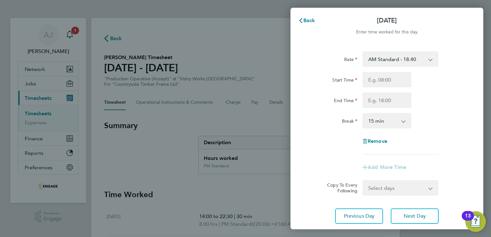
drag, startPoint x: 392, startPoint y: 58, endPoint x: 393, endPoint y: 64, distance: 6.2
click at [392, 58] on select "AM Standard - 18.40 OT 1 - 27.60 PM OT2 - 40.11 OT2 - 36.80 PM Standard - 20.06…" at bounding box center [396, 59] width 67 height 14
select select "15"
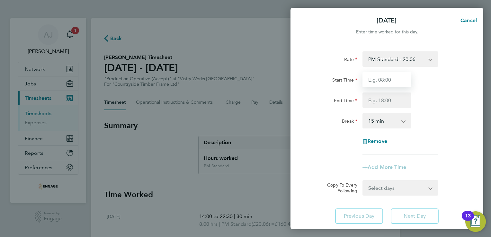
click at [373, 80] on input "Start Time" at bounding box center [386, 79] width 49 height 15
type input "14:00"
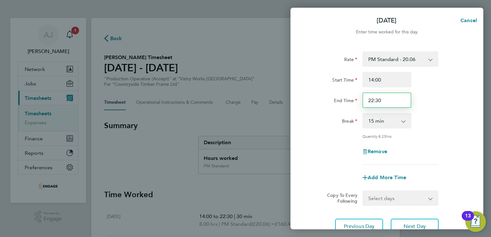
click at [380, 98] on input "22:30" at bounding box center [386, 99] width 49 height 15
type input "20:00"
click at [381, 123] on select "0 min 15 min 30 min 45 min 60 min 75 min 90 min" at bounding box center [383, 121] width 40 height 14
select select "30"
click at [363, 114] on select "0 min 15 min 30 min 45 min 60 min 75 min 90 min" at bounding box center [383, 121] width 40 height 14
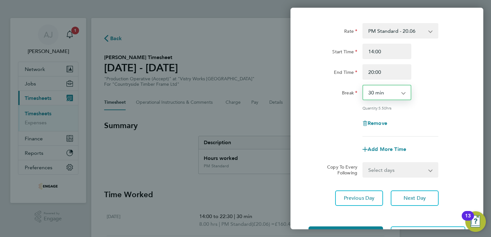
scroll to position [53, 0]
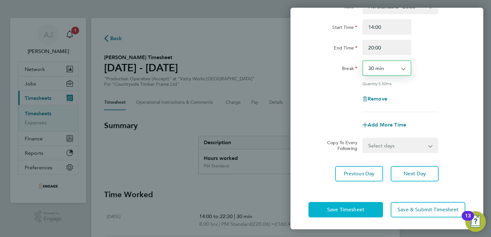
click at [351, 206] on span "Save Timesheet" at bounding box center [345, 209] width 37 height 6
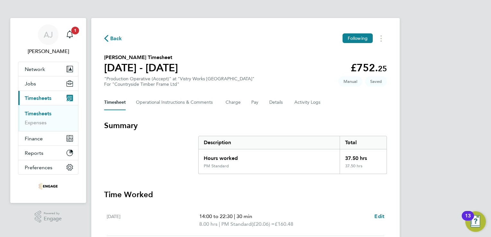
click at [48, 112] on link "Timesheets" at bounding box center [38, 113] width 27 height 6
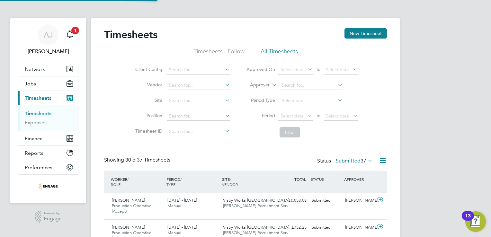
scroll to position [22, 56]
click at [360, 32] on button "New Timesheet" at bounding box center [365, 33] width 42 height 10
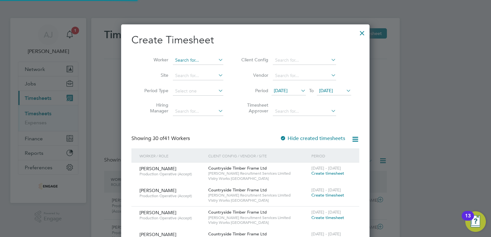
click at [181, 56] on input at bounding box center [198, 60] width 50 height 9
paste input "[PERSON_NAME]"
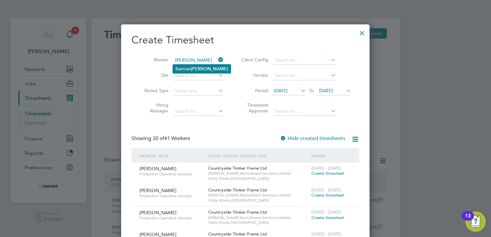
click at [179, 68] on li "Kamran Sarfraz" at bounding box center [202, 69] width 58 height 9
type input "[PERSON_NAME]"
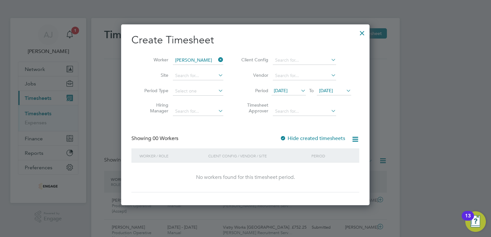
click at [287, 92] on span "12 Aug 2025" at bounding box center [281, 91] width 14 height 6
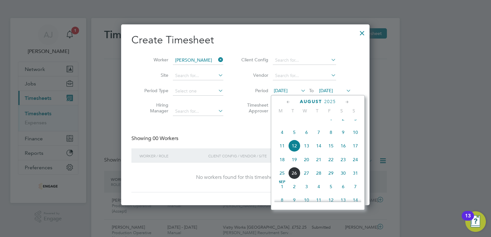
click at [283, 165] on span "18" at bounding box center [282, 159] width 12 height 12
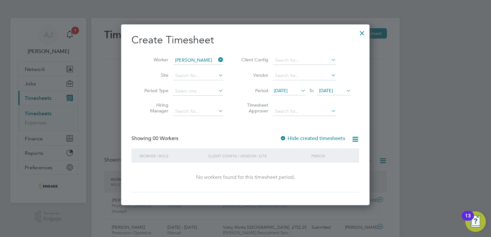
click at [345, 92] on icon at bounding box center [345, 90] width 0 height 9
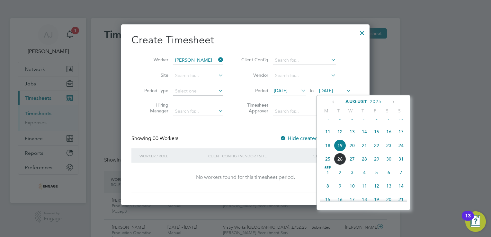
click at [401, 152] on span "24" at bounding box center [401, 145] width 12 height 12
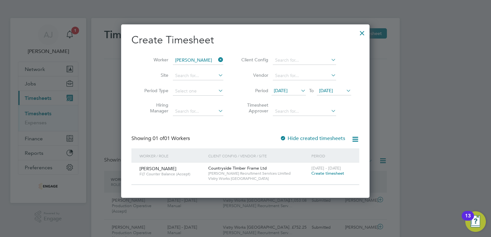
click at [324, 173] on span "Create timesheet" at bounding box center [327, 172] width 33 height 5
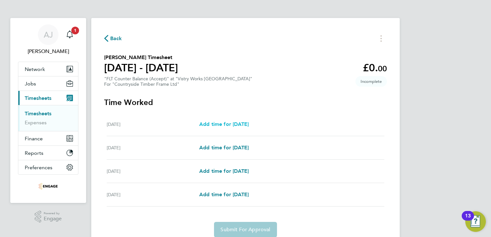
click at [225, 125] on span "Add time for Thu 21 Aug" at bounding box center [223, 124] width 49 height 6
select select "15"
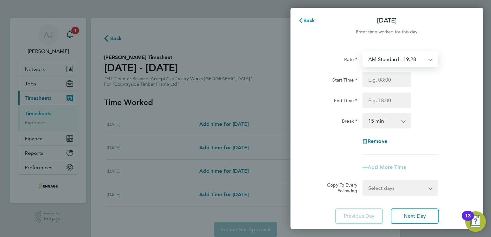
click at [375, 56] on select "AM Standard - 19.28 OT1 AM - 28.92 PM OT 1 - 31.52 OT2 AM - 38.56 PM Standard -…" at bounding box center [396, 59] width 67 height 14
select select "15"
click at [405, 60] on select "PM Standard - 21.02 OT1 AM - 28.92 PM OT 1 - 31.52 OT2 AM - 38.56 AM Standard -…" at bounding box center [396, 59] width 67 height 14
select select "15"
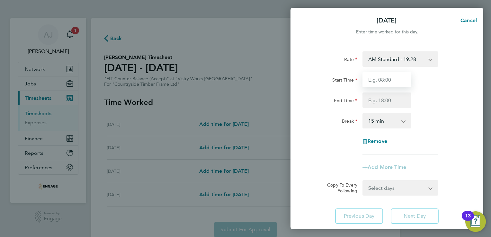
click at [392, 78] on input "Start Time" at bounding box center [386, 79] width 49 height 15
type input "06:00"
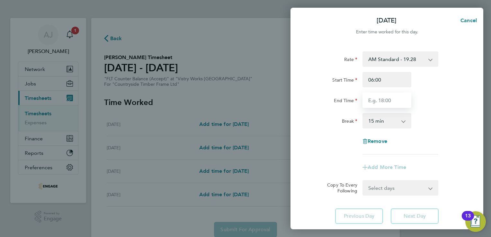
click at [374, 97] on input "End Time" at bounding box center [386, 99] width 49 height 15
type input "14:00"
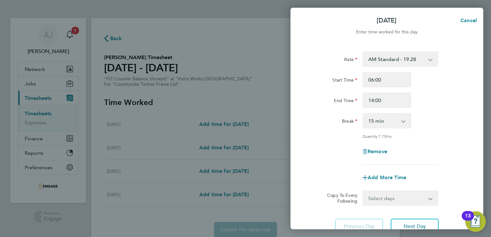
drag, startPoint x: 400, startPoint y: 121, endPoint x: 397, endPoint y: 124, distance: 3.6
click at [400, 121] on select "0 min 15 min 30 min 45 min 60 min 75 min 90 min" at bounding box center [383, 121] width 40 height 14
select select "30"
click at [363, 114] on select "0 min 15 min 30 min 45 min 60 min 75 min 90 min" at bounding box center [383, 121] width 40 height 14
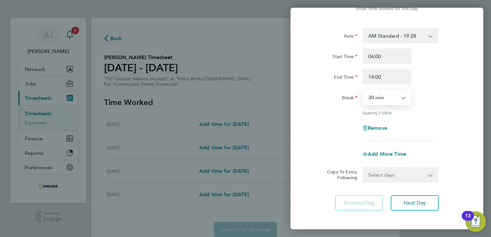
scroll to position [53, 0]
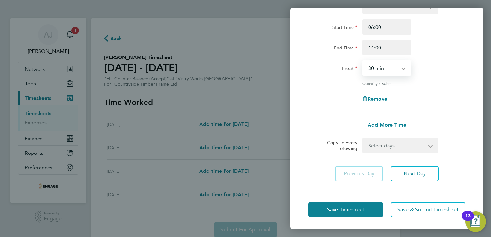
click at [428, 145] on select "Select days Day Weekend (Sat-Sun) Friday Saturday Sunday" at bounding box center [396, 145] width 67 height 14
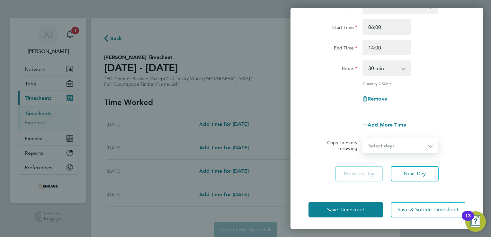
select select "FRI"
click at [363, 138] on select "Select days Day Weekend (Sat-Sun) Friday Saturday Sunday" at bounding box center [396, 145] width 67 height 14
select select "2025-08-24"
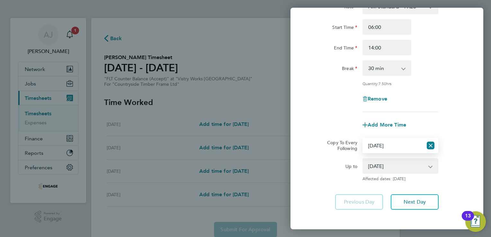
scroll to position [81, 0]
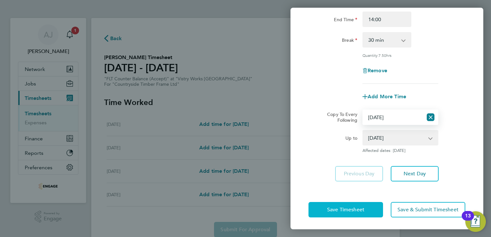
click at [334, 210] on span "Save Timesheet" at bounding box center [345, 209] width 37 height 6
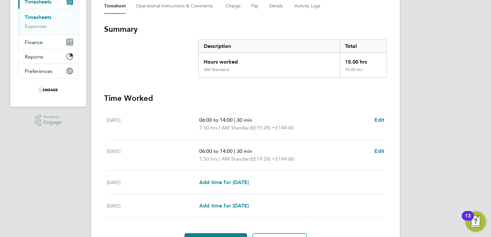
scroll to position [133, 0]
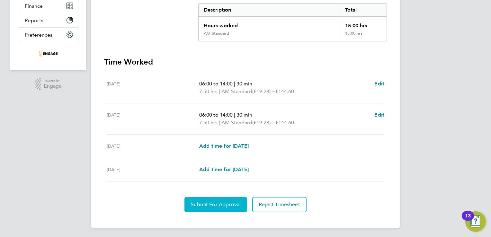
click at [211, 204] on span "Submit For Approval" at bounding box center [216, 204] width 50 height 6
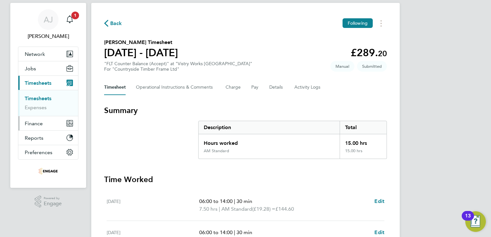
scroll to position [0, 0]
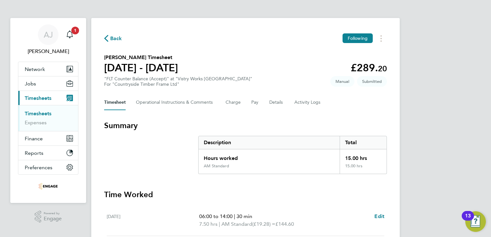
click at [32, 112] on link "Timesheets" at bounding box center [38, 113] width 27 height 6
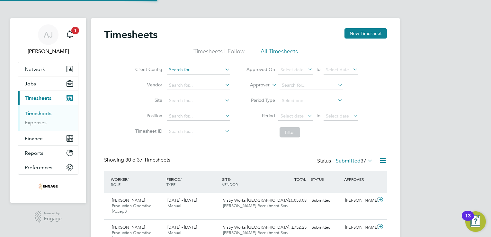
scroll to position [22, 56]
click at [364, 31] on button "New Timesheet" at bounding box center [365, 33] width 42 height 10
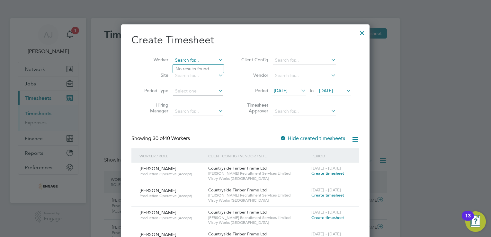
click at [204, 60] on input at bounding box center [198, 60] width 50 height 9
paste input "Komarov"
click at [202, 67] on b "Komarov" at bounding box center [196, 68] width 19 height 5
type input "[PERSON_NAME]"
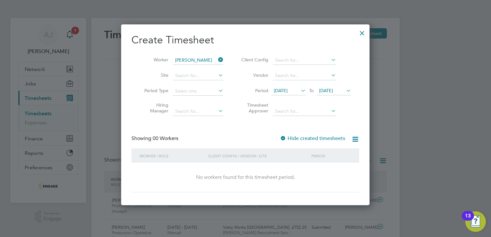
click at [300, 138] on label "Hide created timesheets" at bounding box center [312, 138] width 65 height 6
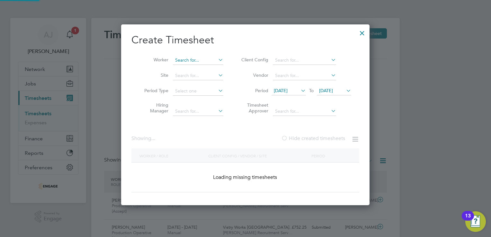
click at [187, 59] on input at bounding box center [198, 60] width 50 height 9
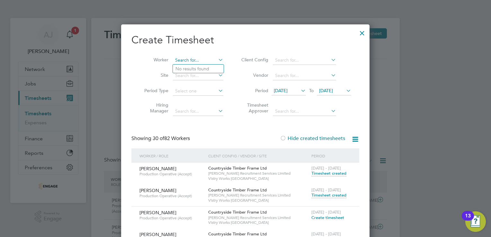
paste input "Komarov"
click at [189, 69] on b "Komarov" at bounding box center [196, 68] width 19 height 5
type input "[PERSON_NAME]"
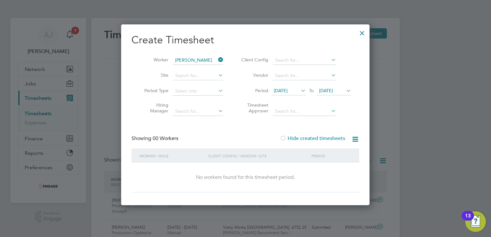
click at [217, 60] on icon at bounding box center [217, 59] width 0 height 9
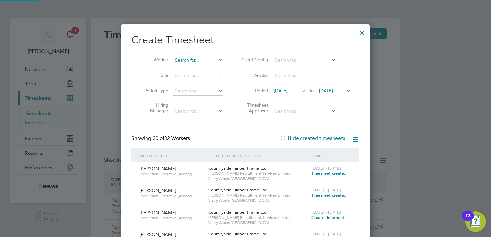
click at [202, 59] on input at bounding box center [198, 60] width 50 height 9
paste input "Komarov"
click at [197, 69] on b "Komarov" at bounding box center [196, 68] width 19 height 5
type input "[PERSON_NAME]"
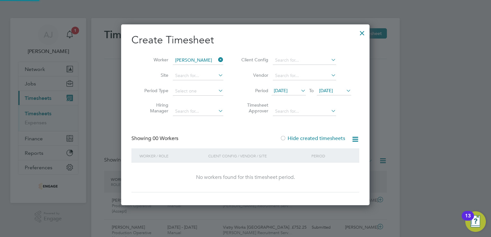
scroll to position [181, 249]
click at [287, 91] on span "[DATE]" at bounding box center [281, 91] width 14 height 6
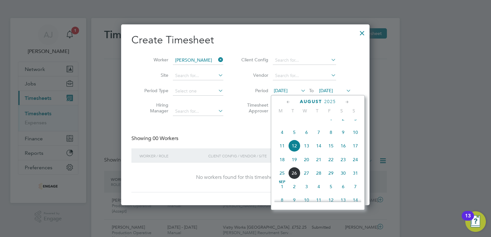
click at [284, 164] on span "18" at bounding box center [282, 159] width 12 height 12
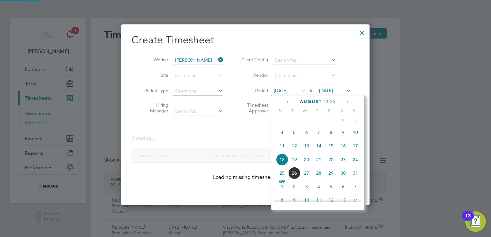
scroll to position [181, 249]
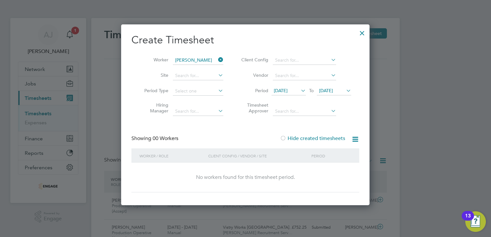
click at [333, 91] on span "[DATE]" at bounding box center [326, 91] width 14 height 6
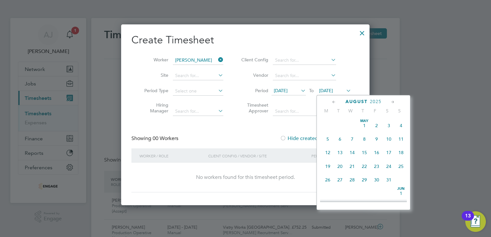
scroll to position [238, 0]
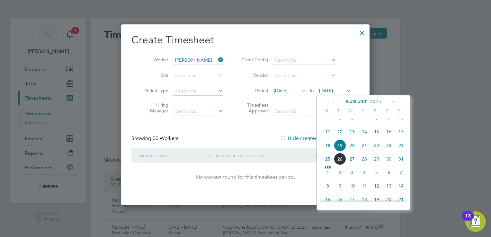
click at [400, 152] on span "24" at bounding box center [401, 145] width 12 height 12
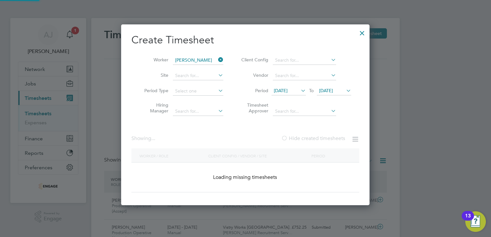
scroll to position [173, 249]
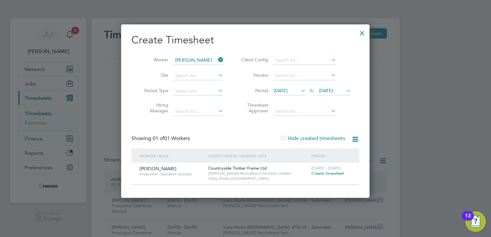
click at [324, 172] on span "Create timesheet" at bounding box center [327, 172] width 33 height 5
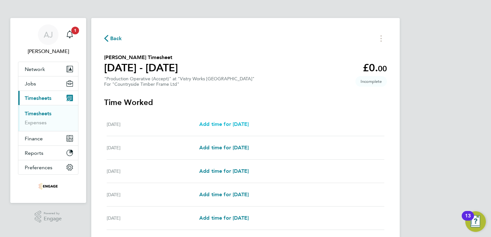
click at [218, 123] on span "Add time for Wed 20 Aug" at bounding box center [223, 124] width 49 height 6
select select "15"
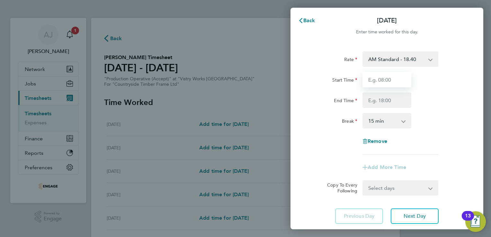
click at [376, 80] on input "Start Time" at bounding box center [386, 79] width 49 height 15
click at [367, 78] on input "Start Time" at bounding box center [386, 79] width 49 height 15
click at [373, 79] on input "07:00" at bounding box center [386, 79] width 49 height 15
type input "08:00"
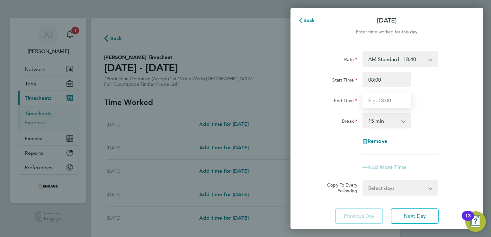
click at [377, 101] on input "End Time" at bounding box center [386, 99] width 49 height 15
type input "14:00"
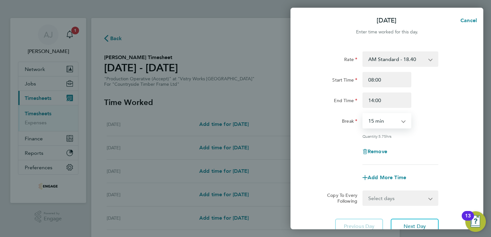
click at [376, 121] on select "0 min 15 min 30 min 45 min 60 min 75 min 90 min" at bounding box center [383, 121] width 40 height 14
select select "30"
click at [363, 114] on select "0 min 15 min 30 min 45 min 60 min 75 min 90 min" at bounding box center [383, 121] width 40 height 14
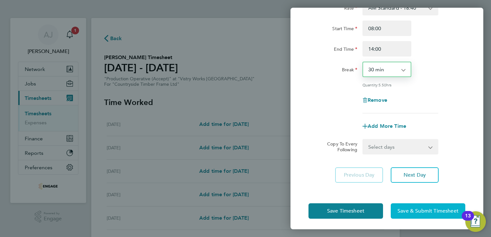
scroll to position [53, 0]
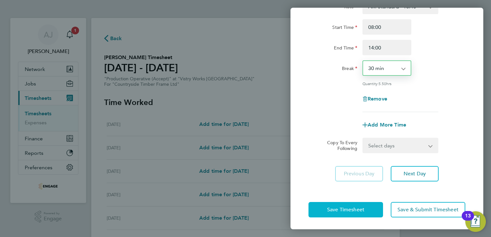
click at [324, 208] on button "Save Timesheet" at bounding box center [345, 209] width 74 height 15
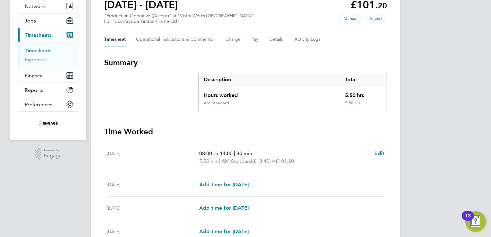
scroll to position [96, 0]
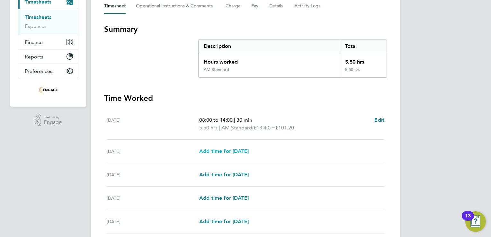
click at [241, 150] on span "Add time for Thu 21 Aug" at bounding box center [223, 151] width 49 height 6
select select "15"
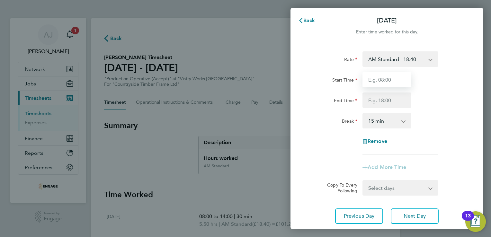
click at [379, 80] on input "Start Time" at bounding box center [386, 79] width 49 height 15
type input "06:00"
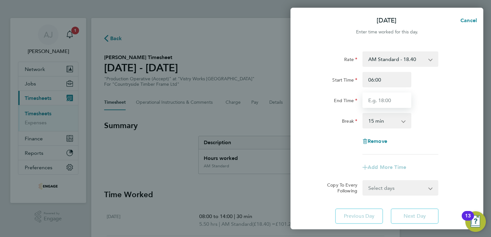
click at [377, 102] on input "End Time" at bounding box center [386, 99] width 49 height 15
type input "14:00"
click at [373, 121] on select "0 min 15 min 30 min 45 min 60 min 75 min 90 min" at bounding box center [383, 121] width 40 height 14
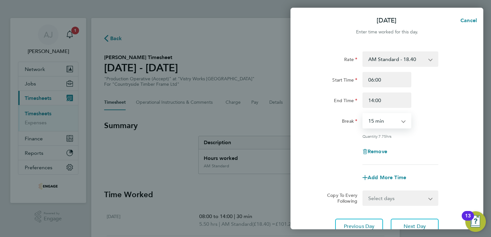
select select "30"
click at [363, 114] on select "0 min 15 min 30 min 45 min 60 min 75 min 90 min" at bounding box center [383, 121] width 40 height 14
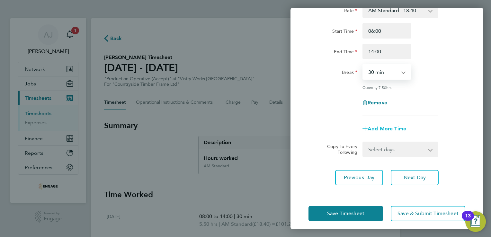
scroll to position [53, 0]
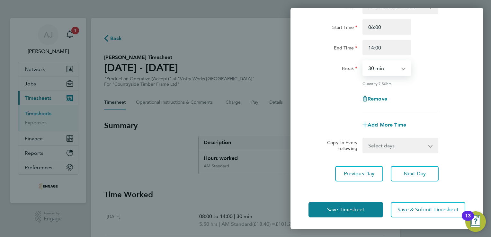
click at [384, 145] on select "Select days Day Weekend (Sat-Sun) Friday Saturday Sunday" at bounding box center [396, 145] width 67 height 14
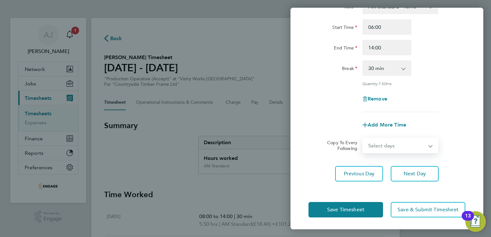
select select "FRI"
click at [363, 138] on select "Select days Day Weekend (Sat-Sun) Friday Saturday Sunday" at bounding box center [396, 145] width 67 height 14
select select "2025-08-24"
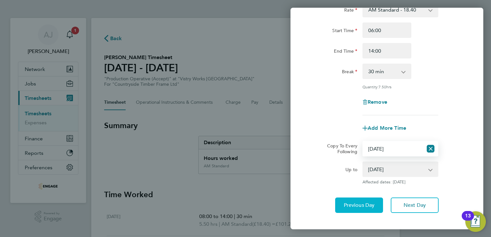
scroll to position [81, 0]
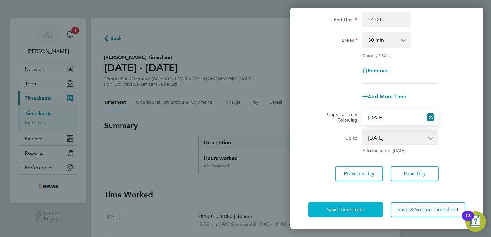
click at [346, 207] on span "Save Timesheet" at bounding box center [345, 209] width 37 height 6
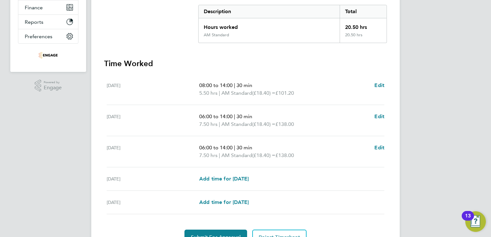
scroll to position [164, 0]
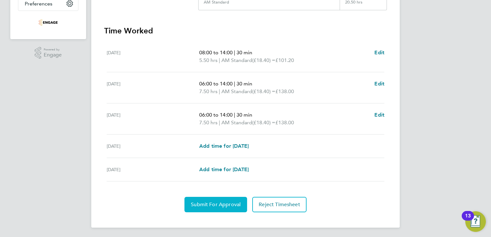
click at [204, 204] on span "Submit For Approval" at bounding box center [216, 204] width 50 height 6
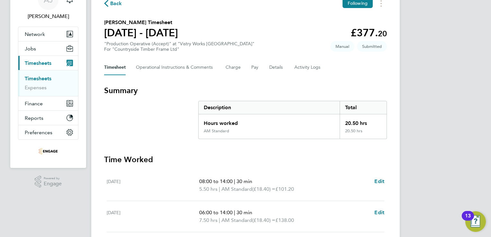
scroll to position [0, 0]
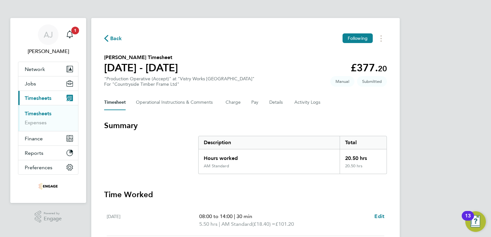
click at [43, 111] on link "Timesheets" at bounding box center [38, 113] width 27 height 6
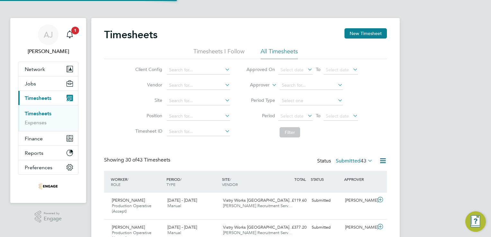
scroll to position [22, 56]
click at [39, 111] on link "Timesheets" at bounding box center [38, 113] width 27 height 6
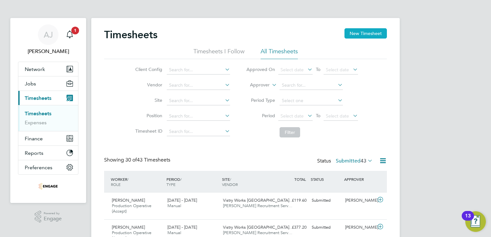
click at [358, 33] on button "New Timesheet" at bounding box center [365, 33] width 42 height 10
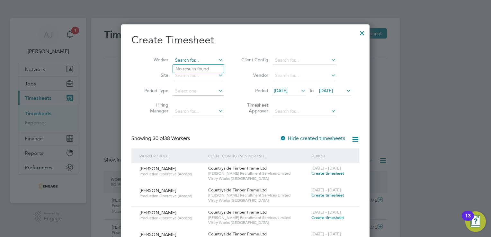
click at [188, 58] on input at bounding box center [198, 60] width 50 height 9
paste input "Judkus"
click at [212, 66] on b "Judkus" at bounding box center [219, 68] width 15 height 5
type input "[PERSON_NAME] Judkus"
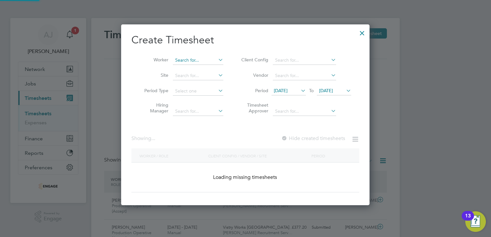
click at [206, 60] on input at bounding box center [198, 60] width 50 height 9
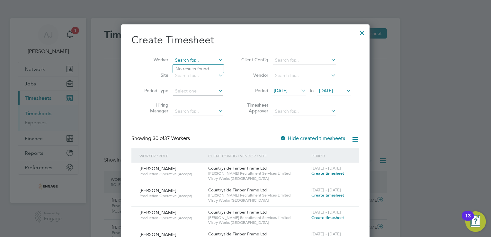
paste input "Judkus"
click at [212, 70] on b "Judkus" at bounding box center [219, 68] width 15 height 5
type input "[PERSON_NAME] Judkus"
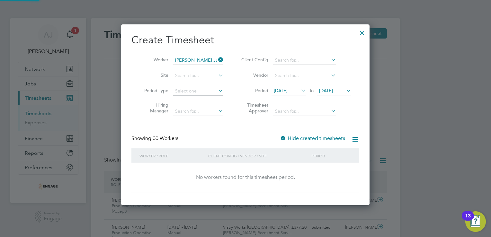
scroll to position [181, 249]
click at [299, 90] on icon at bounding box center [299, 90] width 0 height 9
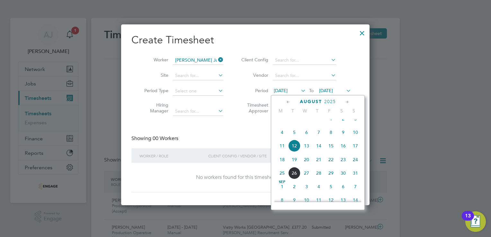
click at [280, 166] on span "18" at bounding box center [282, 159] width 12 height 12
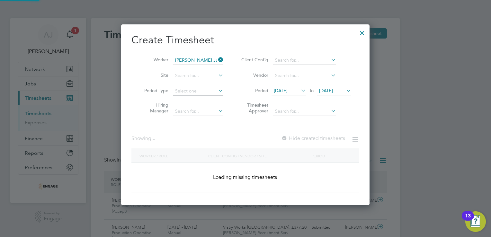
scroll to position [181, 249]
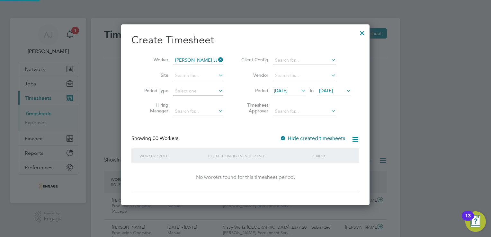
click at [333, 90] on span "[DATE]" at bounding box center [326, 91] width 14 height 6
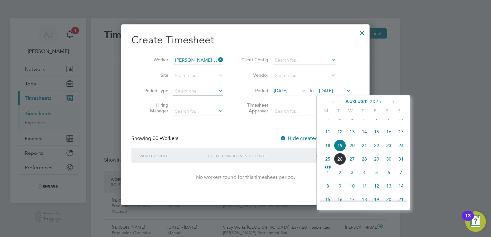
click at [402, 152] on span "24" at bounding box center [401, 145] width 12 height 12
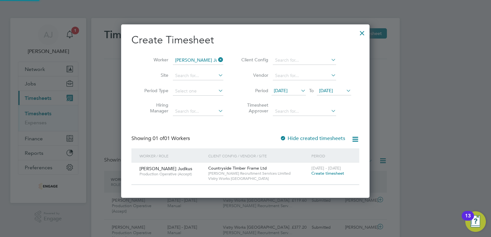
scroll to position [173, 249]
click at [327, 171] on span "Create timesheet" at bounding box center [327, 172] width 33 height 5
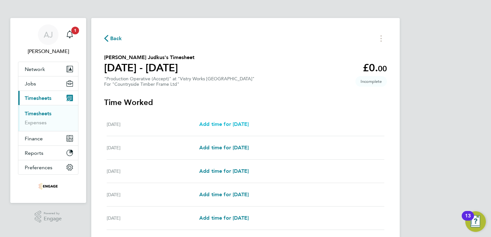
click at [219, 125] on span "Add time for Wed 20 Aug" at bounding box center [223, 124] width 49 height 6
select select "15"
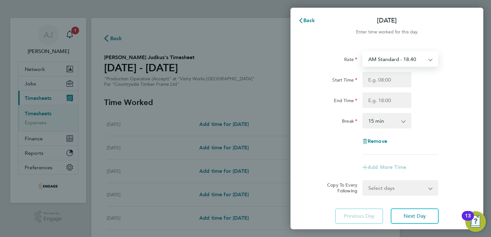
click at [385, 60] on select "AM Standard - 18.40 OT2 - 36.80 OT 1 - 27.60 PM Standard - 20.06 PM OT2 - 40.11…" at bounding box center [396, 59] width 67 height 14
select select "15"
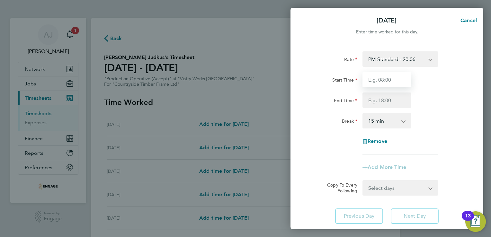
click at [374, 80] on input "Start Time" at bounding box center [386, 79] width 49 height 15
click at [373, 80] on input "14:00" at bounding box center [386, 79] width 49 height 15
type input "15:00"
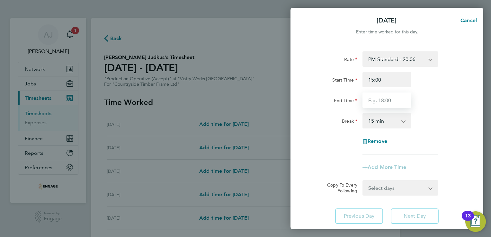
click at [379, 102] on input "End Time" at bounding box center [386, 99] width 49 height 15
type input "22:30"
click at [374, 119] on select "0 min 15 min 30 min 45 min 60 min 75 min 90 min" at bounding box center [383, 121] width 40 height 14
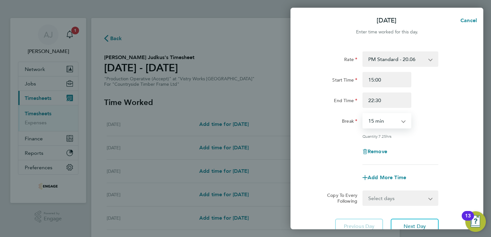
select select "30"
click at [363, 114] on select "0 min 15 min 30 min 45 min 60 min 75 min 90 min" at bounding box center [383, 121] width 40 height 14
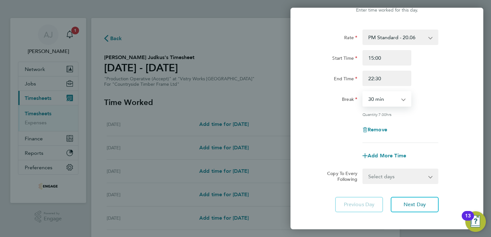
scroll to position [53, 0]
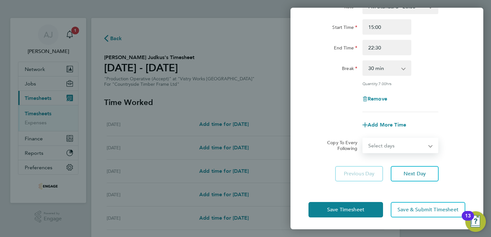
click at [400, 144] on select "Select days Day Weekday (Mon-Fri) Weekend (Sat-Sun) Thursday Friday Saturday Su…" at bounding box center [396, 145] width 67 height 14
click at [456, 114] on app-timesheet-line-form-group "Rate PM Standard - 20.06 OT2 - 36.80 OT 1 - 27.60 AM Standard - 18.40 PM OT2 - …" at bounding box center [386, 66] width 157 height 134
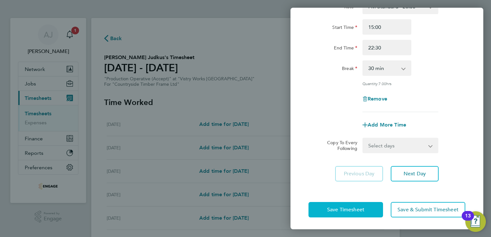
click at [337, 207] on span "Save Timesheet" at bounding box center [345, 209] width 37 height 6
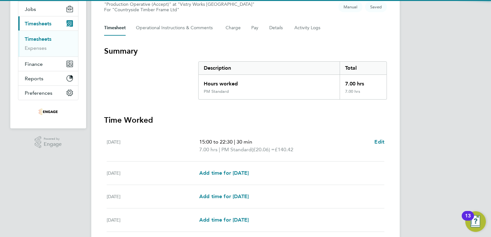
scroll to position [128, 0]
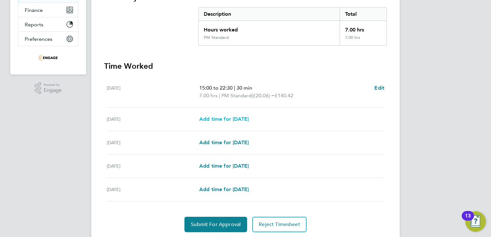
click at [231, 118] on span "Add time for Thu 21 Aug" at bounding box center [223, 119] width 49 height 6
select select "15"
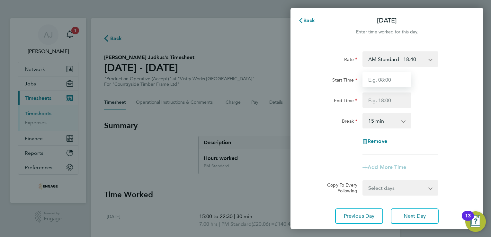
click at [372, 80] on input "Start Time" at bounding box center [386, 79] width 49 height 15
type input "14:00"
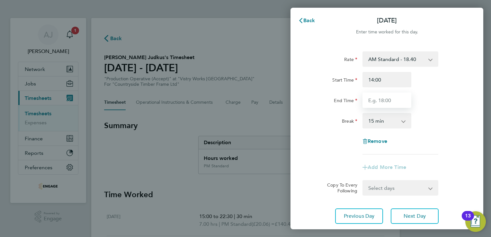
click at [376, 103] on input "End Time" at bounding box center [386, 99] width 49 height 15
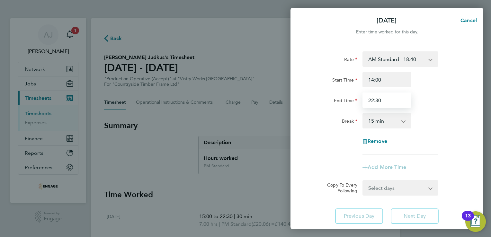
type input "22:30"
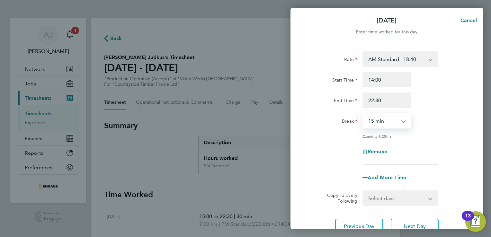
click at [398, 120] on select "0 min 15 min 30 min 45 min 60 min 75 min 90 min" at bounding box center [383, 121] width 40 height 14
select select "30"
click at [363, 114] on select "0 min 15 min 30 min 45 min 60 min 75 min 90 min" at bounding box center [383, 121] width 40 height 14
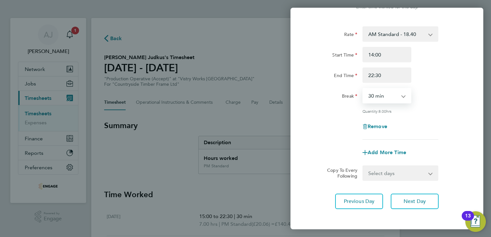
scroll to position [53, 0]
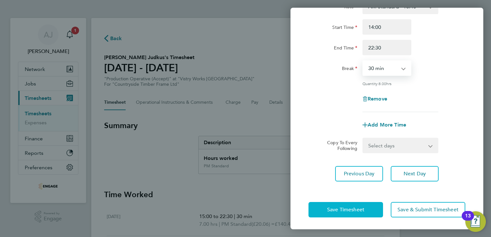
click at [345, 209] on span "Save Timesheet" at bounding box center [345, 209] width 37 height 6
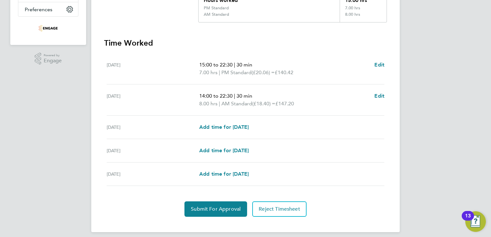
scroll to position [161, 0]
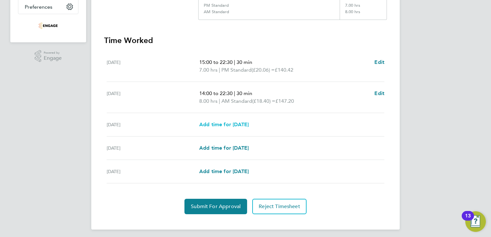
click at [215, 123] on span "Add time for Fri 22 Aug" at bounding box center [223, 124] width 49 height 6
select select "15"
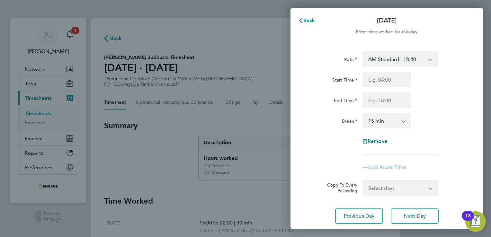
click at [396, 60] on select "AM Standard - 18.40 OT2 - 36.80 OT 1 - 27.60 PM Standard - 20.06 PM OT2 - 40.11…" at bounding box center [396, 59] width 67 height 14
select select "15"
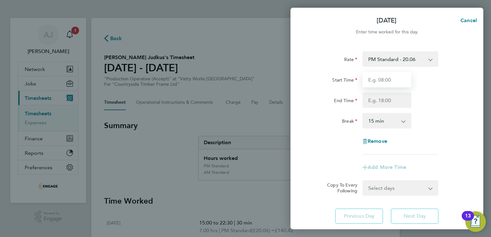
click at [374, 80] on input "Start Time" at bounding box center [386, 79] width 49 height 15
click at [470, 21] on span "Cancel" at bounding box center [467, 20] width 18 height 6
select select "15"
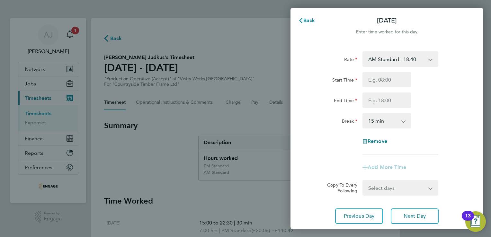
click at [389, 54] on select "AM Standard - 18.40 OT2 - 36.80 OT 1 - 27.60 PM Standard - 20.06 PM OT2 - 40.11…" at bounding box center [396, 59] width 67 height 14
select select "15"
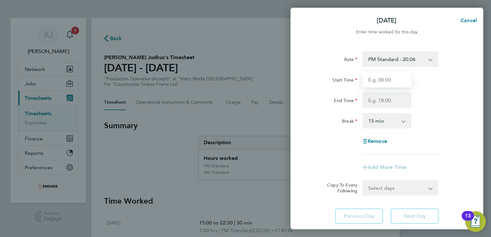
click at [379, 80] on input "Start Time" at bounding box center [386, 79] width 49 height 15
type input "14:00"
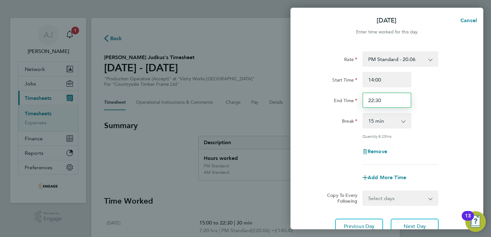
click at [381, 100] on input "22:30" at bounding box center [386, 99] width 49 height 15
type input "20:00"
drag, startPoint x: 397, startPoint y: 121, endPoint x: 393, endPoint y: 124, distance: 4.2
click at [397, 121] on select "0 min 15 min 30 min 45 min 60 min 75 min 90 min" at bounding box center [383, 121] width 40 height 14
select select "30"
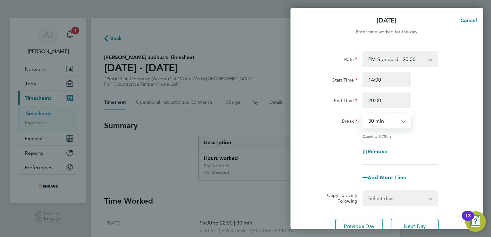
click at [363, 114] on select "0 min 15 min 30 min 45 min 60 min 75 min 90 min" at bounding box center [383, 121] width 40 height 14
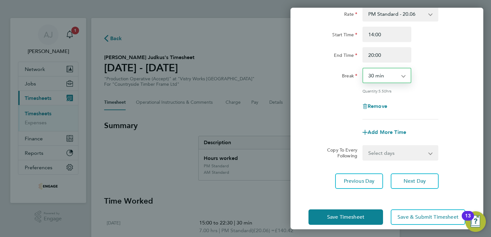
scroll to position [53, 0]
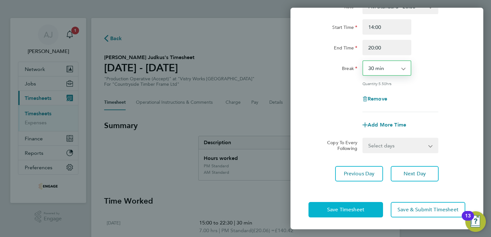
drag, startPoint x: 335, startPoint y: 211, endPoint x: 337, endPoint y: 217, distance: 6.8
click at [336, 212] on span "Save Timesheet" at bounding box center [345, 209] width 37 height 6
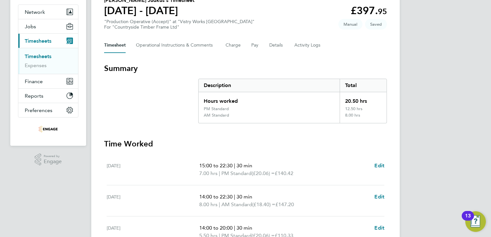
scroll to position [96, 0]
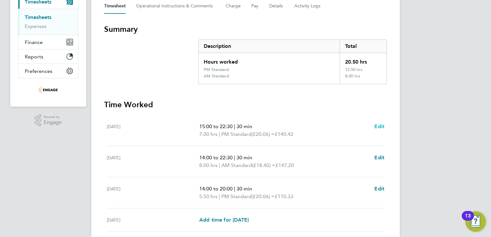
click at [381, 127] on span "Edit" at bounding box center [379, 126] width 10 height 6
select select "30"
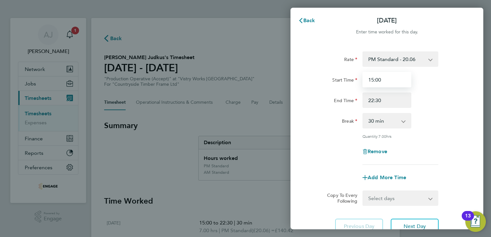
click at [373, 80] on input "15:00" at bounding box center [386, 79] width 49 height 15
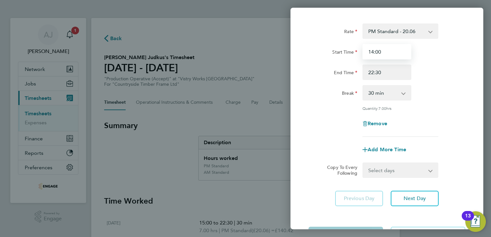
scroll to position [53, 0]
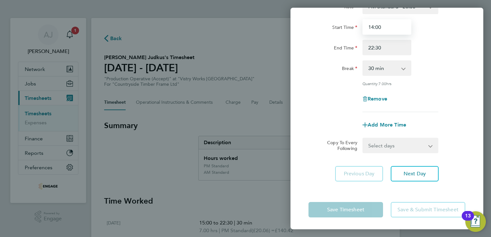
type input "14:00"
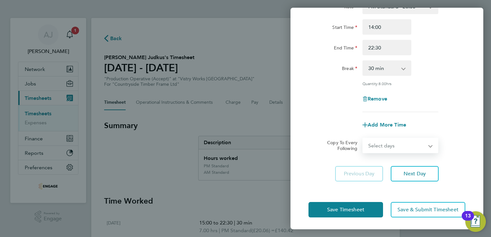
click at [394, 146] on select "Select days Day Weekday (Mon-Fri) Weekend (Sat-Sun) Thursday Friday Saturday Su…" at bounding box center [396, 145] width 67 height 14
click at [466, 145] on div "Copy To Every Following Select days Day Weekday (Mon-Fri) Weekend (Sat-Sun) Thu…" at bounding box center [387, 145] width 162 height 15
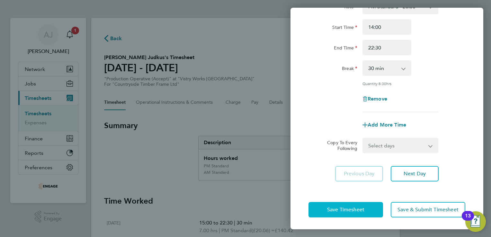
click at [346, 206] on span "Save Timesheet" at bounding box center [345, 209] width 37 height 6
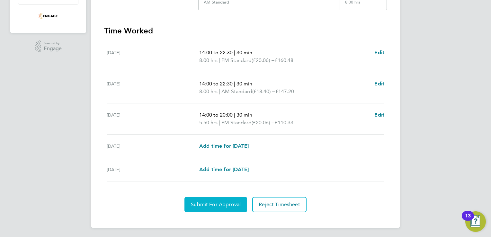
click at [200, 202] on span "Submit For Approval" at bounding box center [216, 204] width 50 height 6
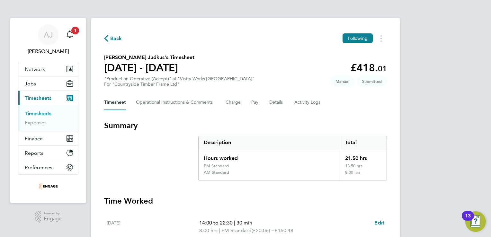
click at [38, 112] on link "Timesheets" at bounding box center [38, 113] width 27 height 6
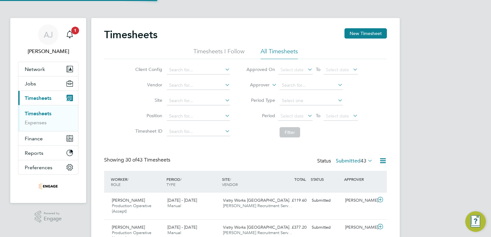
scroll to position [22, 56]
click at [356, 32] on button "New Timesheet" at bounding box center [365, 33] width 42 height 10
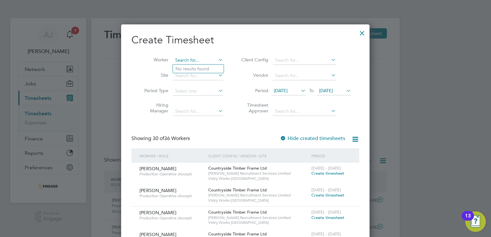
click at [185, 57] on input at bounding box center [198, 60] width 50 height 9
paste input "Mitchell"
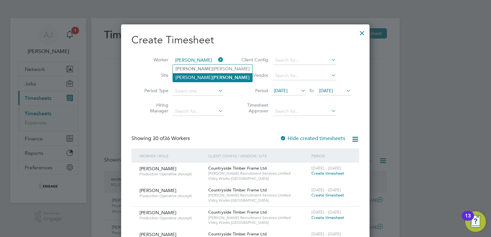
click at [188, 74] on li "Richard Mitchell" at bounding box center [212, 77] width 79 height 9
type input "[PERSON_NAME]"
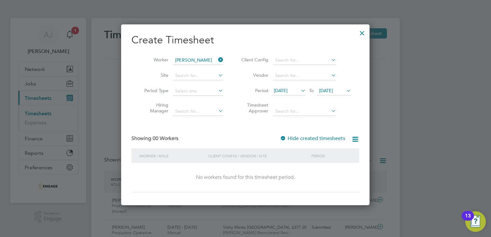
click at [287, 92] on span "[DATE]" at bounding box center [281, 91] width 14 height 6
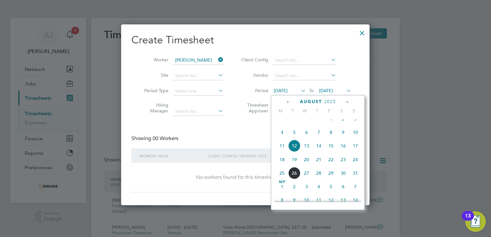
click at [283, 166] on span "18" at bounding box center [282, 159] width 12 height 12
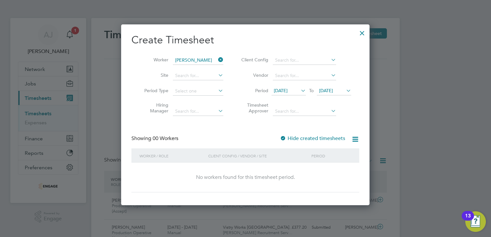
click at [333, 88] on span "[DATE]" at bounding box center [326, 91] width 14 height 6
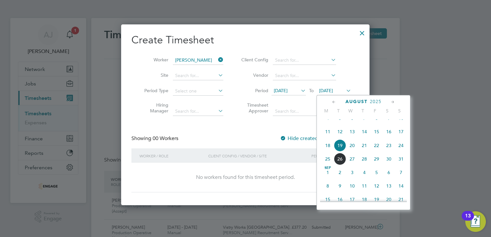
click at [401, 152] on span "24" at bounding box center [401, 145] width 12 height 12
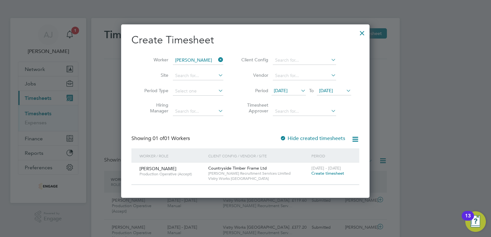
click at [336, 172] on span "Create timesheet" at bounding box center [327, 172] width 33 height 5
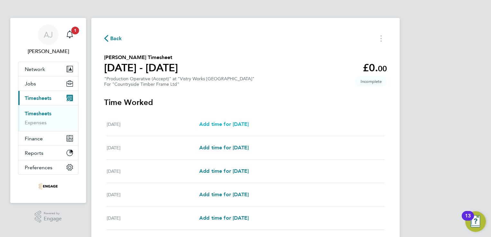
click at [213, 124] on span "Add time for Wed 20 Aug" at bounding box center [223, 124] width 49 height 6
select select "15"
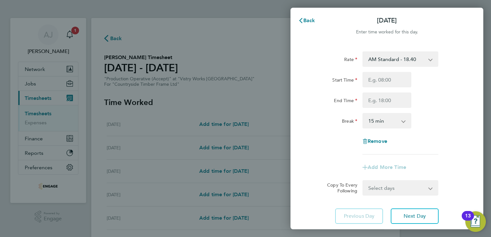
click at [399, 59] on select "AM Standard - 18.40 PM Standard - 20.06 OT 1 - 27.60 PM OT 1 - 30.08 OT2 - 36.8…" at bounding box center [396, 59] width 67 height 14
select select "15"
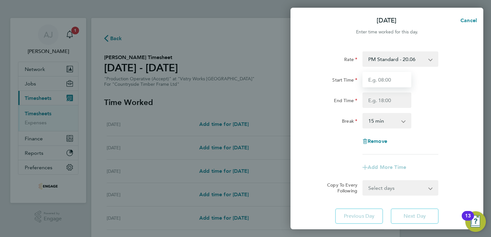
click at [384, 75] on input "Start Time" at bounding box center [386, 79] width 49 height 15
type input "14:00"
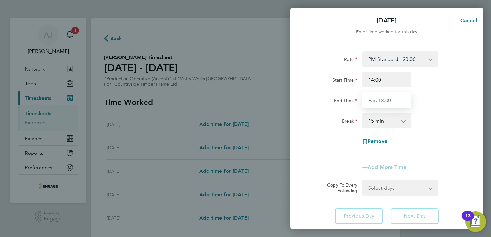
type input "22:30"
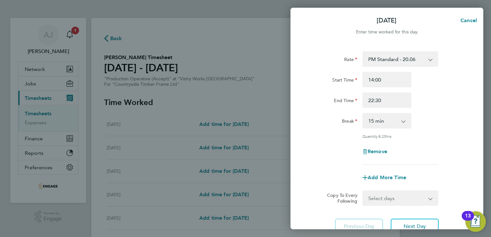
click at [386, 124] on select "0 min 15 min 30 min 45 min 60 min 75 min 90 min" at bounding box center [383, 121] width 40 height 14
select select "30"
click at [363, 114] on select "0 min 15 min 30 min 45 min 60 min 75 min 90 min" at bounding box center [383, 121] width 40 height 14
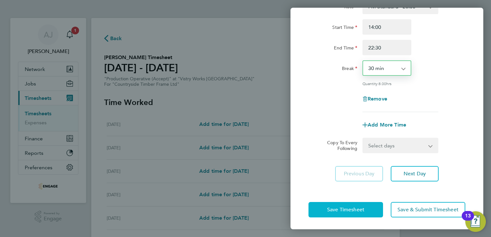
click at [347, 208] on span "Save Timesheet" at bounding box center [345, 209] width 37 height 6
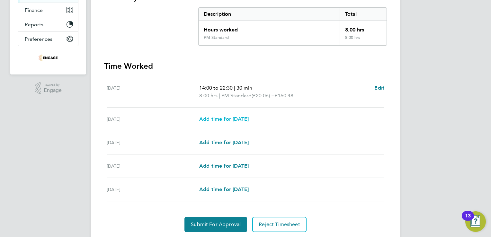
click at [217, 120] on span "Add time for Thu 21 Aug" at bounding box center [223, 119] width 49 height 6
select select "15"
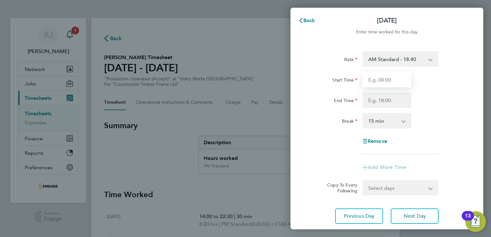
click at [394, 81] on input "Start Time" at bounding box center [386, 79] width 49 height 15
type input "06:00"
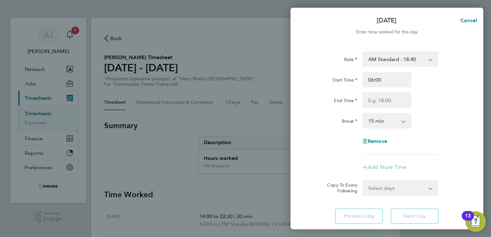
click at [382, 111] on div "Rate AM Standard - 18.40 PM Standard - 20.06 OT 1 - 27.60 PM OT 1 - 30.08 OT2 -…" at bounding box center [386, 102] width 157 height 103
click at [383, 101] on input "End Time" at bounding box center [386, 99] width 49 height 15
type input "14:00"
click at [375, 120] on select "0 min 15 min 30 min 45 min 60 min 75 min 90 min" at bounding box center [383, 121] width 40 height 14
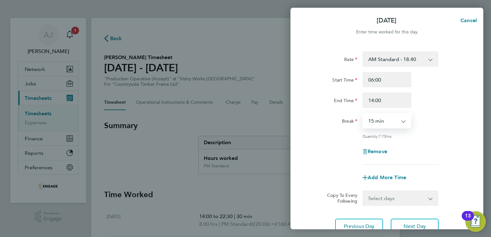
select select "30"
click at [363, 114] on select "0 min 15 min 30 min 45 min 60 min 75 min 90 min" at bounding box center [383, 121] width 40 height 14
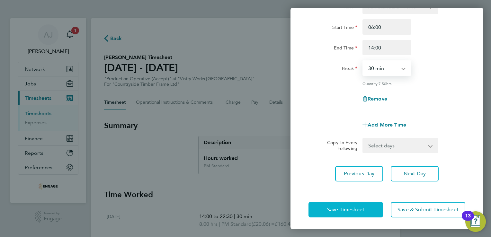
click at [332, 210] on span "Save Timesheet" at bounding box center [345, 209] width 37 height 6
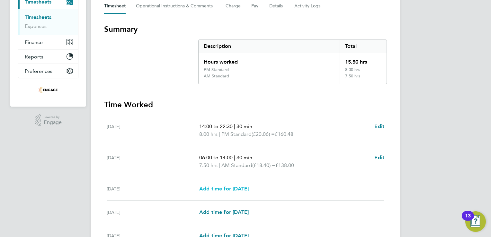
click at [240, 189] on span "Add time for Fri 22 Aug" at bounding box center [223, 189] width 49 height 6
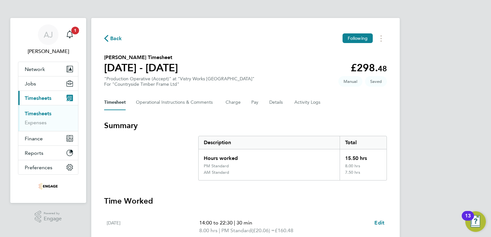
select select "15"
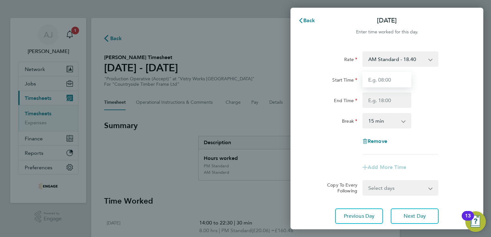
click at [375, 78] on input "Start Time" at bounding box center [386, 79] width 49 height 15
type input "06:00"
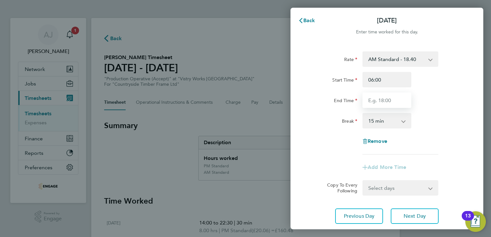
type input "14:00"
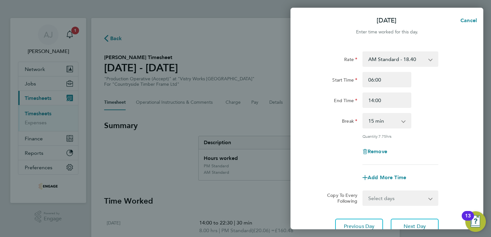
click at [377, 119] on select "0 min 15 min 30 min 45 min 60 min 75 min 90 min" at bounding box center [383, 121] width 40 height 14
select select "30"
click at [363, 114] on select "0 min 15 min 30 min 45 min 60 min 75 min 90 min" at bounding box center [383, 121] width 40 height 14
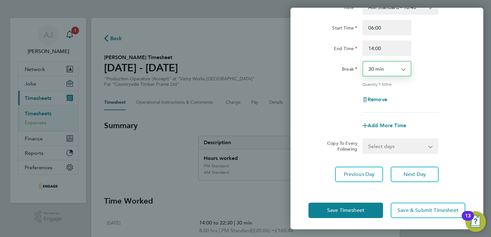
scroll to position [53, 0]
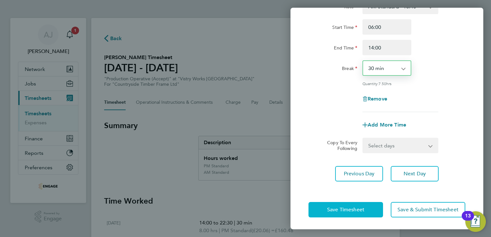
click at [345, 209] on span "Save Timesheet" at bounding box center [345, 209] width 37 height 6
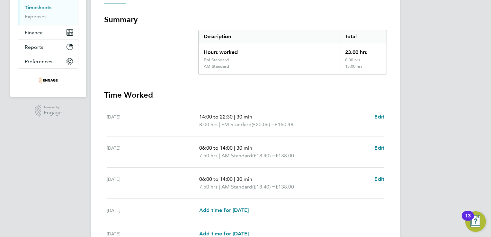
scroll to position [170, 0]
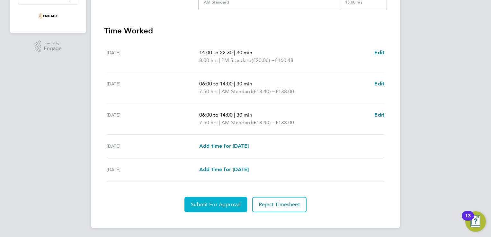
click at [205, 204] on span "Submit For Approval" at bounding box center [216, 204] width 50 height 6
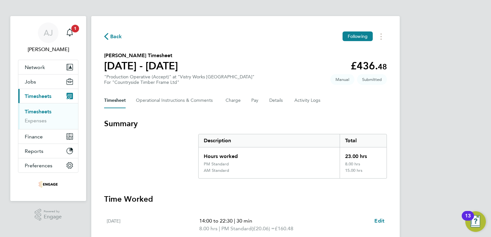
scroll to position [0, 0]
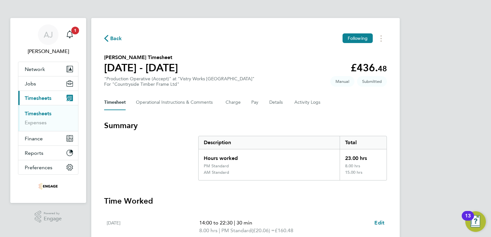
click at [37, 113] on link "Timesheets" at bounding box center [38, 113] width 27 height 6
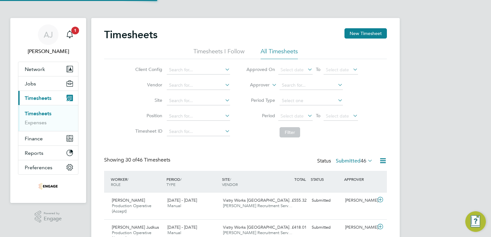
scroll to position [22, 56]
click at [370, 32] on button "New Timesheet" at bounding box center [365, 33] width 42 height 10
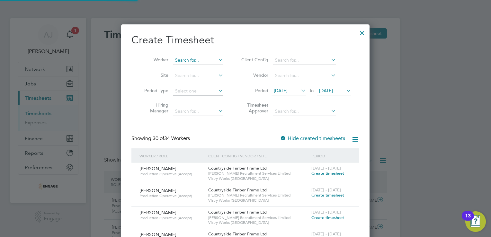
click at [180, 59] on input at bounding box center [198, 60] width 50 height 9
paste input "Sami"
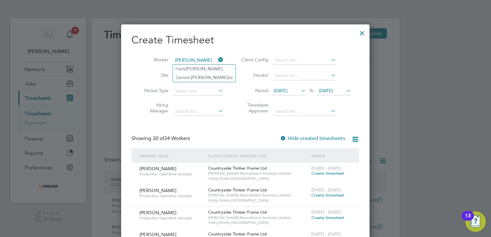
type input "Sami"
click at [186, 62] on input at bounding box center [198, 60] width 50 height 9
paste input "Sami"
type input "Sami"
click at [217, 59] on icon at bounding box center [217, 59] width 0 height 9
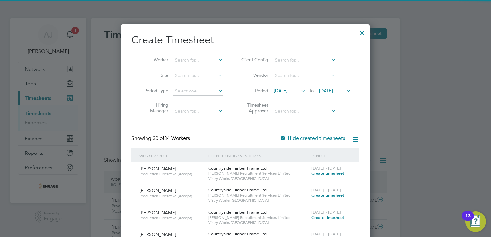
drag, startPoint x: 361, startPoint y: 31, endPoint x: 366, endPoint y: 38, distance: 8.7
click at [362, 33] on div at bounding box center [362, 32] width 12 height 12
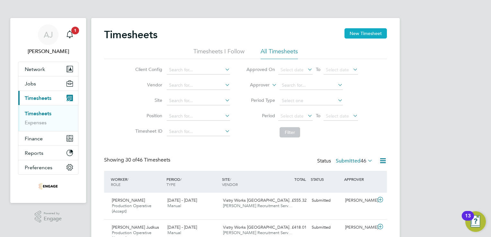
click at [365, 30] on button "New Timesheet" at bounding box center [365, 33] width 42 height 10
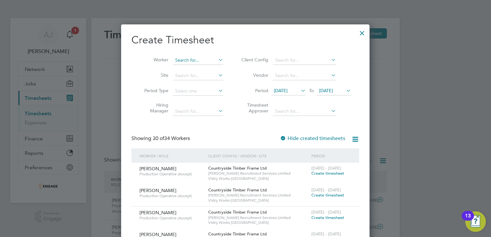
drag, startPoint x: 185, startPoint y: 58, endPoint x: 178, endPoint y: 57, distance: 7.1
click at [185, 58] on input at bounding box center [198, 60] width 50 height 9
paste input "Sami"
drag, startPoint x: 182, startPoint y: 68, endPoint x: 177, endPoint y: 67, distance: 5.2
click at [182, 68] on li "Haris Sami" at bounding box center [204, 69] width 63 height 9
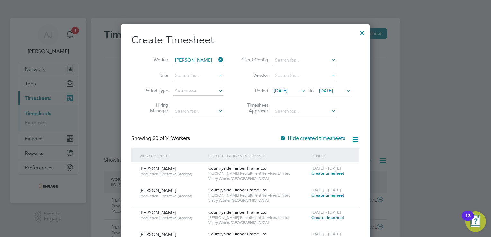
type input "[PERSON_NAME]"
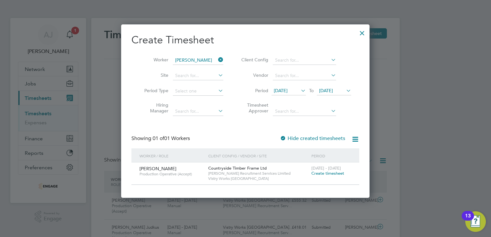
click at [327, 172] on span "Create timesheet" at bounding box center [327, 172] width 33 height 5
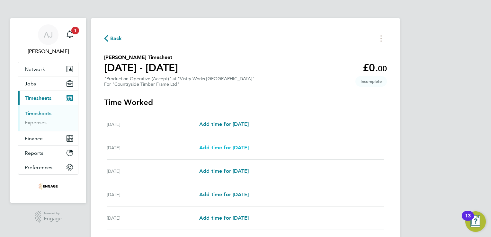
click at [225, 146] on span "Add time for Tue 19 Aug" at bounding box center [223, 147] width 49 height 6
select select "15"
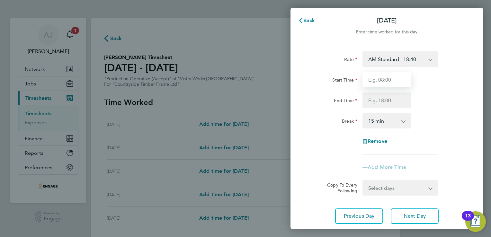
click at [377, 77] on input "Start Time" at bounding box center [386, 79] width 49 height 15
type input "06:00"
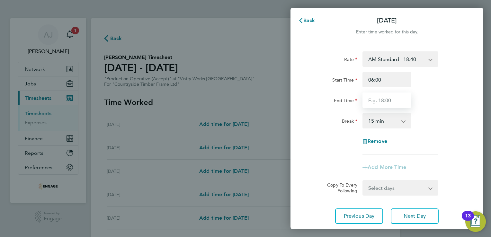
type input "14:00"
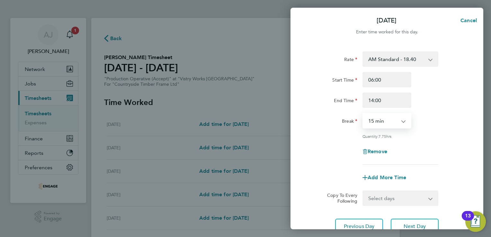
click at [381, 120] on select "0 min 15 min 30 min 45 min 60 min 75 min 90 min" at bounding box center [383, 121] width 40 height 14
select select "30"
click at [363, 114] on select "0 min 15 min 30 min 45 min 60 min 75 min 90 min" at bounding box center [383, 121] width 40 height 14
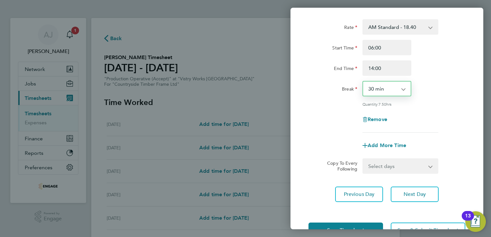
click at [400, 166] on select "Select days Day Weekday (Mon-Fri) Weekend (Sat-Sun) Wednesday Thursday Friday S…" at bounding box center [396, 166] width 67 height 14
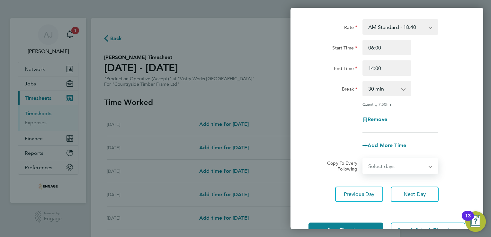
select select "WEEKDAY"
click at [363, 159] on select "Select days Day Weekday (Mon-Fri) Weekend (Sat-Sun) Wednesday Thursday Friday S…" at bounding box center [396, 166] width 67 height 14
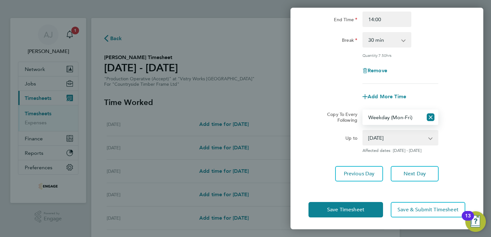
click at [391, 135] on select "20 Aug 2025 21 Aug 2025 22 Aug 2025 23 Aug 2025 24 Aug 2025" at bounding box center [396, 138] width 67 height 14
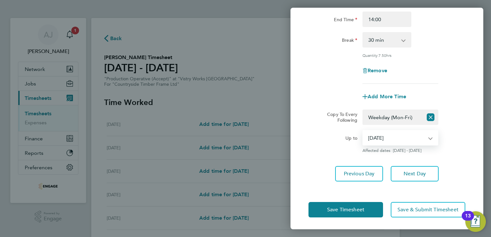
select select "2025-08-21"
click at [363, 131] on select "20 Aug 2025 21 Aug 2025 22 Aug 2025 23 Aug 2025 24 Aug 2025" at bounding box center [396, 138] width 67 height 14
click at [353, 209] on span "Save Timesheet" at bounding box center [345, 209] width 37 height 6
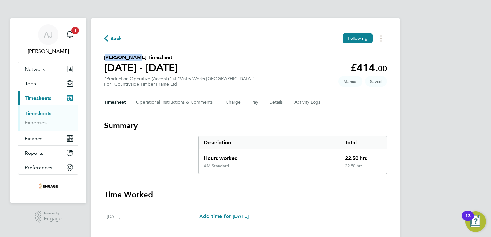
drag, startPoint x: 130, startPoint y: 58, endPoint x: 100, endPoint y: 57, distance: 29.2
click at [100, 57] on div "Back Following Haris Sami's Timesheet 18 - 24 Aug 2025 £414. 00 "Production Ope…" at bounding box center [245, 228] width 308 height 420
drag, startPoint x: 100, startPoint y: 57, endPoint x: 107, endPoint y: 56, distance: 6.5
copy h2 "[PERSON_NAME]"
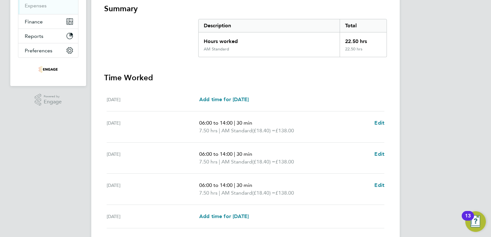
scroll to position [128, 0]
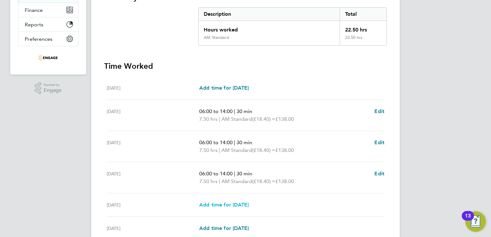
click at [233, 203] on span "Add time for Fri 22 Aug" at bounding box center [223, 205] width 49 height 6
select select "15"
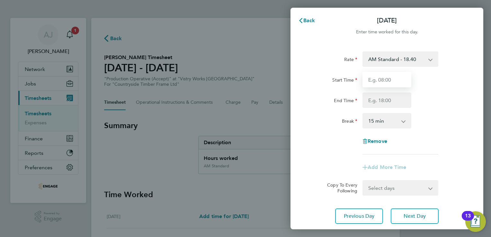
click at [380, 76] on input "Start Time" at bounding box center [386, 79] width 49 height 15
type input "06:00"
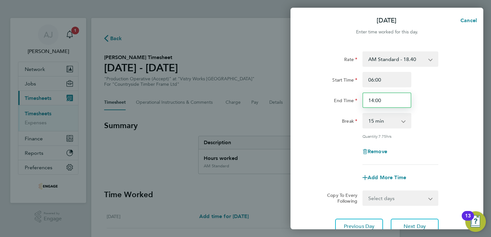
click at [373, 100] on input "14:00" at bounding box center [386, 99] width 49 height 15
type input "11:00"
click at [392, 122] on select "0 min 15 min 30 min 45 min 60 min 75 min 90 min" at bounding box center [383, 121] width 40 height 14
click at [447, 115] on div "Break 0 min 15 min 30 min 45 min 60 min 75 min 90 min" at bounding box center [387, 120] width 162 height 15
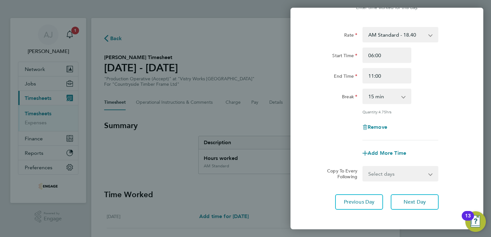
scroll to position [53, 0]
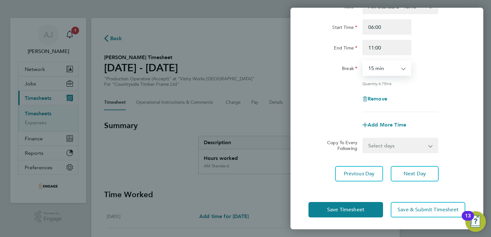
click at [386, 69] on select "0 min 15 min 30 min 45 min 60 min 75 min 90 min" at bounding box center [383, 68] width 40 height 14
select select "0"
click at [363, 61] on select "0 min 15 min 30 min 45 min 60 min 75 min 90 min" at bounding box center [383, 68] width 40 height 14
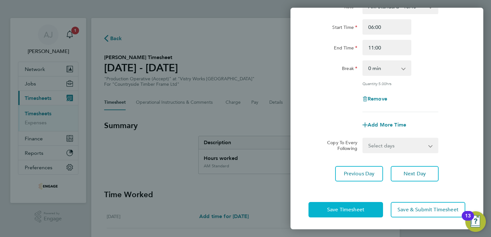
click at [341, 206] on span "Save Timesheet" at bounding box center [345, 209] width 37 height 6
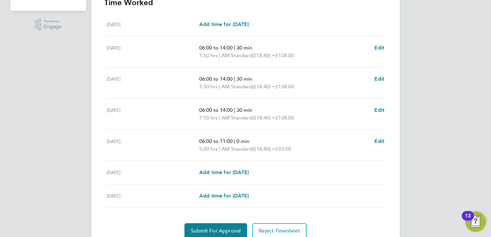
scroll to position [218, 0]
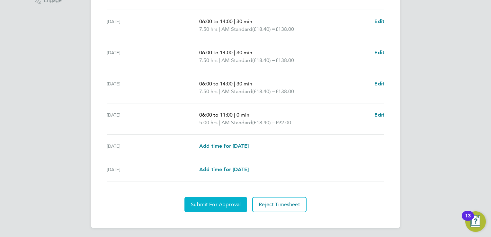
click at [200, 205] on span "Submit For Approval" at bounding box center [216, 204] width 50 height 6
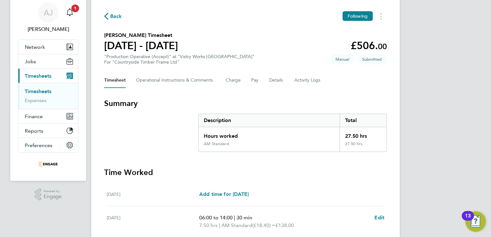
scroll to position [0, 0]
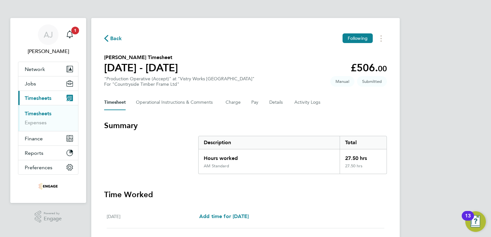
click at [41, 113] on link "Timesheets" at bounding box center [38, 113] width 27 height 6
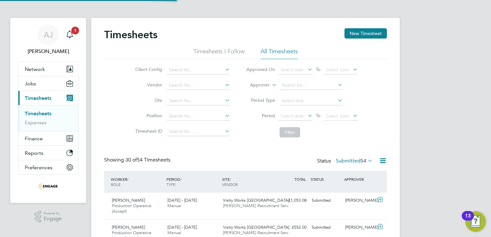
scroll to position [22, 56]
click at [354, 31] on button "New Timesheet" at bounding box center [365, 33] width 42 height 10
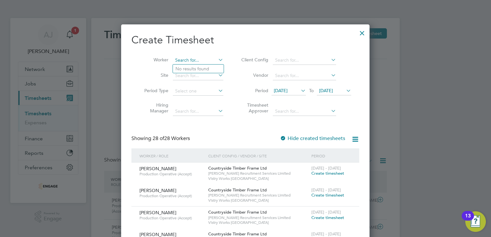
click at [192, 60] on input at bounding box center [198, 60] width 50 height 9
paste input "Mathew"
click at [212, 69] on b "Mathew" at bounding box center [230, 68] width 37 height 5
type input "[PERSON_NAME]"
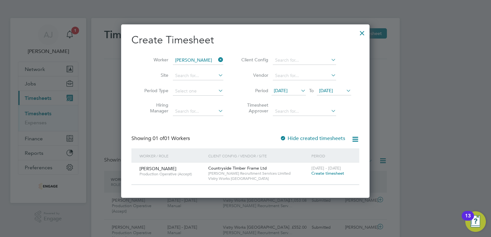
click at [287, 89] on span "[DATE]" at bounding box center [281, 91] width 14 height 6
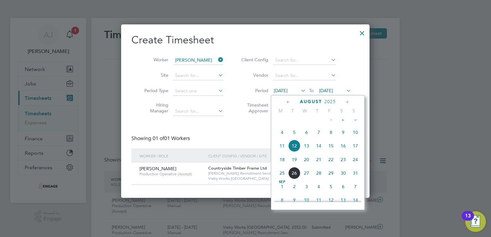
click at [283, 164] on span "18" at bounding box center [282, 159] width 12 height 12
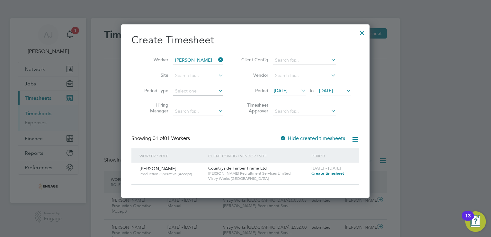
drag, startPoint x: 332, startPoint y: 91, endPoint x: 332, endPoint y: 96, distance: 4.5
click at [332, 91] on span "[DATE]" at bounding box center [326, 91] width 14 height 6
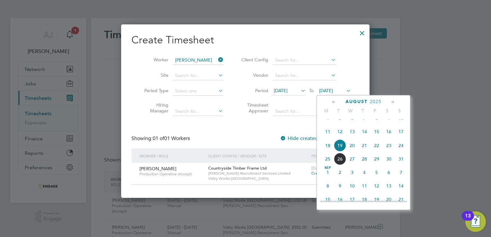
drag, startPoint x: 404, startPoint y: 153, endPoint x: 400, endPoint y: 153, distance: 4.5
click at [403, 152] on span "24" at bounding box center [401, 145] width 12 height 12
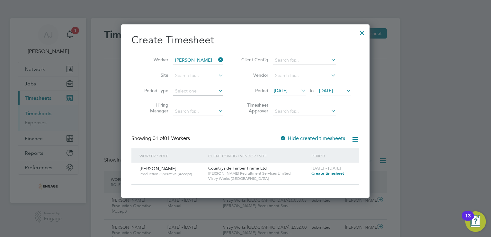
click at [324, 173] on span "Create timesheet" at bounding box center [327, 172] width 33 height 5
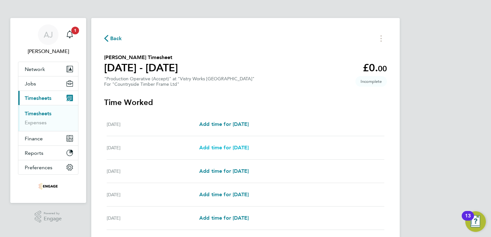
click at [208, 150] on span "Add time for Tue 19 Aug" at bounding box center [223, 147] width 49 height 6
select select "15"
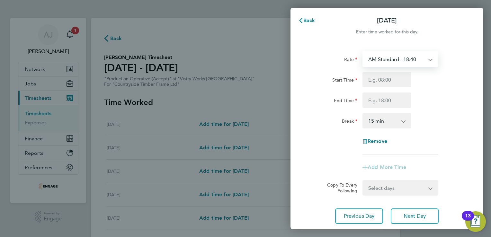
click at [379, 60] on select "AM Standard - 18.40 PM OT 1 - 30.08 OT2 - 36.80 PM OT2 - 40.11 OT 1 - 27.60 PM …" at bounding box center [396, 59] width 67 height 14
click at [321, 61] on div "Rate" at bounding box center [332, 57] width 49 height 13
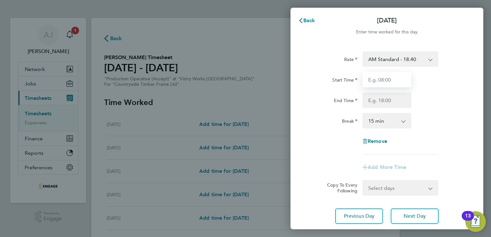
click at [369, 82] on input "Start Time" at bounding box center [386, 79] width 49 height 15
type input "06:00"
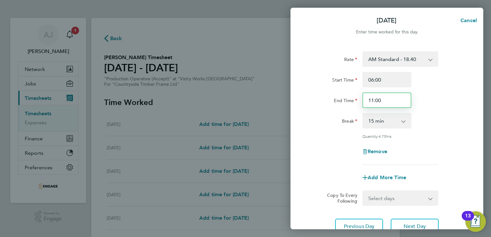
click at [372, 100] on input "11:00" at bounding box center [386, 99] width 49 height 15
type input "14:00"
click at [402, 120] on select "0 min 15 min 30 min 45 min 60 min 75 min 90 min" at bounding box center [383, 121] width 40 height 14
select select "30"
click at [363, 114] on select "0 min 15 min 30 min 45 min 60 min 75 min 90 min" at bounding box center [383, 121] width 40 height 14
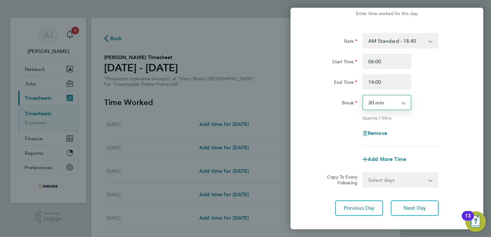
scroll to position [53, 0]
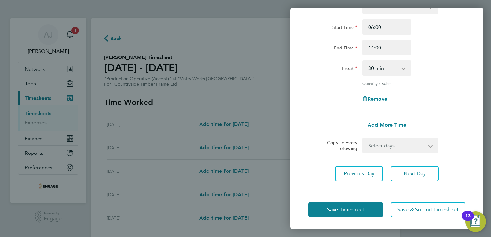
click at [431, 145] on app-icon-cross-button at bounding box center [434, 145] width 8 height 14
click at [398, 147] on select "Select days Day Weekday (Mon-Fri) Weekend (Sat-Sun) Wednesday Thursday Friday S…" at bounding box center [396, 145] width 67 height 14
select select "WEEKDAY"
click at [363, 138] on select "Select days Day Weekday (Mon-Fri) Weekend (Sat-Sun) Wednesday Thursday Friday S…" at bounding box center [396, 145] width 67 height 14
select select "2025-08-24"
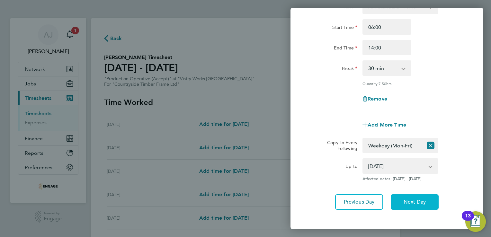
click at [420, 201] on span "Next Day" at bounding box center [414, 202] width 22 height 6
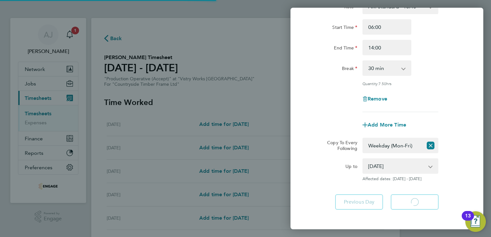
select select "30"
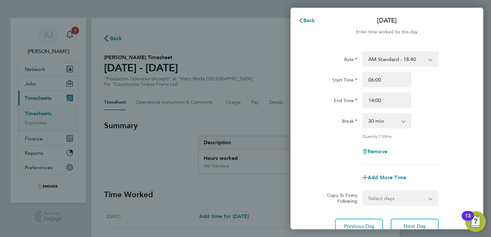
click at [205, 37] on div "Back Wed 20 Aug Enter time worked for this day. Rate AM Standard - 18.40 PM OT …" at bounding box center [245, 118] width 491 height 237
click at [306, 20] on span "Back" at bounding box center [309, 20] width 12 height 6
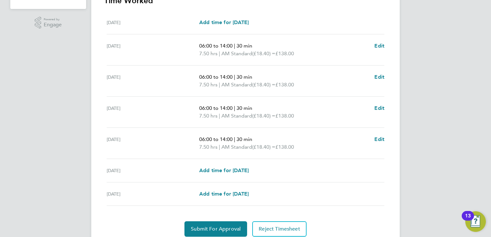
scroll to position [218, 0]
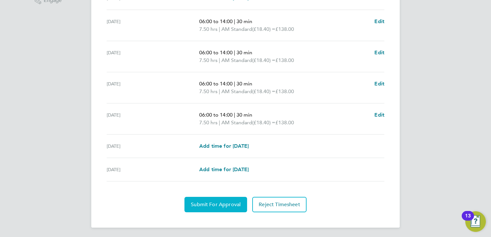
click at [210, 202] on span "Submit For Approval" at bounding box center [216, 204] width 50 height 6
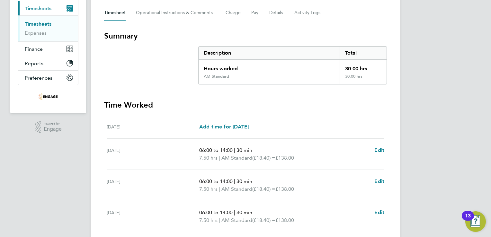
scroll to position [0, 0]
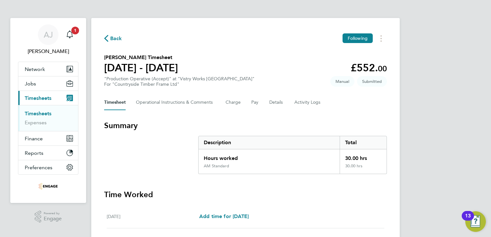
click at [36, 113] on link "Timesheets" at bounding box center [38, 113] width 27 height 6
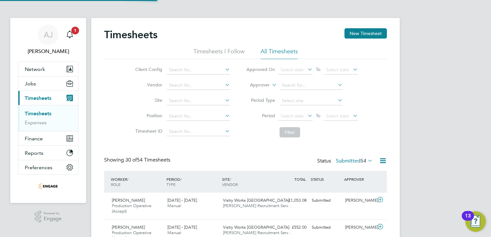
scroll to position [22, 56]
click at [367, 30] on button "New Timesheet" at bounding box center [365, 33] width 42 height 10
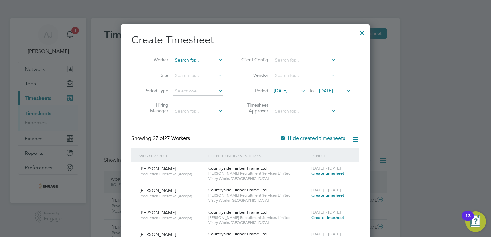
click at [185, 59] on input at bounding box center [198, 60] width 50 height 9
paste input "Abrham"
click at [188, 69] on li "Samuel Abrham" at bounding box center [212, 69] width 79 height 9
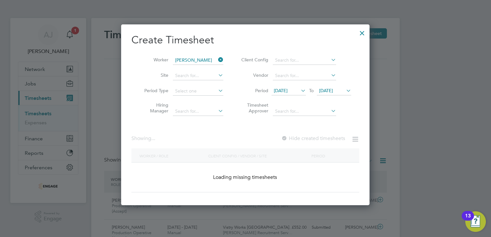
type input "[PERSON_NAME]"
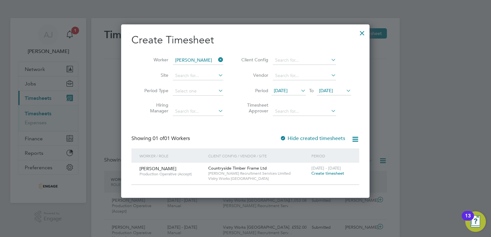
click at [287, 92] on span "[DATE]" at bounding box center [281, 91] width 14 height 6
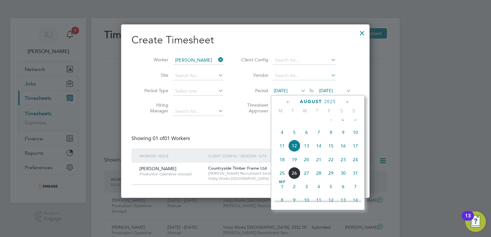
click at [280, 166] on span "18" at bounding box center [282, 159] width 12 height 12
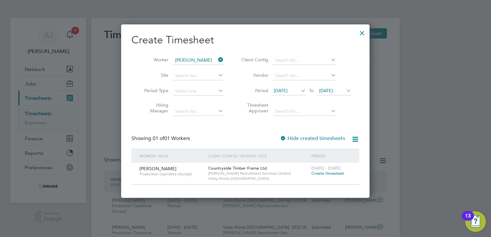
click at [332, 91] on span "[DATE]" at bounding box center [326, 91] width 14 height 6
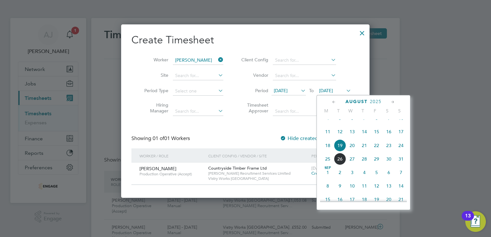
click at [401, 152] on span "24" at bounding box center [401, 145] width 12 height 12
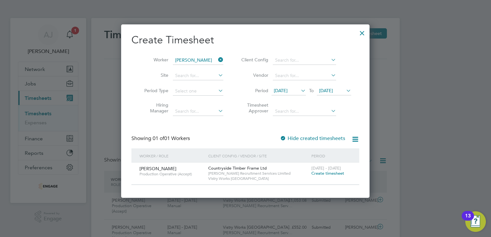
click at [332, 174] on span "Create timesheet" at bounding box center [327, 172] width 33 height 5
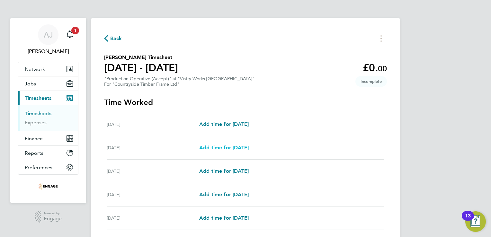
click at [211, 149] on span "Add time for Tue 19 Aug" at bounding box center [223, 147] width 49 height 6
select select "15"
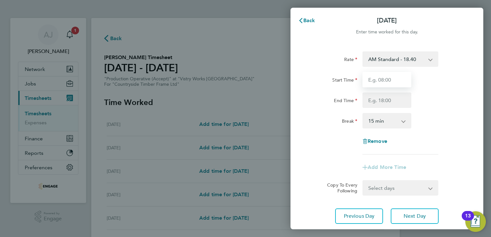
click at [374, 78] on input "Start Time" at bounding box center [386, 79] width 49 height 15
type input "06:00"
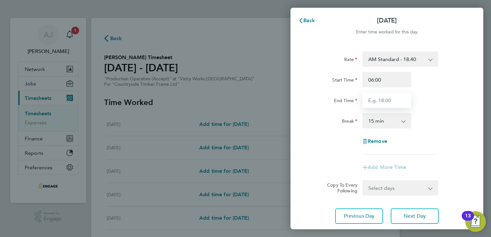
type input "14:00"
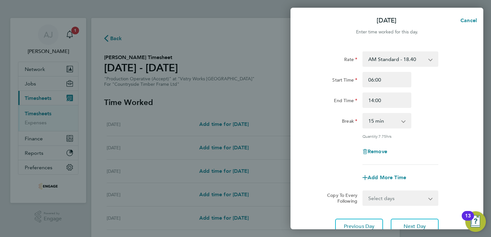
click at [372, 119] on select "0 min 15 min 30 min 45 min 60 min 75 min 90 min" at bounding box center [383, 121] width 40 height 14
select select "30"
click at [363, 114] on select "0 min 15 min 30 min 45 min 60 min 75 min 90 min" at bounding box center [383, 121] width 40 height 14
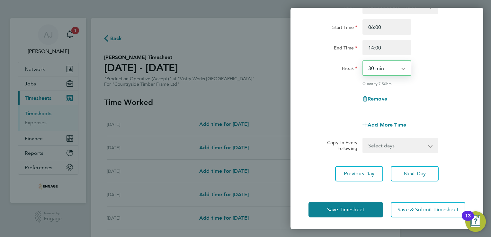
click at [430, 147] on select "Select days Day Weekday (Mon-Fri) Weekend (Sat-Sun) Wednesday Thursday Friday S…" at bounding box center [396, 145] width 67 height 14
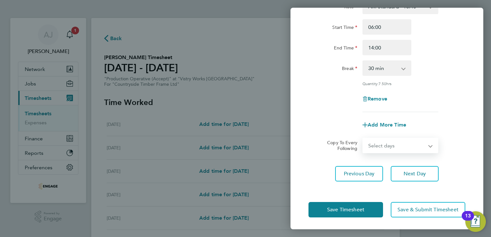
select select "WEEKDAY"
click at [363, 138] on select "Select days Day Weekday (Mon-Fri) Weekend (Sat-Sun) Wednesday Thursday Friday S…" at bounding box center [396, 145] width 67 height 14
select select "2025-08-24"
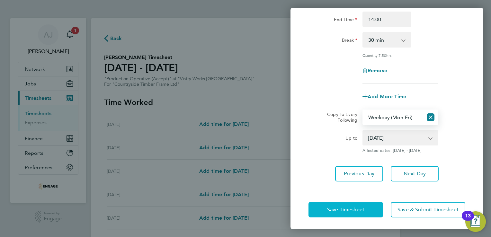
click at [356, 209] on span "Save Timesheet" at bounding box center [345, 209] width 37 height 6
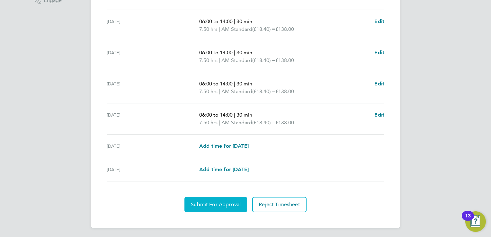
click at [212, 205] on span "Submit For Approval" at bounding box center [216, 204] width 50 height 6
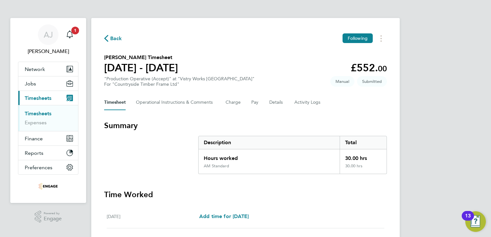
click at [39, 115] on link "Timesheets" at bounding box center [38, 113] width 27 height 6
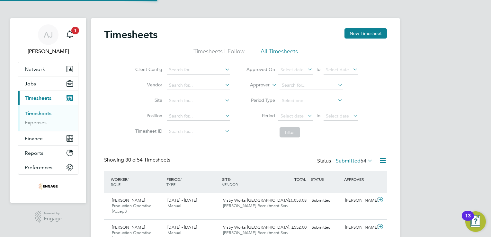
scroll to position [22, 56]
click at [359, 31] on button "New Timesheet" at bounding box center [365, 33] width 42 height 10
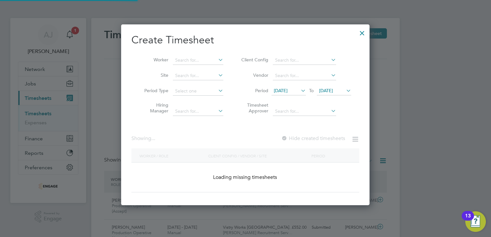
scroll to position [1010, 249]
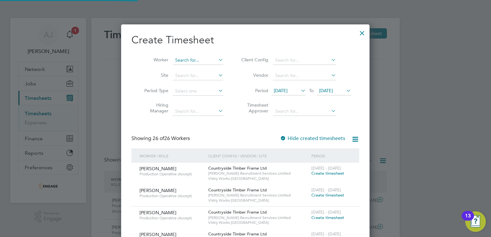
click at [181, 58] on input at bounding box center [198, 60] width 50 height 9
paste input "Cantilal"
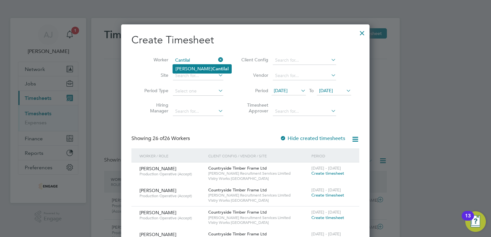
click at [193, 71] on li "Jaikishan Cantilal" at bounding box center [202, 69] width 58 height 9
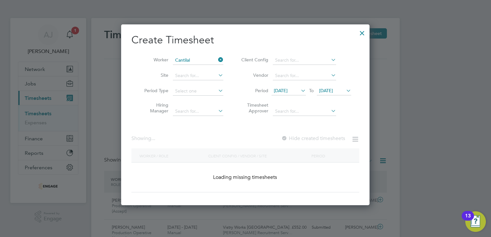
type input "[PERSON_NAME]"
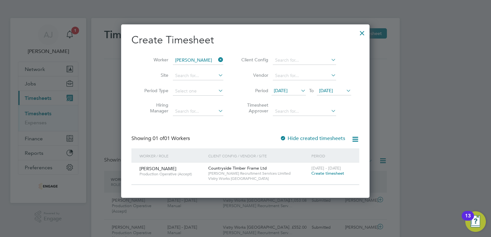
click at [287, 91] on span "[DATE]" at bounding box center [281, 91] width 14 height 6
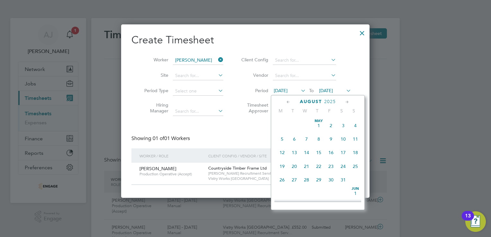
scroll to position [223, 0]
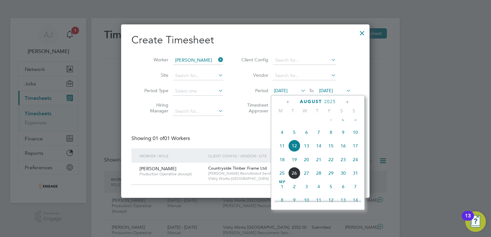
click at [283, 166] on span "18" at bounding box center [282, 159] width 12 height 12
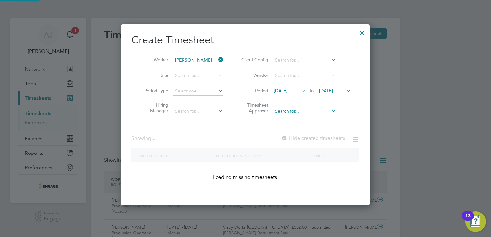
scroll to position [173, 249]
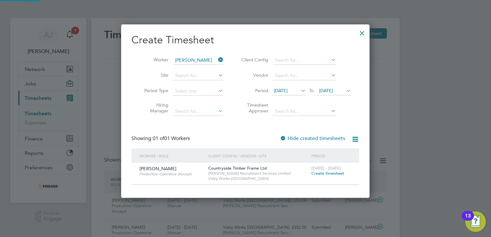
click at [330, 91] on span "[DATE]" at bounding box center [326, 91] width 14 height 6
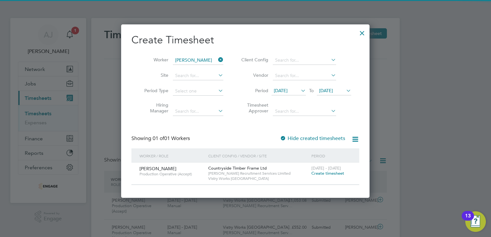
scroll to position [238, 0]
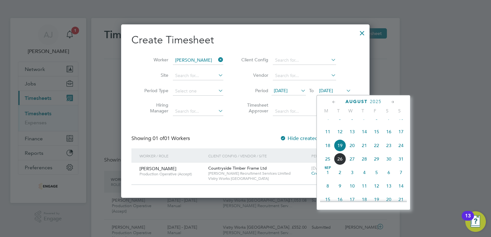
click at [401, 152] on span "24" at bounding box center [401, 145] width 12 height 12
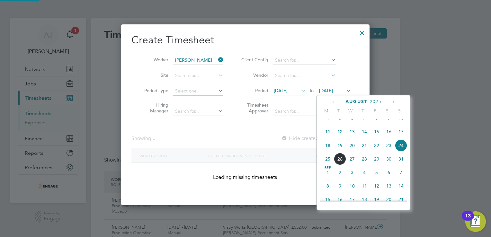
scroll to position [173, 249]
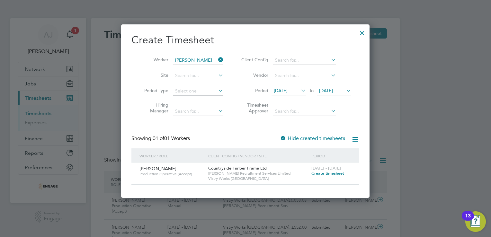
click at [326, 172] on span "Create timesheet" at bounding box center [327, 172] width 33 height 5
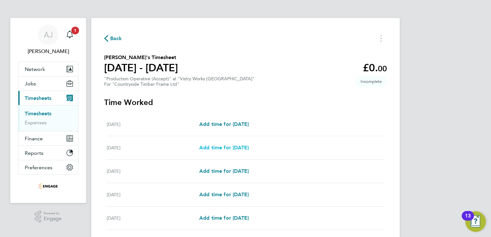
click at [211, 148] on span "Add time for Tue 19 Aug" at bounding box center [223, 147] width 49 height 6
select select "15"
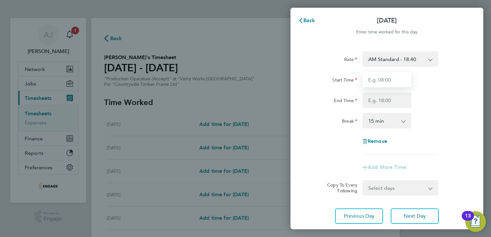
click at [379, 78] on input "Start Time" at bounding box center [386, 79] width 49 height 15
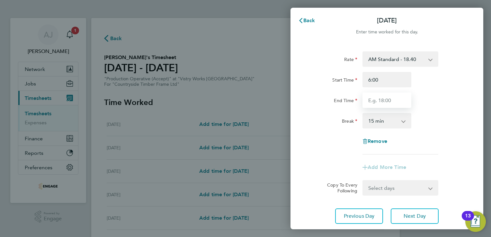
type input "06:00"
click at [383, 100] on input "End Time" at bounding box center [386, 99] width 49 height 15
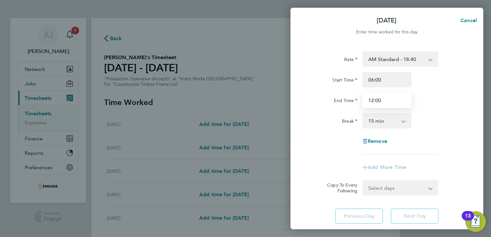
type input "12:00"
click at [382, 123] on select "0 min 15 min 30 min 45 min 60 min 75 min 90 min" at bounding box center [383, 121] width 40 height 14
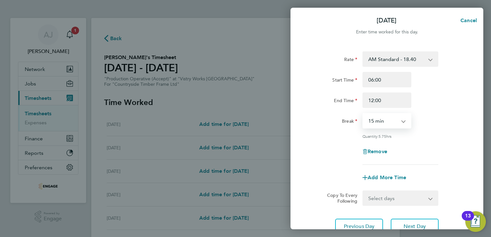
select select "0"
click at [363, 114] on select "0 min 15 min 30 min 45 min 60 min 75 min 90 min" at bounding box center [383, 121] width 40 height 14
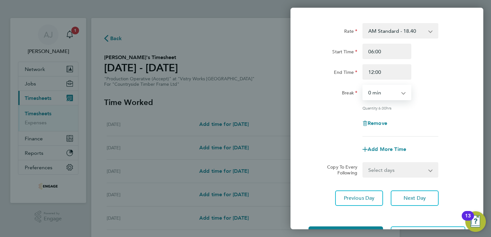
scroll to position [53, 0]
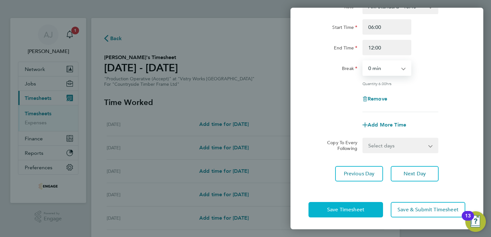
click at [362, 206] on span "Save Timesheet" at bounding box center [345, 209] width 37 height 6
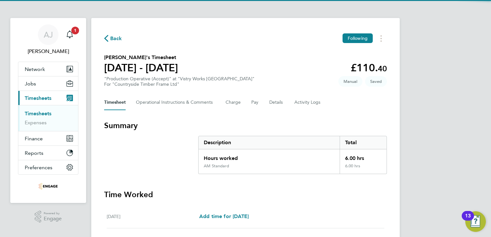
scroll to position [128, 0]
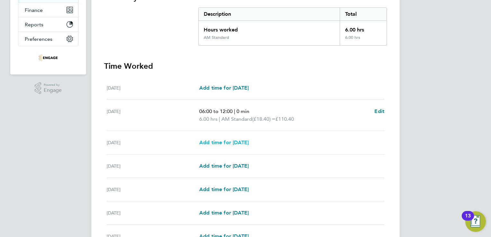
click at [224, 141] on span "Add time for Wed 20 Aug" at bounding box center [223, 142] width 49 height 6
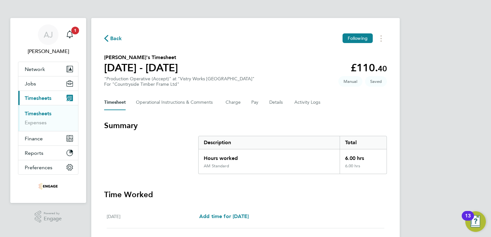
select select "15"
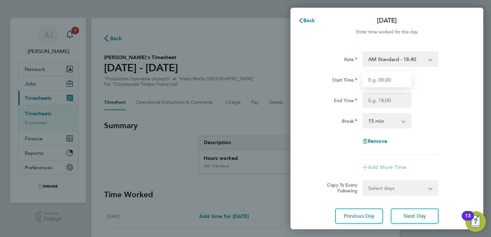
drag, startPoint x: 375, startPoint y: 79, endPoint x: 375, endPoint y: 83, distance: 4.2
click at [375, 79] on input "Start Time" at bounding box center [386, 79] width 49 height 15
type input "06:00"
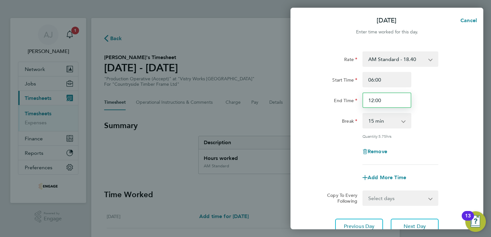
click at [378, 100] on input "12:00" at bounding box center [386, 99] width 49 height 15
drag, startPoint x: 387, startPoint y: 101, endPoint x: 359, endPoint y: 100, distance: 27.3
click at [360, 100] on div "12:00" at bounding box center [387, 99] width 54 height 15
type input "14:00"
drag, startPoint x: 377, startPoint y: 123, endPoint x: 380, endPoint y: 123, distance: 3.6
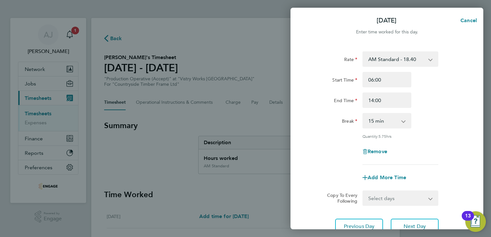
click at [377, 123] on select "0 min 15 min 30 min 45 min 60 min 75 min 90 min" at bounding box center [383, 121] width 40 height 14
select select "30"
click at [363, 114] on select "0 min 15 min 30 min 45 min 60 min 75 min 90 min" at bounding box center [383, 121] width 40 height 14
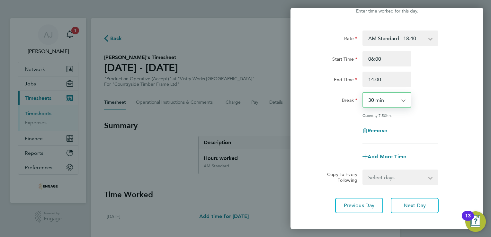
scroll to position [53, 0]
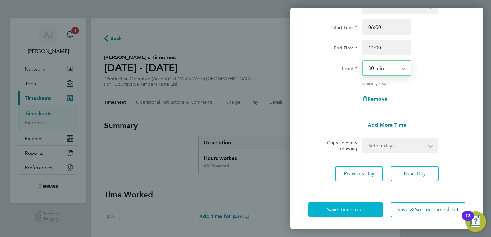
click at [338, 212] on button "Save Timesheet" at bounding box center [345, 209] width 74 height 15
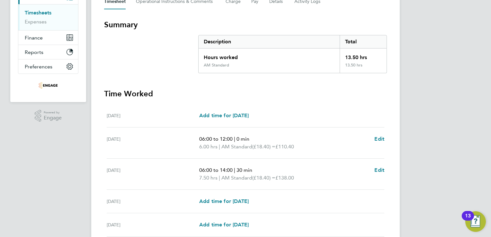
scroll to position [128, 0]
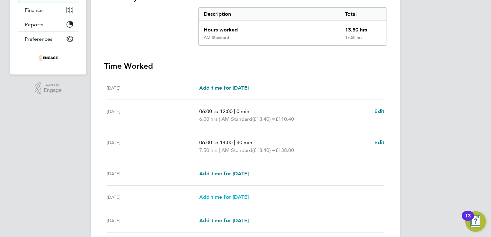
click at [208, 197] on span "Add time for Fri 22 Aug" at bounding box center [223, 197] width 49 height 6
select select "15"
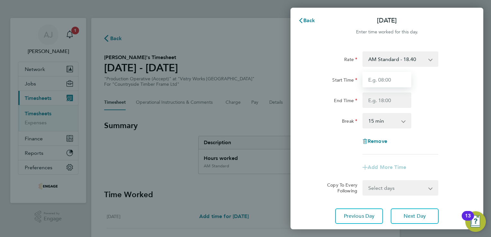
click at [375, 82] on input "Start Time" at bounding box center [386, 79] width 49 height 15
type input "06:00"
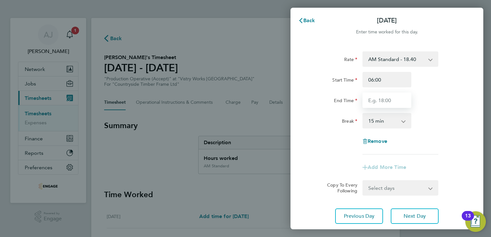
type input "14:00"
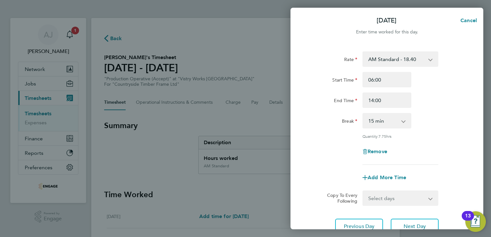
click at [375, 115] on select "0 min 15 min 30 min 45 min 60 min 75 min 90 min" at bounding box center [383, 121] width 40 height 14
select select "30"
click at [363, 114] on select "0 min 15 min 30 min 45 min 60 min 75 min 90 min" at bounding box center [383, 121] width 40 height 14
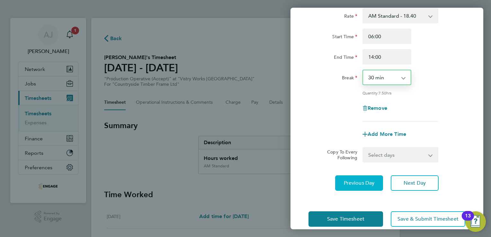
scroll to position [53, 0]
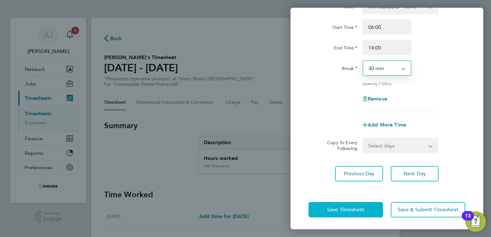
click at [341, 205] on button "Save Timesheet" at bounding box center [345, 209] width 74 height 15
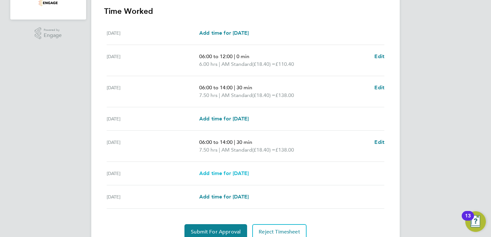
scroll to position [211, 0]
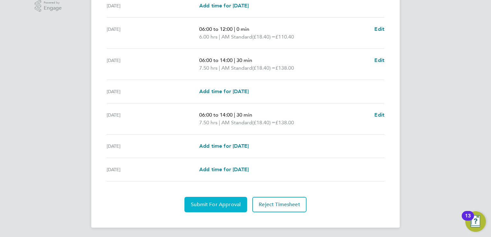
click at [205, 206] on span "Submit For Approval" at bounding box center [216, 204] width 50 height 6
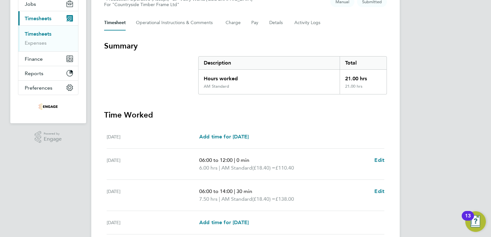
scroll to position [18, 0]
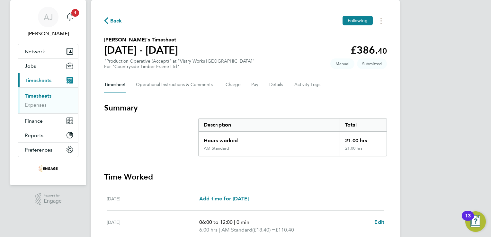
click at [117, 19] on span "Back" at bounding box center [116, 21] width 12 height 8
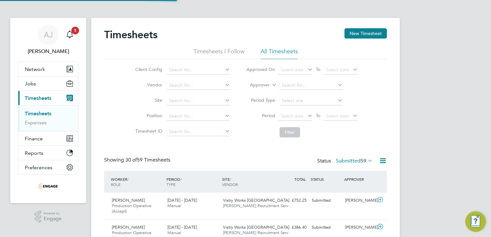
scroll to position [3, 3]
click at [30, 111] on link "Timesheets" at bounding box center [38, 113] width 27 height 6
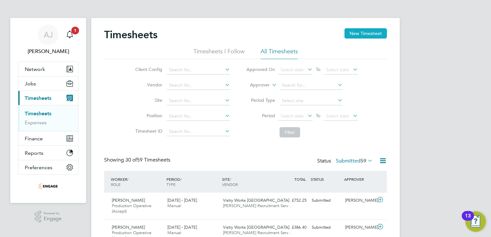
click at [360, 32] on button "New Timesheet" at bounding box center [365, 33] width 42 height 10
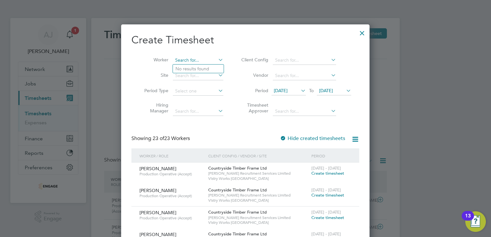
click at [184, 57] on input at bounding box center [198, 60] width 50 height 9
click at [212, 67] on b "Capro" at bounding box center [218, 68] width 13 height 5
type input "Stephen Capron"
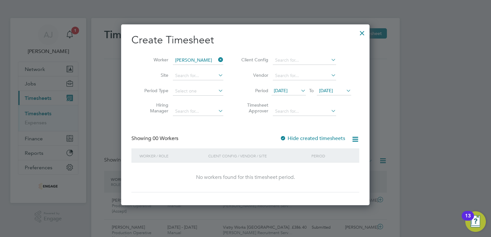
click at [287, 89] on span "[DATE]" at bounding box center [281, 91] width 14 height 6
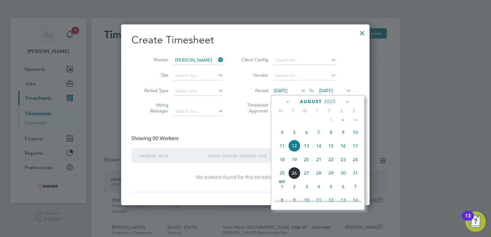
click at [284, 166] on span "18" at bounding box center [282, 159] width 12 height 12
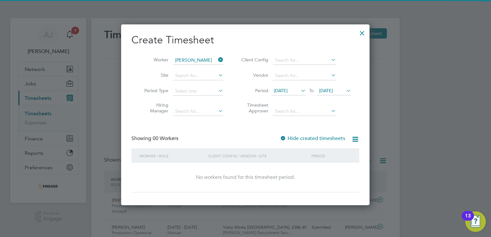
click at [329, 90] on span "[DATE]" at bounding box center [326, 91] width 14 height 6
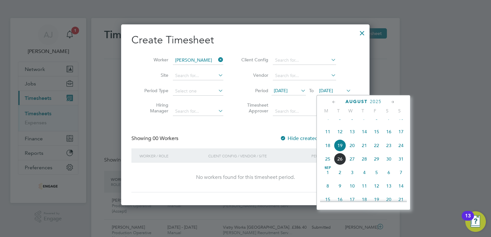
click at [403, 151] on span "24" at bounding box center [401, 145] width 12 height 12
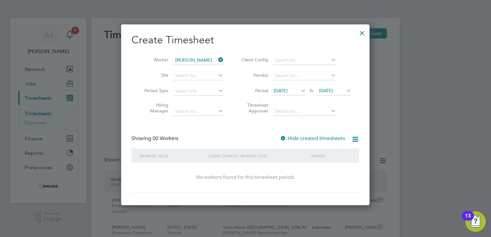
click at [217, 58] on icon at bounding box center [217, 59] width 0 height 9
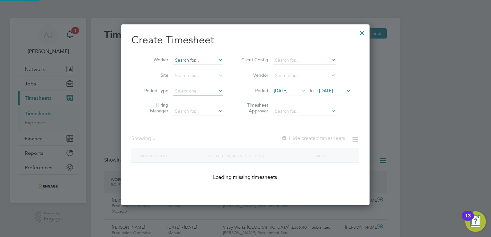
scroll to position [682, 249]
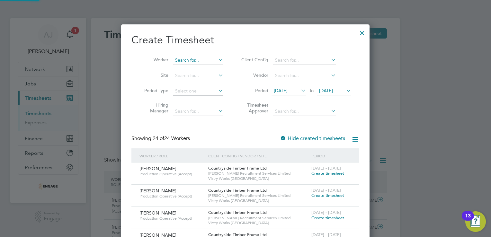
click at [200, 61] on input at bounding box center [198, 60] width 50 height 9
click at [361, 31] on div at bounding box center [362, 32] width 12 height 12
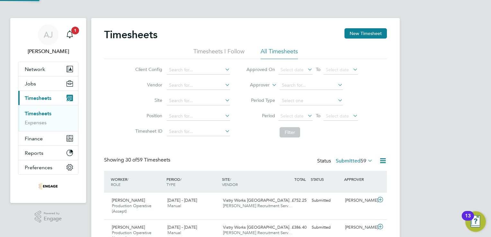
scroll to position [22, 56]
click at [368, 37] on button "New Timesheet" at bounding box center [365, 33] width 42 height 10
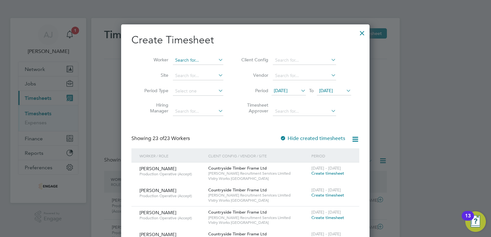
click at [185, 58] on input at bounding box center [198, 60] width 50 height 9
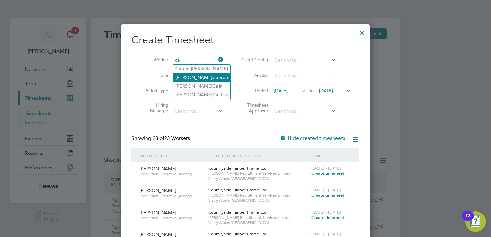
drag, startPoint x: 191, startPoint y: 76, endPoint x: 194, endPoint y: 75, distance: 3.4
click at [191, 75] on li "Stephen Ca pron" at bounding box center [201, 77] width 57 height 9
type input "Stephen Capron"
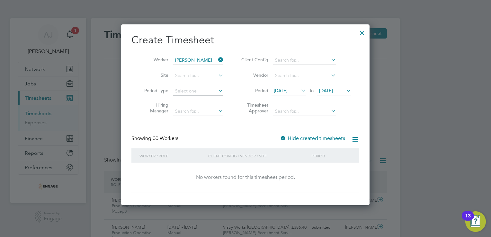
click at [287, 88] on span "[DATE]" at bounding box center [281, 91] width 14 height 6
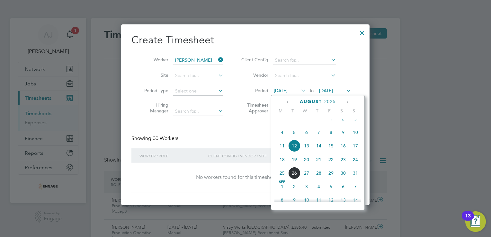
click at [279, 164] on span "18" at bounding box center [282, 159] width 12 height 12
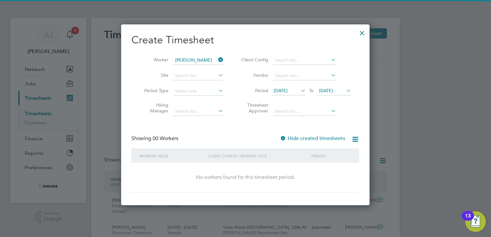
click at [333, 91] on span "[DATE]" at bounding box center [326, 91] width 14 height 6
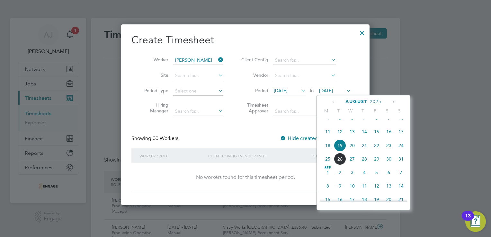
drag, startPoint x: 402, startPoint y: 151, endPoint x: 311, endPoint y: 148, distance: 90.9
click at [402, 151] on span "24" at bounding box center [401, 145] width 12 height 12
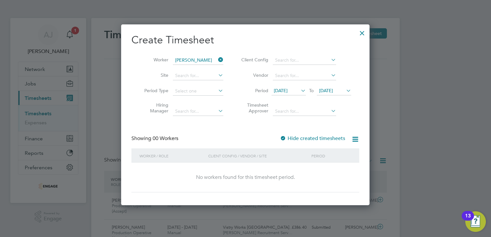
click at [284, 137] on div at bounding box center [283, 138] width 6 height 6
click at [283, 137] on div at bounding box center [283, 138] width 6 height 6
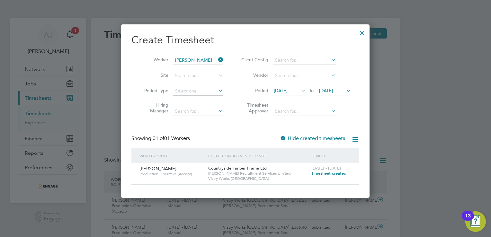
click at [324, 172] on span "Timesheet created" at bounding box center [328, 173] width 35 height 6
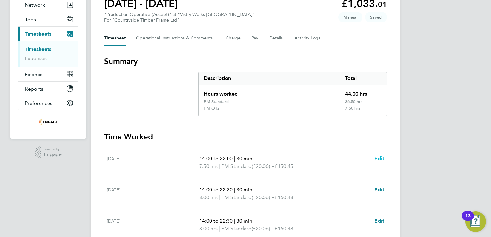
click at [380, 159] on span "Edit" at bounding box center [379, 158] width 10 height 6
select select "30"
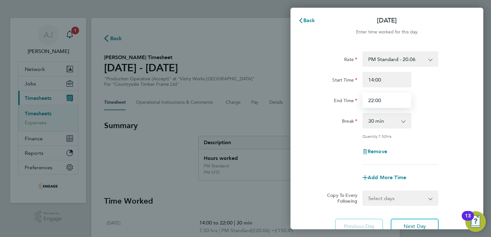
click at [381, 101] on input "22:00" at bounding box center [386, 99] width 49 height 15
type input "2"
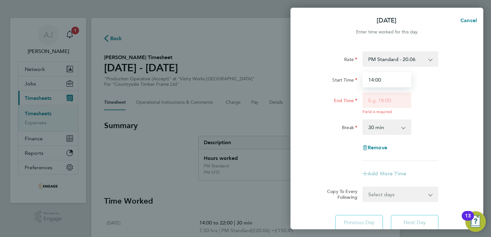
click at [381, 78] on input "14:00" at bounding box center [386, 79] width 49 height 15
type input "13:00"
click at [370, 100] on input "End Time" at bounding box center [386, 99] width 49 height 15
type input "14:00"
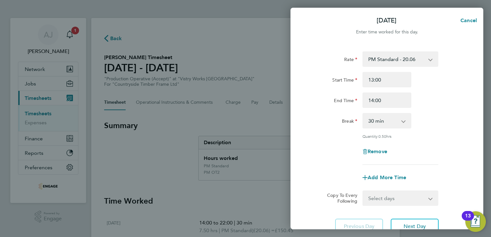
drag, startPoint x: 405, startPoint y: 121, endPoint x: 382, endPoint y: 109, distance: 25.7
click at [405, 121] on app-icon-cross-button at bounding box center [407, 121] width 8 height 14
click at [398, 120] on select "0 min 15 min 30 min 45 min" at bounding box center [383, 121] width 40 height 14
select select "0"
click at [363, 114] on select "0 min 15 min 30 min 45 min" at bounding box center [383, 121] width 40 height 14
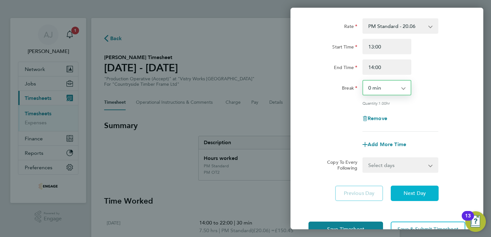
scroll to position [53, 0]
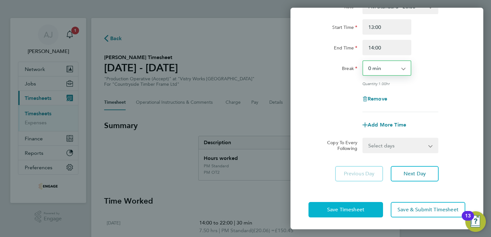
click at [336, 203] on button "Save Timesheet" at bounding box center [345, 209] width 74 height 15
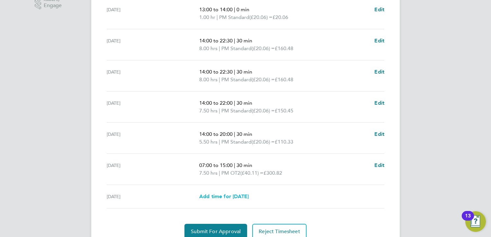
scroll to position [240, 0]
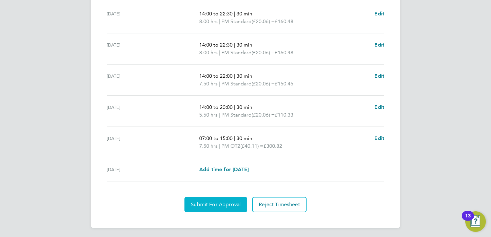
click at [211, 202] on span "Submit For Approval" at bounding box center [216, 204] width 50 height 6
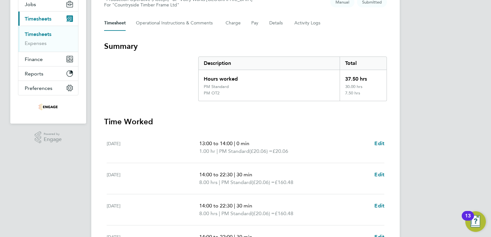
scroll to position [0, 0]
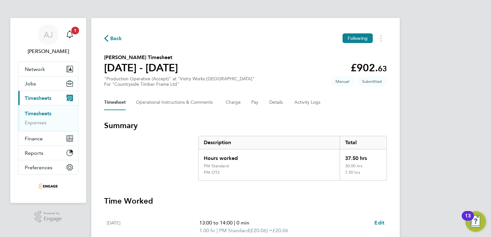
click at [44, 114] on link "Timesheets" at bounding box center [38, 113] width 27 height 6
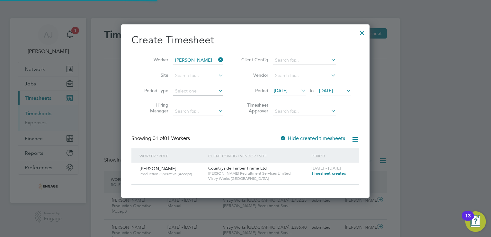
scroll to position [16, 56]
click at [361, 33] on div at bounding box center [362, 32] width 12 height 12
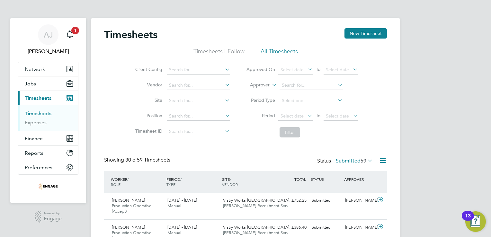
click at [69, 99] on icon "Main navigation" at bounding box center [68, 99] width 3 height 3
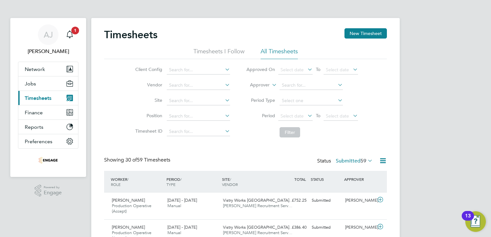
click at [69, 99] on icon "Main navigation" at bounding box center [68, 99] width 3 height 3
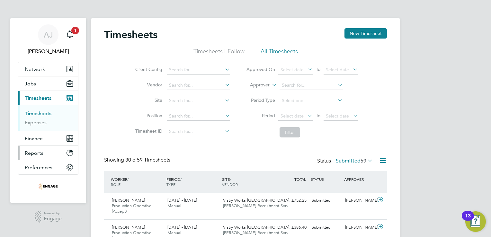
click at [52, 153] on button "Reports" at bounding box center [48, 153] width 60 height 14
click at [43, 115] on link "Timesheets" at bounding box center [38, 113] width 27 height 6
click at [71, 95] on button "Current page: Timesheets" at bounding box center [48, 98] width 60 height 14
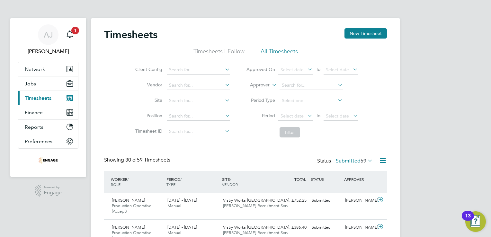
click at [72, 97] on icon "Main navigation" at bounding box center [69, 98] width 6 height 6
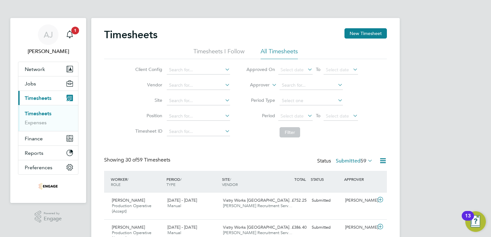
click at [39, 115] on link "Timesheets" at bounding box center [38, 113] width 27 height 6
click at [199, 52] on li "Timesheets I Follow" at bounding box center [218, 54] width 51 height 12
click at [383, 161] on icon at bounding box center [383, 161] width 8 height 8
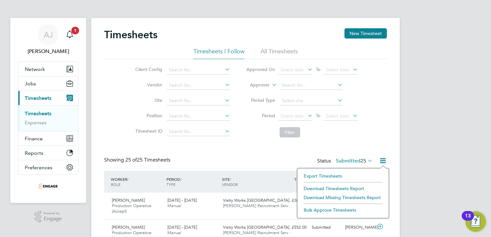
click at [325, 175] on li "Export Timesheets" at bounding box center [342, 175] width 85 height 9
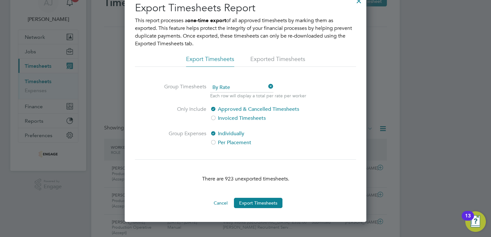
click at [234, 85] on span "By Rate" at bounding box center [241, 88] width 63 height 10
click at [227, 105] on li "By Date" at bounding box center [242, 105] width 64 height 8
click at [214, 108] on div at bounding box center [213, 109] width 6 height 6
click at [256, 203] on button "Export Timesheets" at bounding box center [258, 203] width 48 height 10
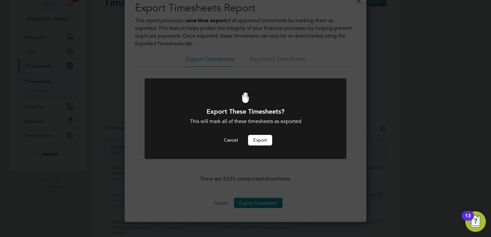
click at [259, 138] on button "Export" at bounding box center [260, 140] width 24 height 10
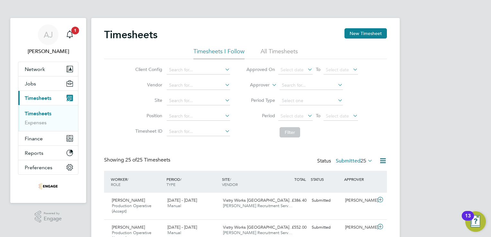
click at [68, 152] on icon "Main navigation" at bounding box center [70, 153] width 6 height 6
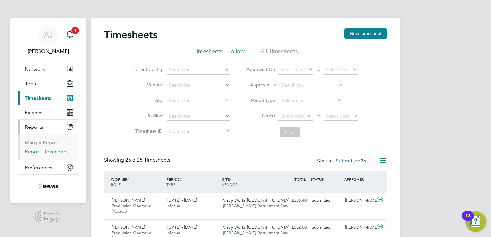
click at [52, 152] on link "Report Downloads" at bounding box center [47, 151] width 44 height 6
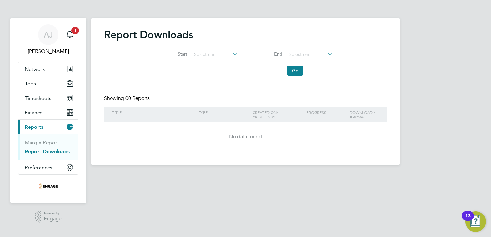
click at [231, 52] on icon at bounding box center [231, 53] width 0 height 9
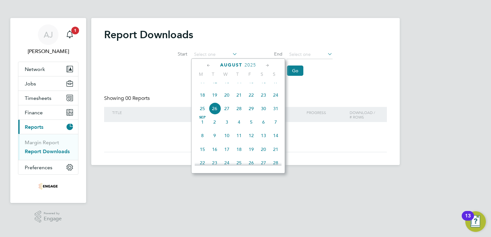
click at [200, 101] on span "18" at bounding box center [202, 95] width 12 height 12
type input "[DATE]"
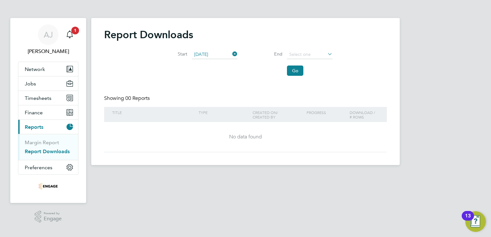
click at [326, 55] on icon at bounding box center [326, 53] width 0 height 9
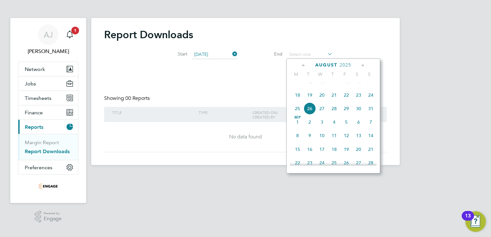
click at [370, 101] on span "24" at bounding box center [370, 95] width 12 height 12
type input "[DATE]"
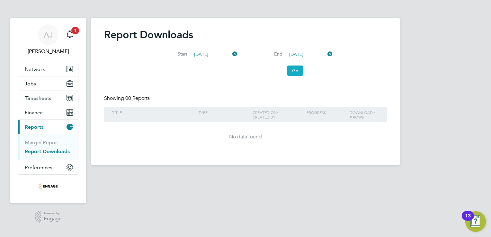
click at [295, 72] on button "Go" at bounding box center [295, 70] width 16 height 10
click at [293, 73] on button "Go" at bounding box center [295, 70] width 16 height 10
click at [35, 97] on span "Timesheets" at bounding box center [38, 98] width 27 height 6
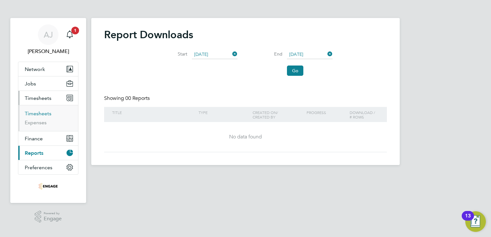
click at [39, 115] on link "Timesheets" at bounding box center [38, 113] width 27 height 6
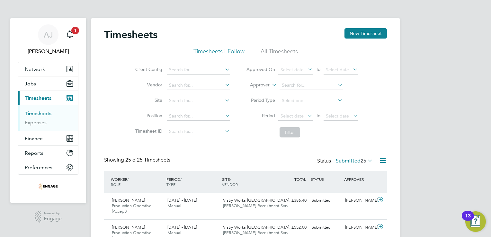
click at [279, 54] on li "All Timesheets" at bounding box center [278, 54] width 37 height 12
click at [385, 161] on icon at bounding box center [383, 161] width 8 height 8
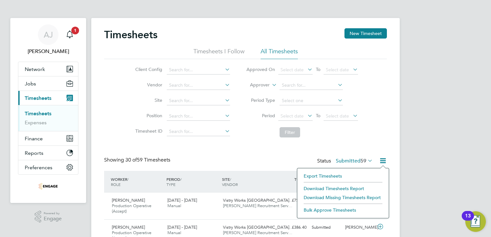
click at [336, 189] on li "Download Timesheets Report" at bounding box center [342, 188] width 85 height 9
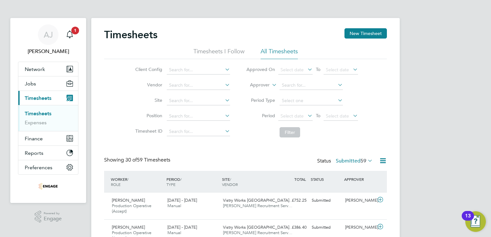
click at [27, 114] on link "Timesheets" at bounding box center [38, 113] width 27 height 6
click at [212, 51] on li "Timesheets I Follow" at bounding box center [218, 54] width 51 height 12
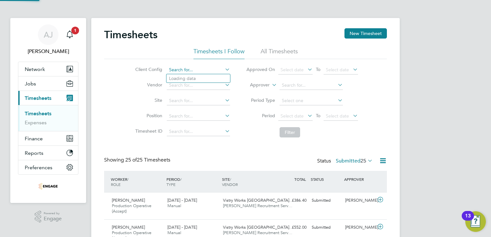
click at [184, 69] on input at bounding box center [198, 69] width 63 height 9
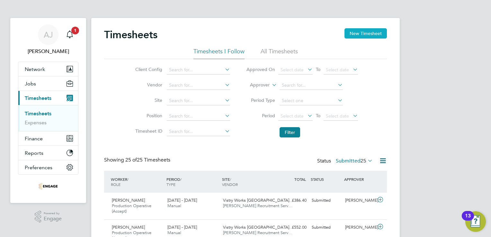
click at [365, 35] on button "New Timesheet" at bounding box center [365, 33] width 42 height 10
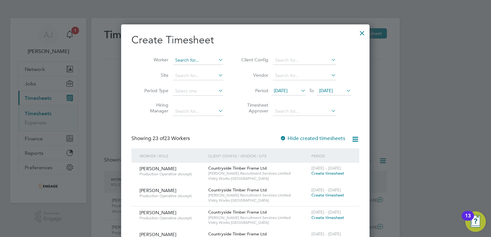
click at [181, 60] on input at bounding box center [198, 60] width 50 height 9
click at [192, 66] on li "Stephen Cap ron" at bounding box center [217, 69] width 88 height 9
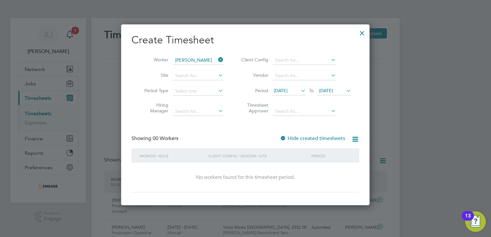
click at [287, 90] on span "[DATE]" at bounding box center [281, 91] width 14 height 6
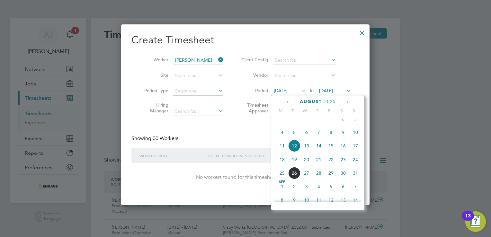
click at [282, 166] on span "18" at bounding box center [282, 159] width 12 height 12
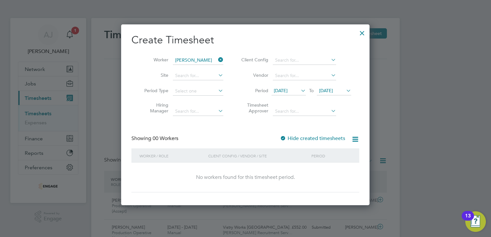
click at [333, 90] on span "[DATE]" at bounding box center [326, 91] width 14 height 6
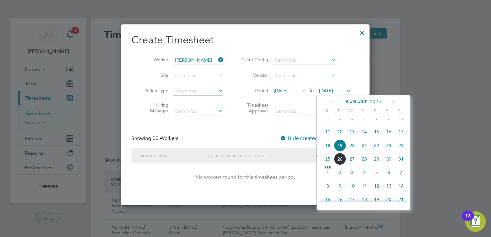
click at [401, 152] on span "24" at bounding box center [401, 145] width 12 height 12
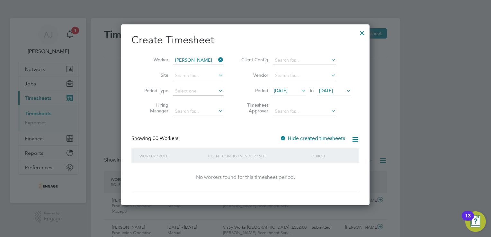
click at [285, 138] on div at bounding box center [283, 138] width 6 height 6
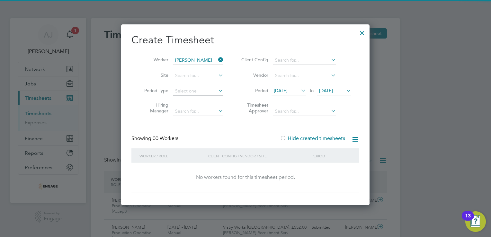
click at [285, 138] on div at bounding box center [283, 138] width 6 height 6
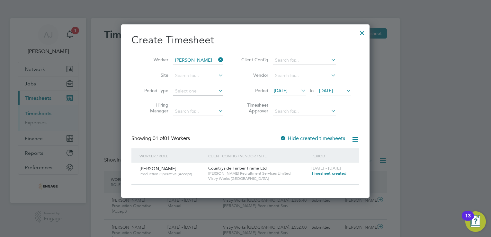
click at [319, 172] on span "Timesheet created" at bounding box center [328, 173] width 35 height 6
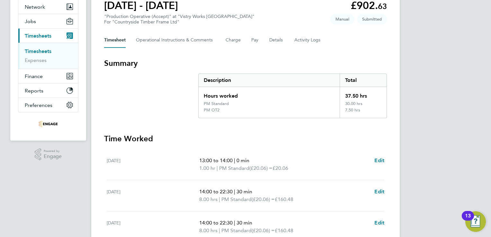
scroll to position [96, 0]
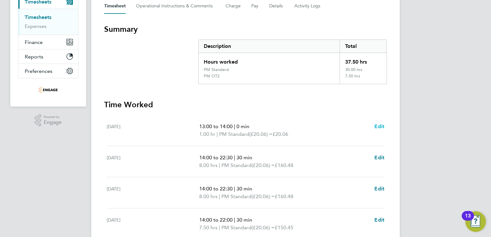
click at [378, 125] on span "Edit" at bounding box center [379, 126] width 10 height 6
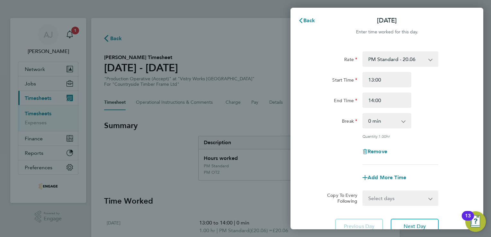
click at [407, 59] on select "PM Standard - 20.06 PM OT 1 - 30.08 OT2 - 36.80 AM Standard - 18.40 PM OT2 - 40…" at bounding box center [396, 59] width 67 height 14
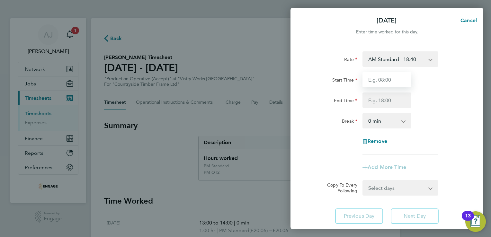
click at [376, 79] on input "Start Time" at bounding box center [386, 79] width 49 height 15
type input "06:00"
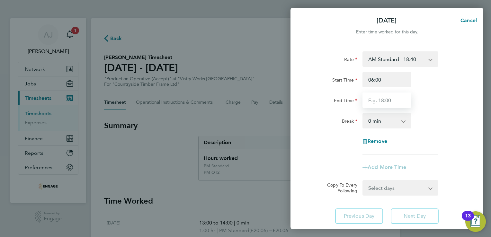
click at [379, 104] on input "End Time" at bounding box center [386, 99] width 49 height 15
type input "14:00"
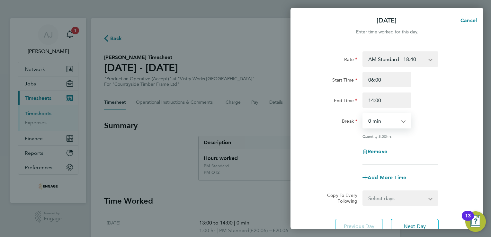
click at [378, 121] on select "0 min 15 min 30 min 45 min 60 min 75 min 90 min" at bounding box center [383, 121] width 40 height 14
select select "30"
click at [363, 114] on select "0 min 15 min 30 min 45 min 60 min 75 min 90 min" at bounding box center [383, 121] width 40 height 14
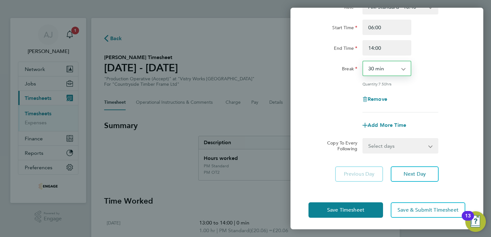
scroll to position [53, 0]
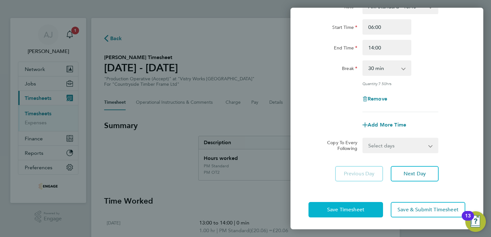
click at [346, 211] on span "Save Timesheet" at bounding box center [345, 209] width 37 height 6
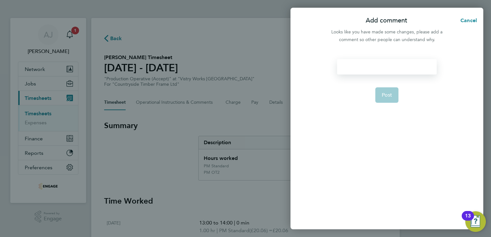
click at [351, 67] on div at bounding box center [386, 66] width 99 height 15
click at [353, 66] on div at bounding box center [386, 66] width 99 height 15
click at [384, 94] on span "Post" at bounding box center [386, 95] width 11 height 6
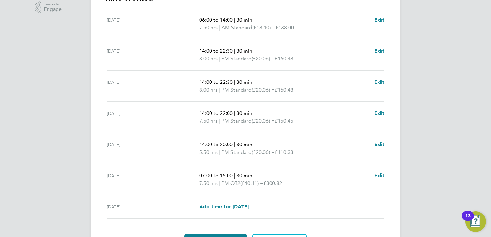
scroll to position [182, 0]
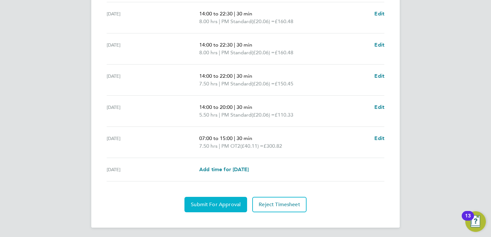
click at [212, 204] on span "Submit For Approval" at bounding box center [216, 204] width 50 height 6
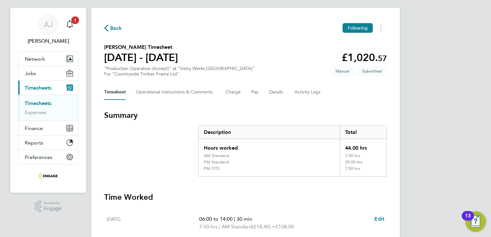
scroll to position [0, 0]
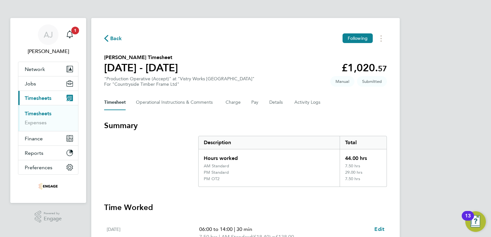
click at [39, 111] on link "Timesheets" at bounding box center [38, 113] width 27 height 6
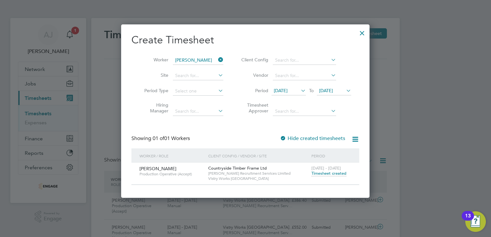
click at [365, 33] on div at bounding box center [362, 32] width 12 height 12
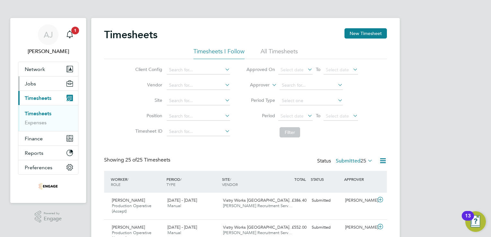
click at [42, 82] on button "Jobs" at bounding box center [48, 83] width 60 height 14
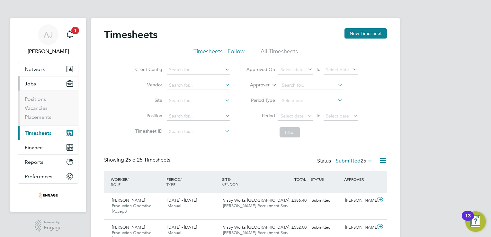
click at [37, 130] on span "Timesheets" at bounding box center [38, 133] width 27 height 6
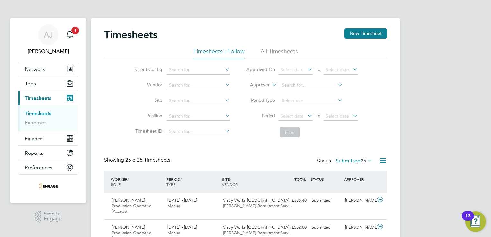
click at [37, 111] on link "Timesheets" at bounding box center [38, 113] width 27 height 6
click at [45, 112] on link "Timesheets" at bounding box center [38, 113] width 27 height 6
click at [336, 100] on icon at bounding box center [336, 100] width 0 height 9
click at [313, 101] on input at bounding box center [310, 100] width 63 height 9
drag, startPoint x: 375, startPoint y: 91, endPoint x: 370, endPoint y: 88, distance: 6.0
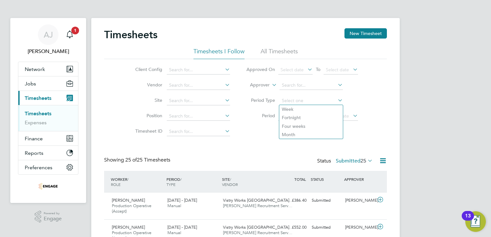
click at [375, 90] on div "Client Config Vendor Site Position Timesheet ID Approved On Select date To Sele…" at bounding box center [245, 100] width 283 height 82
click at [301, 112] on span "Select date" at bounding box center [295, 116] width 34 height 9
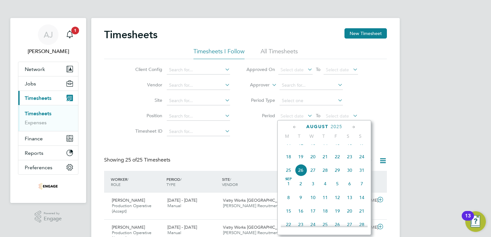
click at [286, 161] on span "18" at bounding box center [288, 157] width 12 height 12
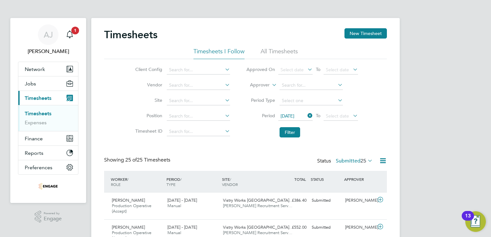
click at [351, 116] on icon at bounding box center [351, 115] width 0 height 9
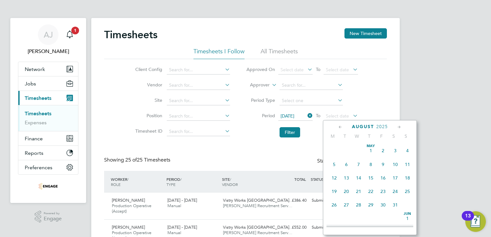
scroll to position [251, 0]
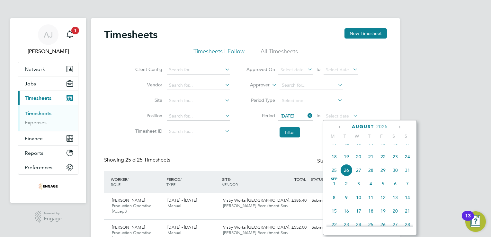
click at [408, 162] on span "24" at bounding box center [407, 157] width 12 height 12
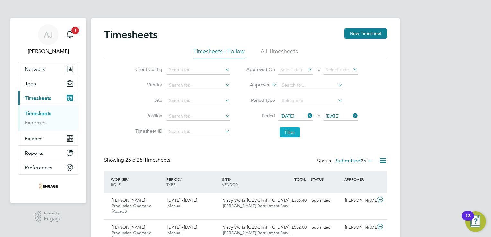
click at [289, 132] on button "Filter" at bounding box center [289, 132] width 21 height 10
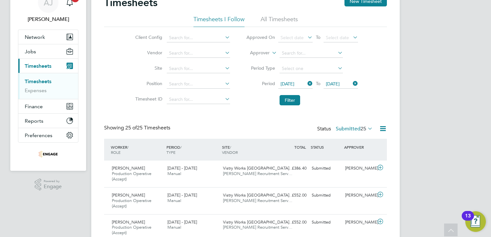
click at [384, 128] on icon at bounding box center [383, 129] width 8 height 8
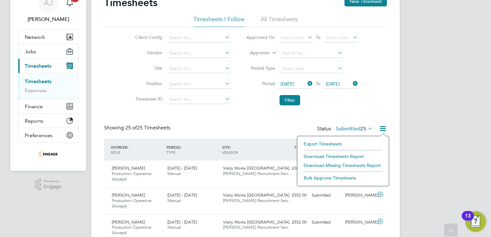
click at [352, 154] on li "Download Timesheets Report" at bounding box center [342, 156] width 85 height 9
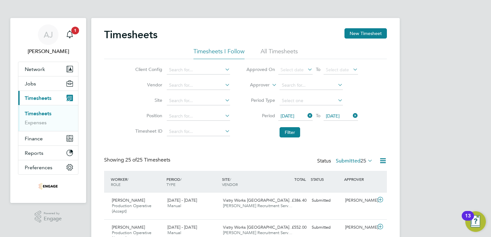
click at [284, 49] on li "All Timesheets" at bounding box center [278, 54] width 37 height 12
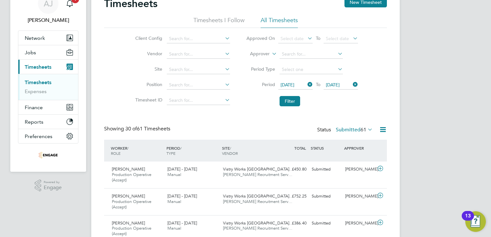
click at [366, 129] on icon at bounding box center [366, 129] width 0 height 9
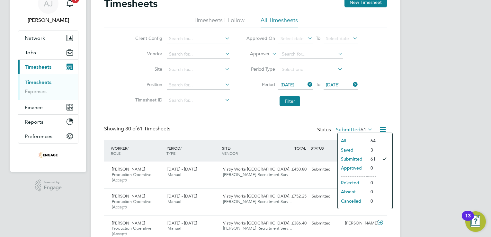
click at [365, 139] on li "All" at bounding box center [352, 140] width 30 height 9
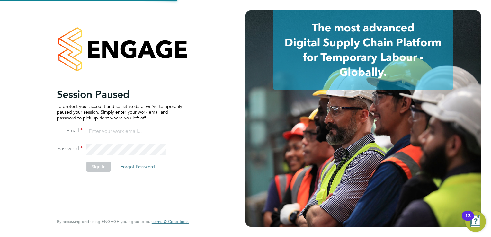
type input "[EMAIL_ADDRESS][DOMAIN_NAME]"
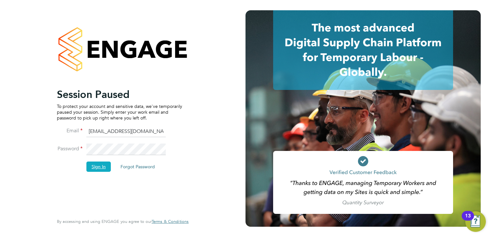
click at [94, 162] on button "Sign In" at bounding box center [98, 167] width 24 height 10
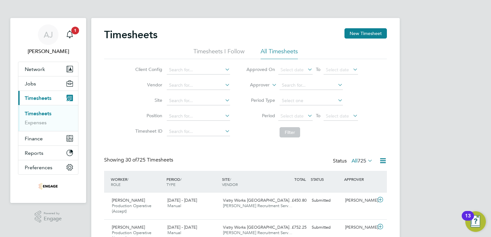
click at [306, 115] on icon at bounding box center [306, 115] width 0 height 9
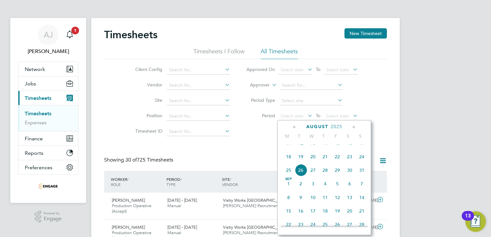
click at [286, 163] on span "18" at bounding box center [288, 157] width 12 height 12
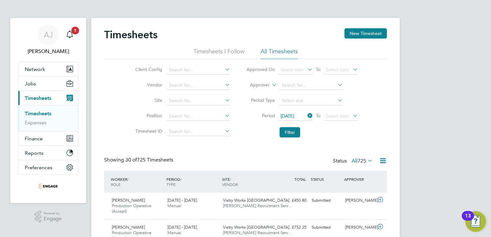
click at [351, 115] on icon at bounding box center [351, 115] width 0 height 9
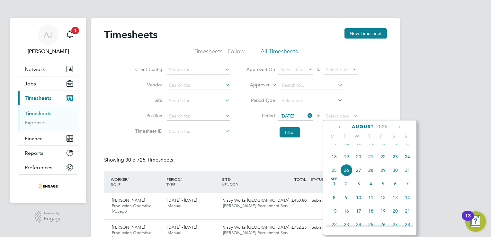
click at [405, 162] on span "24" at bounding box center [407, 157] width 12 height 12
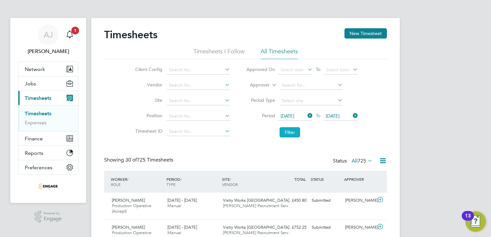
click at [293, 130] on button "Filter" at bounding box center [289, 132] width 21 height 10
click at [383, 158] on icon at bounding box center [383, 161] width 8 height 8
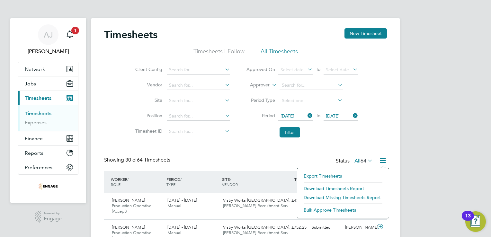
click at [356, 188] on li "Download Timesheets Report" at bounding box center [342, 188] width 85 height 9
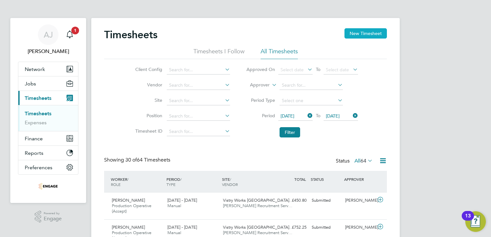
click at [356, 30] on button "New Timesheet" at bounding box center [365, 33] width 42 height 10
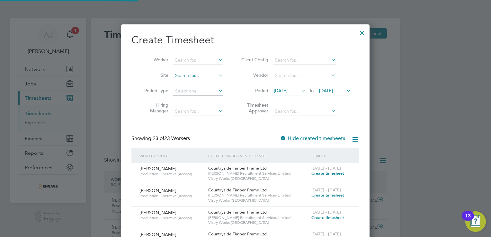
scroll to position [944, 249]
click at [191, 61] on input at bounding box center [198, 60] width 50 height 9
paste input "[PERSON_NAME]"
click at [212, 66] on b "[PERSON_NAME]" at bounding box center [230, 68] width 37 height 5
type input "[PERSON_NAME]"
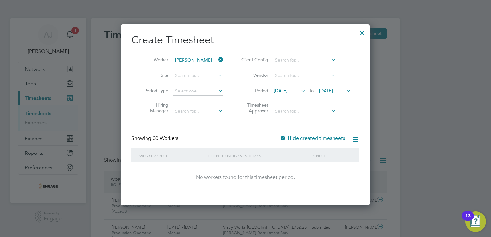
scroll to position [181, 249]
click at [286, 91] on span "[DATE]" at bounding box center [281, 91] width 14 height 6
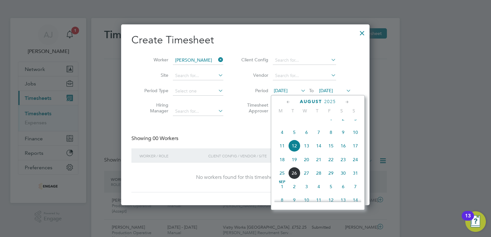
click at [282, 165] on span "18" at bounding box center [282, 159] width 12 height 12
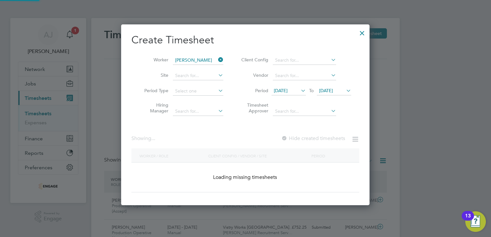
scroll to position [181, 249]
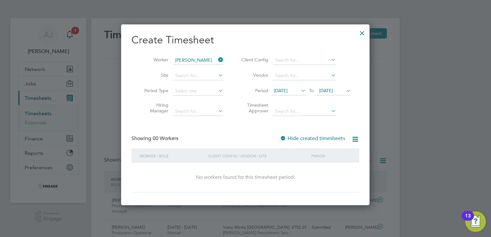
click at [333, 90] on span "[DATE]" at bounding box center [326, 91] width 14 height 6
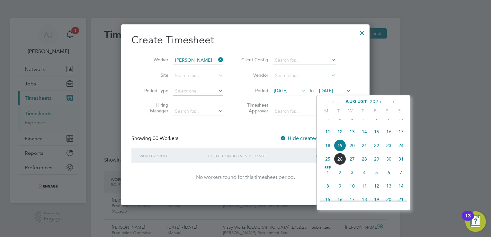
click at [400, 151] on span "24" at bounding box center [401, 145] width 12 height 12
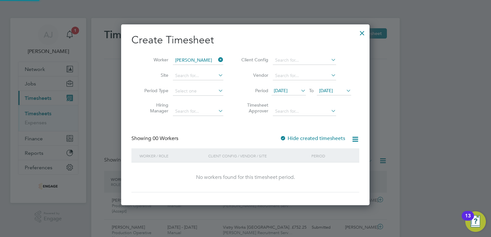
scroll to position [181, 249]
click at [285, 137] on div at bounding box center [283, 138] width 6 height 6
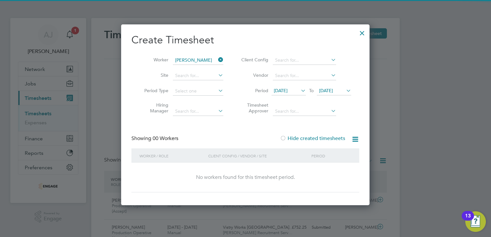
click at [284, 137] on div at bounding box center [283, 138] width 6 height 6
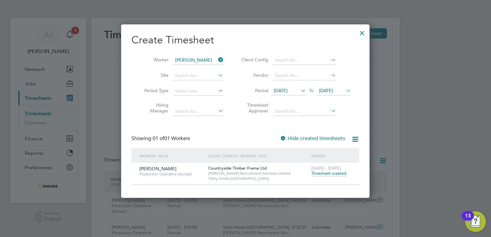
scroll to position [173, 249]
click at [331, 172] on span "Timesheet created" at bounding box center [328, 173] width 35 height 6
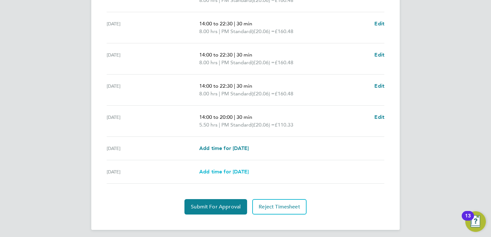
scroll to position [226, 0]
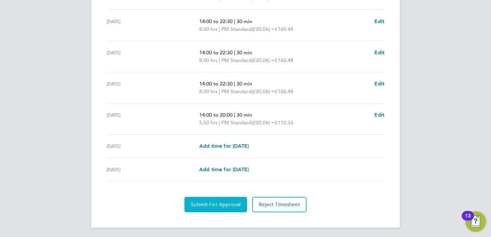
click at [213, 202] on span "Submit For Approval" at bounding box center [216, 204] width 50 height 6
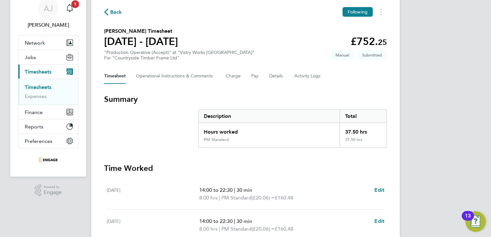
scroll to position [0, 0]
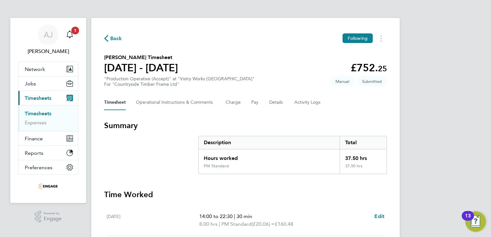
click at [44, 113] on link "Timesheets" at bounding box center [38, 113] width 27 height 6
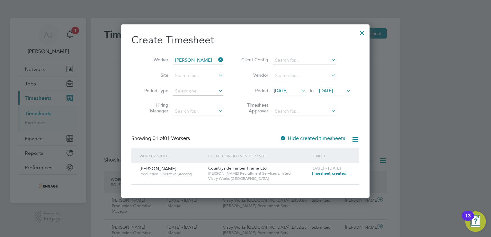
click at [217, 58] on icon at bounding box center [217, 59] width 0 height 9
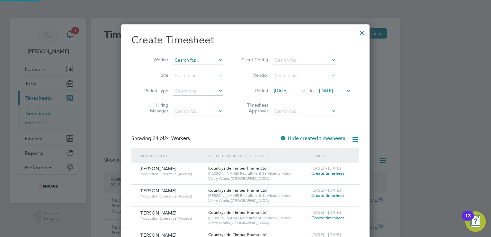
click at [199, 59] on input at bounding box center [198, 60] width 50 height 9
paste input "[PERSON_NAME]"
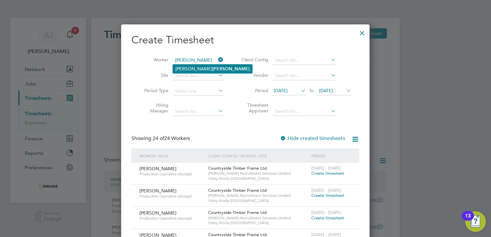
click at [212, 69] on b "[PERSON_NAME]" at bounding box center [230, 68] width 37 height 5
type input "[PERSON_NAME]"
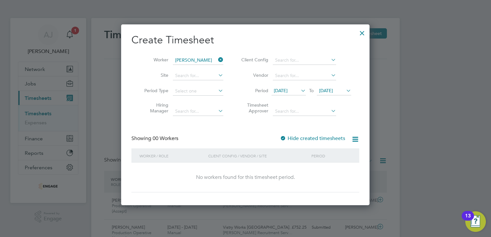
click at [282, 137] on div at bounding box center [283, 138] width 6 height 6
click at [285, 137] on div at bounding box center [283, 138] width 6 height 6
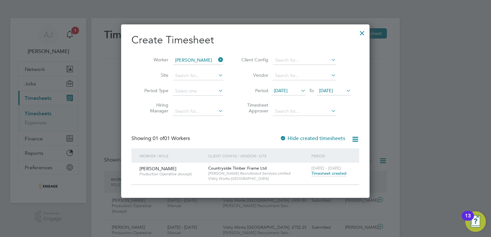
click at [217, 60] on icon at bounding box center [217, 59] width 0 height 9
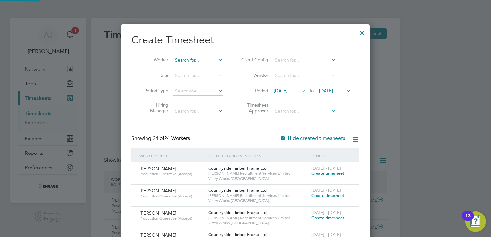
click at [202, 60] on input at bounding box center [198, 60] width 50 height 9
type input "borun"
click at [186, 59] on input at bounding box center [198, 60] width 50 height 9
click at [212, 66] on b "Bor" at bounding box center [215, 68] width 7 height 5
type input "[PERSON_NAME]"
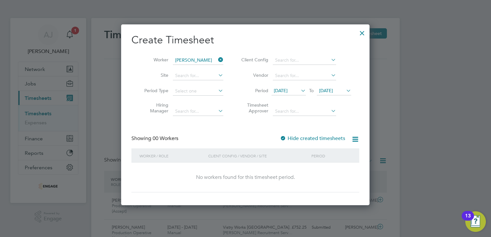
click at [284, 138] on div at bounding box center [283, 138] width 6 height 6
click at [284, 136] on div at bounding box center [283, 138] width 6 height 6
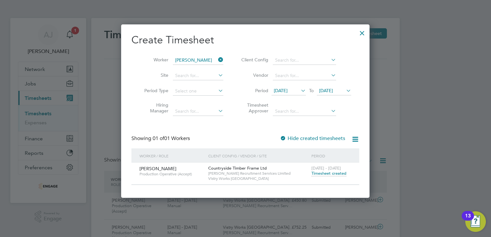
click at [330, 173] on span "Timesheet created" at bounding box center [328, 173] width 35 height 6
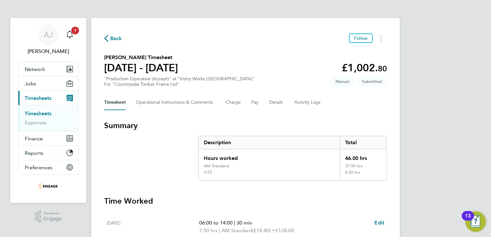
click at [114, 35] on span "Back" at bounding box center [116, 39] width 12 height 8
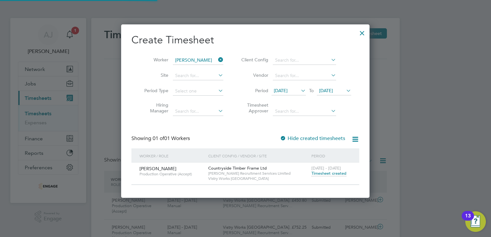
scroll to position [3, 3]
click at [217, 58] on icon at bounding box center [217, 59] width 0 height 9
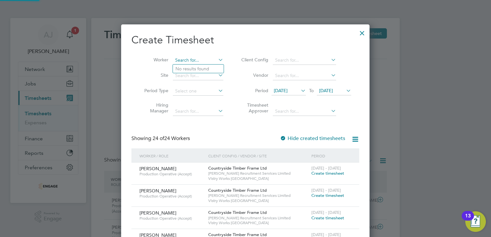
scroll to position [682, 249]
click at [193, 60] on input at bounding box center [198, 60] width 50 height 9
click at [212, 75] on b "King" at bounding box center [217, 76] width 10 height 5
type input "[PERSON_NAME]"
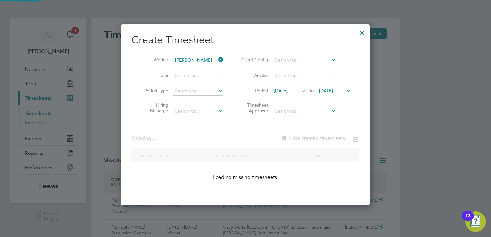
scroll to position [181, 249]
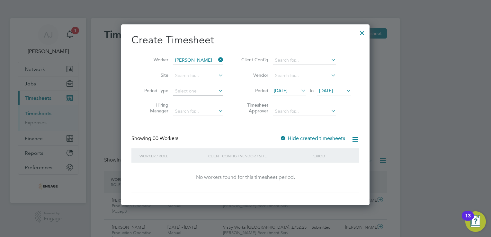
click at [284, 137] on div at bounding box center [283, 138] width 6 height 6
click at [284, 138] on div at bounding box center [283, 138] width 6 height 6
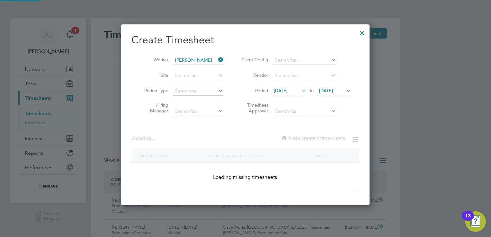
scroll to position [173, 249]
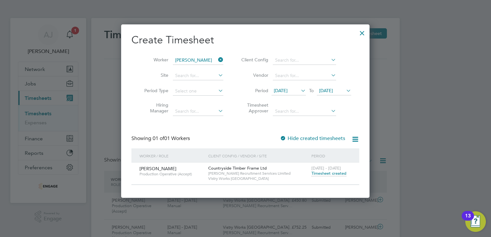
click at [332, 174] on span "Timesheet created" at bounding box center [328, 173] width 35 height 6
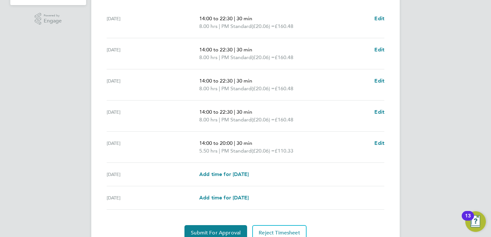
scroll to position [226, 0]
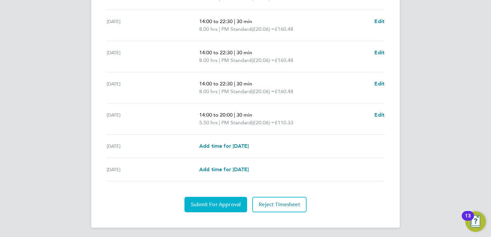
click at [211, 203] on span "Submit For Approval" at bounding box center [216, 204] width 50 height 6
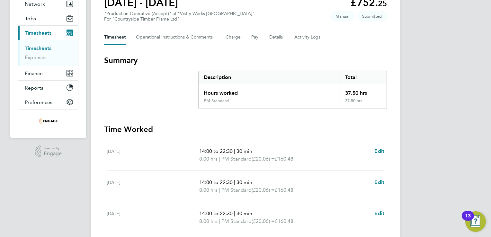
scroll to position [0, 0]
